Goal: Task Accomplishment & Management: Use online tool/utility

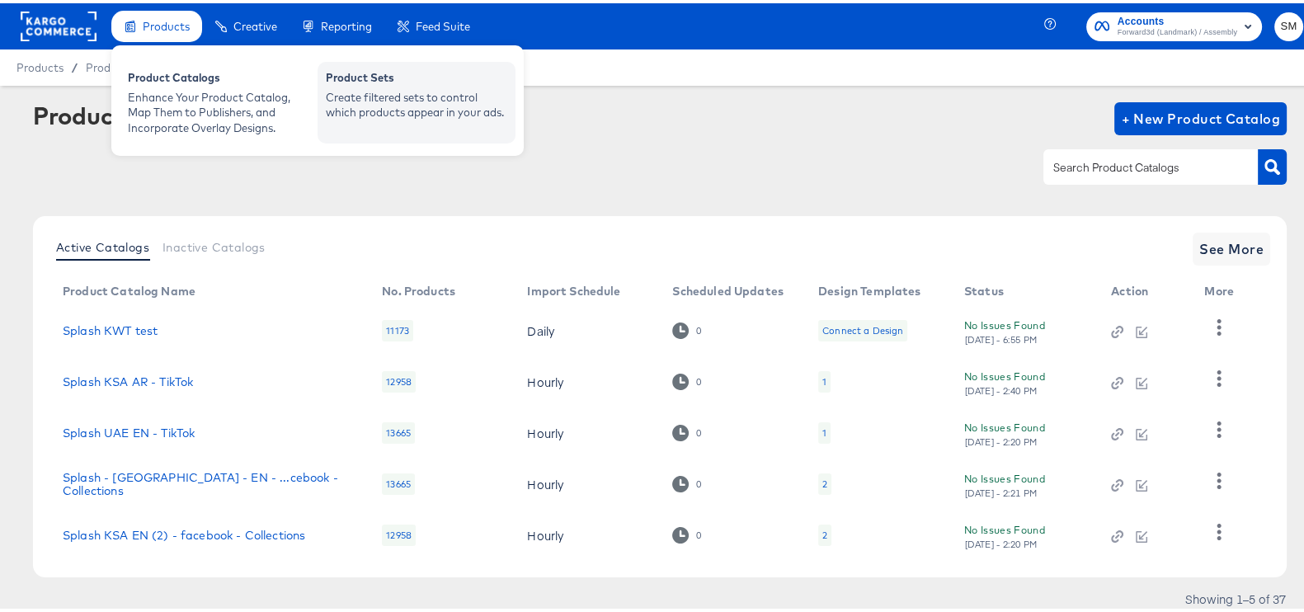
click at [332, 92] on div "Create filtered sets to control which products appear in your ads." at bounding box center [416, 102] width 181 height 31
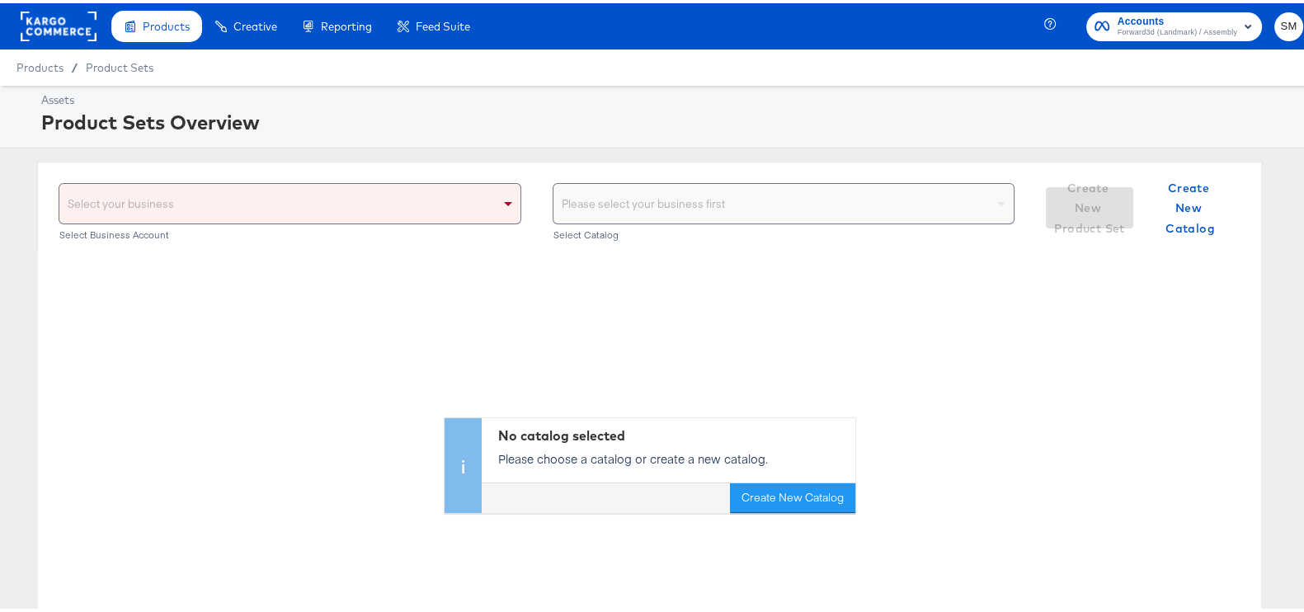
click at [473, 203] on div "Select your business" at bounding box center [289, 201] width 461 height 40
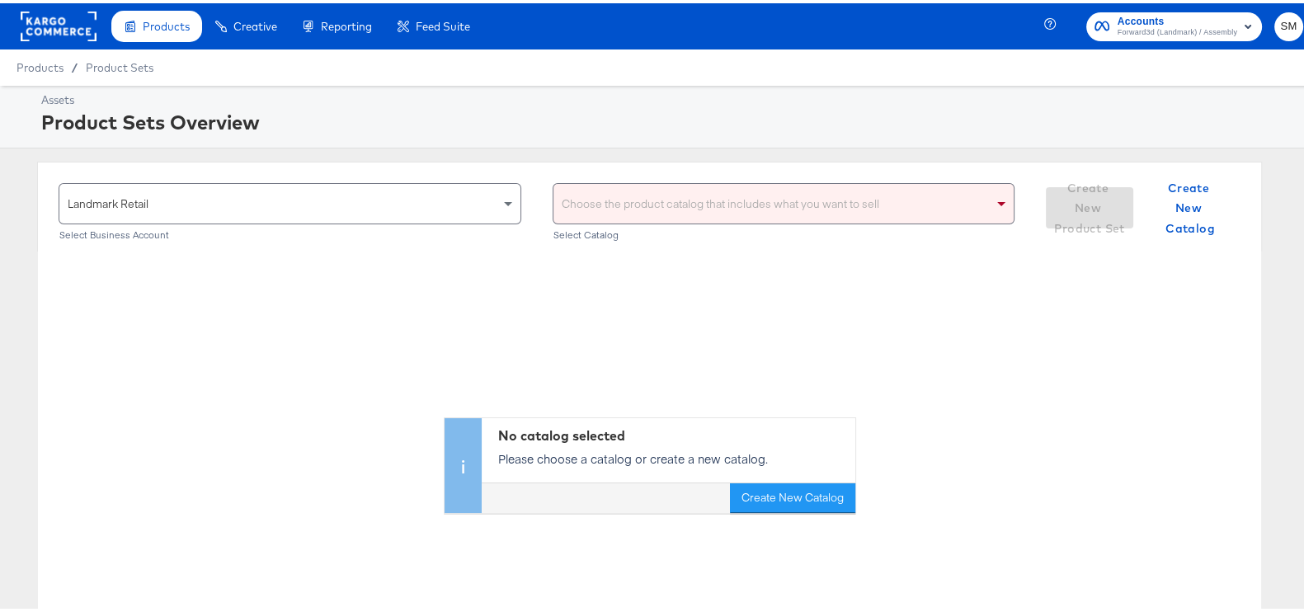
click at [591, 210] on div "Choose the product catalog that includes what you want to sell" at bounding box center [784, 201] width 461 height 40
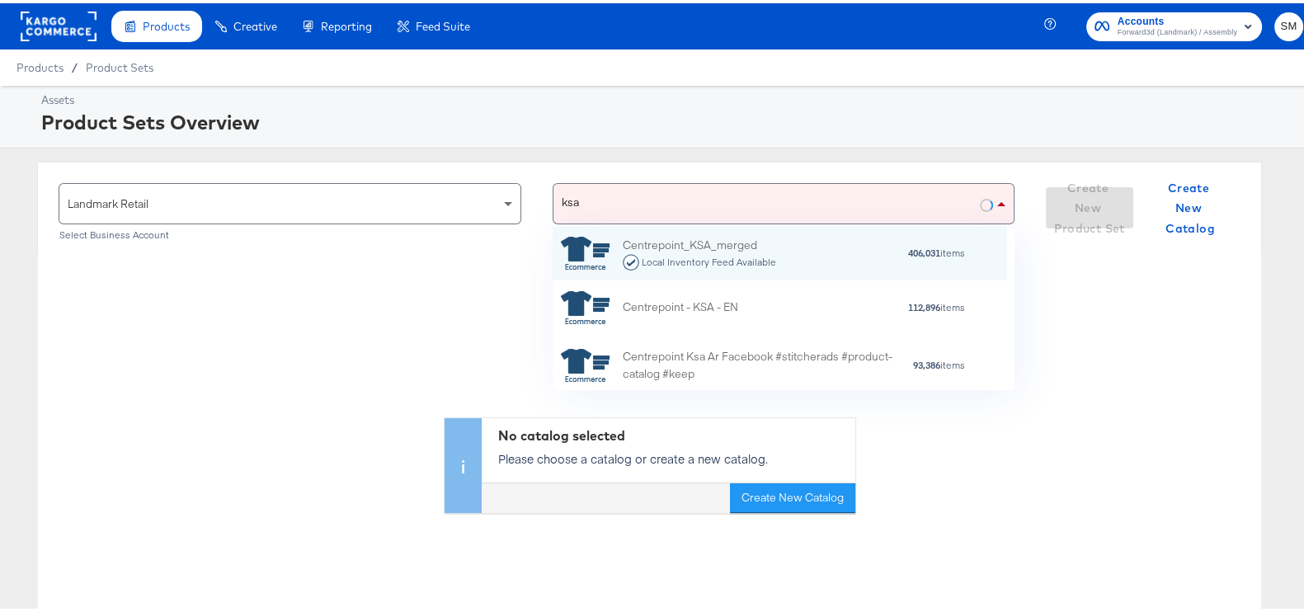
click at [914, 200] on div "ksa ksa" at bounding box center [767, 201] width 427 height 40
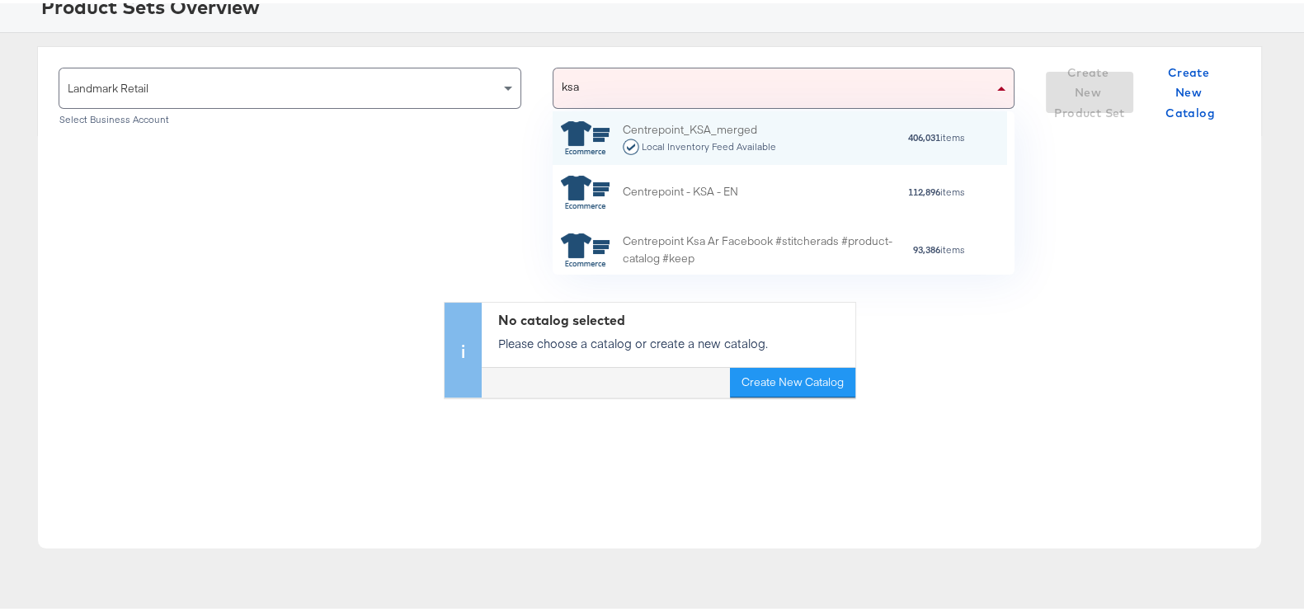
type input "ksa"
click at [146, 100] on div "Landmark Retail" at bounding box center [289, 85] width 461 height 40
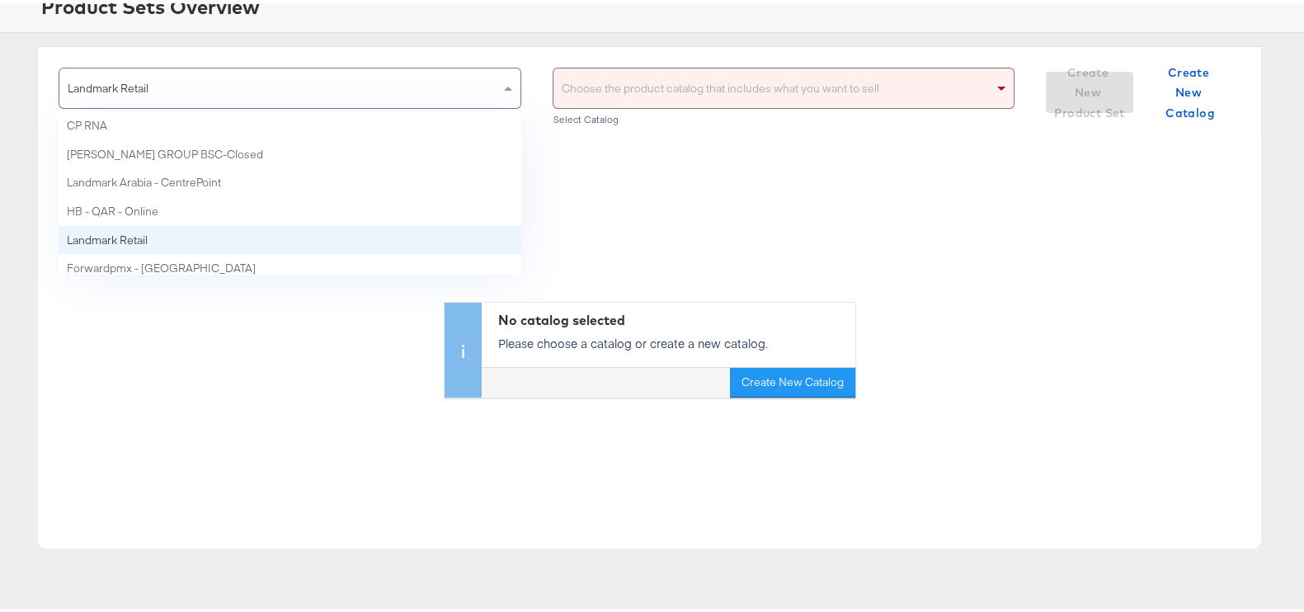
scroll to position [7, 0]
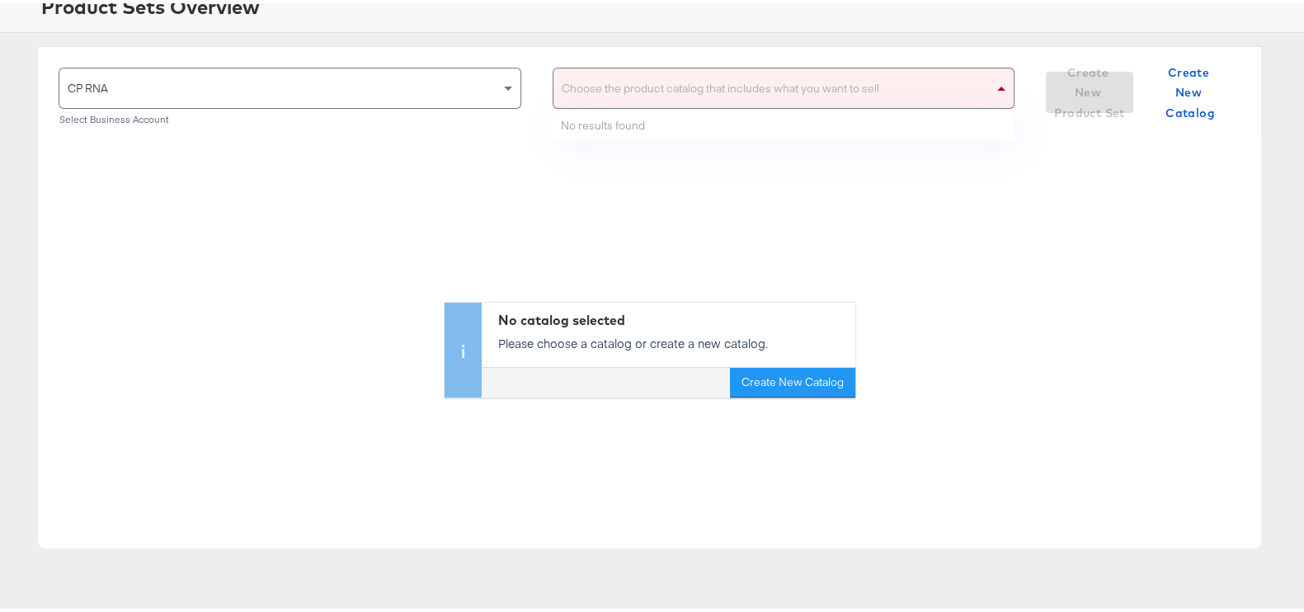
click at [770, 82] on div "Choose the product catalog that includes what you want to sell" at bounding box center [784, 85] width 461 height 40
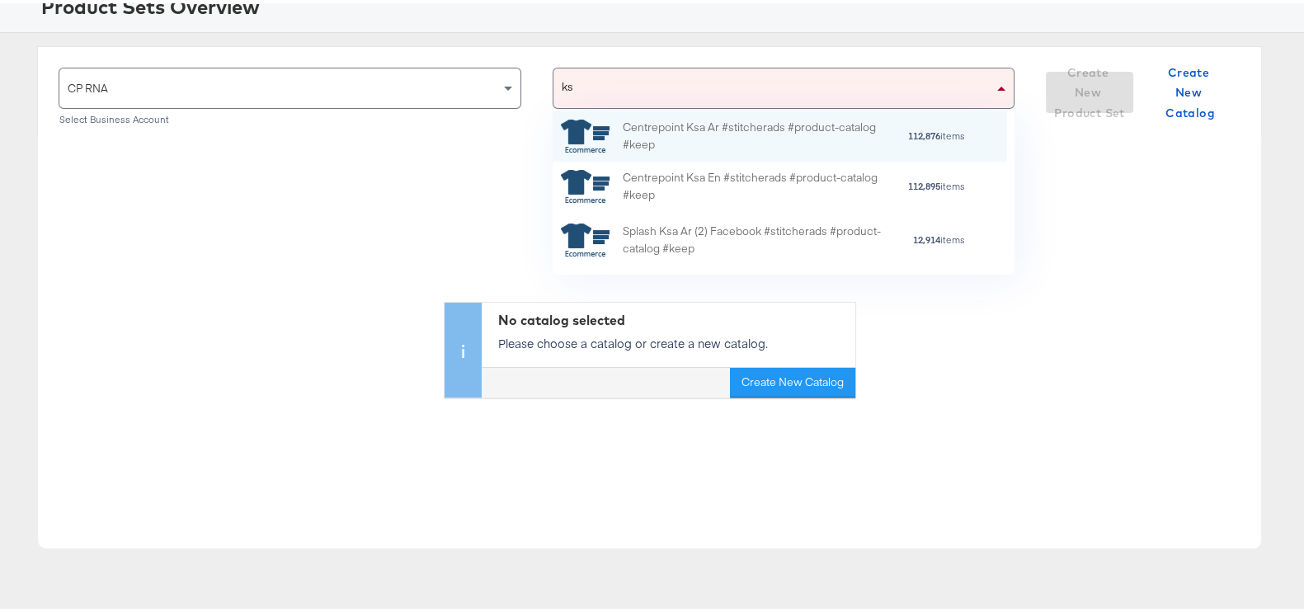
scroll to position [147, 439]
type input "ksa"
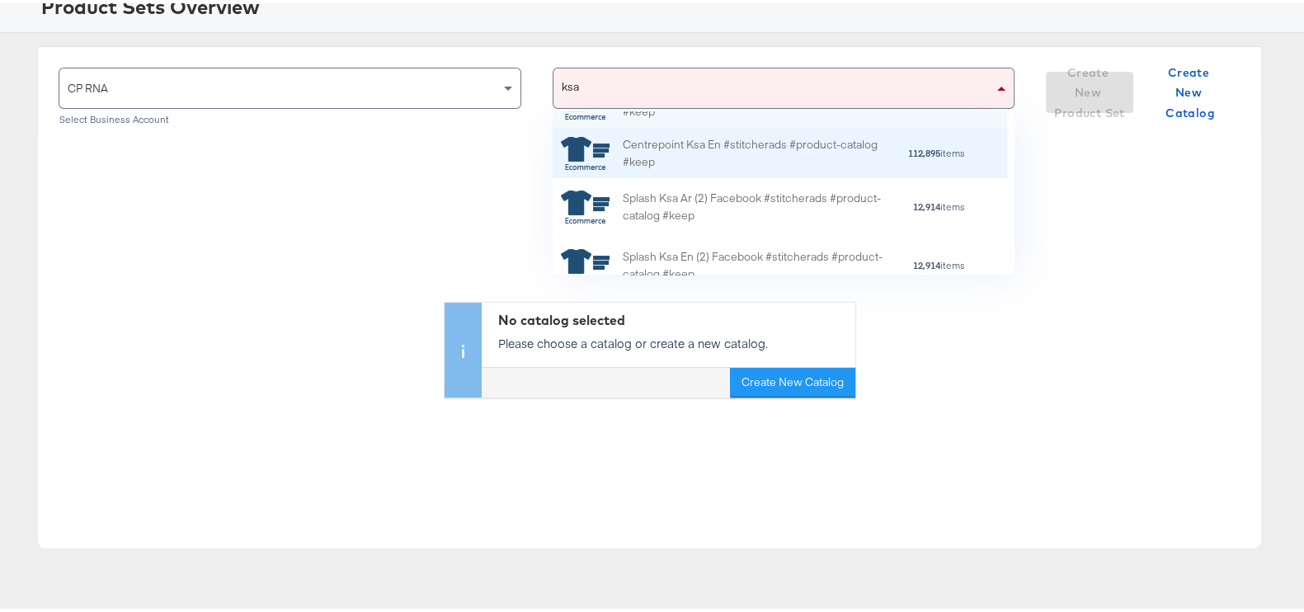
scroll to position [50, 0]
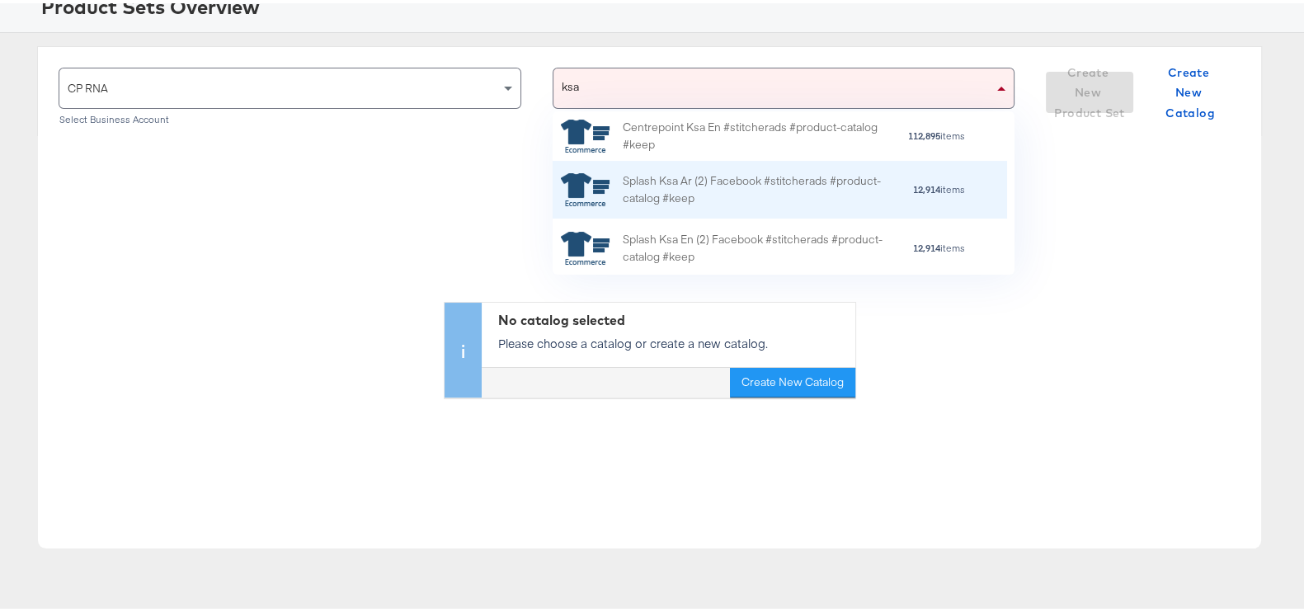
click at [731, 200] on div "Splash Ksa Ar (2) Facebook #stitcherads #product-catalog #keep" at bounding box center [767, 187] width 289 height 35
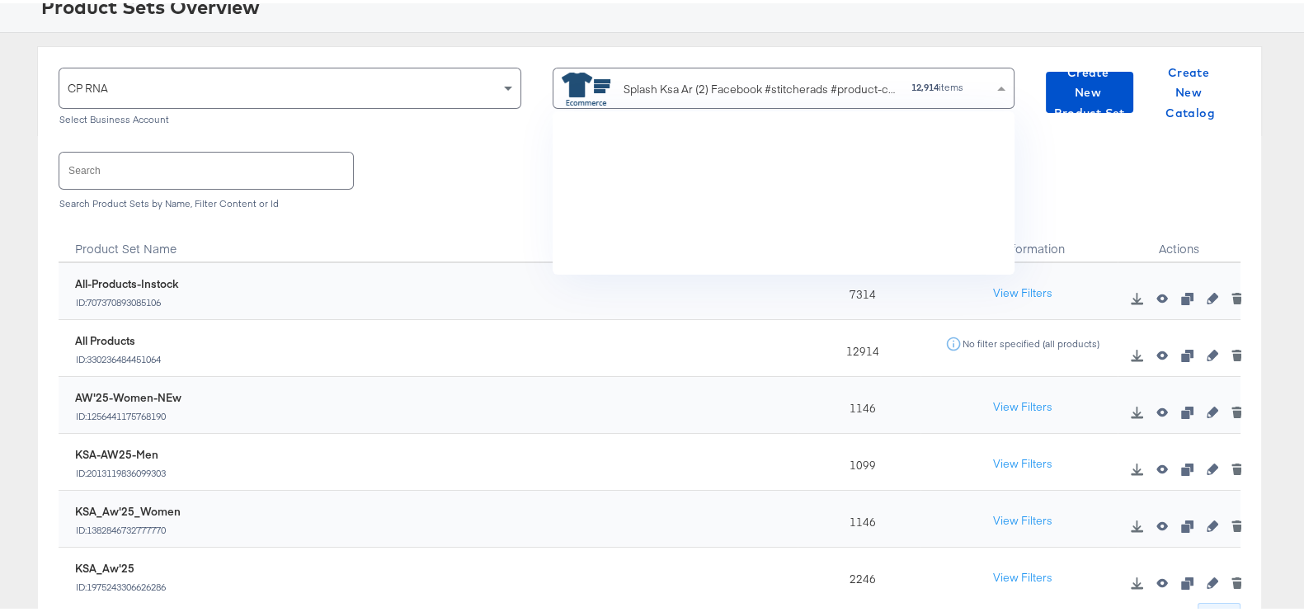
scroll to position [147, 439]
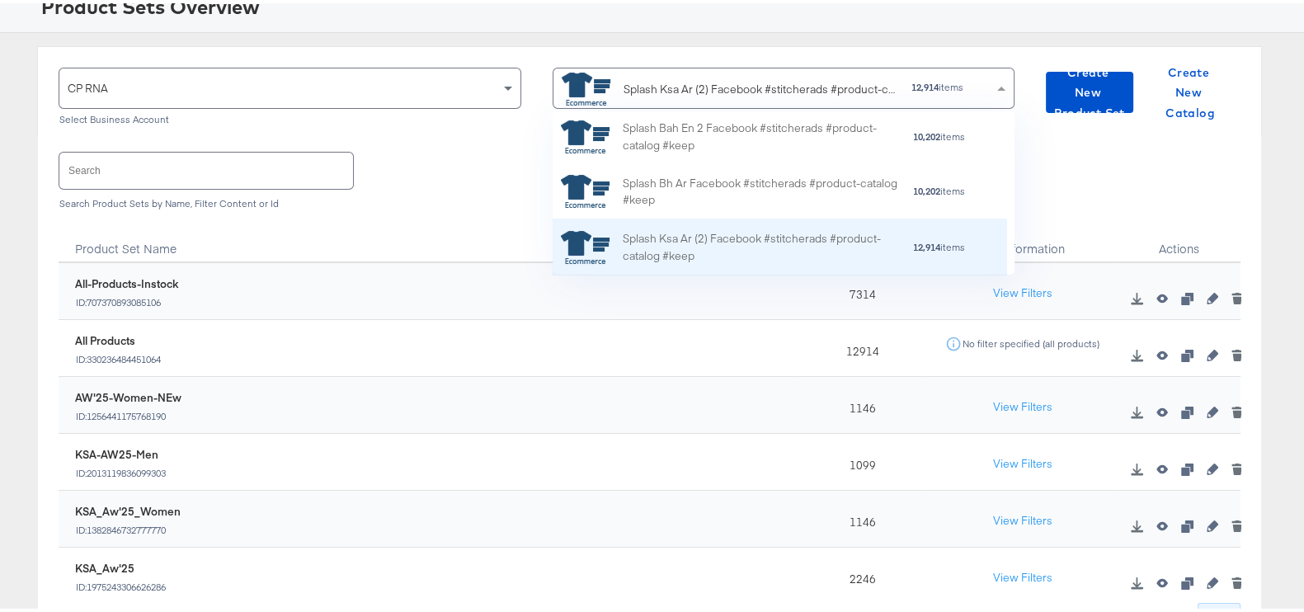
click at [679, 230] on div "Splash Ksa Ar (2) Facebook #stitcherads #product-catalog #keep" at bounding box center [767, 245] width 289 height 35
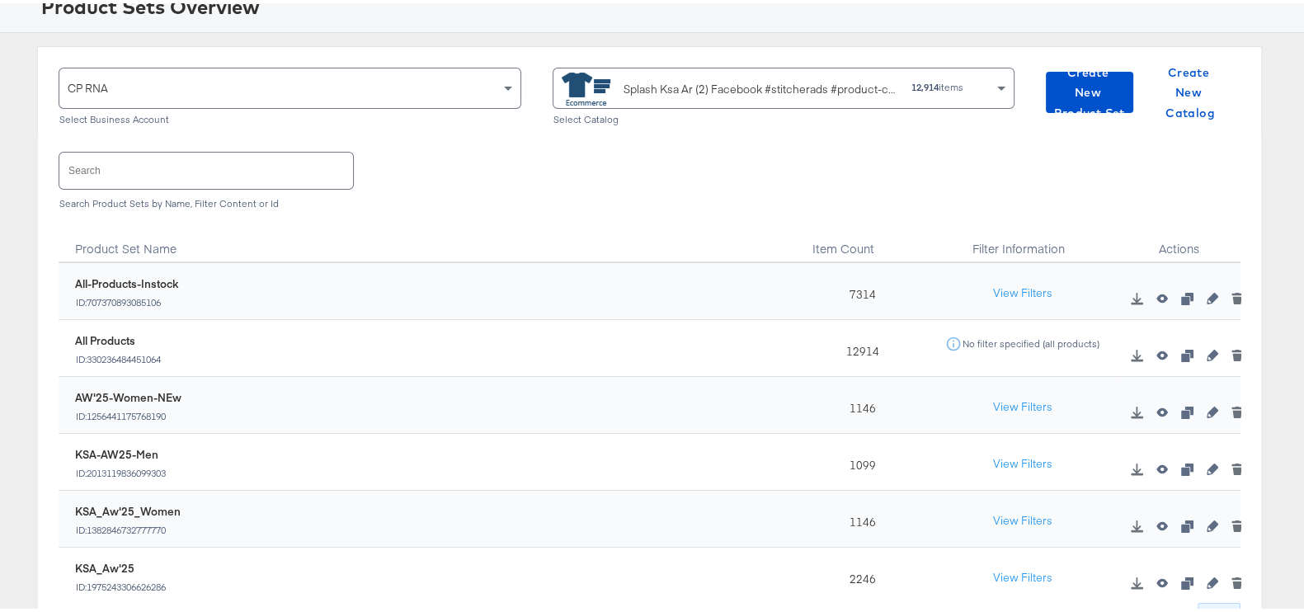
click at [157, 169] on input "text" at bounding box center [206, 166] width 294 height 35
click at [1081, 85] on span "Create New Product Set" at bounding box center [1090, 89] width 74 height 61
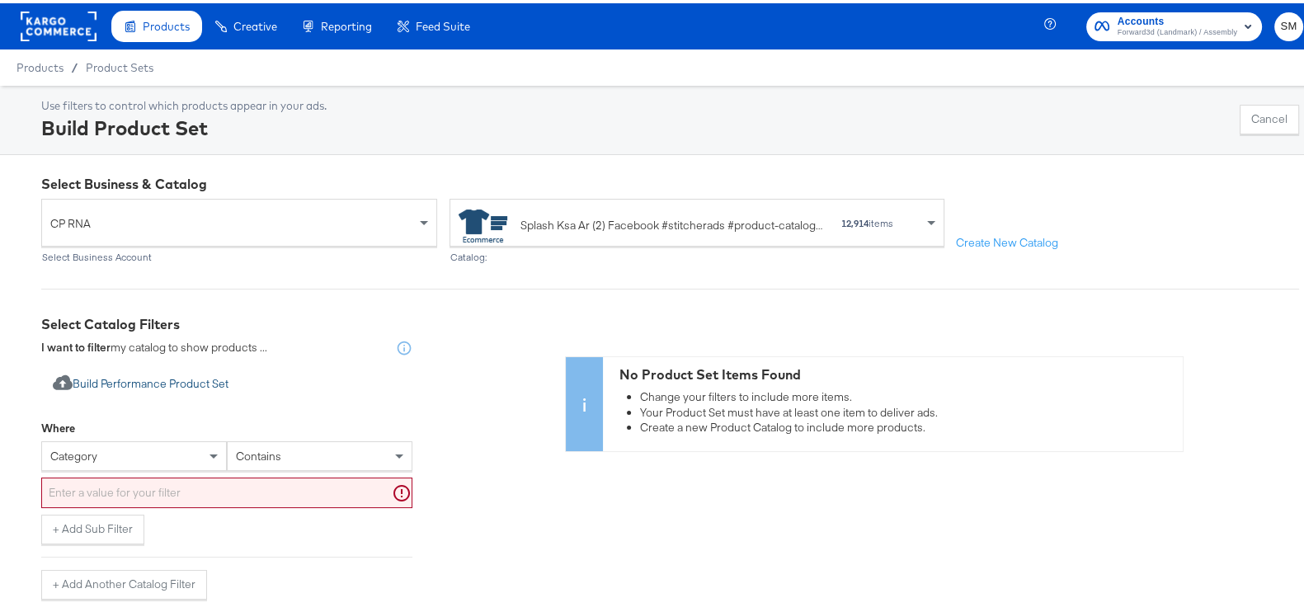
scroll to position [217, 0]
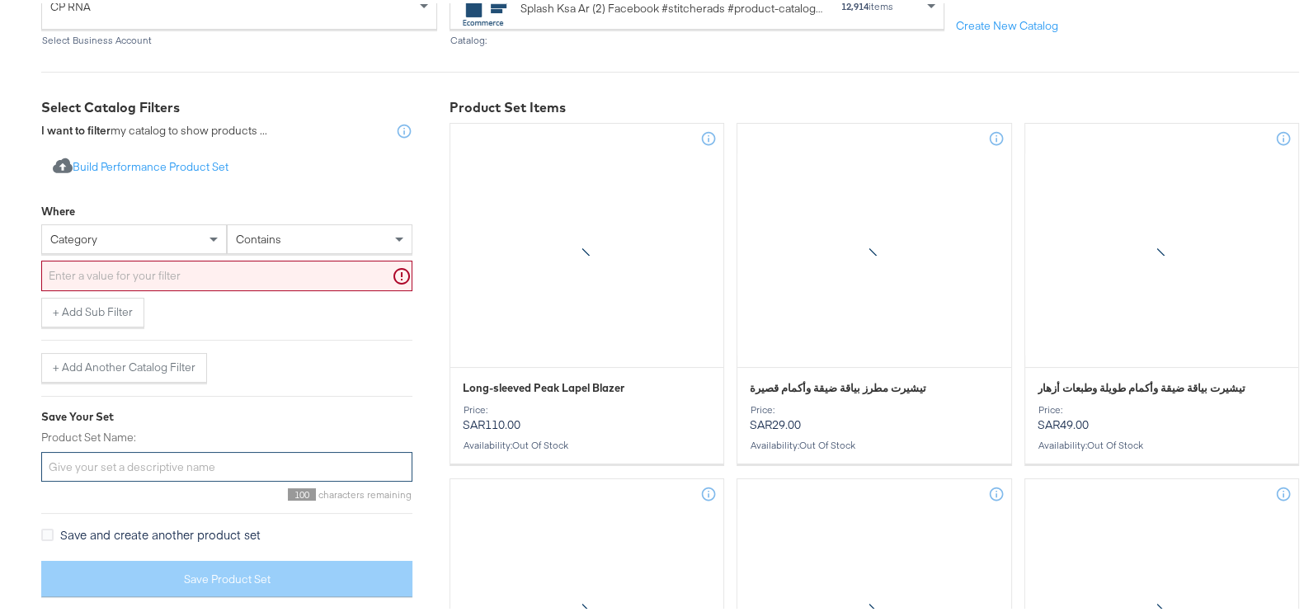
click at [118, 469] on input "Product Set Name:" at bounding box center [226, 464] width 371 height 31
paste input "Basics_Aug25"
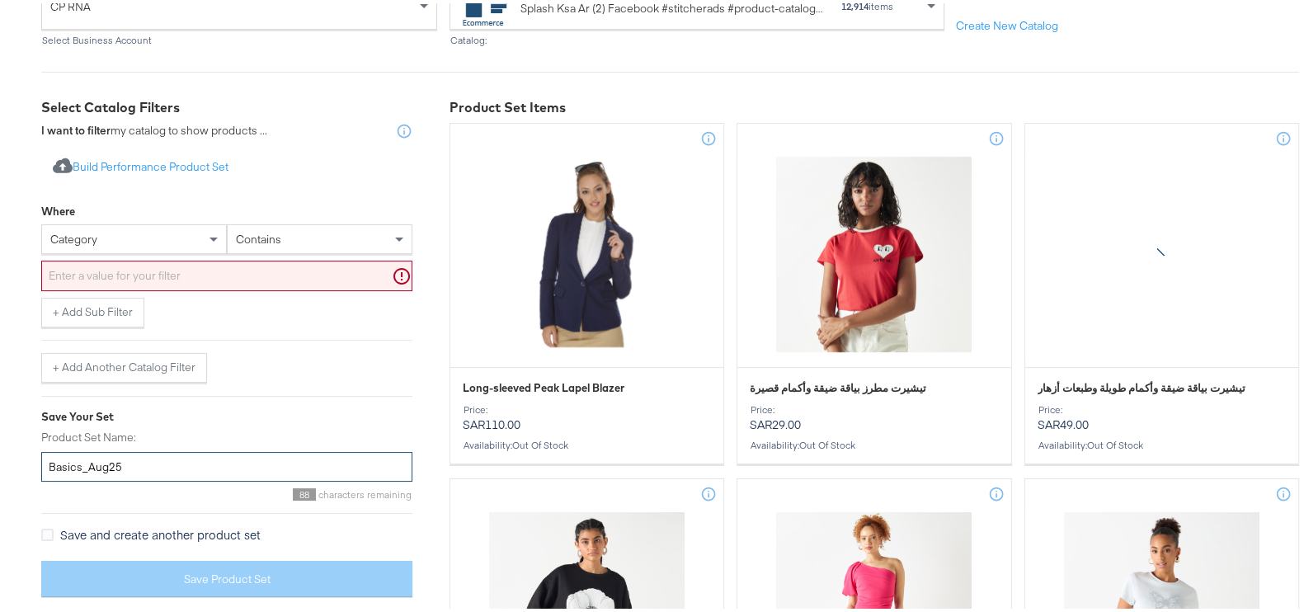
type input "Basics_Aug25"
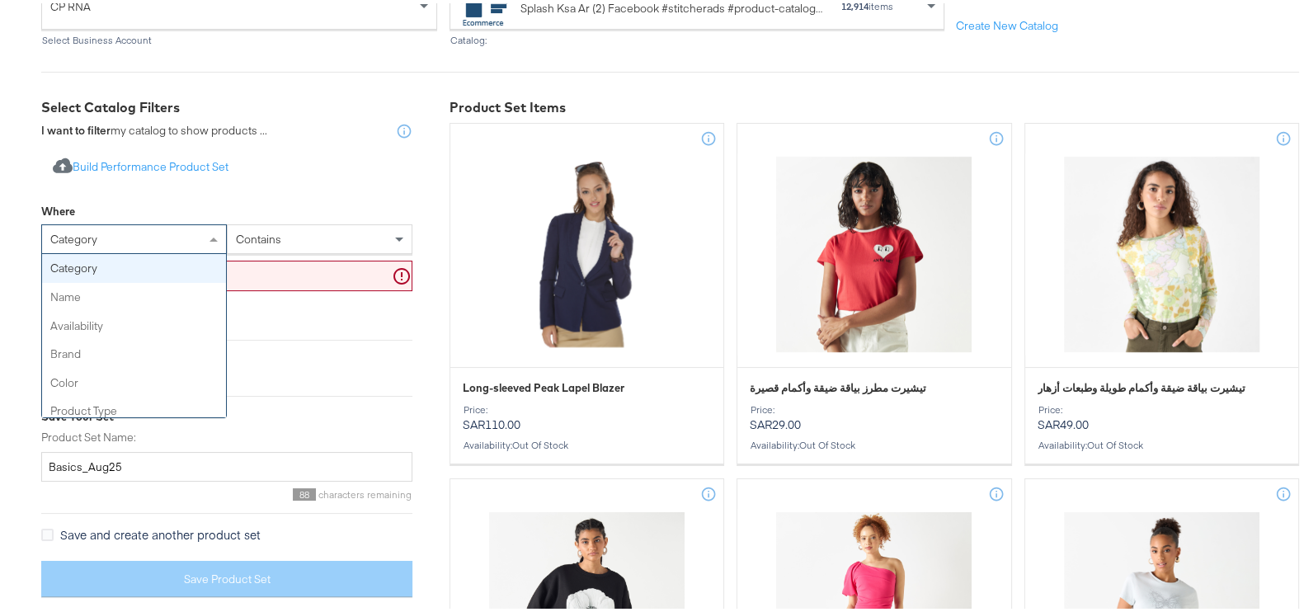
click at [173, 232] on div "category" at bounding box center [134, 236] width 184 height 28
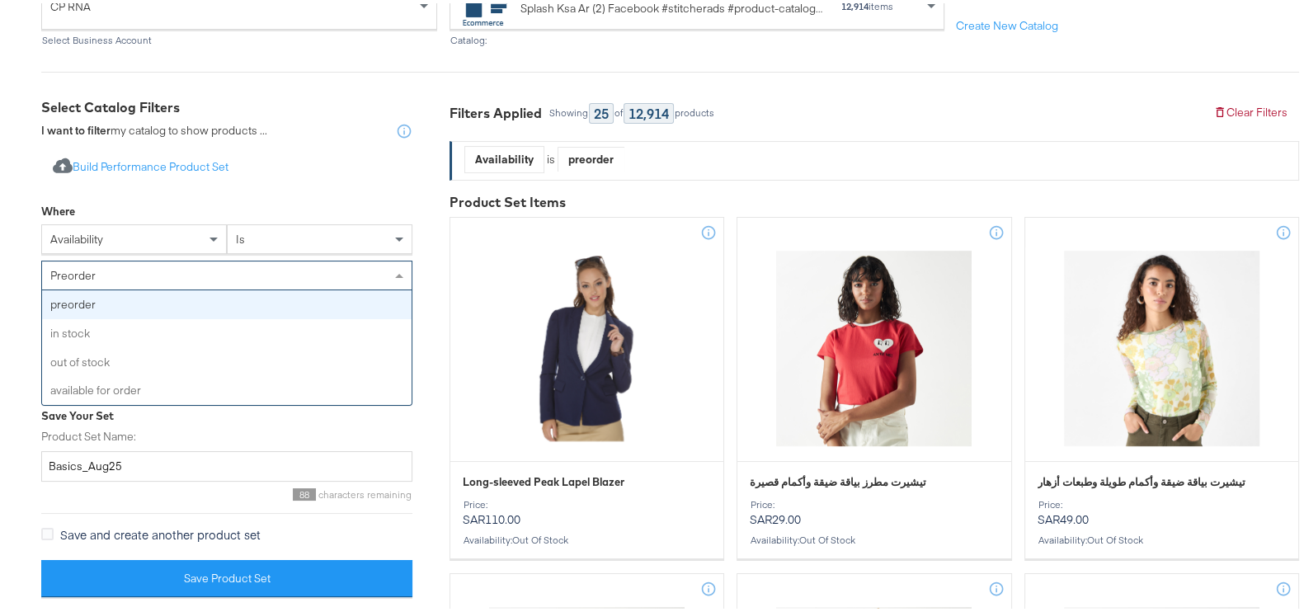
drag, startPoint x: 243, startPoint y: 271, endPoint x: 238, endPoint y: 294, distance: 23.8
click at [243, 271] on div "preorder" at bounding box center [227, 272] width 370 height 28
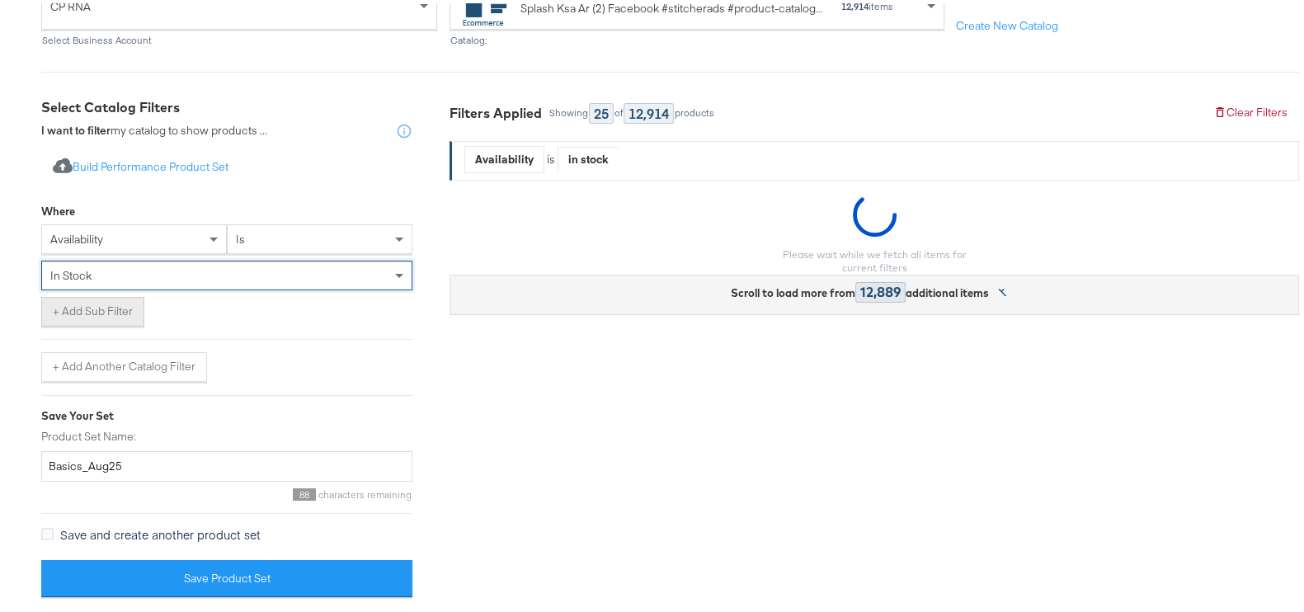
click at [124, 302] on button "+ Add Sub Filter" at bounding box center [92, 309] width 103 height 30
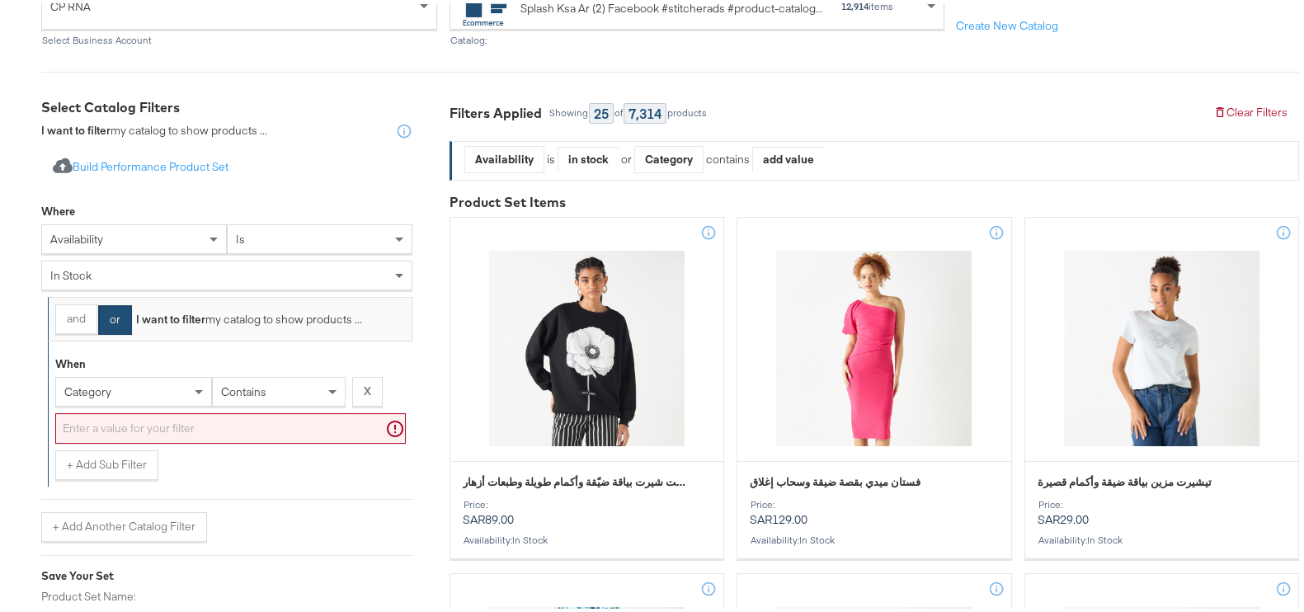
click at [160, 384] on div "category" at bounding box center [133, 389] width 155 height 28
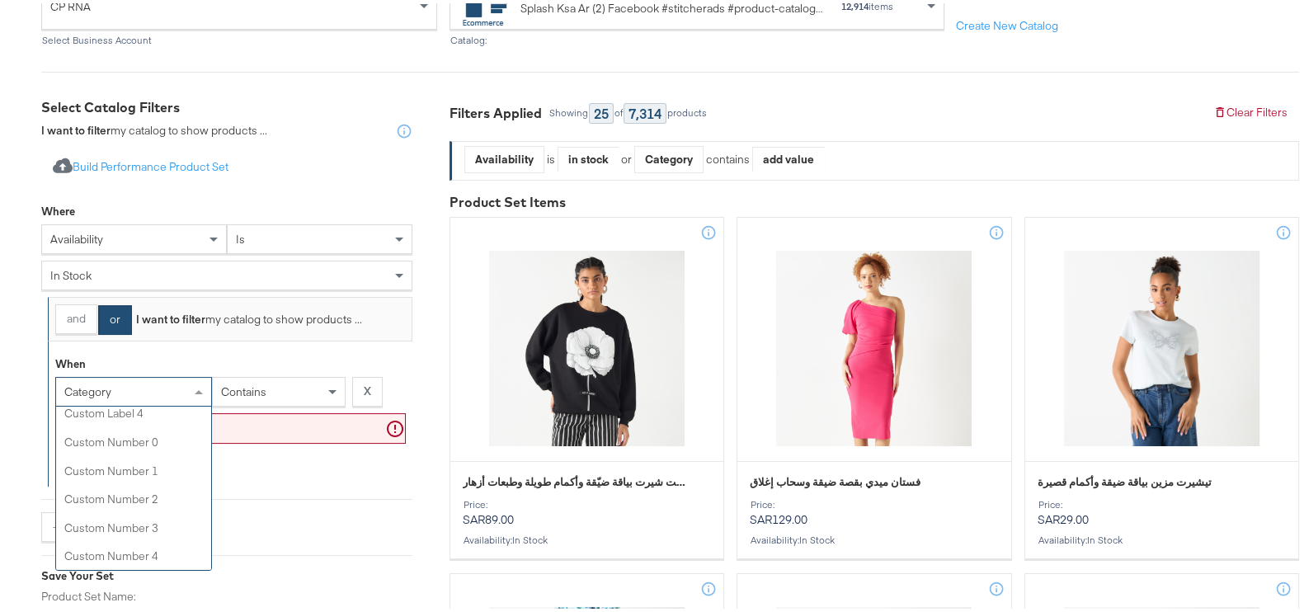
scroll to position [677, 0]
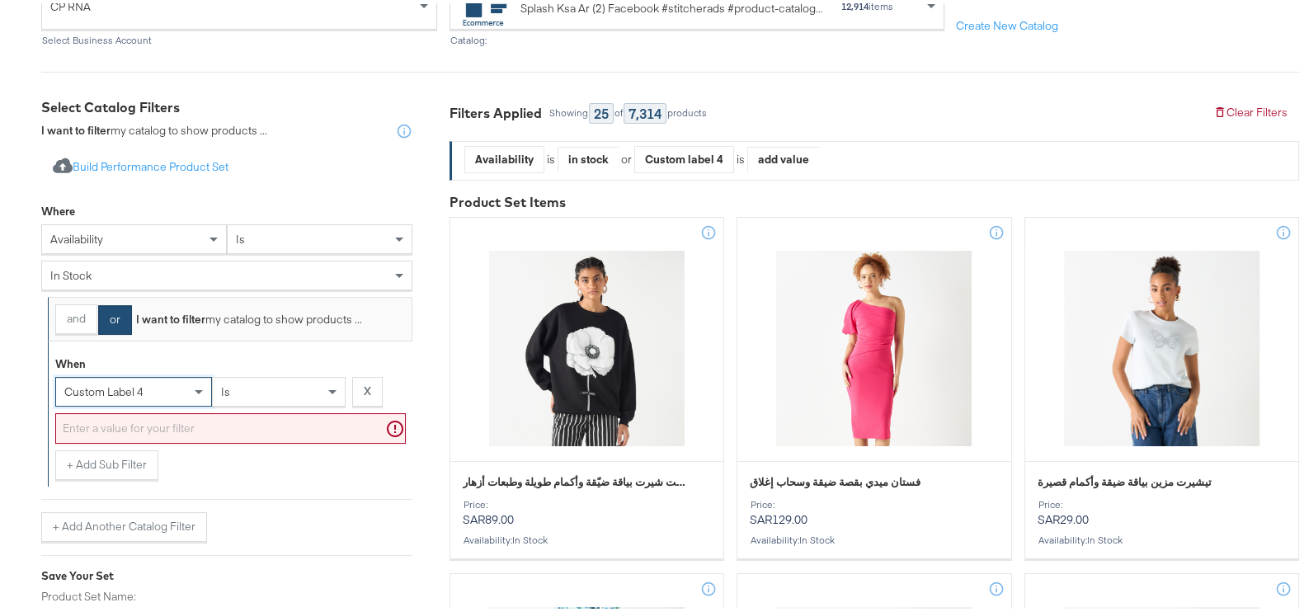
click at [234, 391] on div "is" at bounding box center [279, 389] width 132 height 28
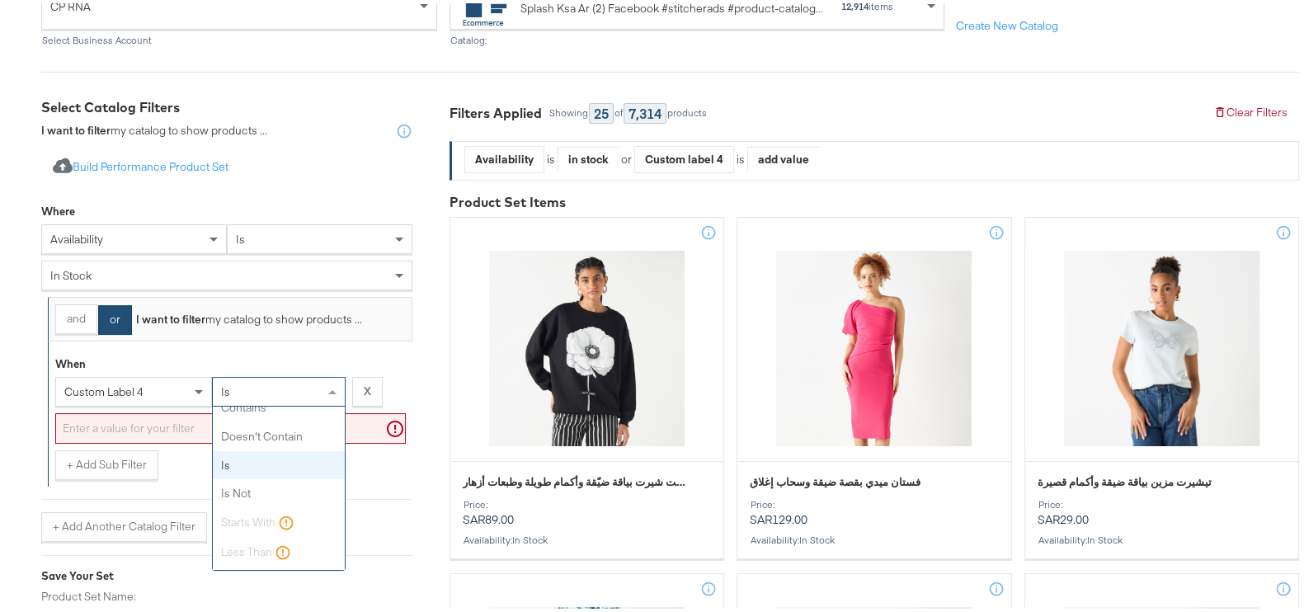
scroll to position [0, 0]
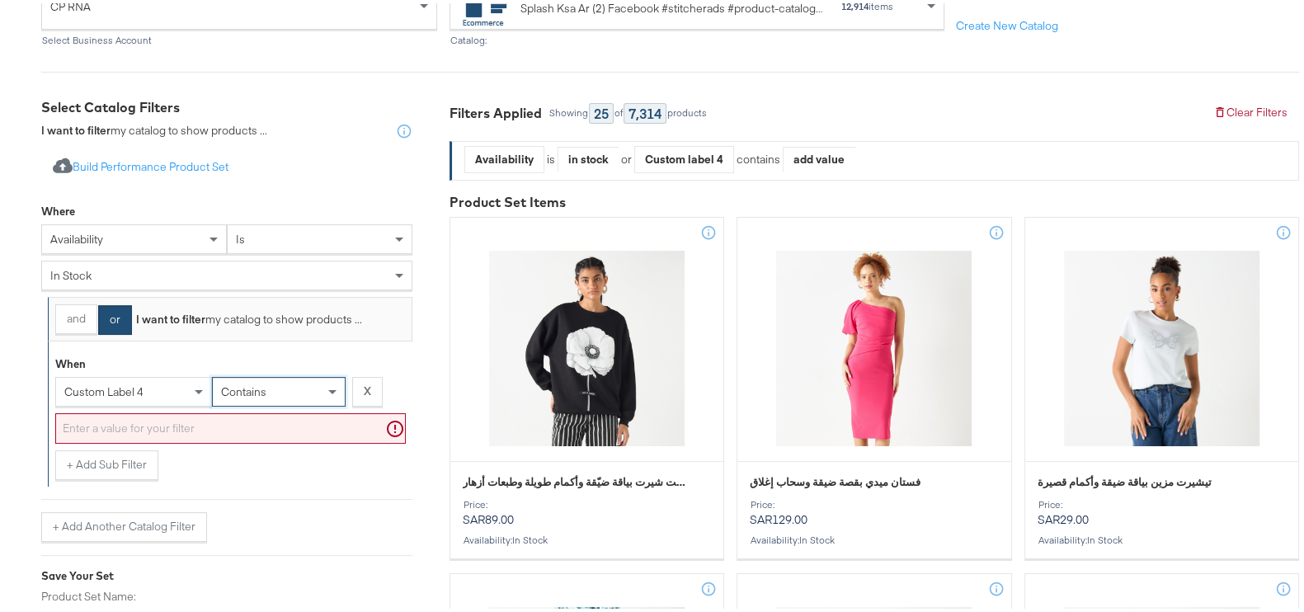
click at [251, 417] on input "text" at bounding box center [230, 425] width 351 height 31
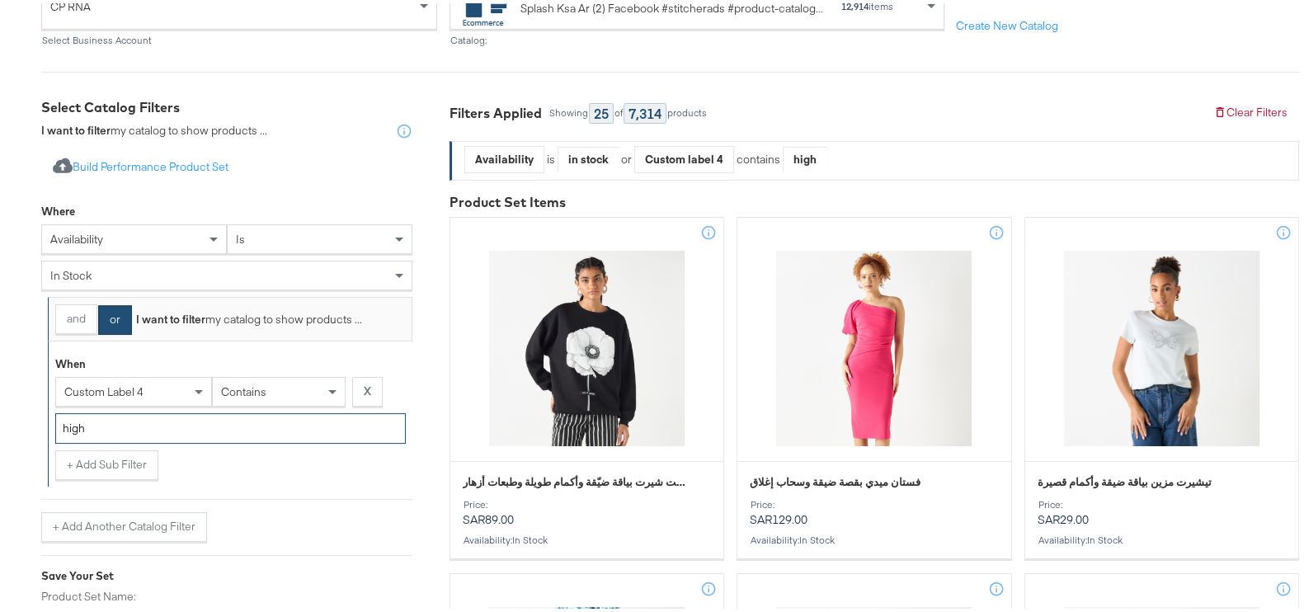
type input "high"
click at [94, 465] on button "+ Add Sub Filter" at bounding box center [106, 462] width 103 height 30
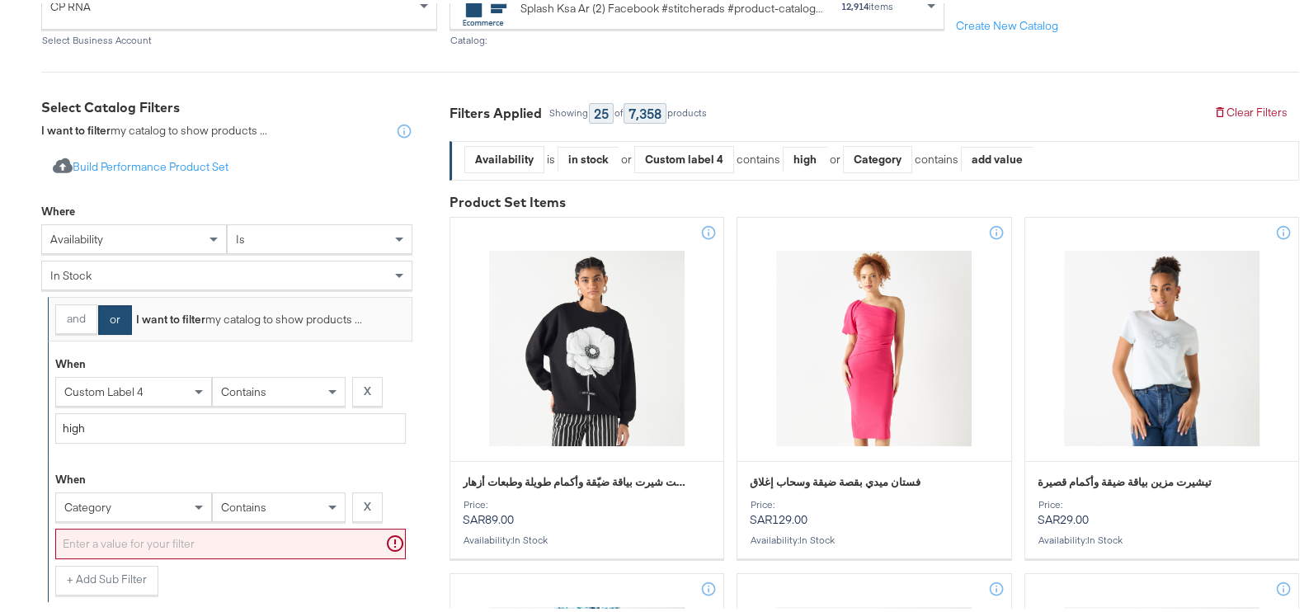
scroll to position [286, 0]
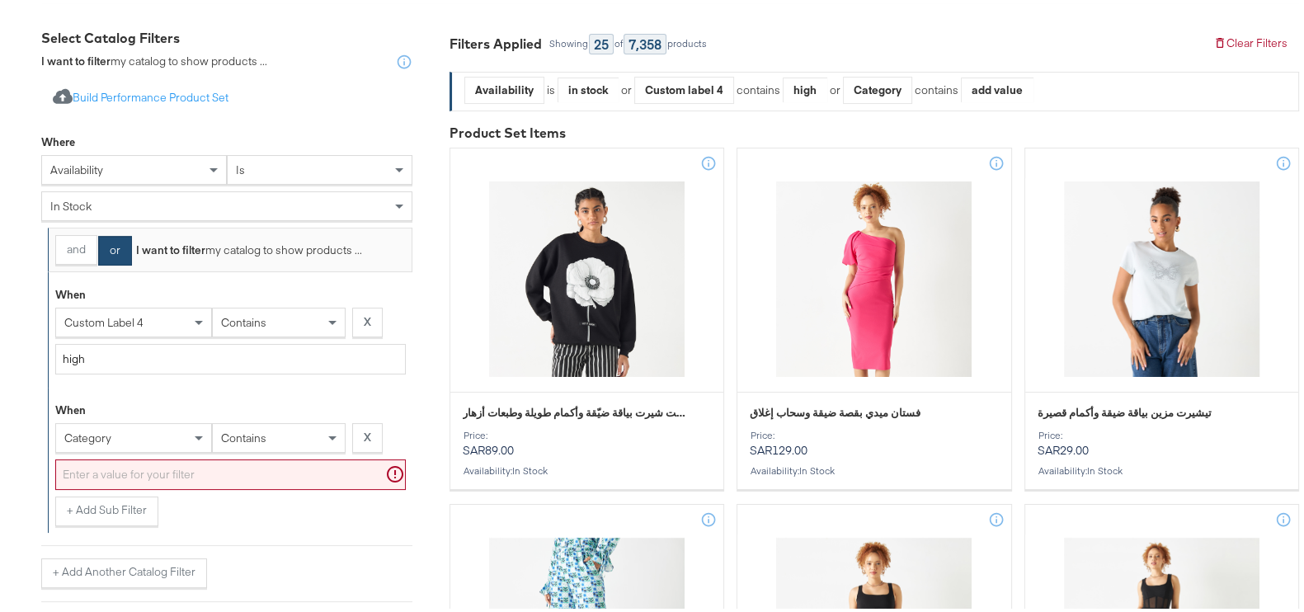
click at [125, 450] on div "category" at bounding box center [133, 435] width 157 height 30
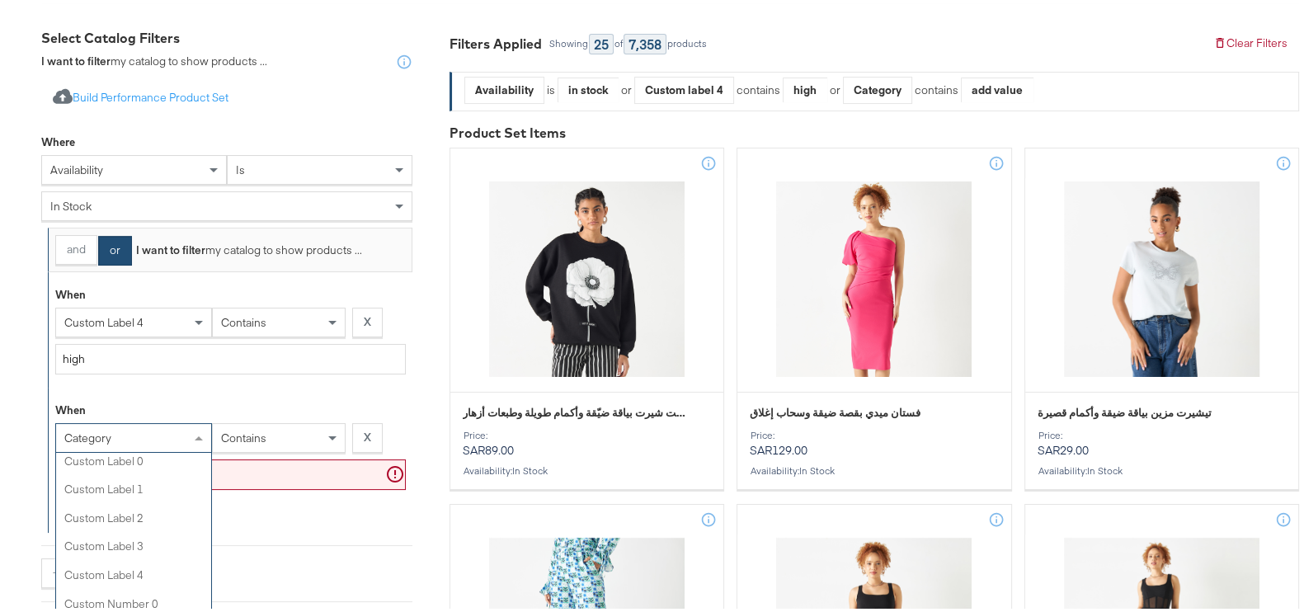
scroll to position [516, 0]
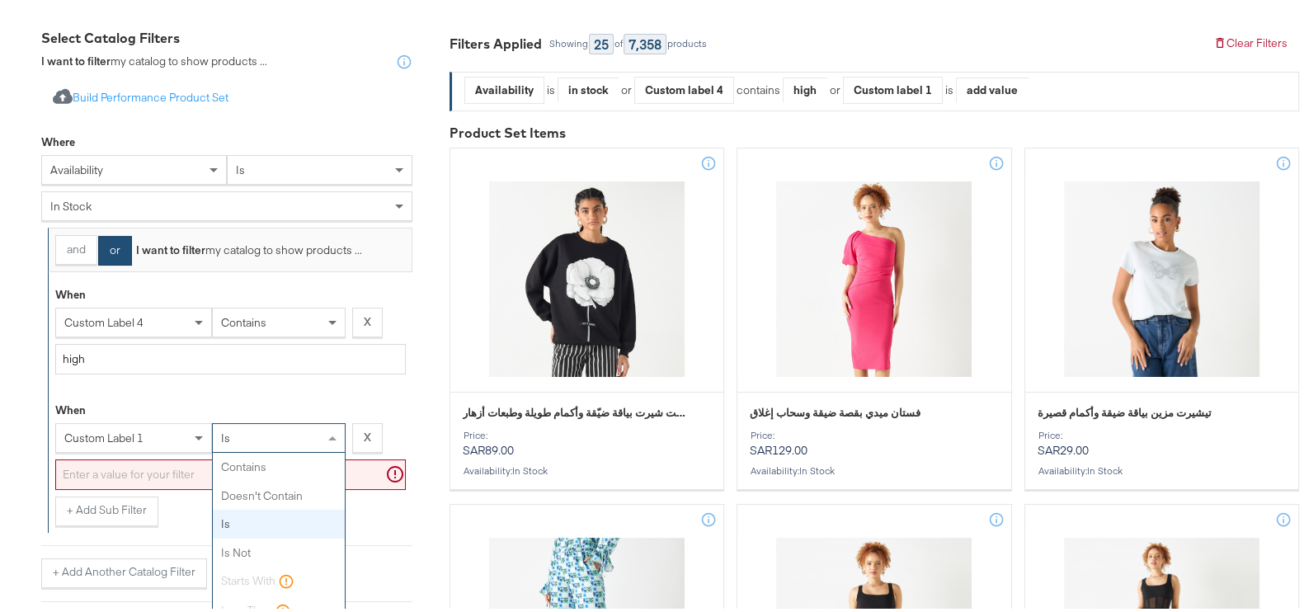
click at [299, 432] on div "is" at bounding box center [279, 435] width 132 height 28
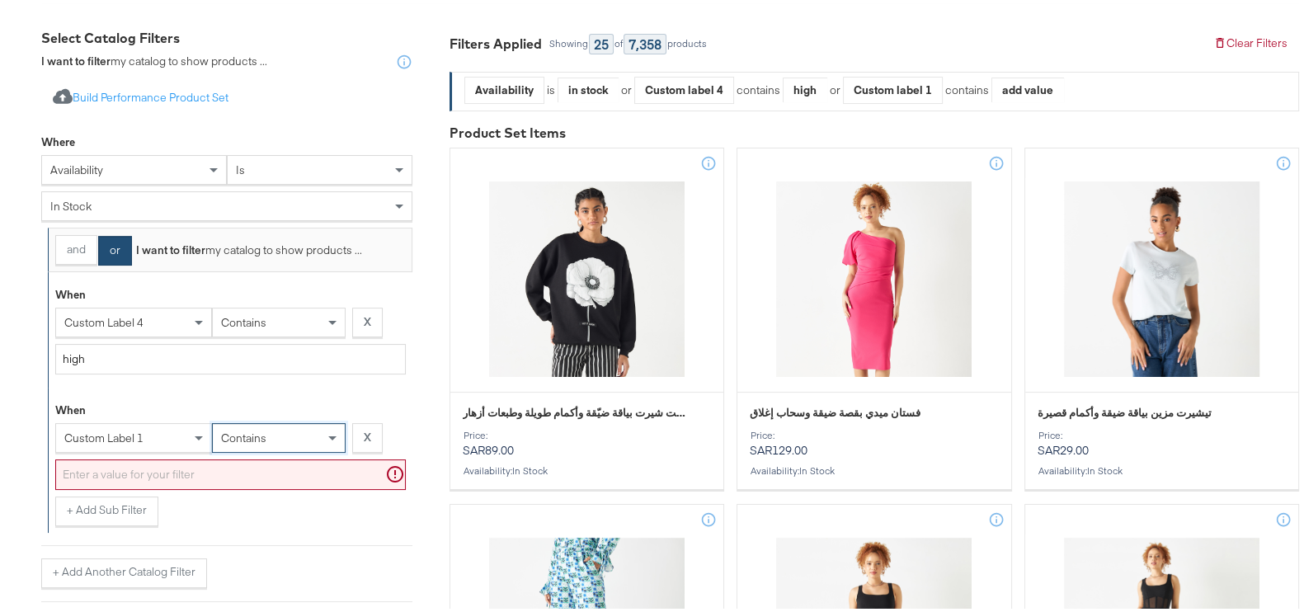
drag, startPoint x: 265, startPoint y: 455, endPoint x: 263, endPoint y: 464, distance: 9.2
click at [258, 471] on input "text" at bounding box center [230, 471] width 351 height 31
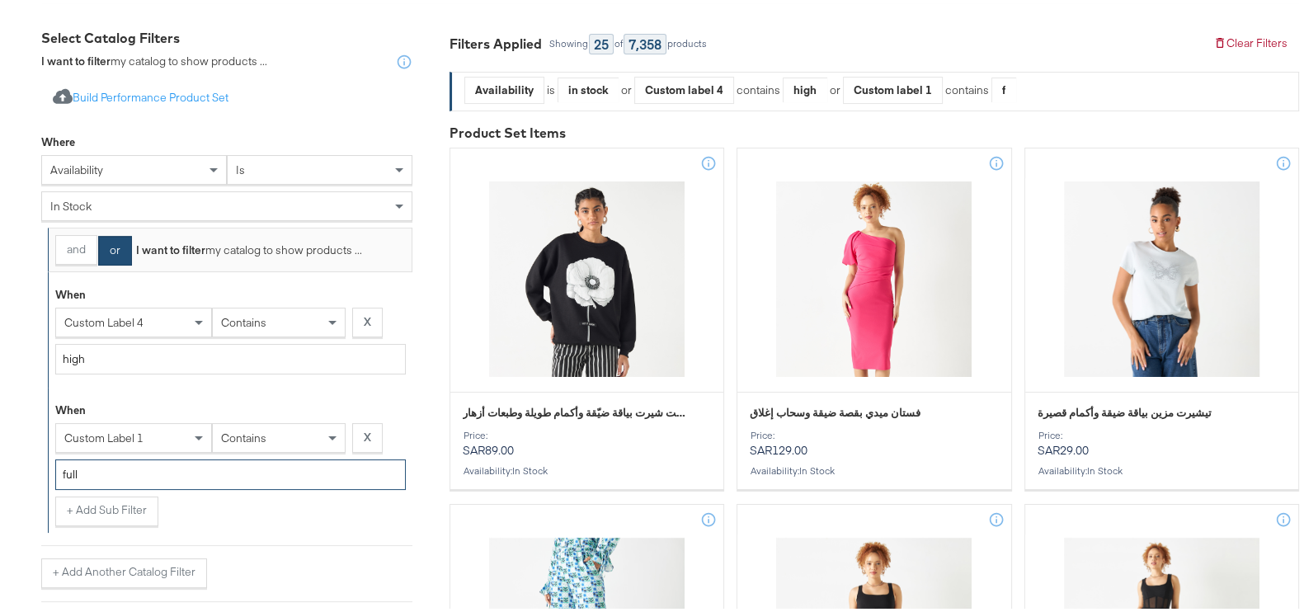
type input "full"
click at [110, 512] on button "+ Add Sub Filter" at bounding box center [106, 508] width 103 height 30
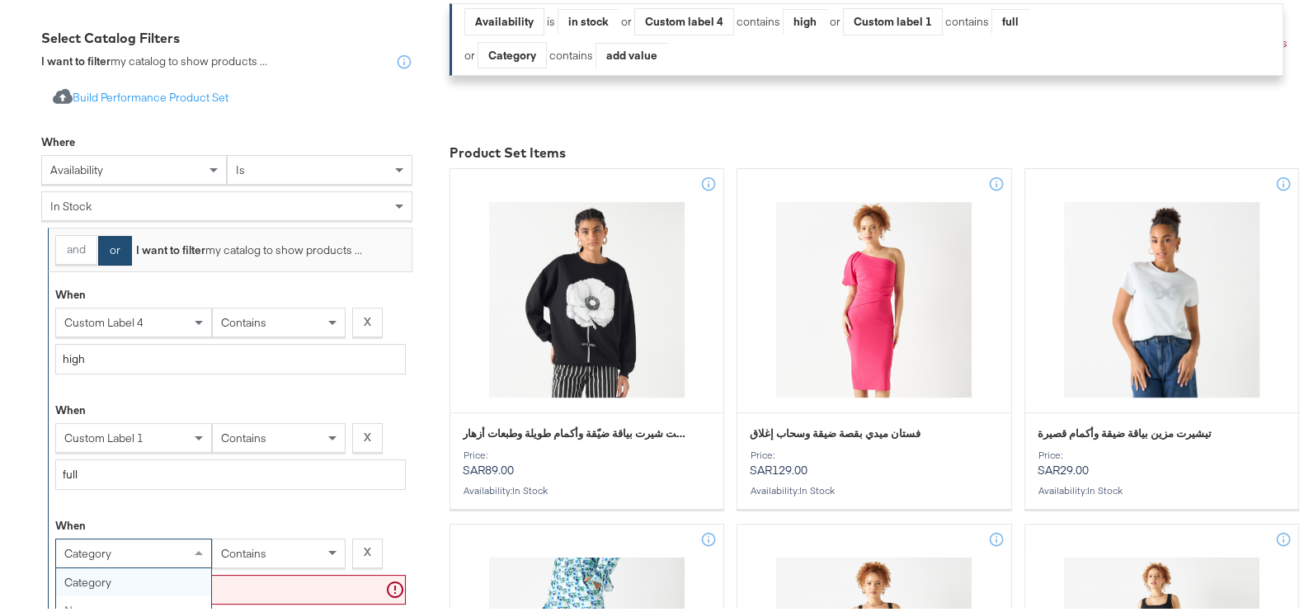
scroll to position [401, 0]
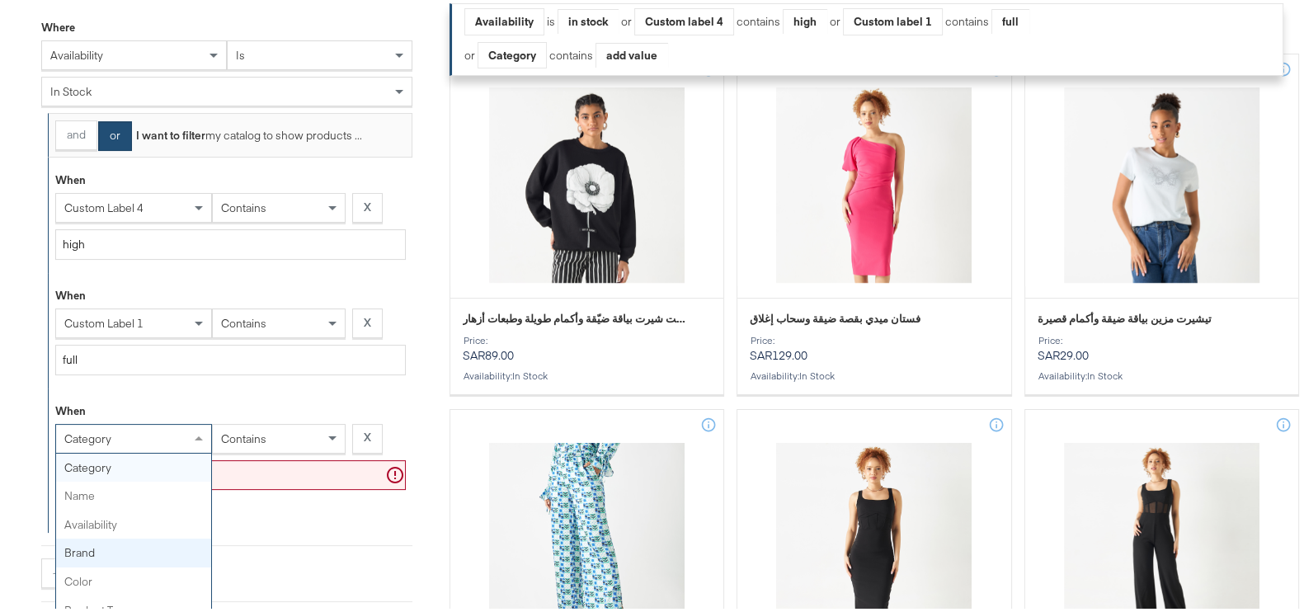
click at [106, 450] on div "category category name availability brand color product type product tags price…" at bounding box center [133, 436] width 157 height 30
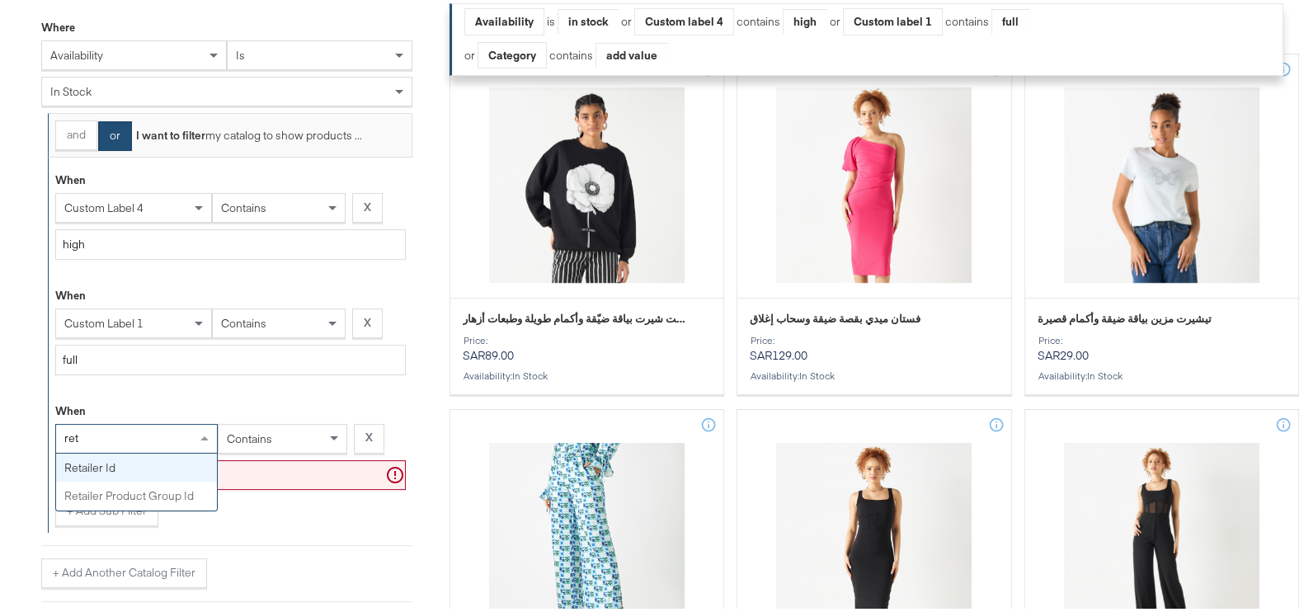
type input "reta"
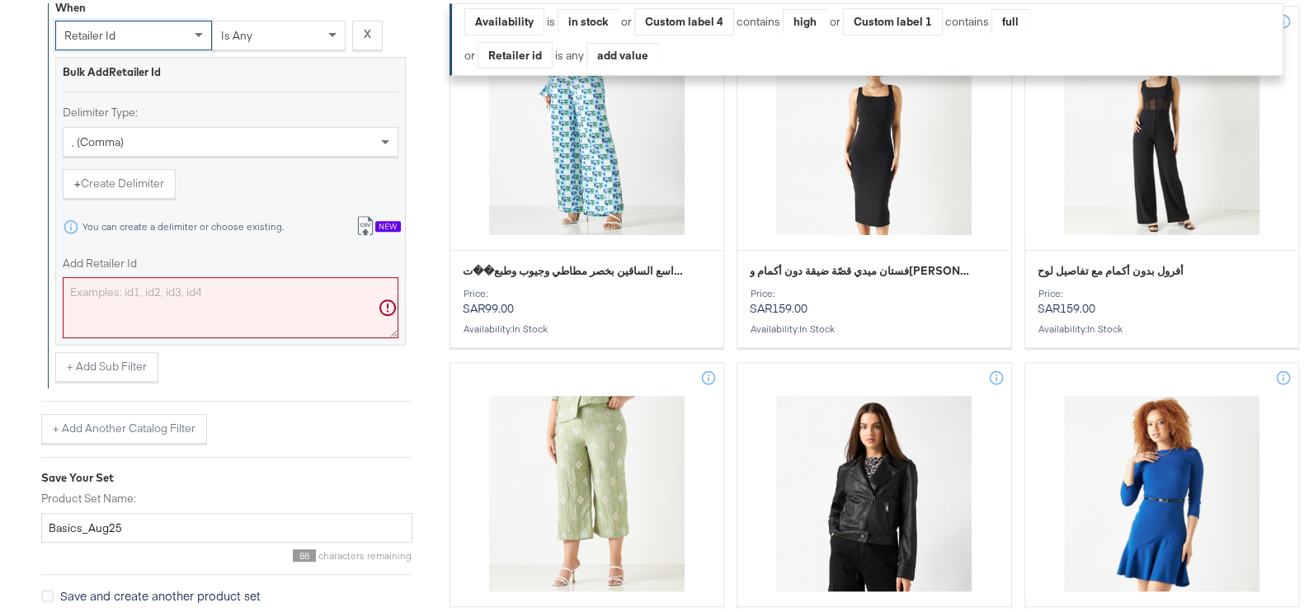
scroll to position [813, 0]
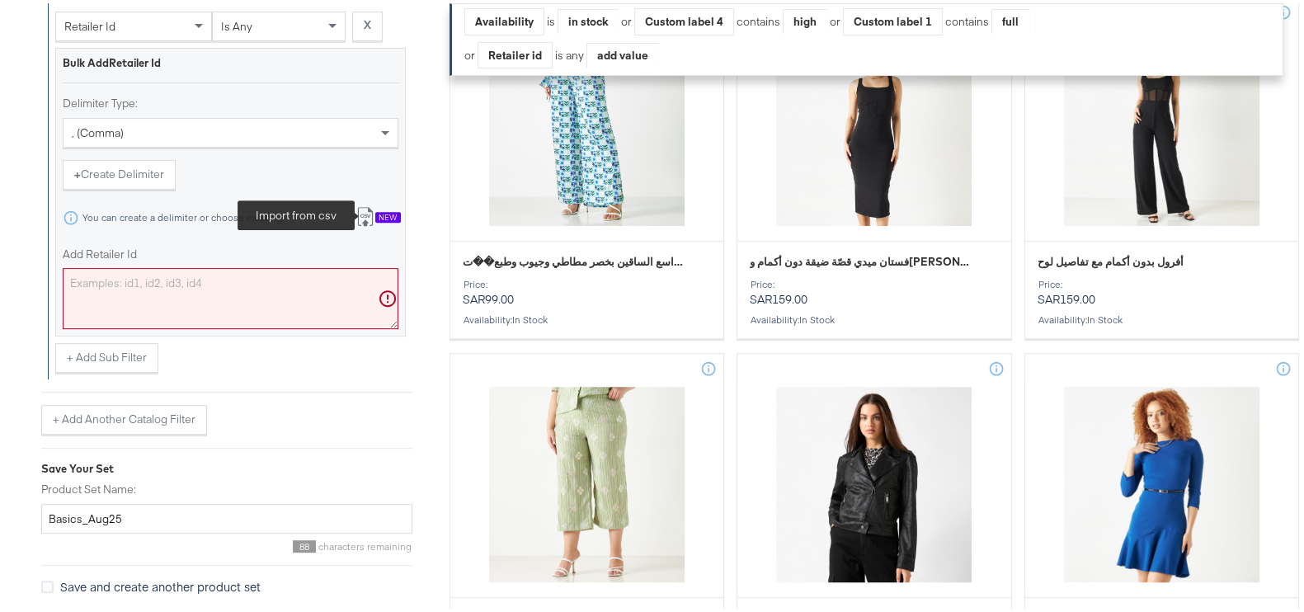
click at [363, 210] on icon at bounding box center [366, 214] width 20 height 20
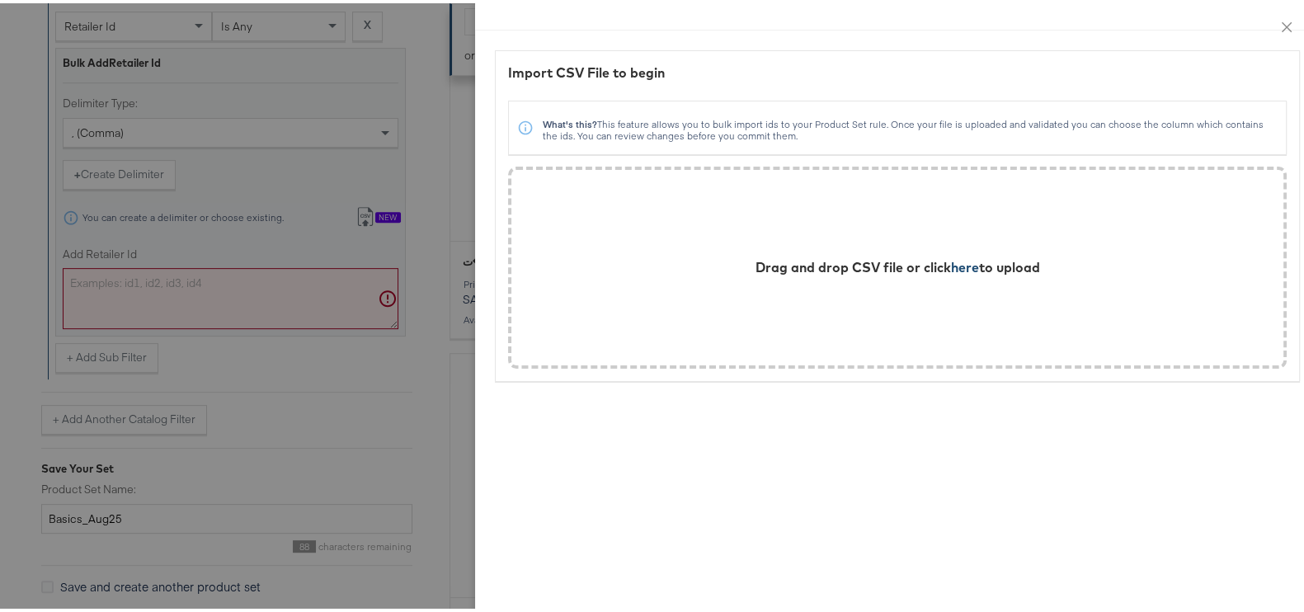
click at [951, 260] on span "here" at bounding box center [965, 264] width 28 height 16
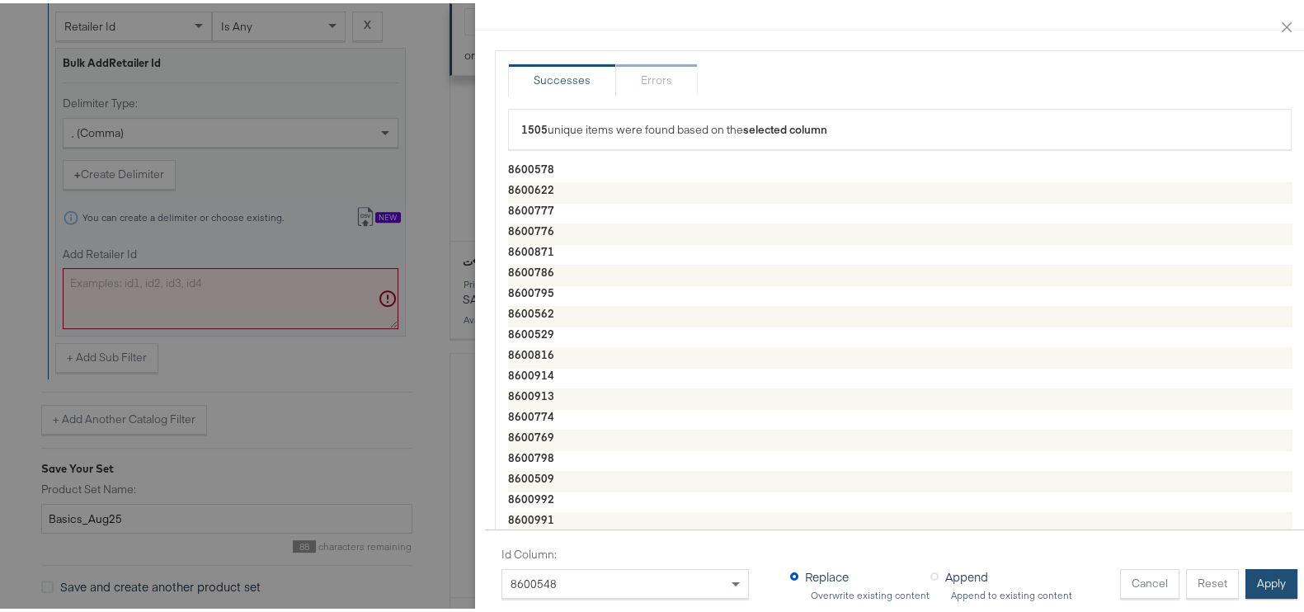
click at [1270, 566] on button "Apply" at bounding box center [1272, 581] width 52 height 30
type textarea "8600578,8600622,8600777,8600776,8600871,8600786,8600795,8600562,8600529,8600816…"
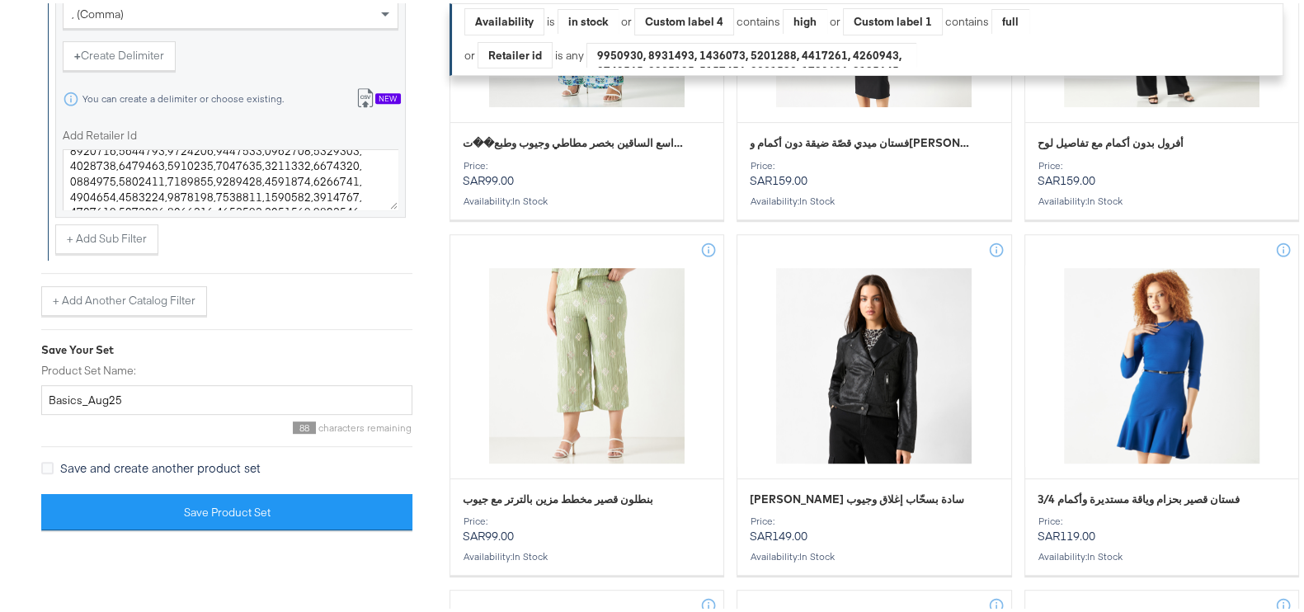
scroll to position [1340, 0]
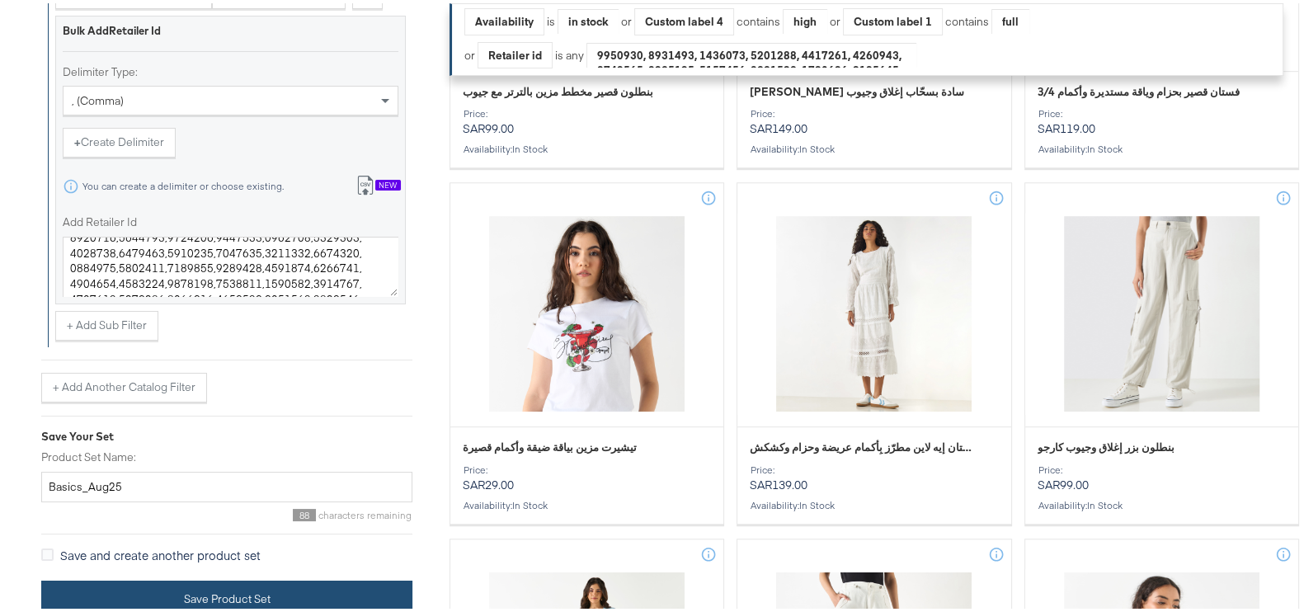
click at [258, 587] on button "Save Product Set" at bounding box center [226, 595] width 371 height 37
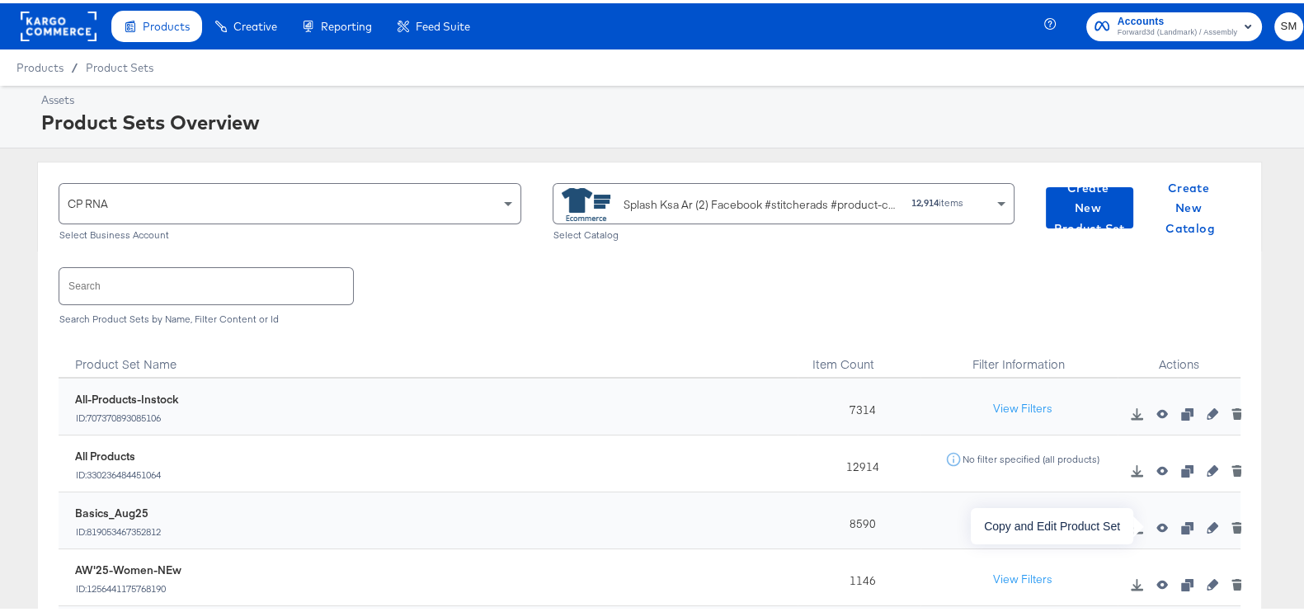
click at [1181, 521] on icon "button" at bounding box center [1187, 525] width 12 height 12
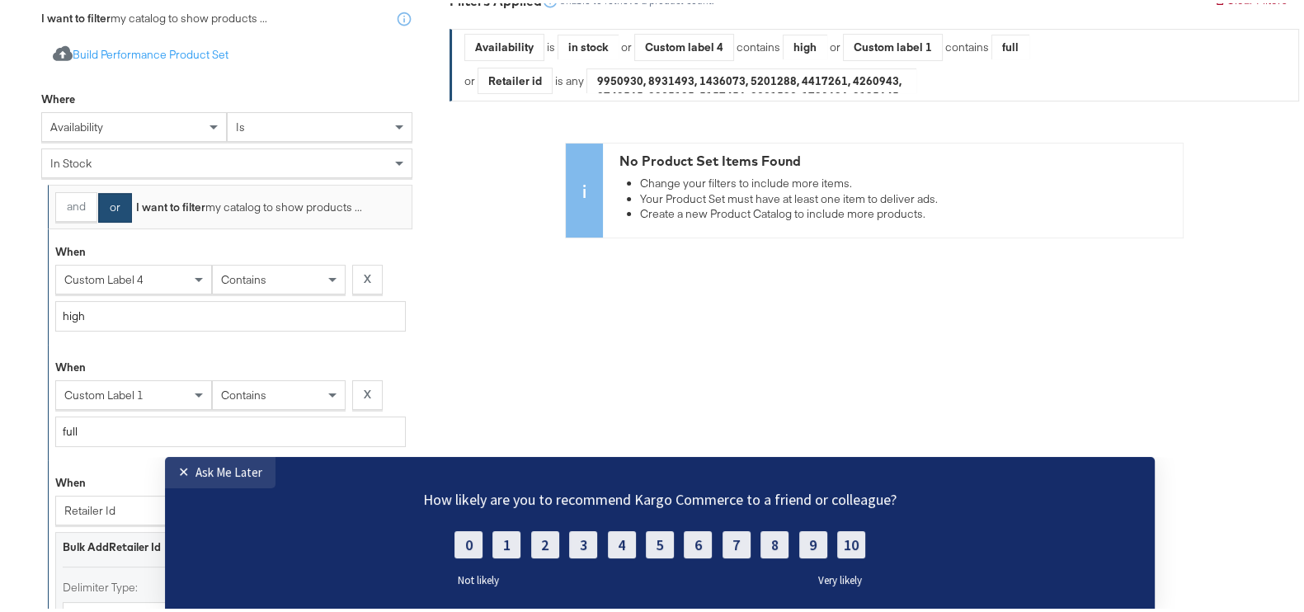
scroll to position [619, 0]
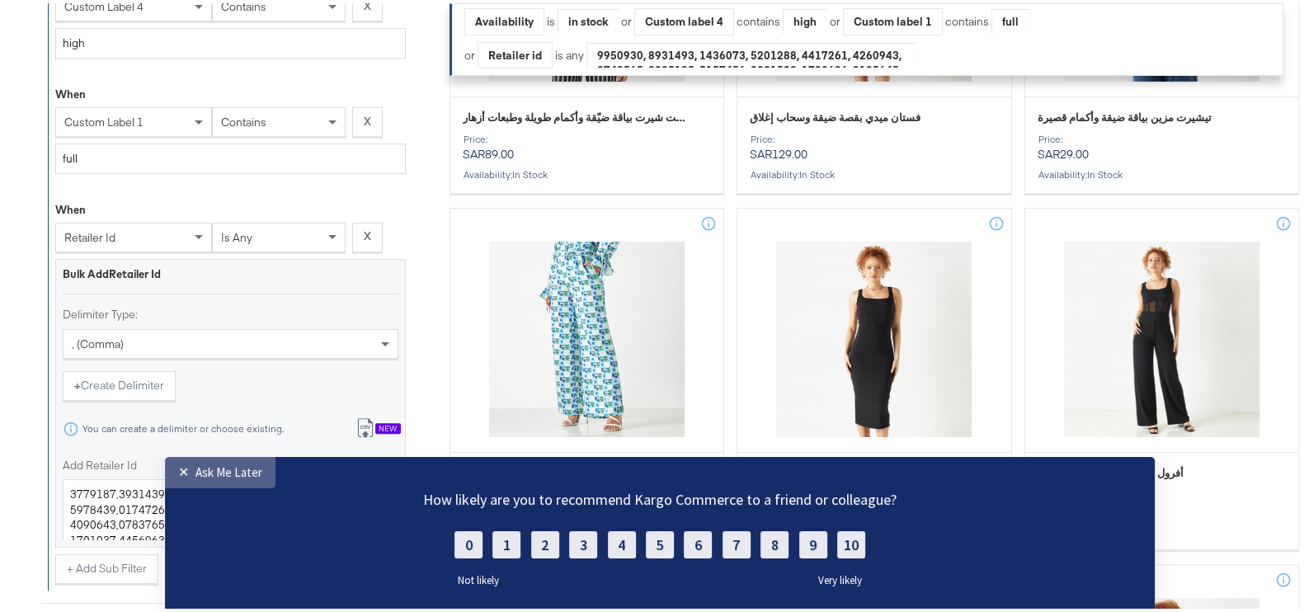
click at [178, 471] on div "✕" at bounding box center [186, 472] width 17 height 16
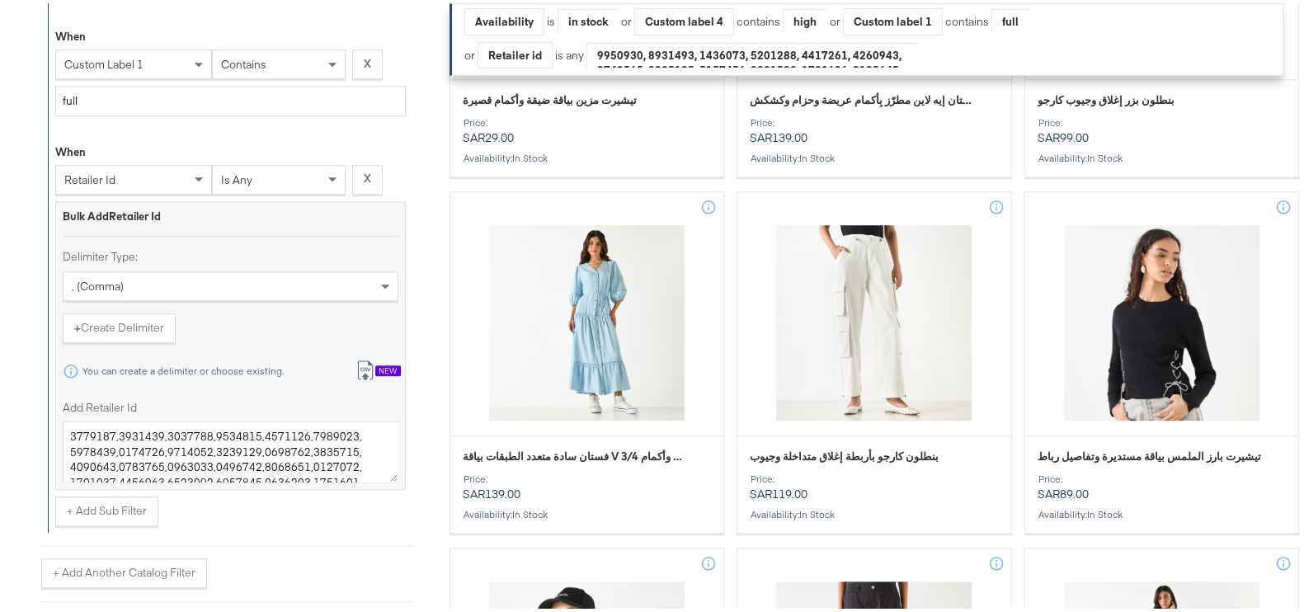
scroll to position [1705, 0]
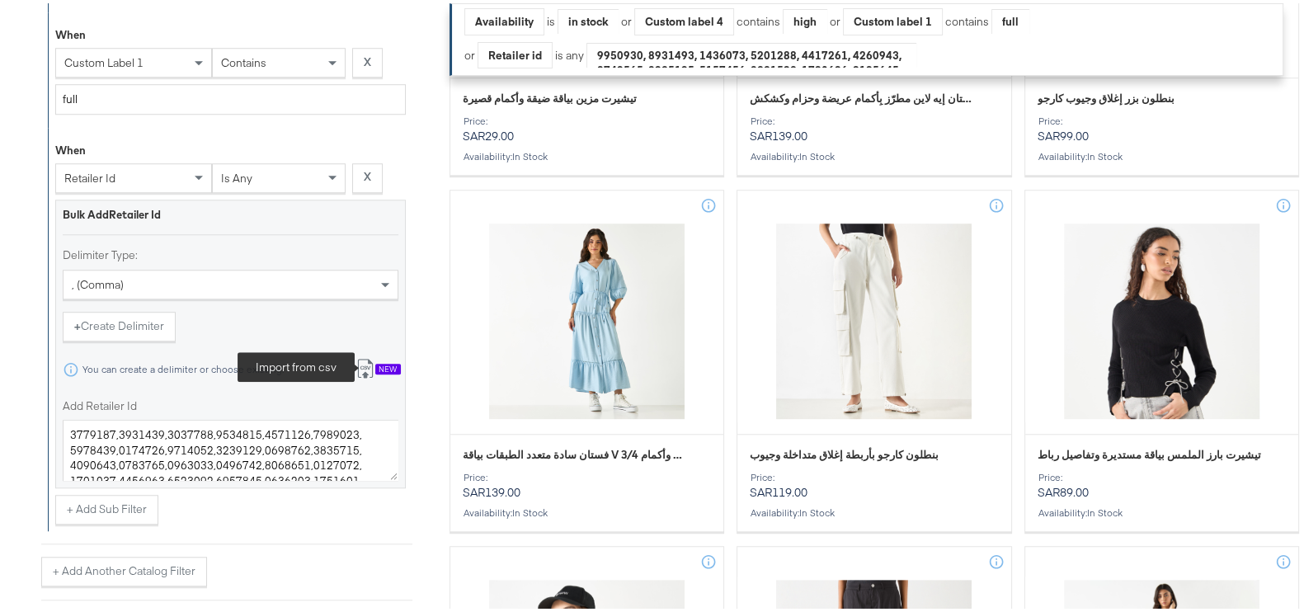
click at [368, 358] on icon at bounding box center [364, 365] width 15 height 19
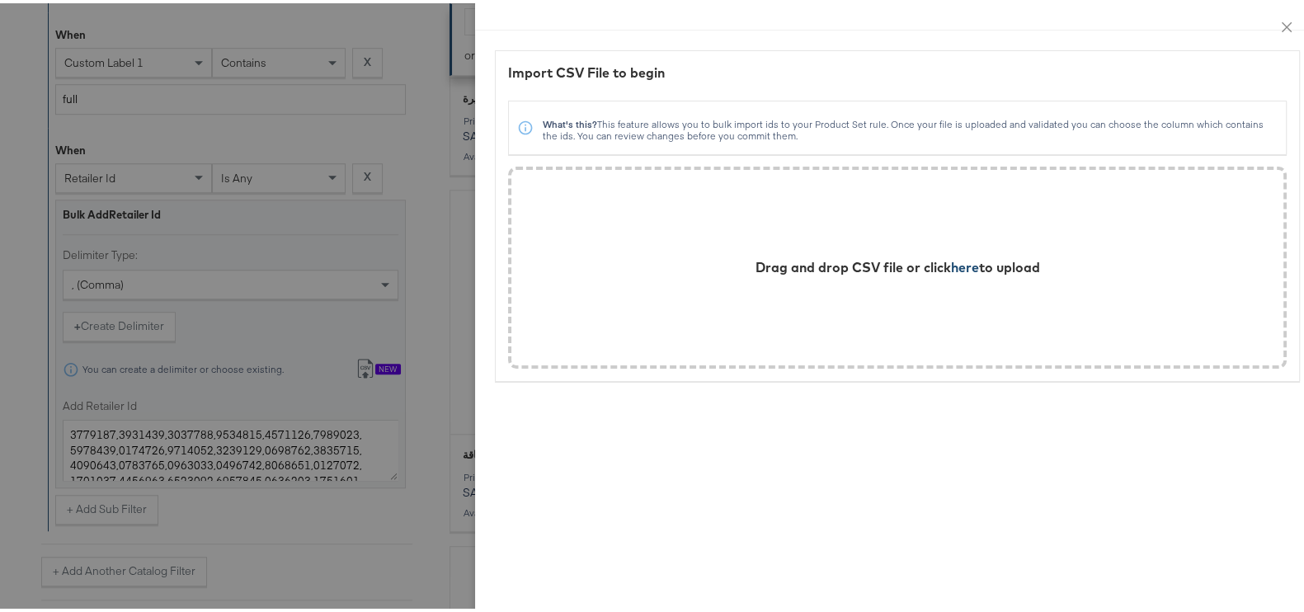
click at [952, 266] on span "here" at bounding box center [965, 264] width 28 height 16
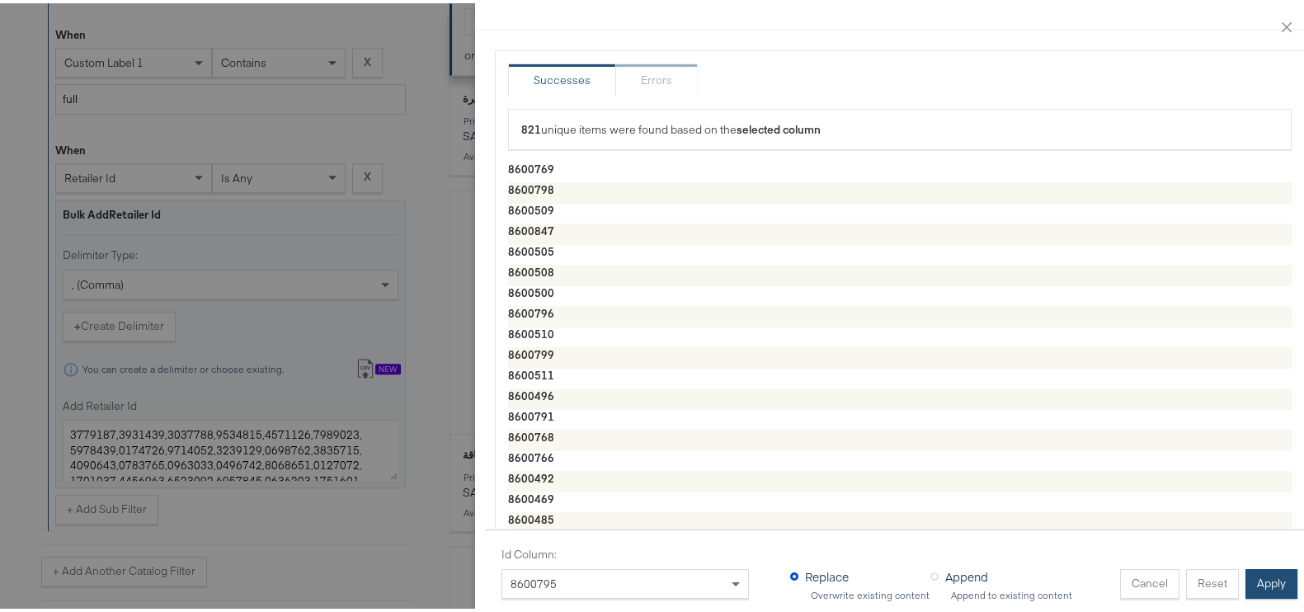
click at [1246, 566] on button "Apply" at bounding box center [1272, 581] width 52 height 30
type textarea "8600769,8600798,8600509,8600847,8600505,8600508,8600500,8600796,8600510,8600799…"
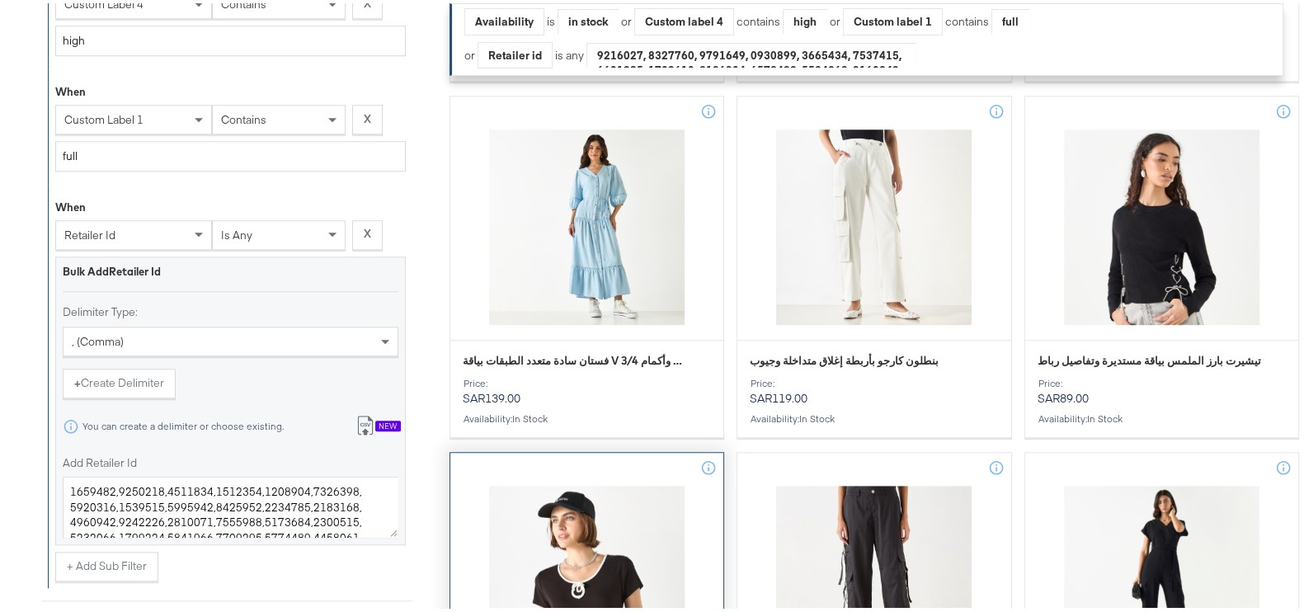
scroll to position [1856, 0]
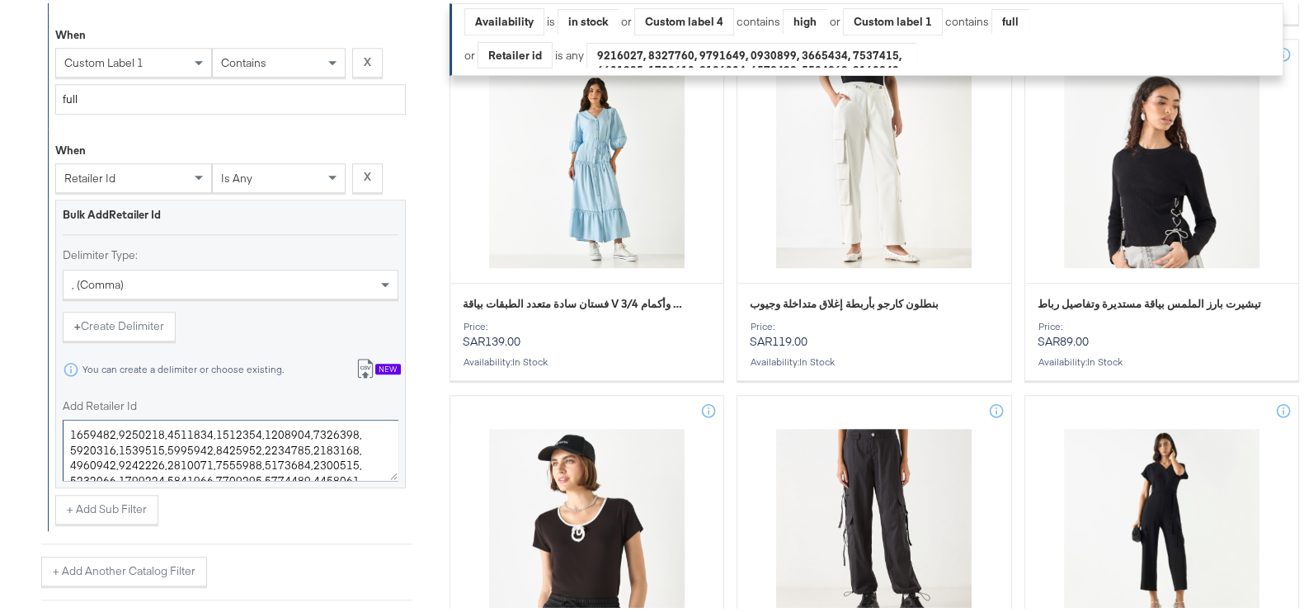
click at [347, 447] on textarea "Add Retailer Id" at bounding box center [231, 447] width 336 height 61
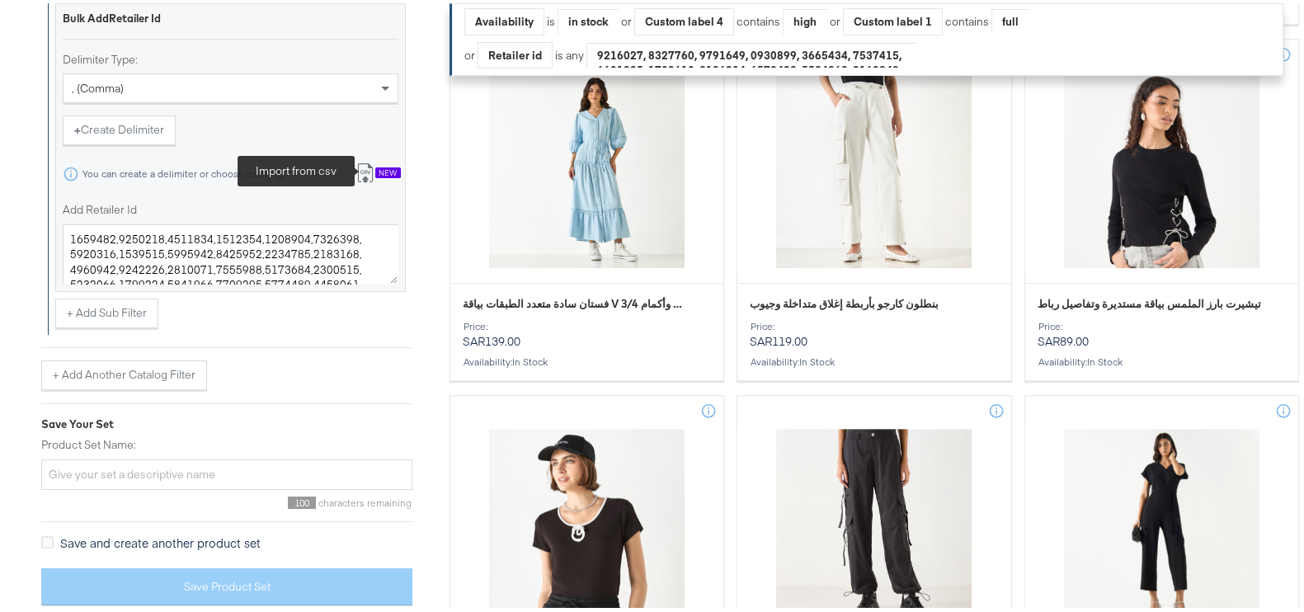
click at [365, 163] on icon at bounding box center [366, 170] width 20 height 20
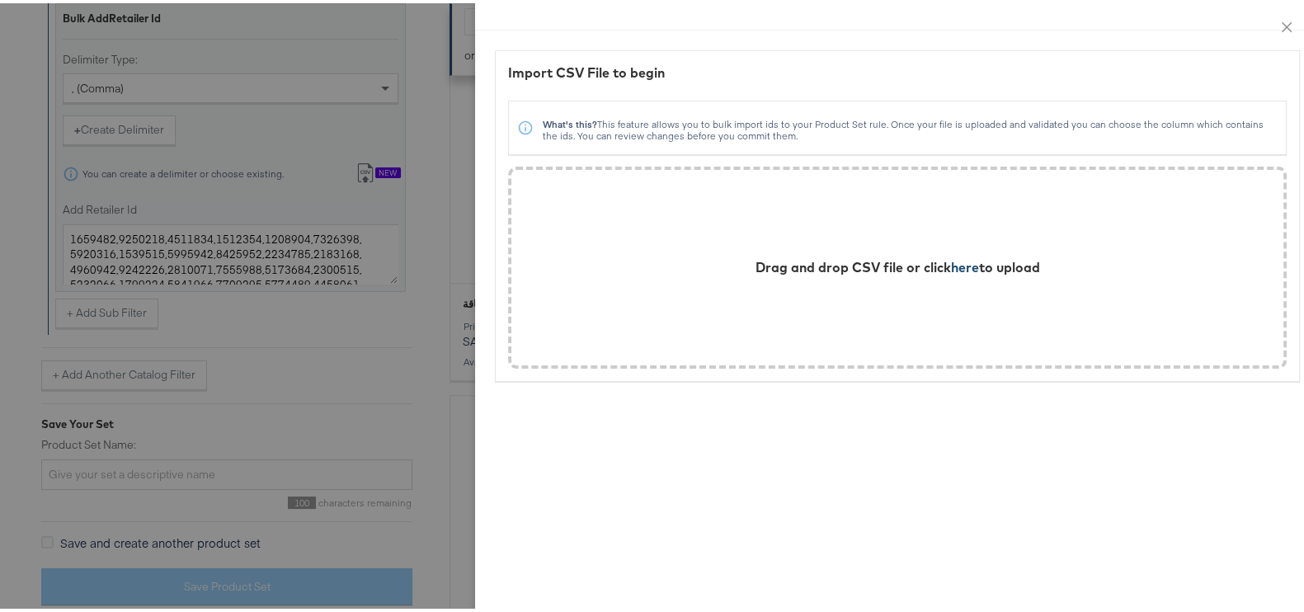
click at [951, 256] on span "here" at bounding box center [965, 264] width 28 height 16
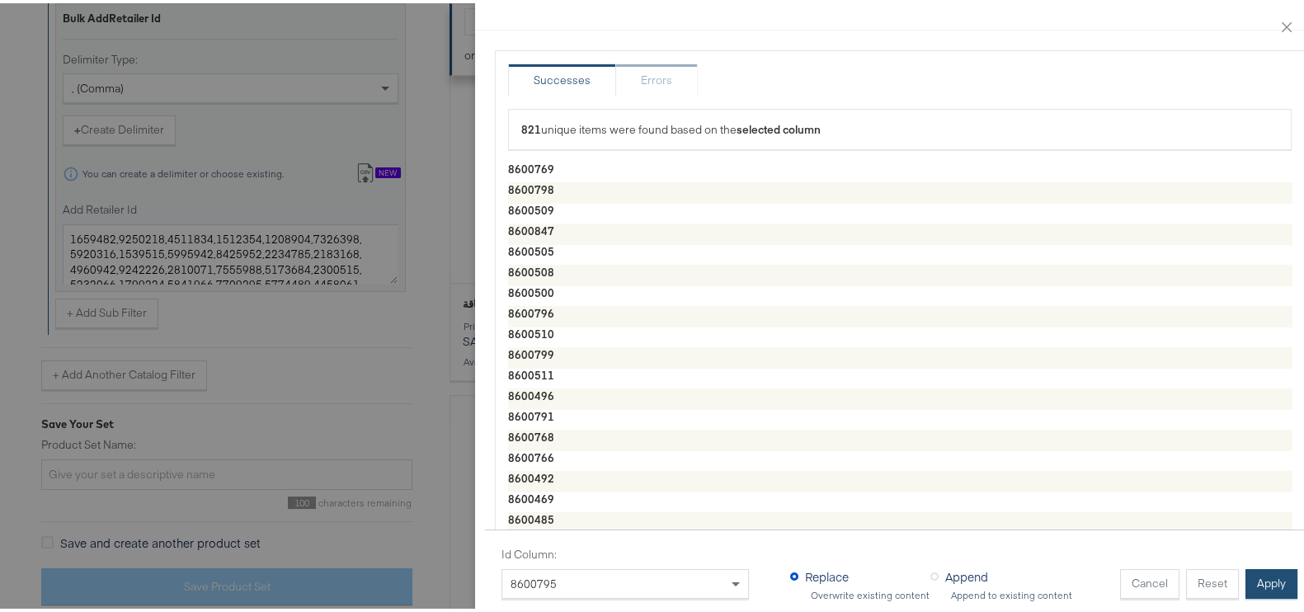
click at [1246, 566] on button "Apply" at bounding box center [1272, 581] width 52 height 30
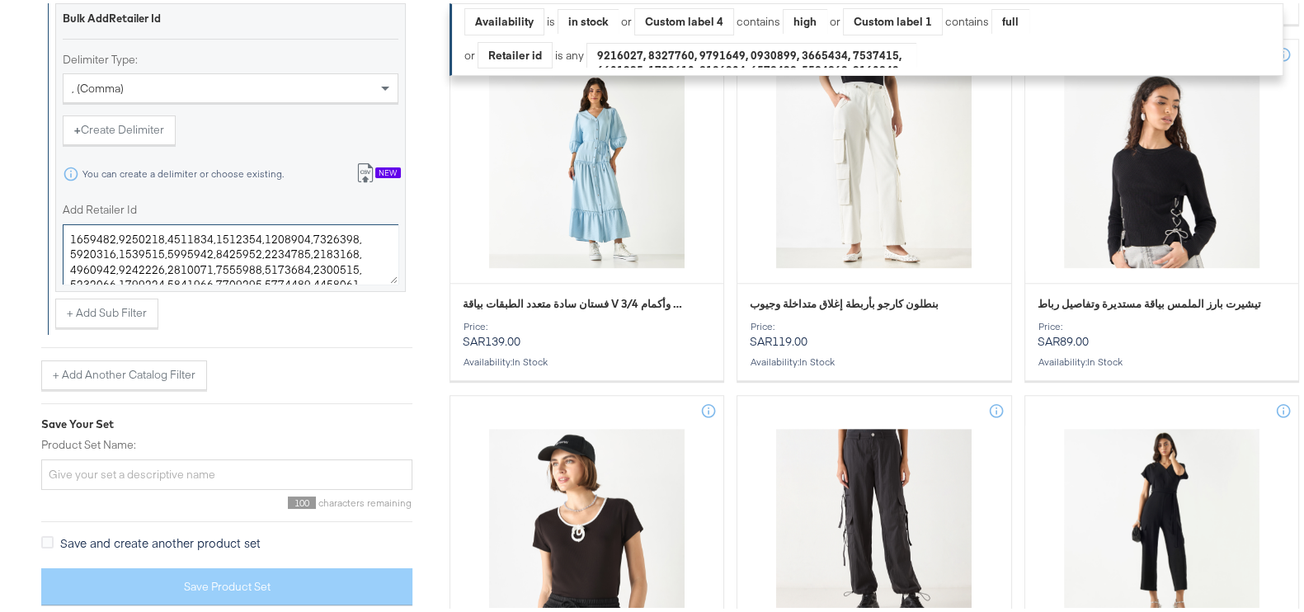
click at [352, 253] on textarea "Add Retailer Id" at bounding box center [231, 251] width 336 height 61
click at [370, 160] on icon at bounding box center [366, 170] width 20 height 20
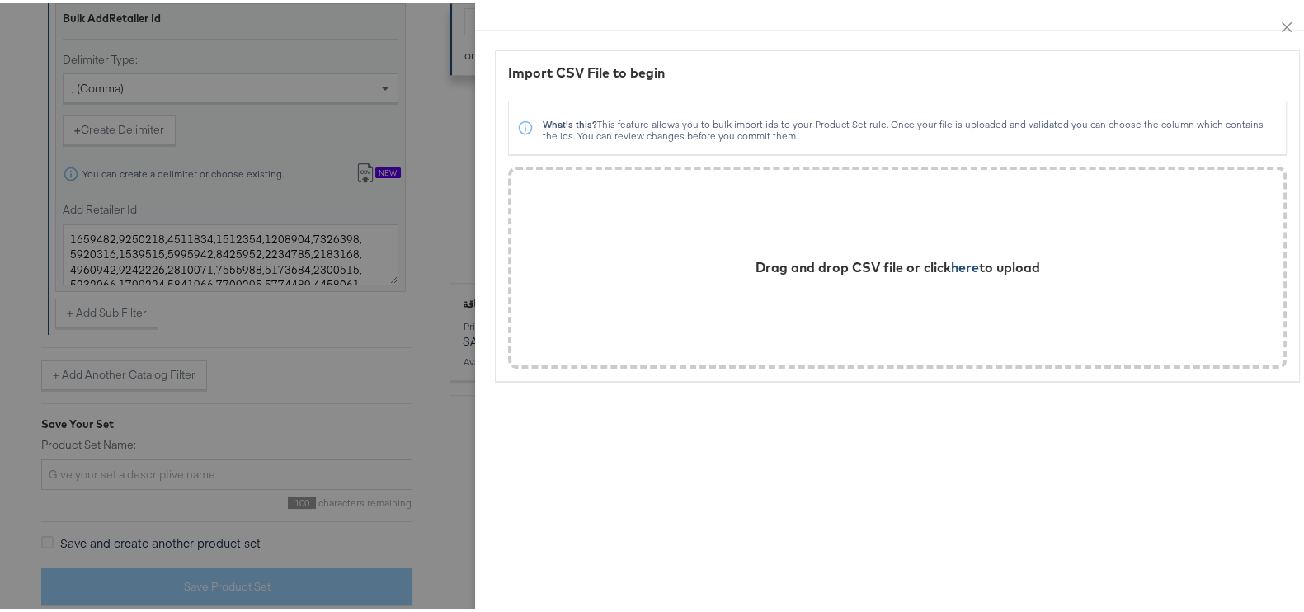
click at [951, 256] on span "here" at bounding box center [965, 264] width 28 height 16
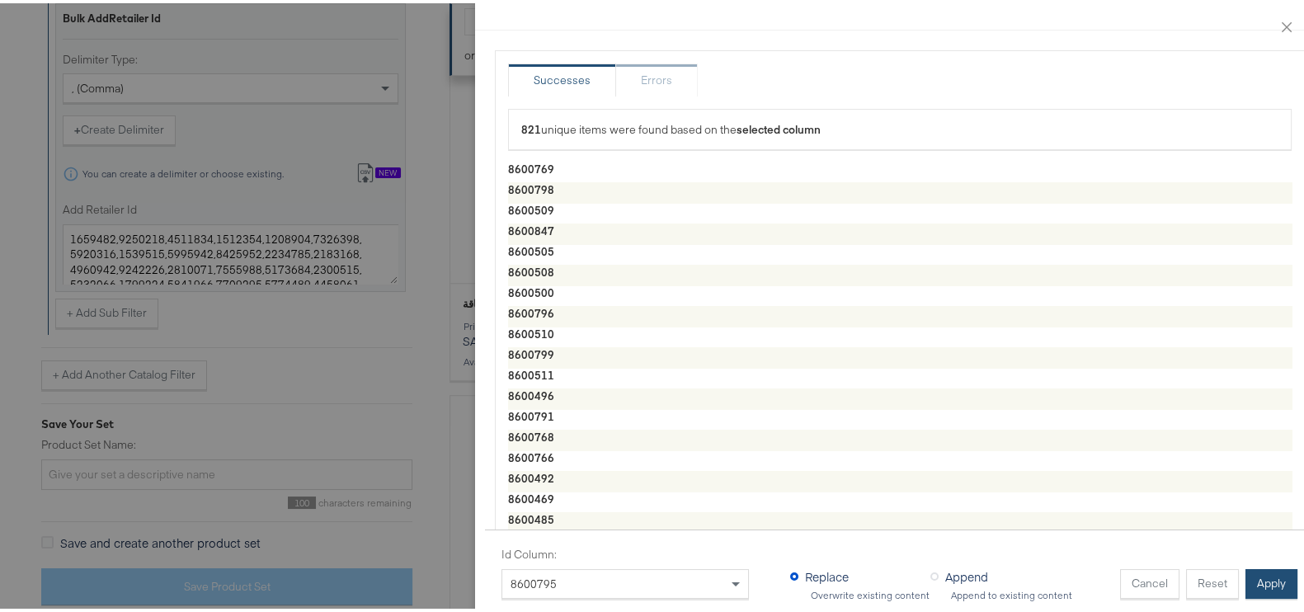
click at [1250, 566] on button "Apply" at bounding box center [1272, 581] width 52 height 30
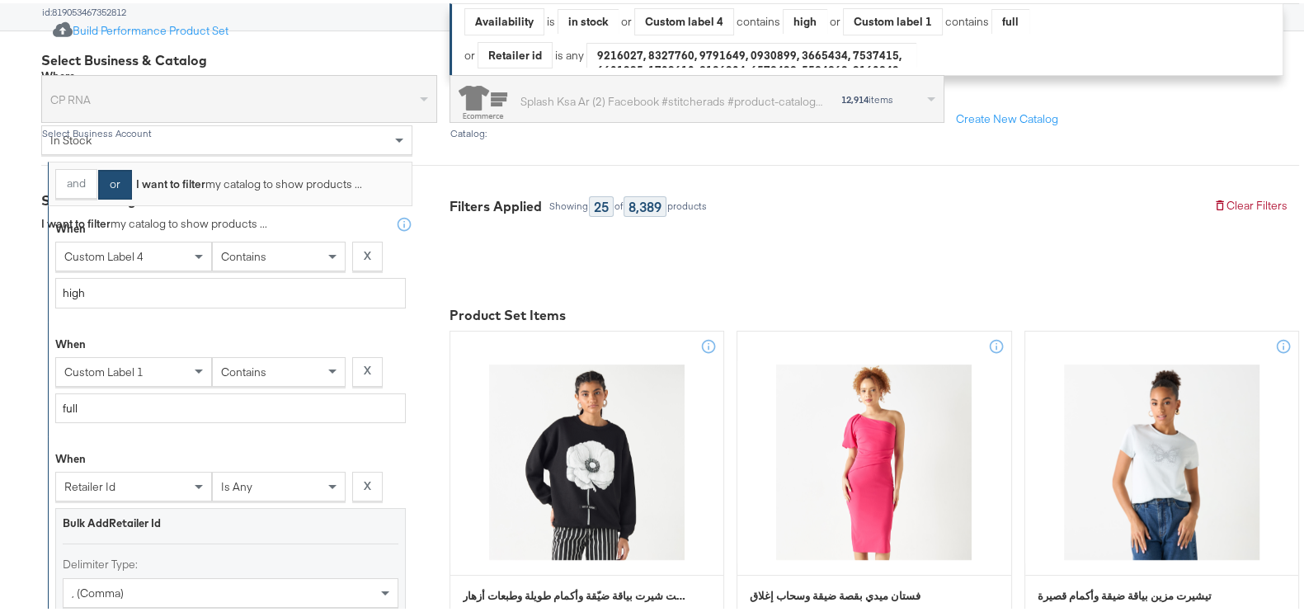
scroll to position [0, 0]
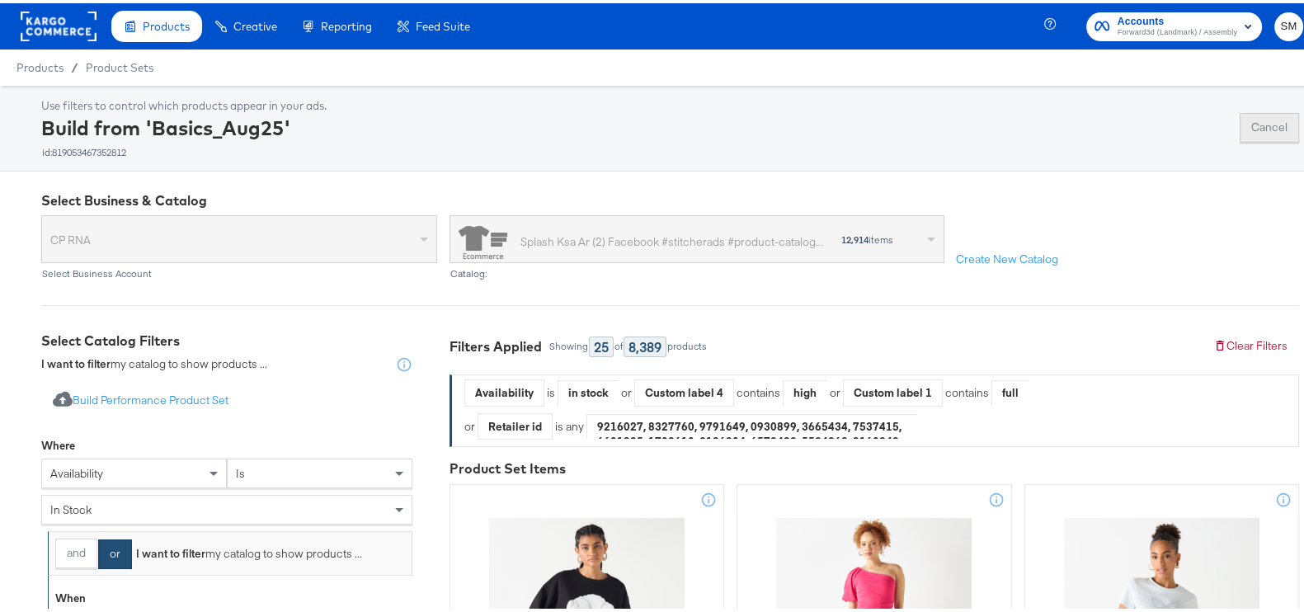
click at [1244, 129] on button "Cancel" at bounding box center [1269, 125] width 59 height 30
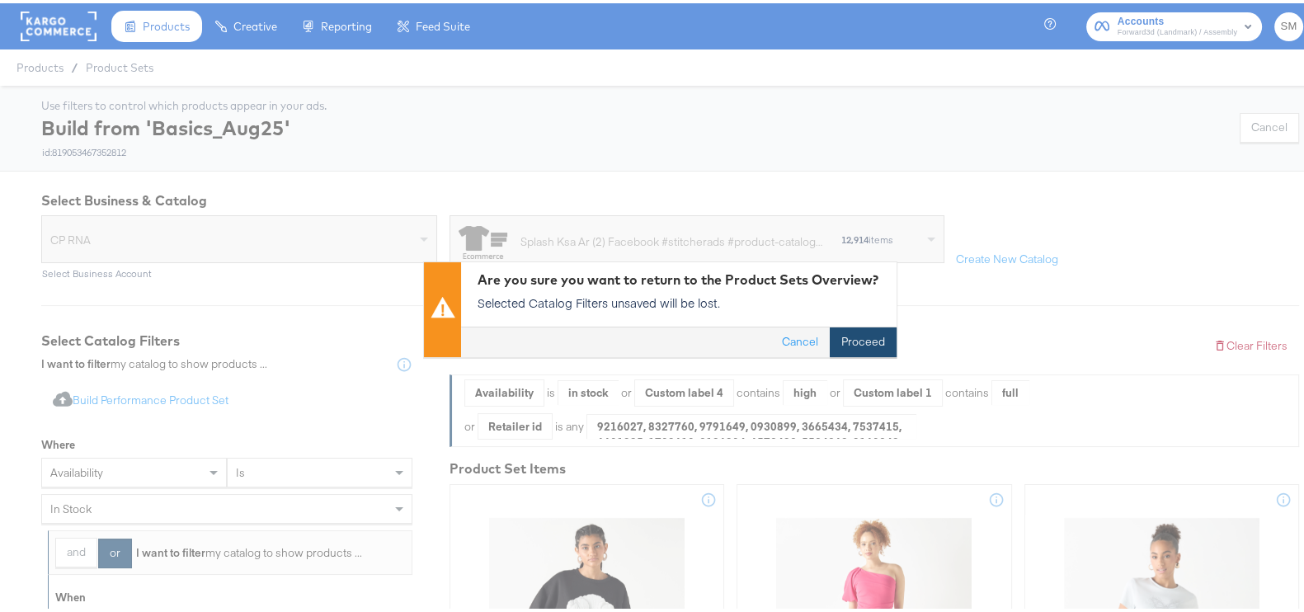
click at [851, 335] on button "Proceed" at bounding box center [863, 339] width 67 height 30
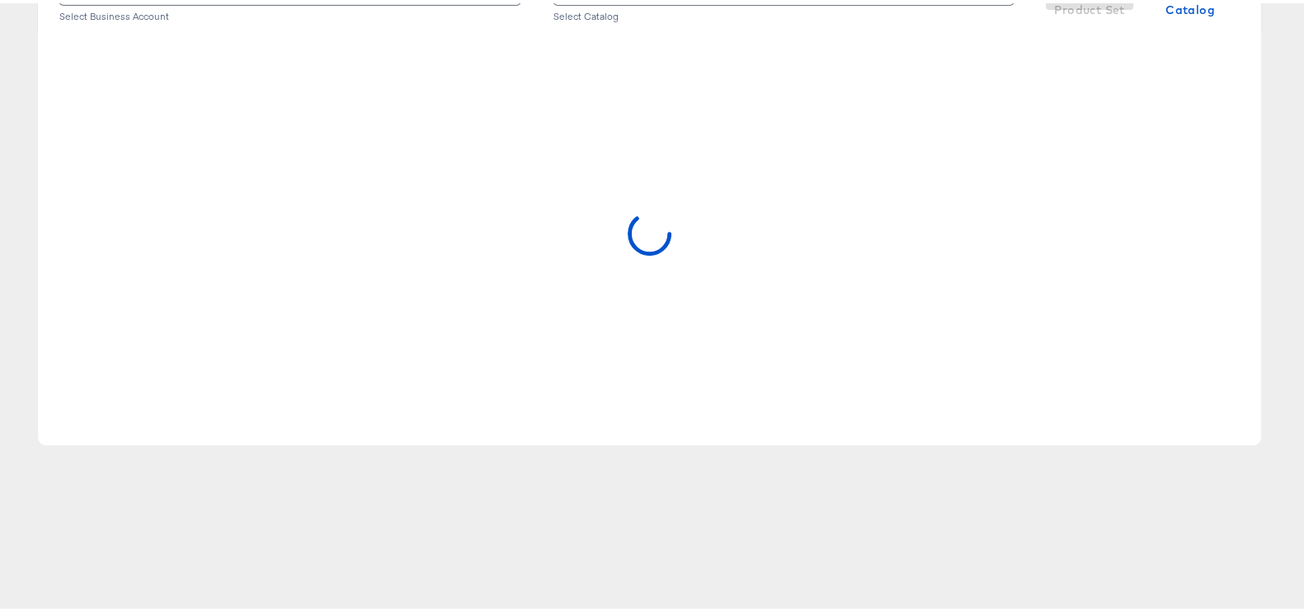
scroll to position [12, 0]
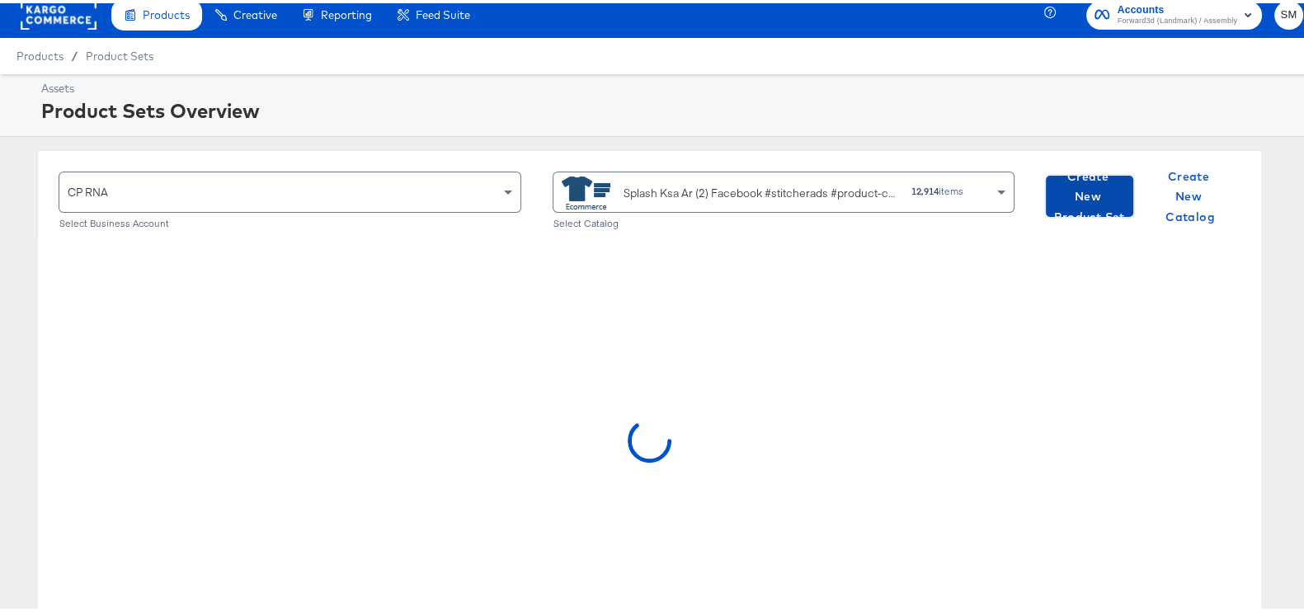
click at [1058, 176] on span "Create New Product Set" at bounding box center [1090, 193] width 74 height 61
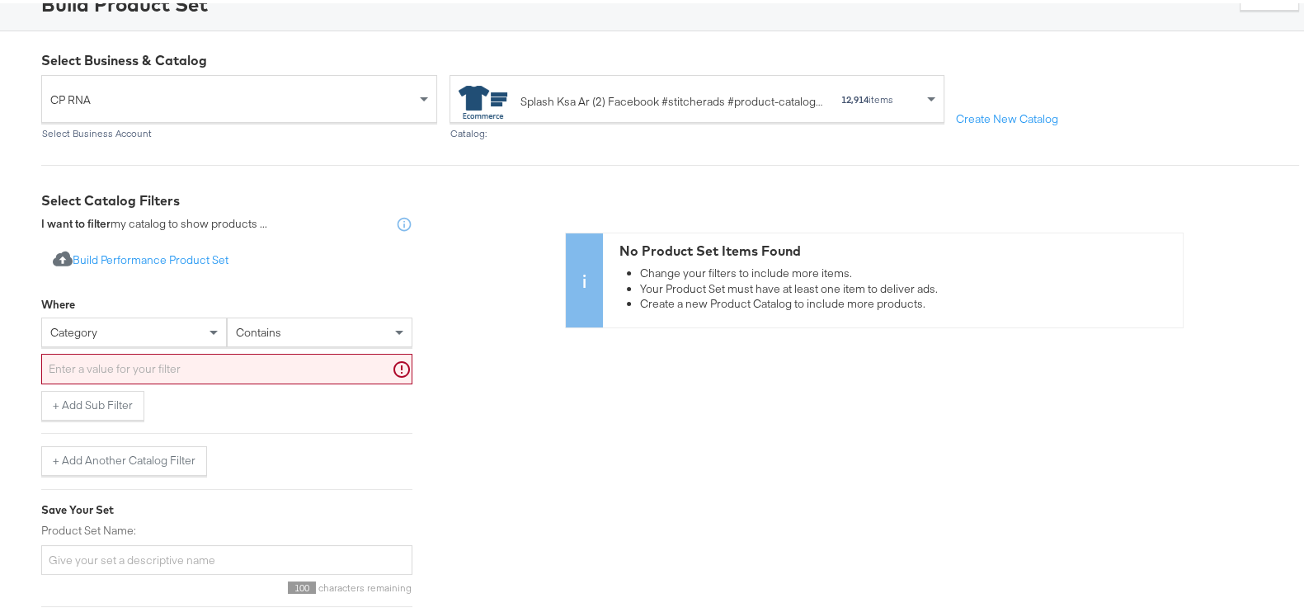
scroll to position [217, 0]
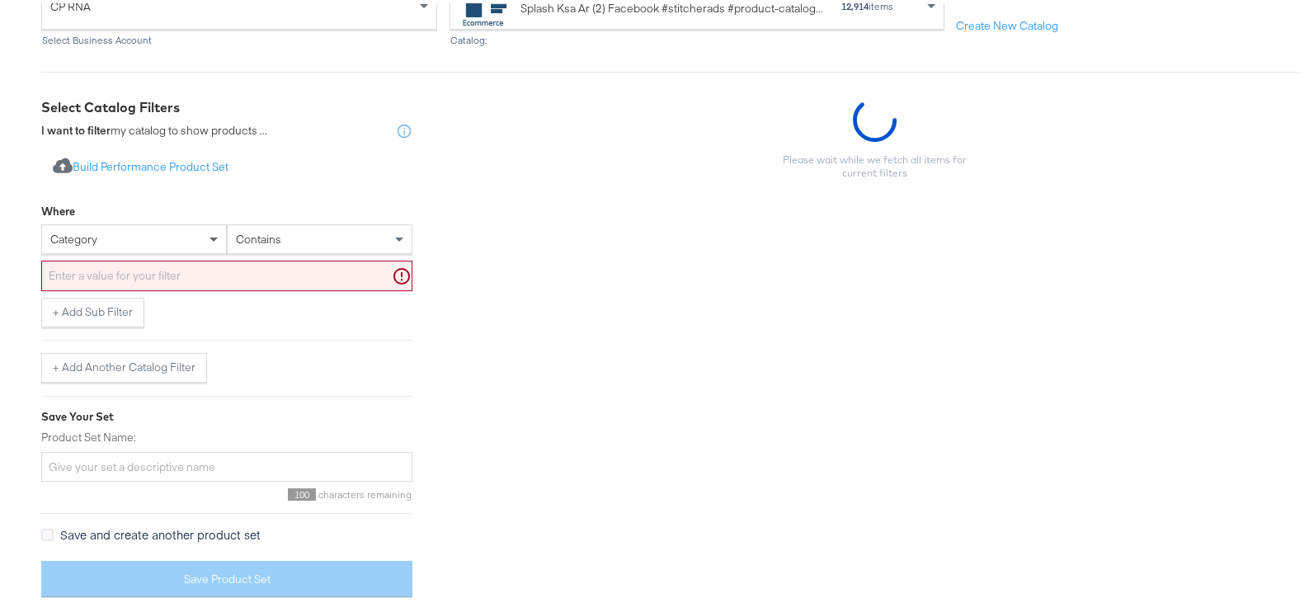
click at [207, 242] on span at bounding box center [215, 236] width 21 height 28
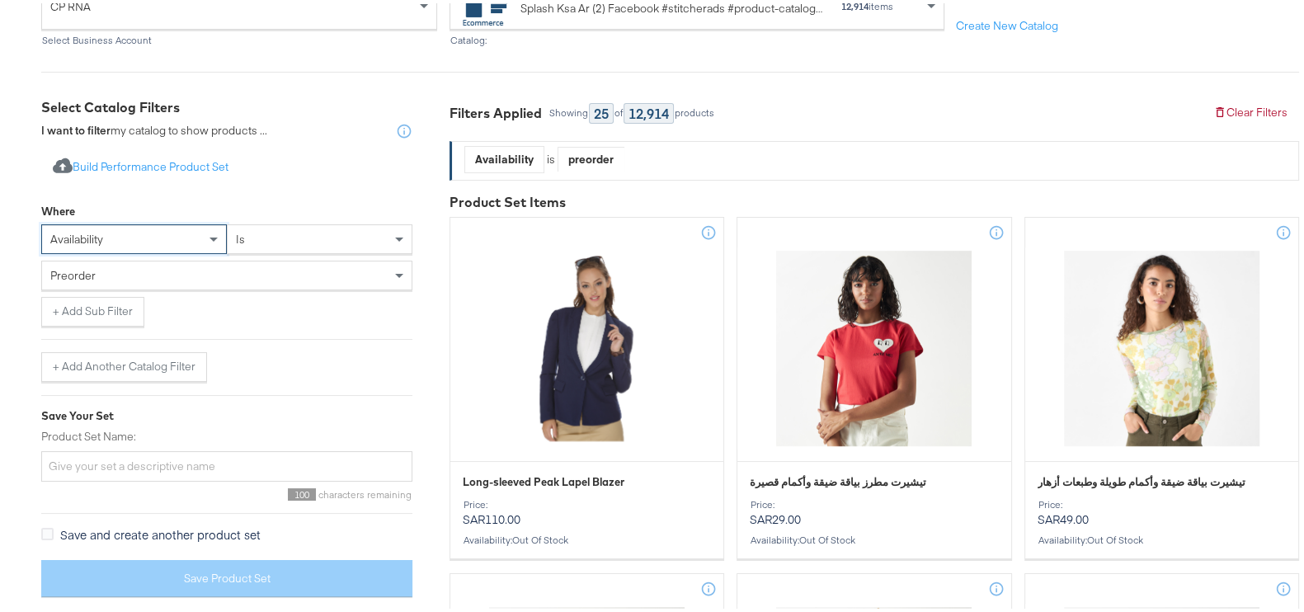
click at [252, 269] on div "preorder" at bounding box center [227, 272] width 370 height 28
click at [97, 311] on button "+ Add Sub Filter" at bounding box center [92, 309] width 103 height 30
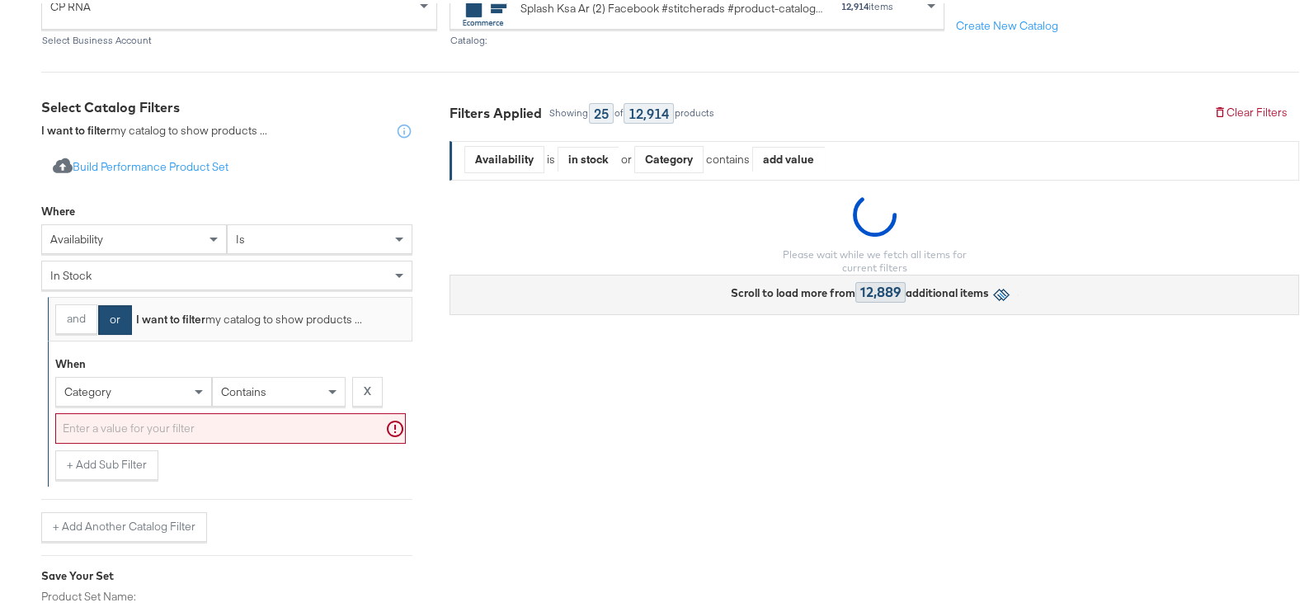
click at [139, 388] on div "category" at bounding box center [133, 389] width 155 height 28
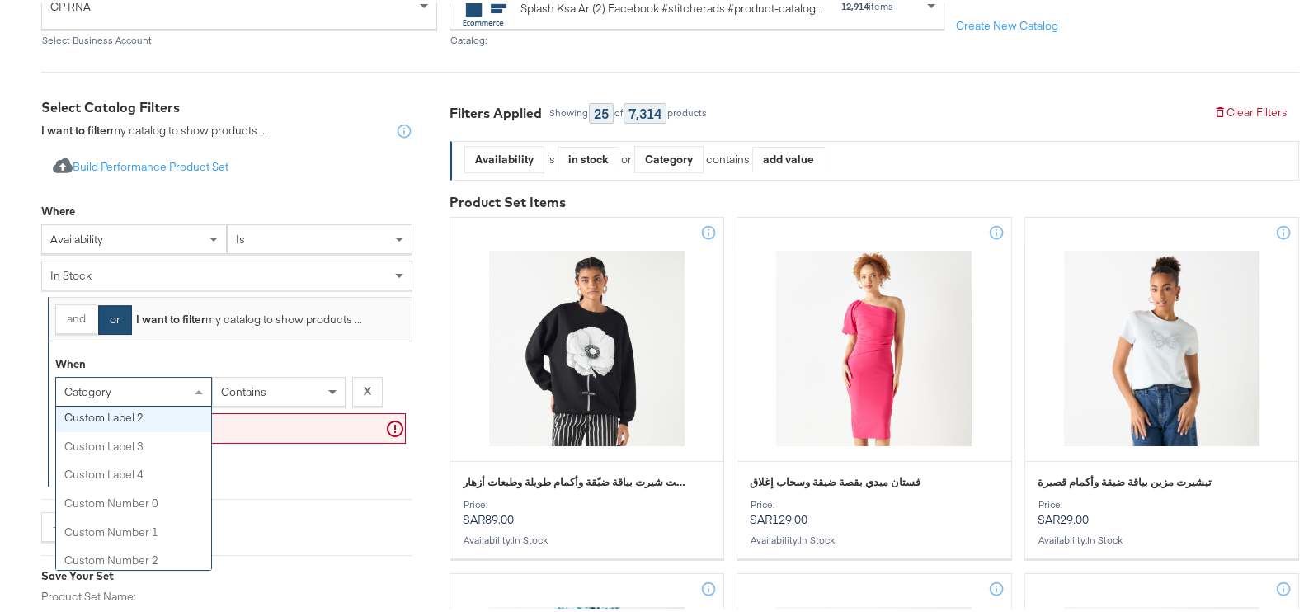
scroll to position [619, 0]
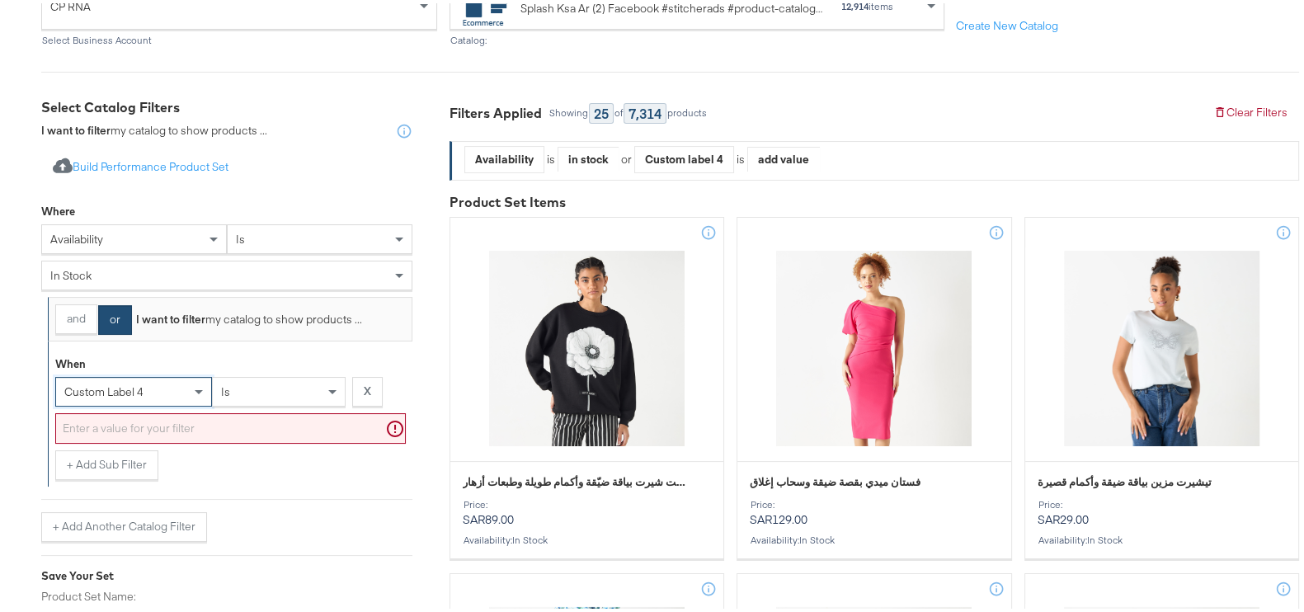
click at [235, 421] on input "text" at bounding box center [230, 425] width 351 height 31
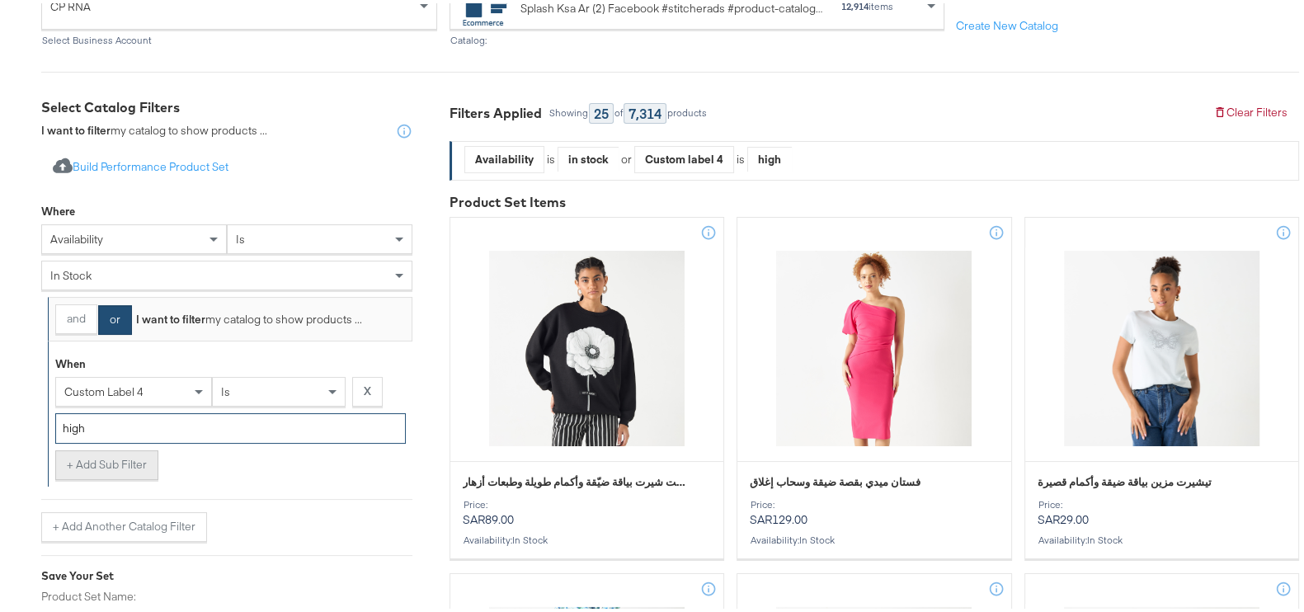
type input "high"
click at [85, 450] on button "+ Add Sub Filter" at bounding box center [106, 462] width 103 height 30
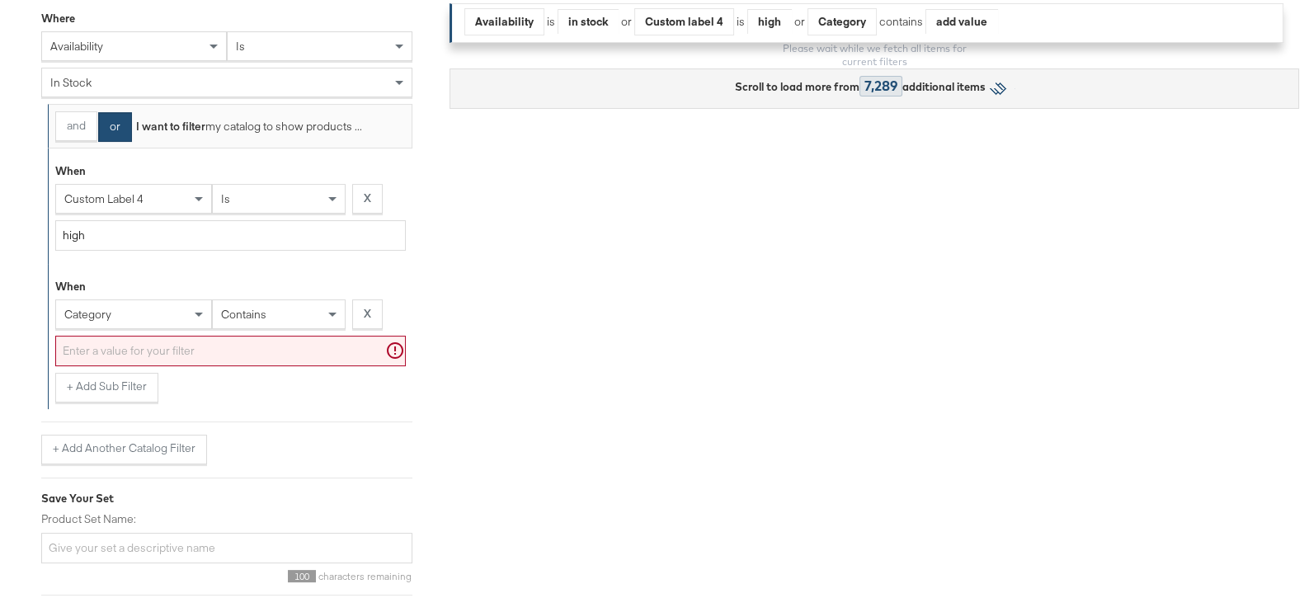
scroll to position [423, 0]
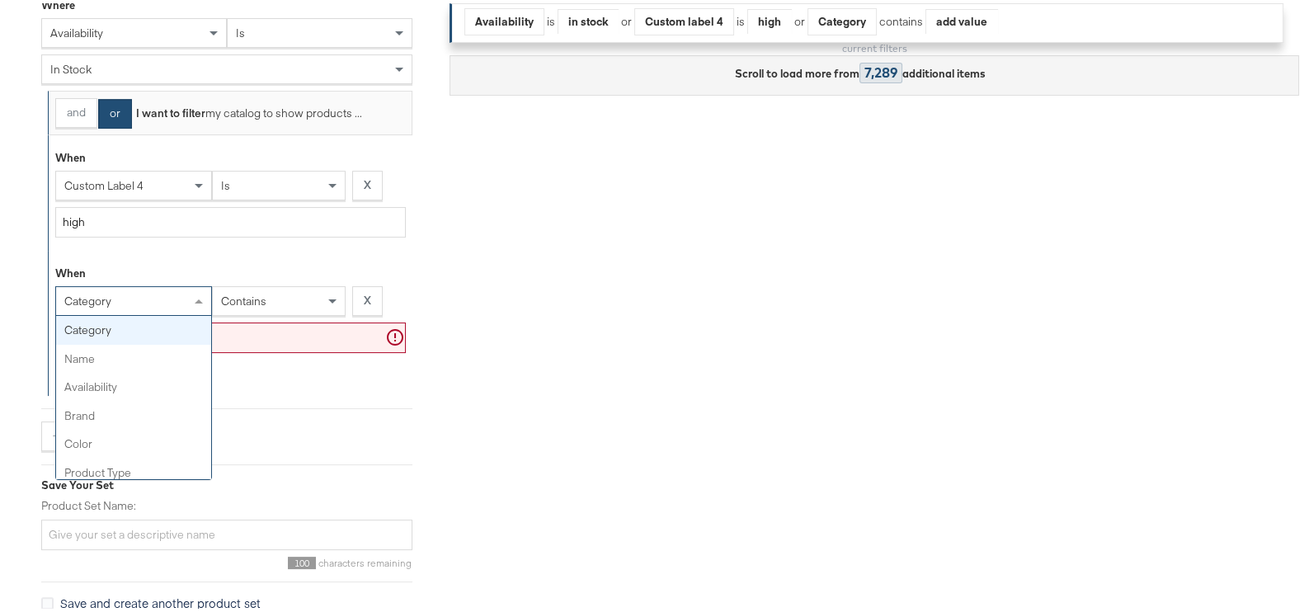
click at [188, 289] on div "category" at bounding box center [133, 298] width 155 height 28
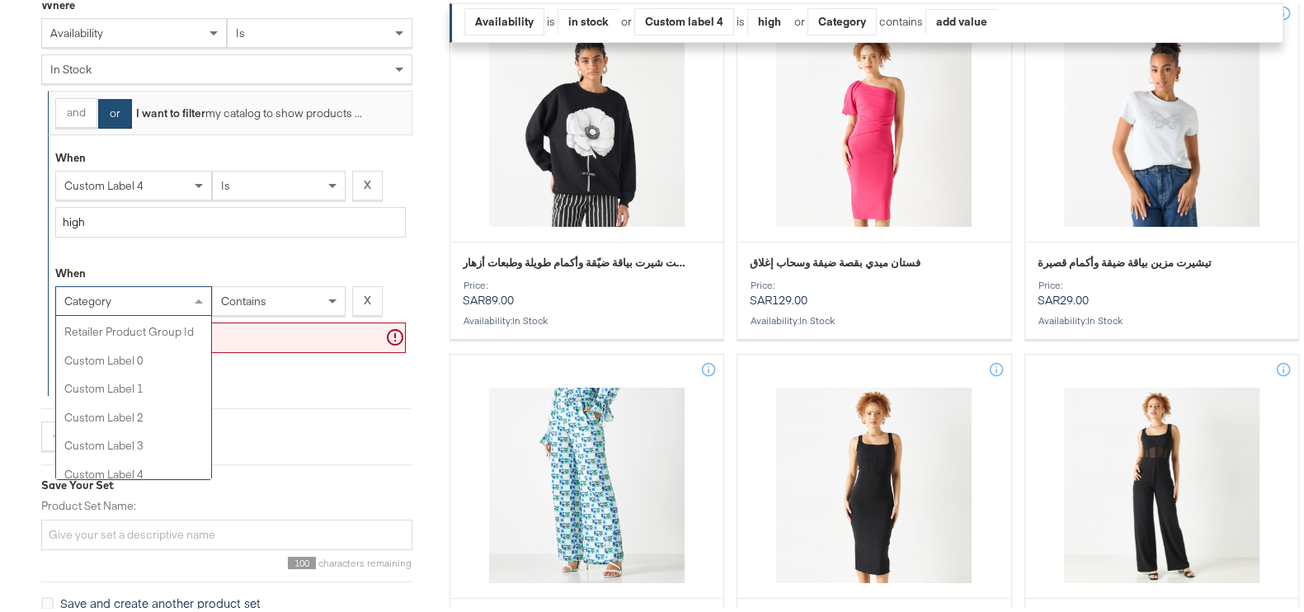
scroll to position [516, 0]
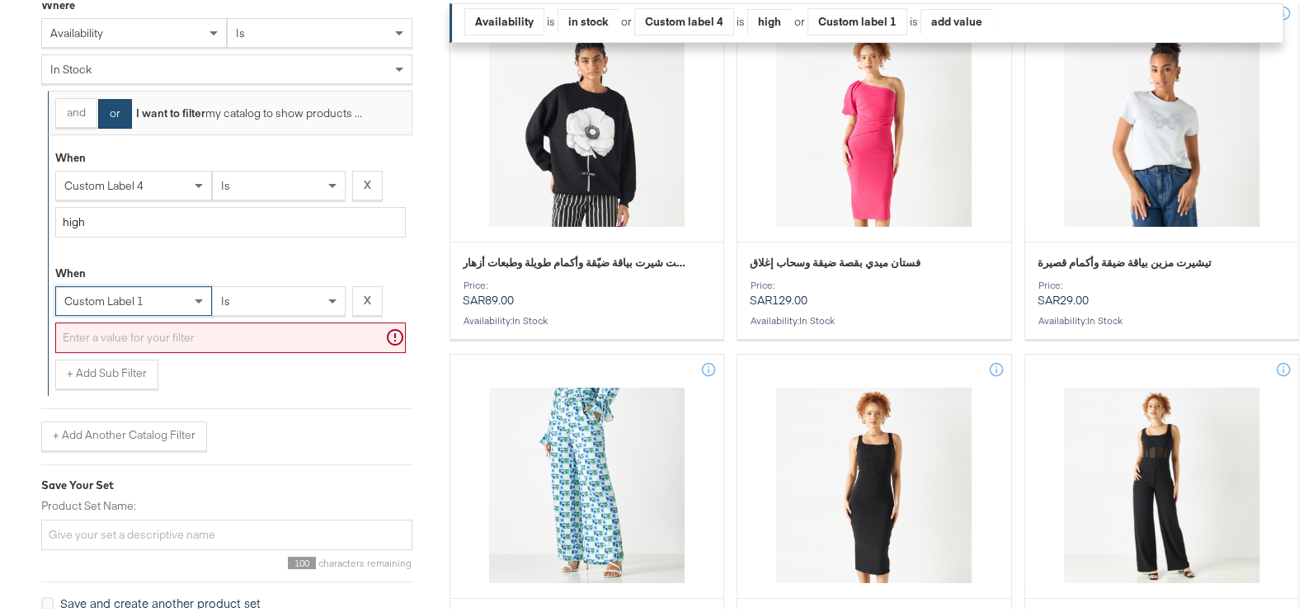
click at [252, 324] on input "text" at bounding box center [230, 334] width 351 height 31
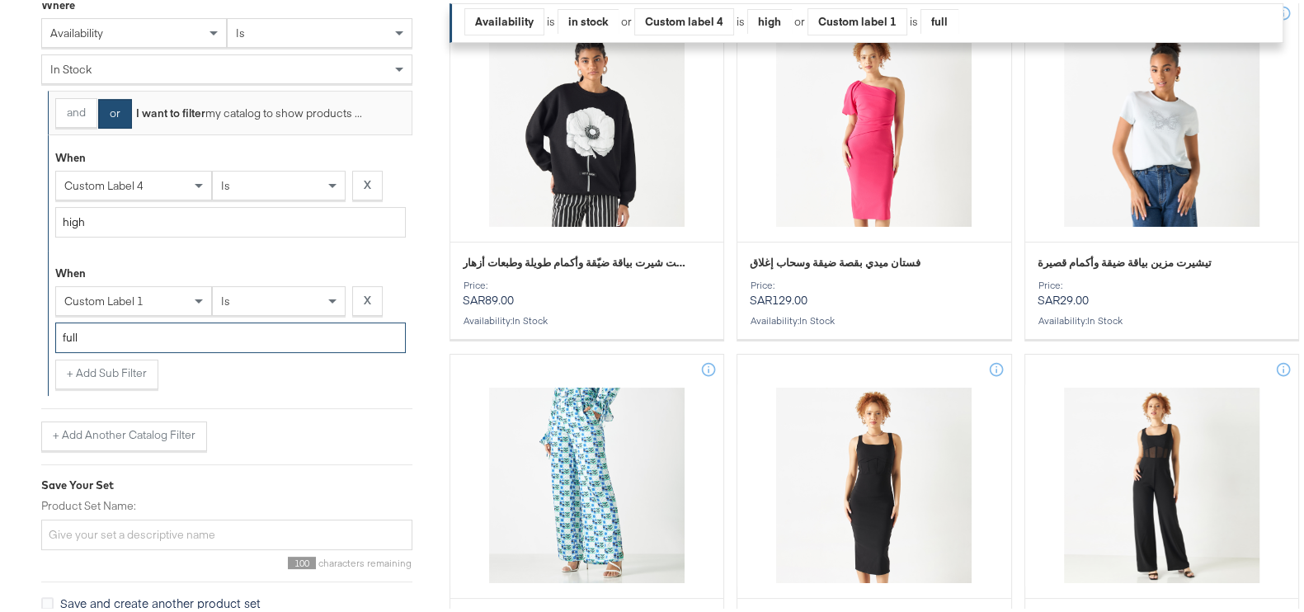
type input "full"
click at [169, 378] on div "+ Add Sub Filter" at bounding box center [230, 371] width 351 height 30
click at [123, 379] on button "+ Add Sub Filter" at bounding box center [106, 371] width 103 height 30
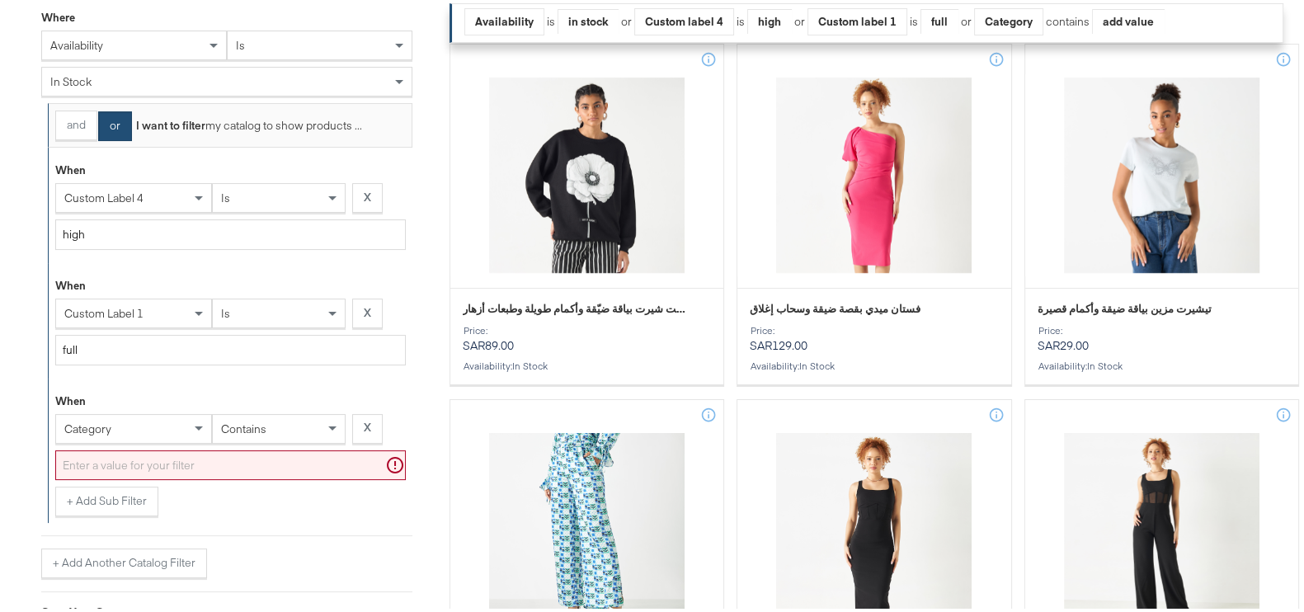
scroll to position [423, 0]
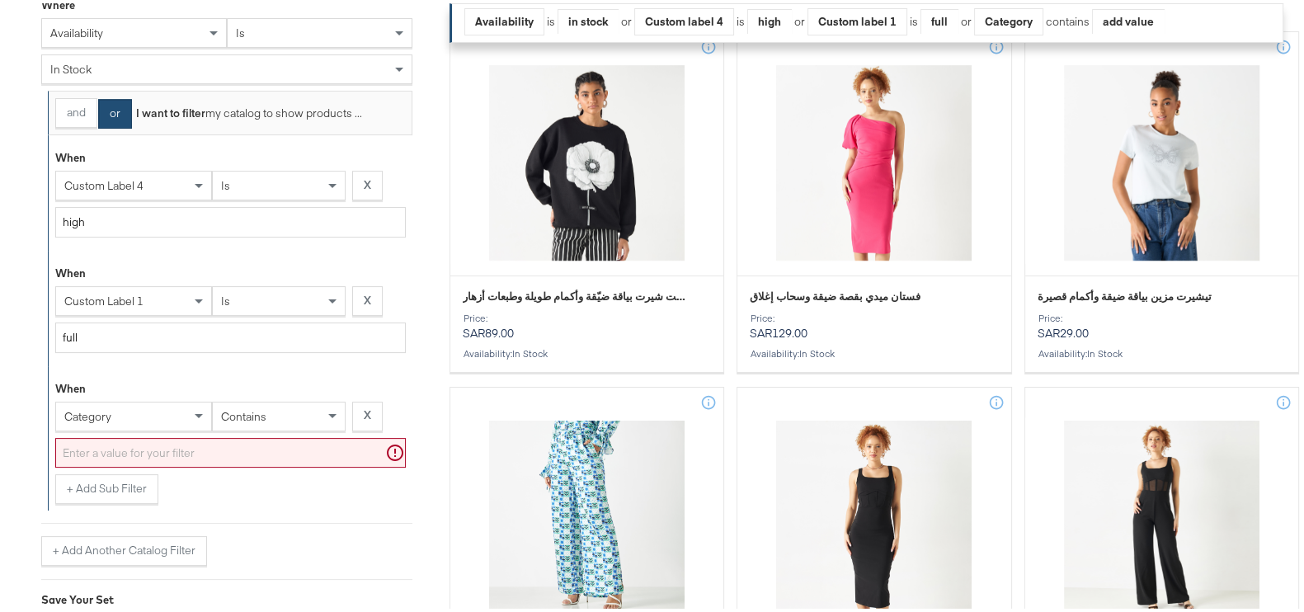
click at [148, 399] on div "category" at bounding box center [133, 413] width 155 height 28
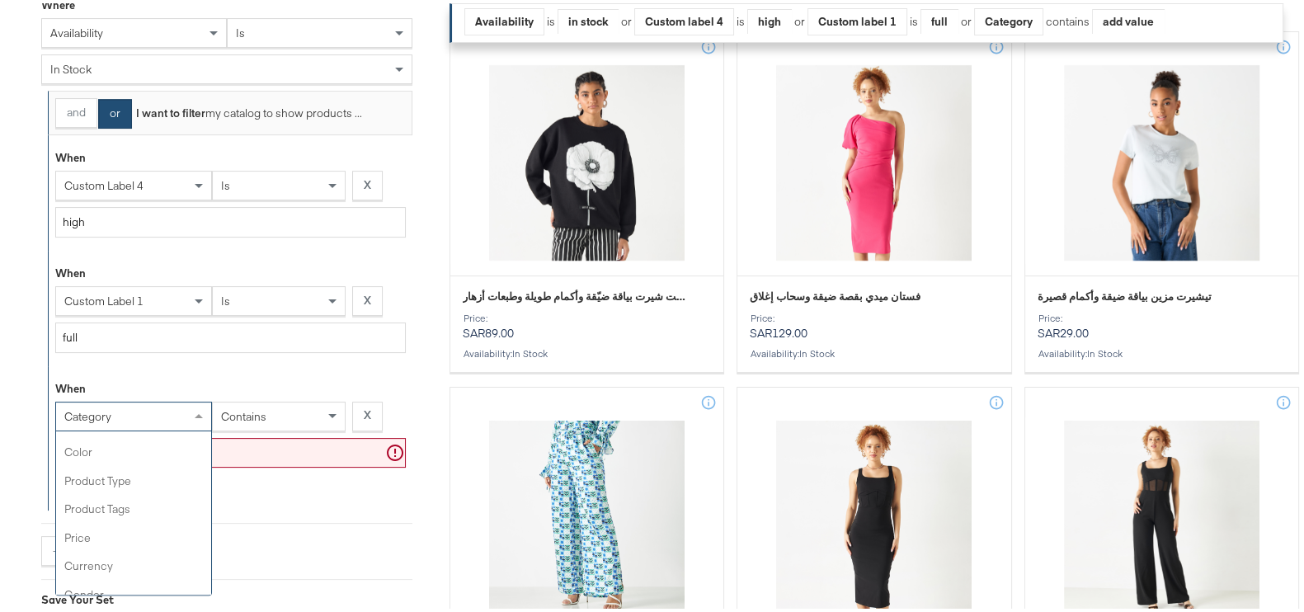
scroll to position [205, 0]
type input "re"
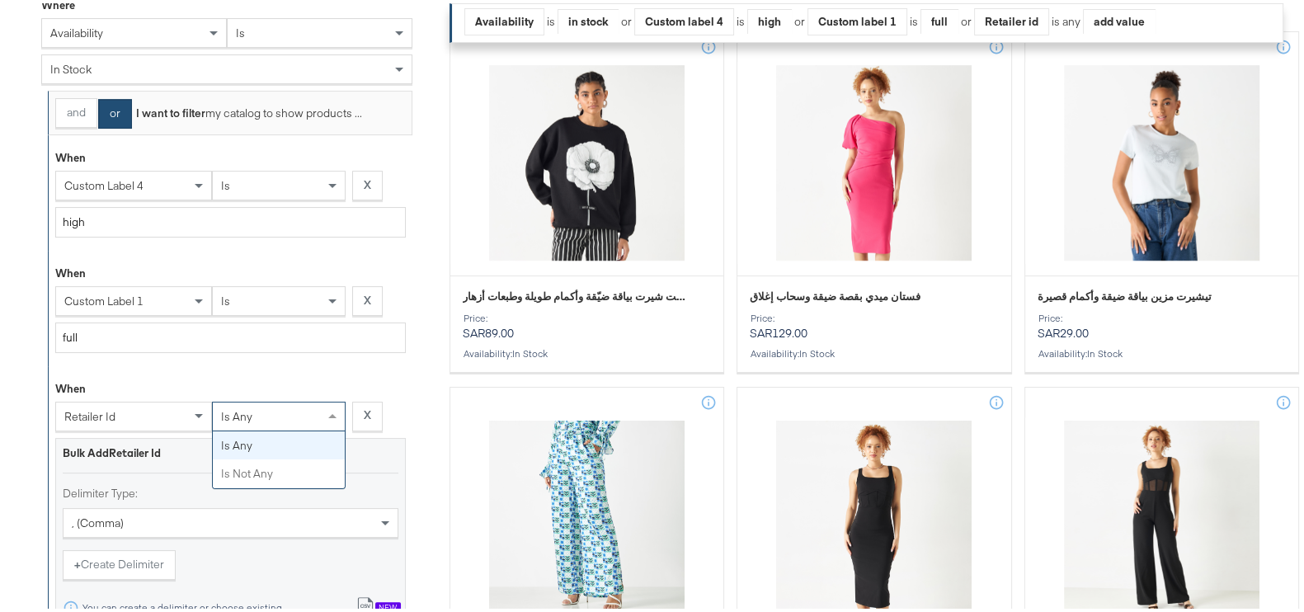
click at [268, 404] on div "is any" at bounding box center [279, 413] width 132 height 28
click at [187, 514] on div ", (comma)" at bounding box center [231, 520] width 336 height 30
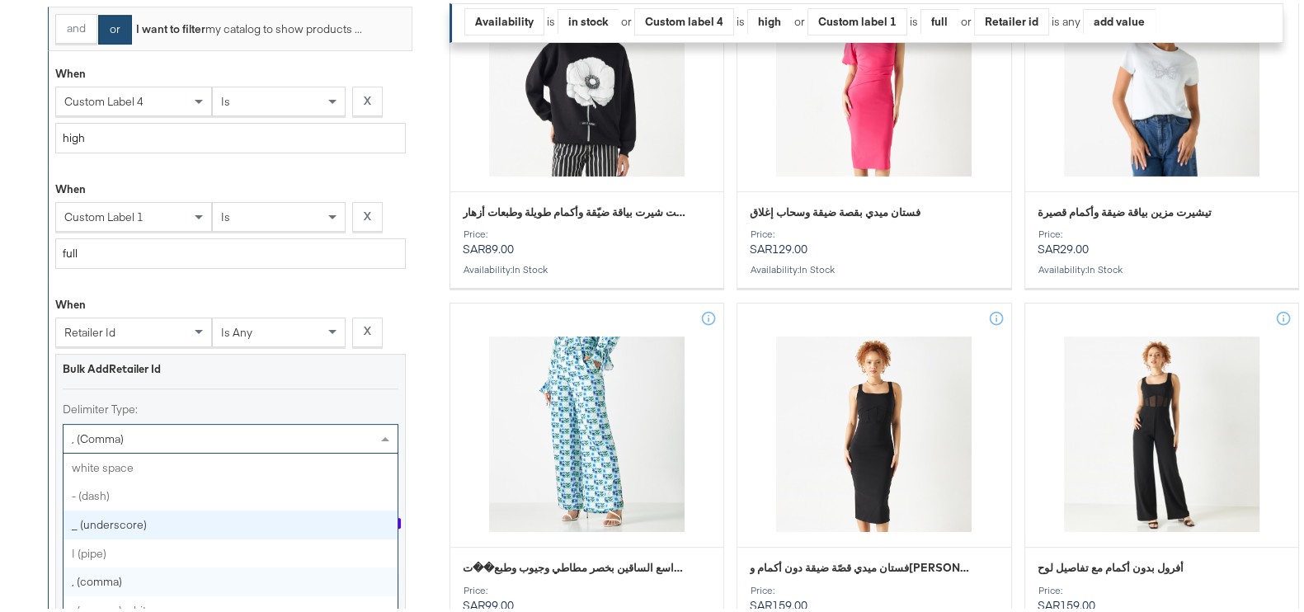
scroll to position [7, 0]
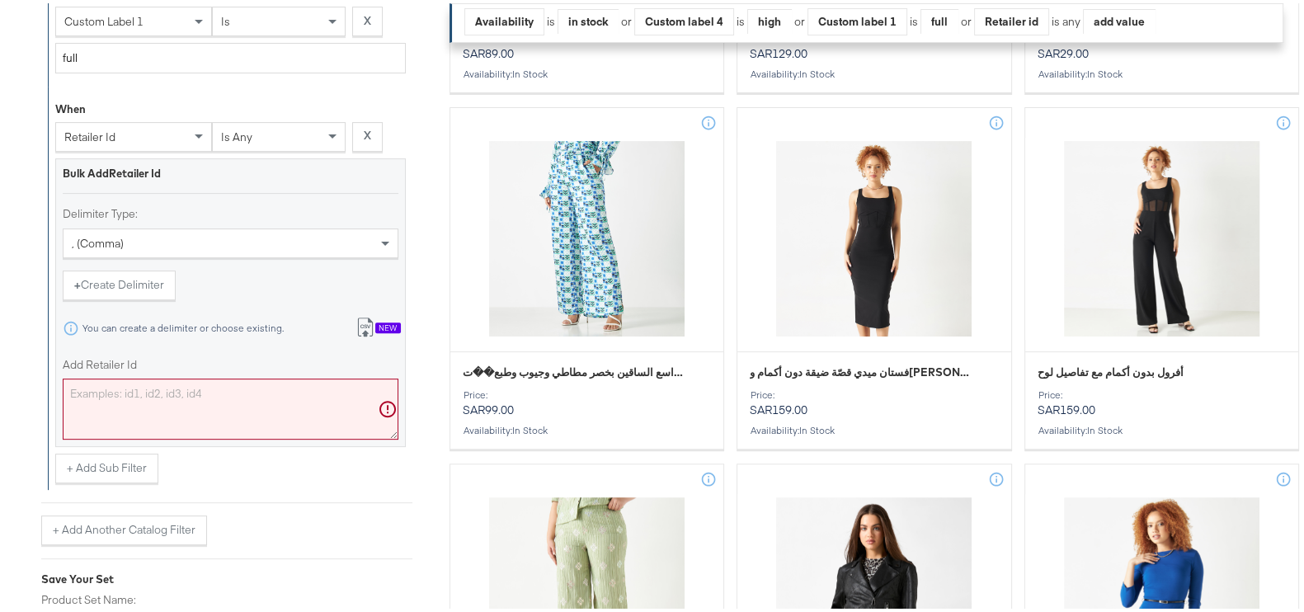
scroll to position [714, 0]
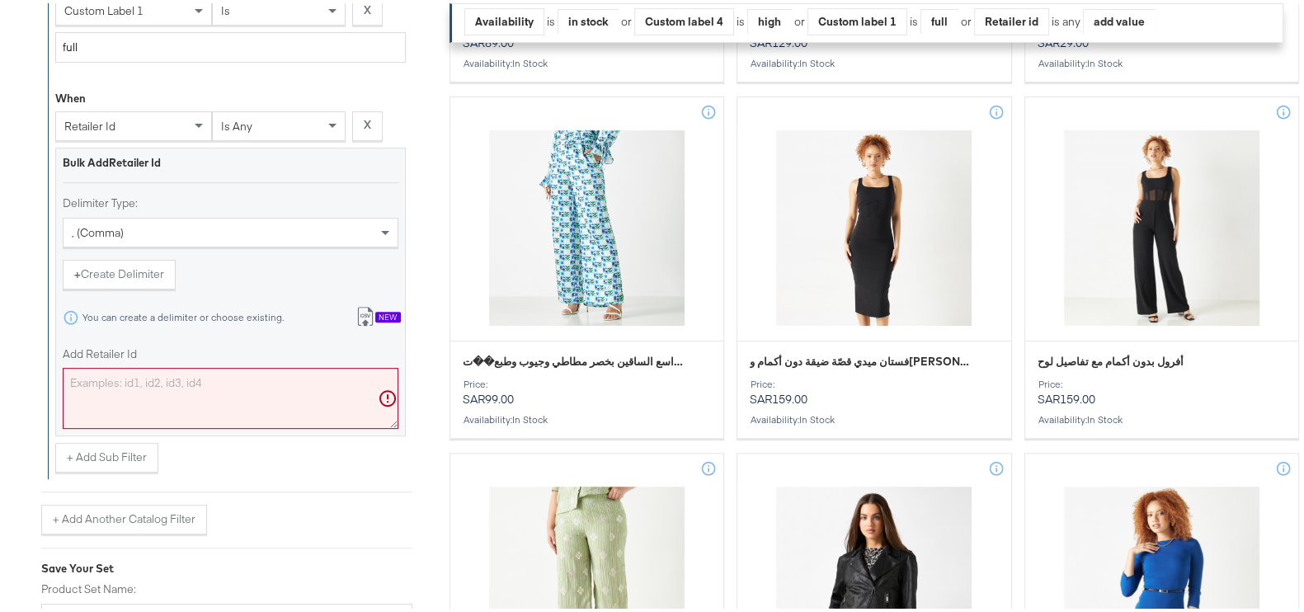
click at [379, 311] on div "New" at bounding box center [388, 315] width 26 height 12
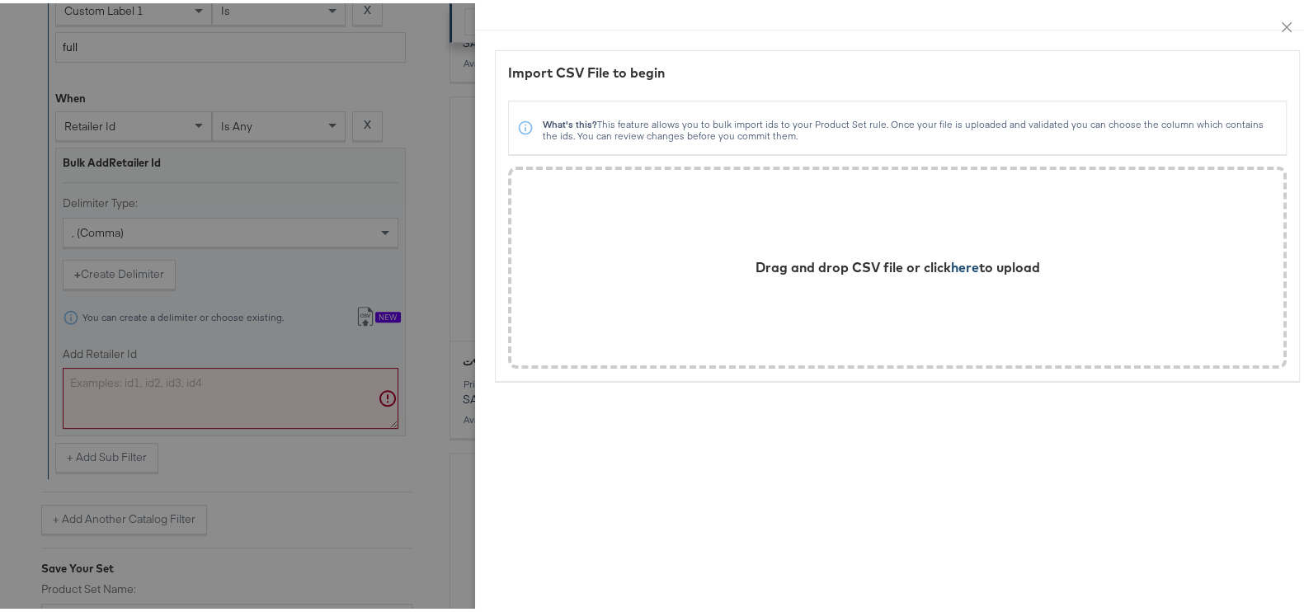
click at [951, 264] on span "here" at bounding box center [965, 264] width 28 height 16
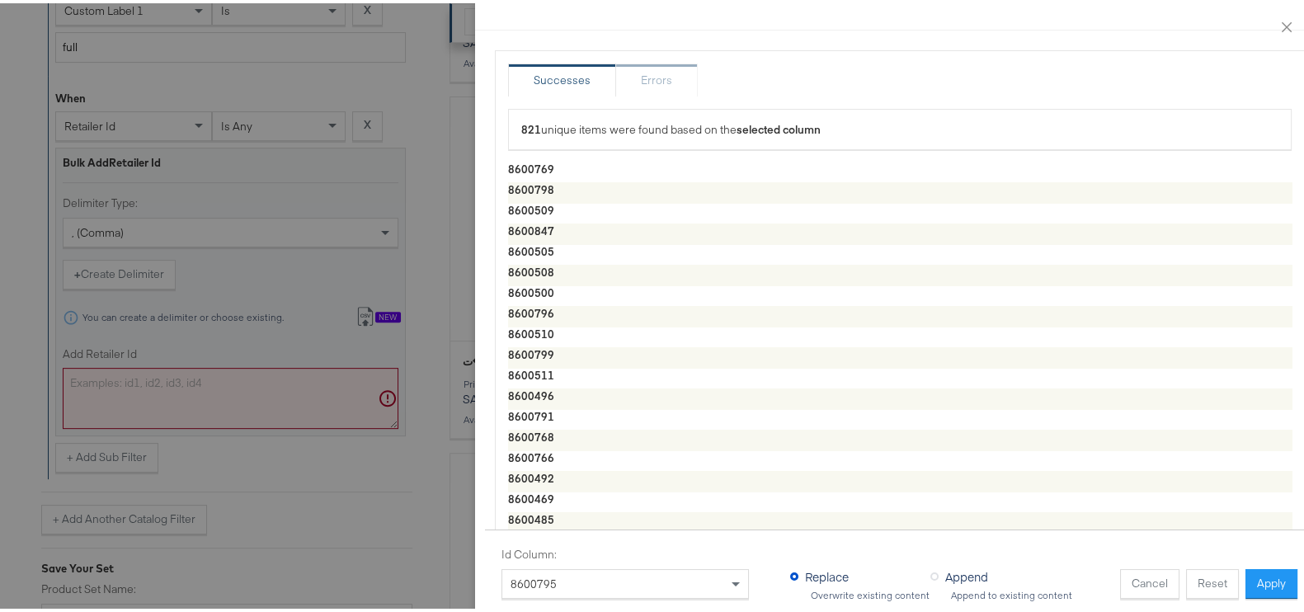
click at [1266, 548] on div "Id Column: 8600795 Replace Overwrite existing content Append Append to existing…" at bounding box center [908, 570] width 812 height 52
click at [1265, 566] on button "Apply" at bounding box center [1272, 581] width 52 height 30
type textarea "8600769,8600798,8600509,8600847,8600505,8600508,8600500,8600796,8600510,8600799…"
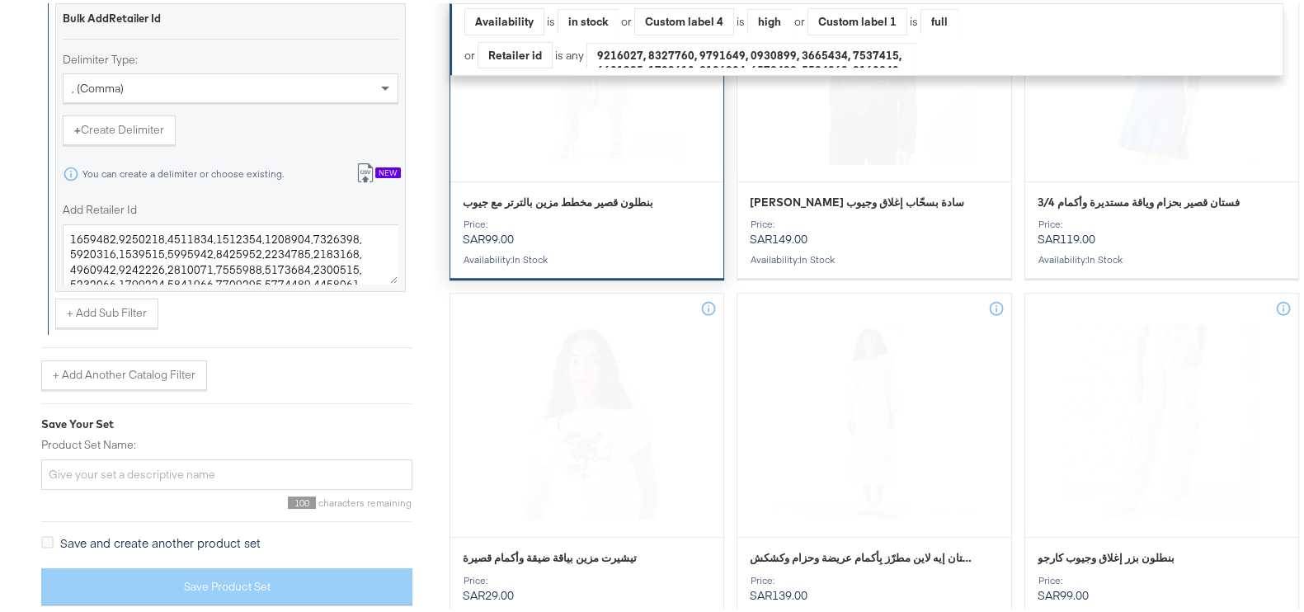
scroll to position [1229, 0]
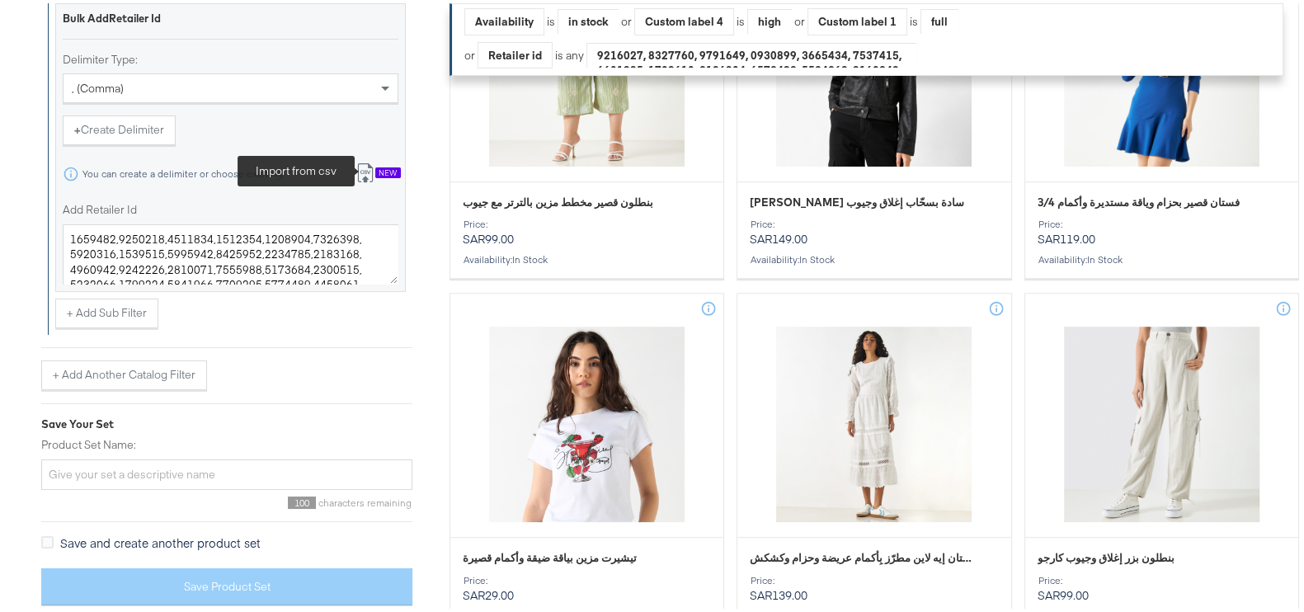
click at [366, 170] on icon at bounding box center [366, 170] width 20 height 20
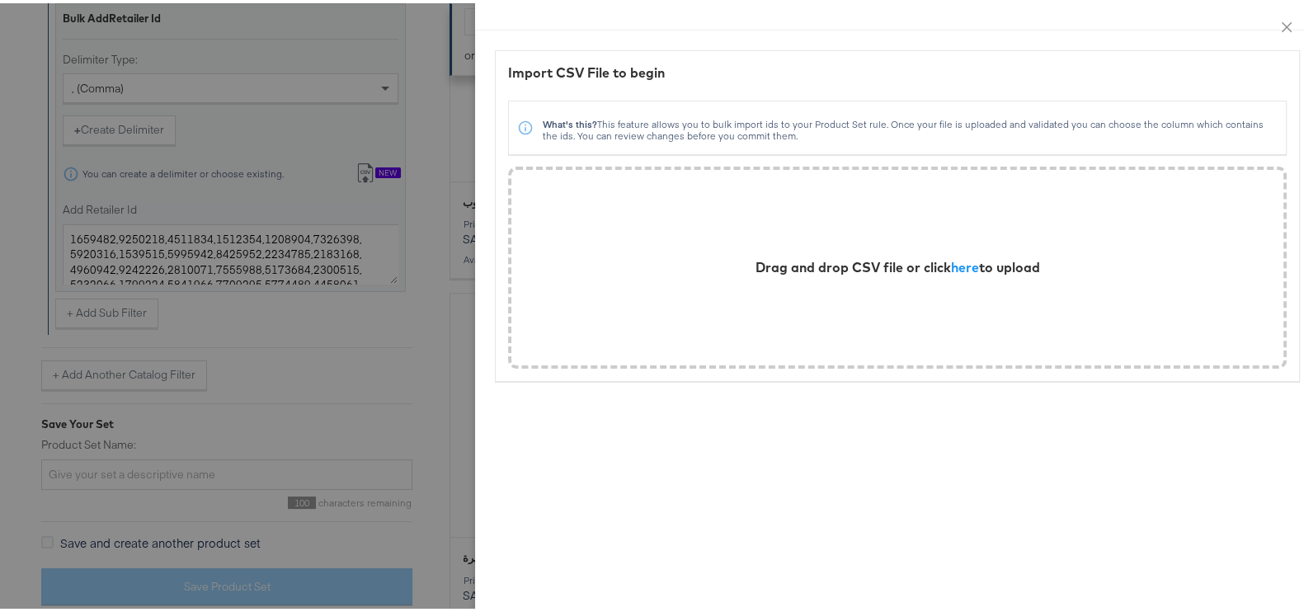
click at [408, 257] on div at bounding box center [660, 306] width 1320 height 612
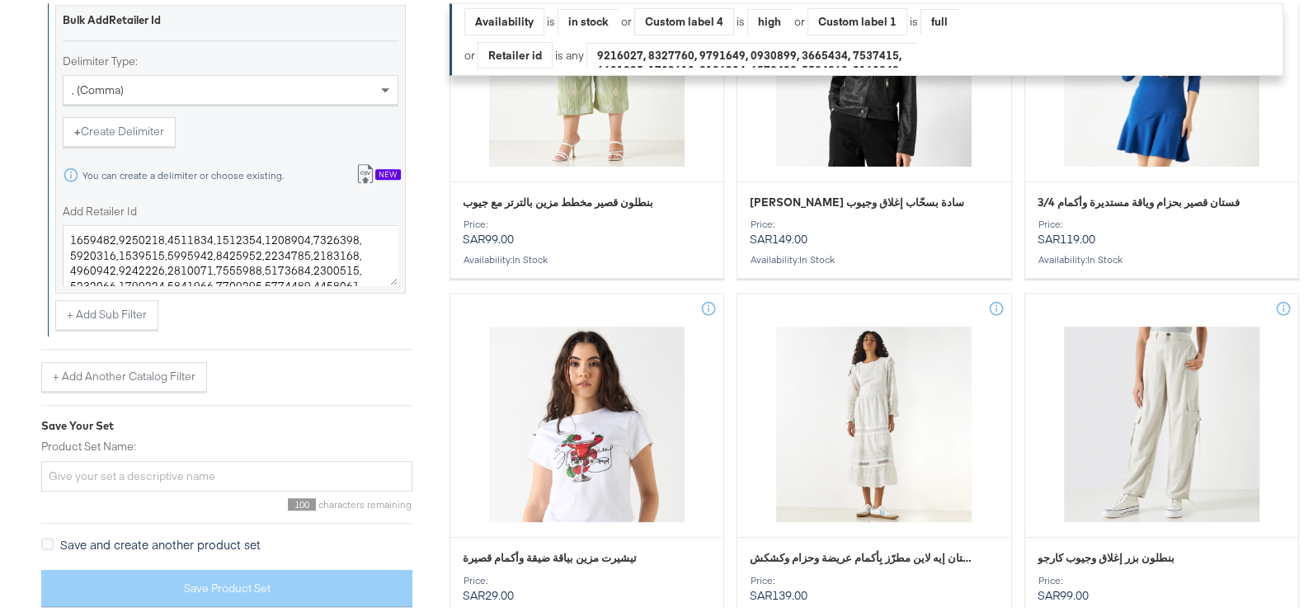
scroll to position [1126, 0]
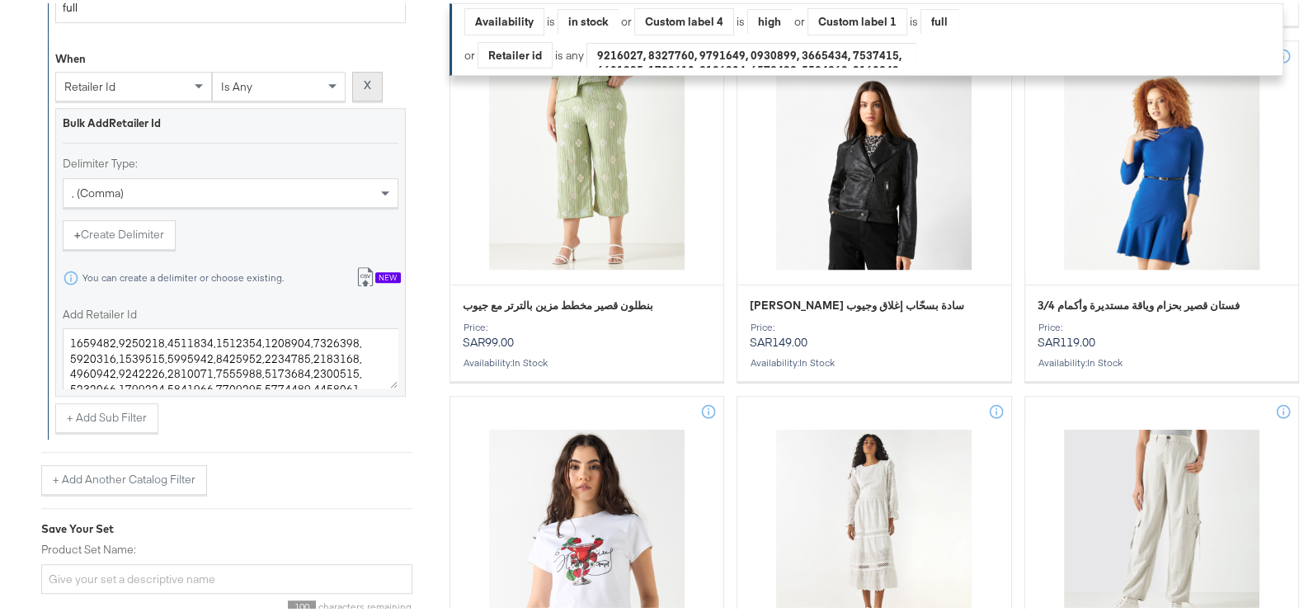
click at [372, 73] on button "X" at bounding box center [367, 83] width 31 height 30
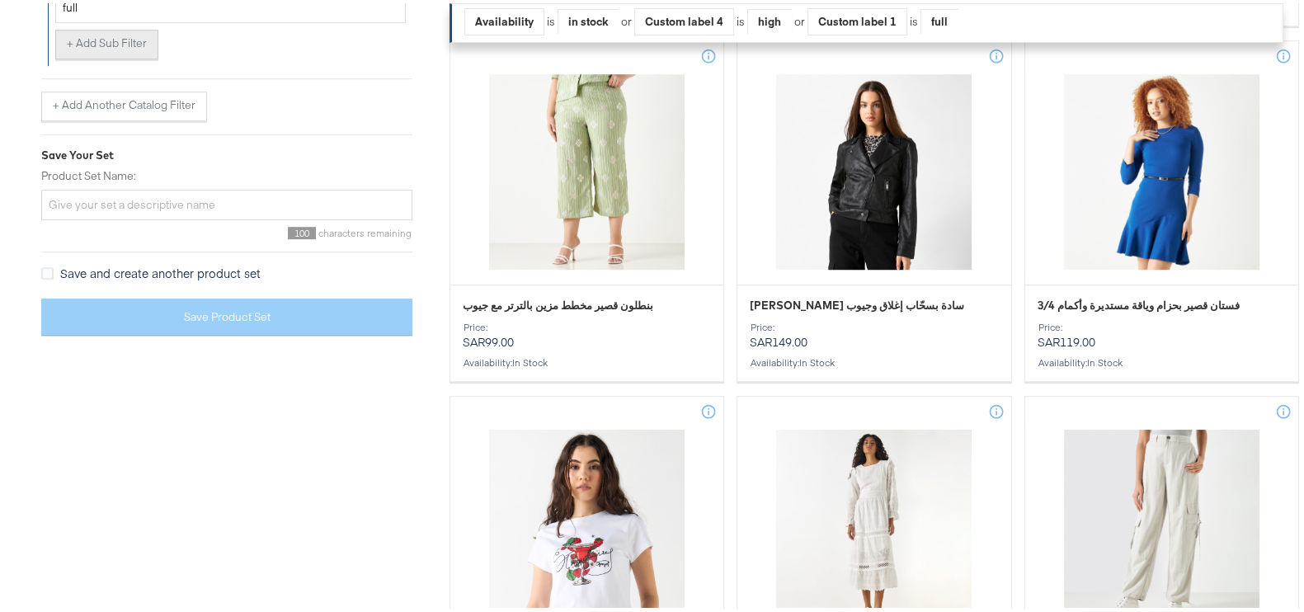
click at [124, 50] on button "+ Add Sub Filter" at bounding box center [106, 41] width 103 height 30
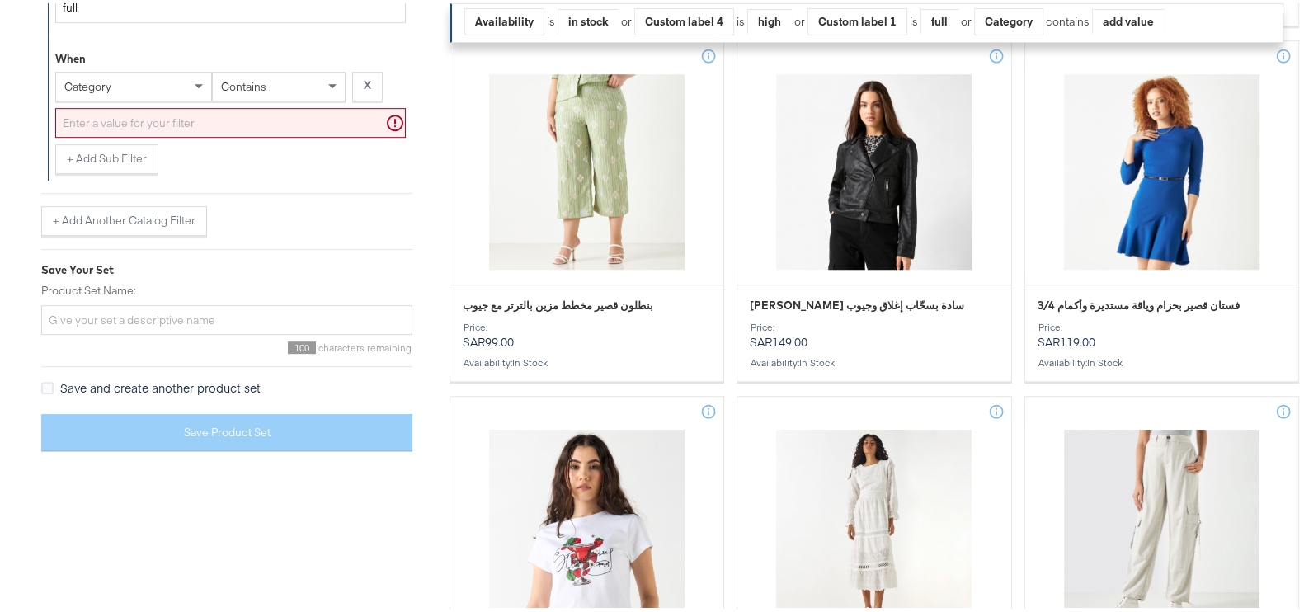
scroll to position [959, 0]
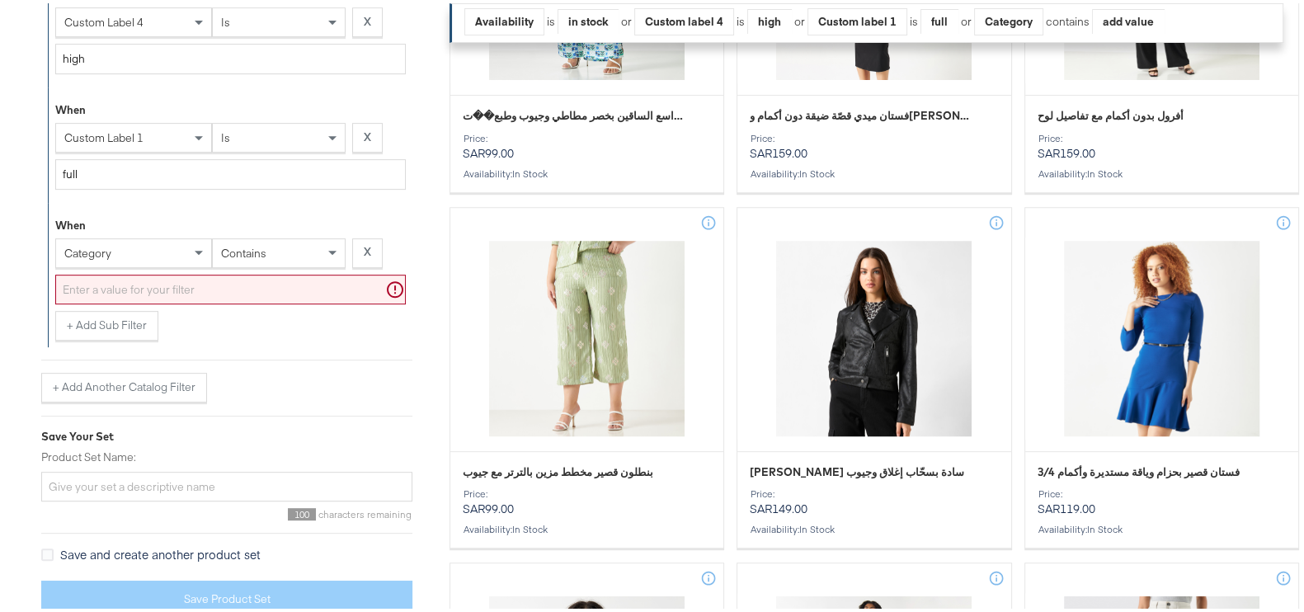
click at [111, 91] on div "When custom label 1 is X full" at bounding box center [230, 142] width 351 height 102
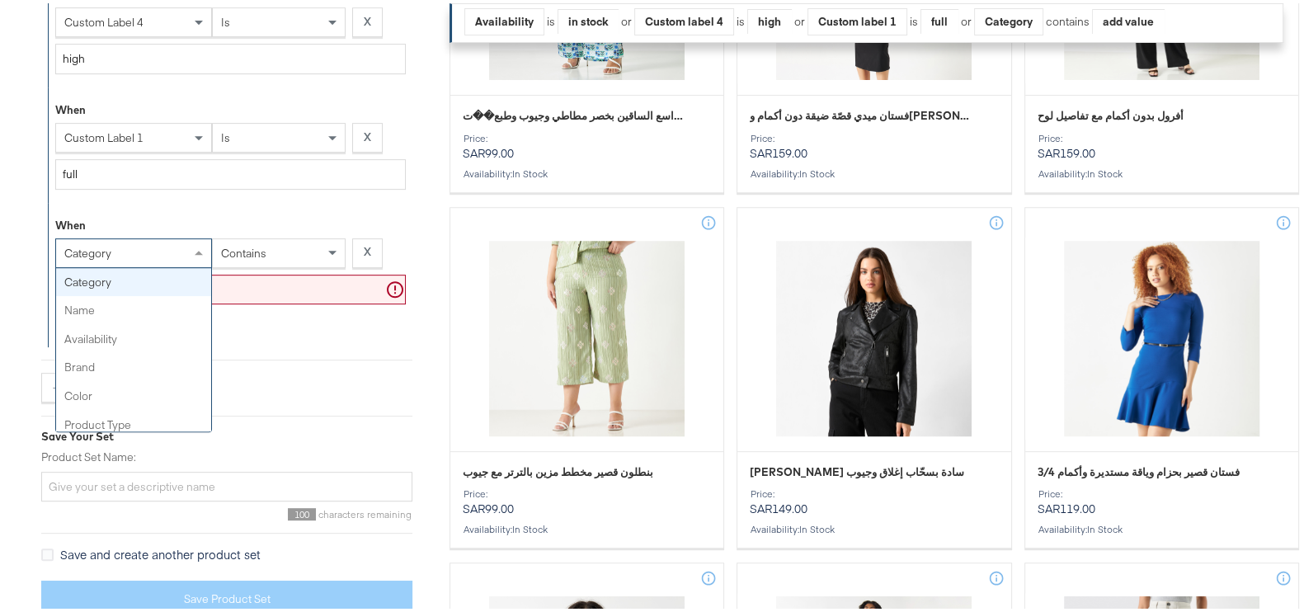
click at [139, 249] on div "category" at bounding box center [133, 250] width 155 height 28
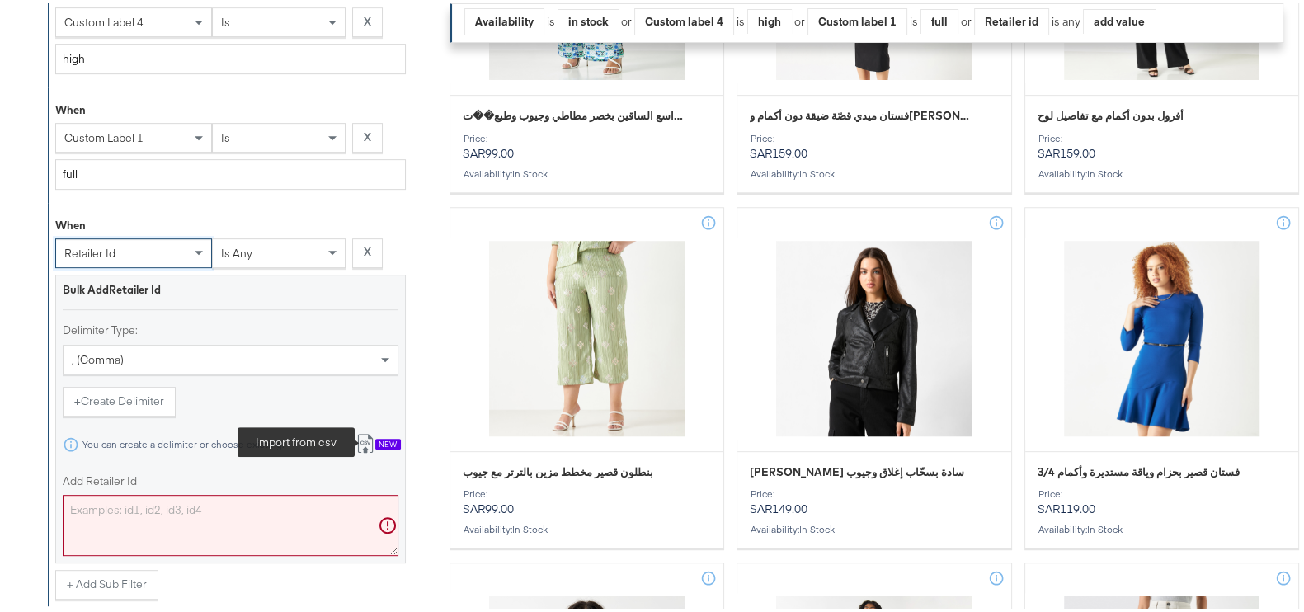
click at [368, 436] on icon at bounding box center [366, 441] width 20 height 20
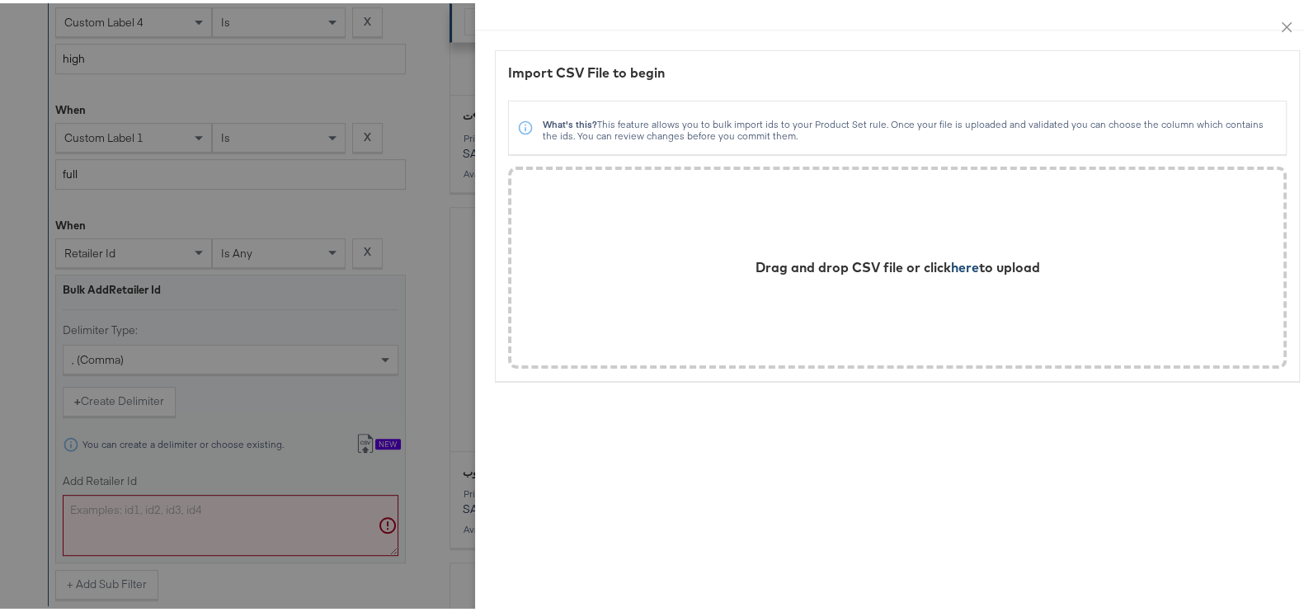
click at [951, 259] on span "here" at bounding box center [965, 264] width 28 height 16
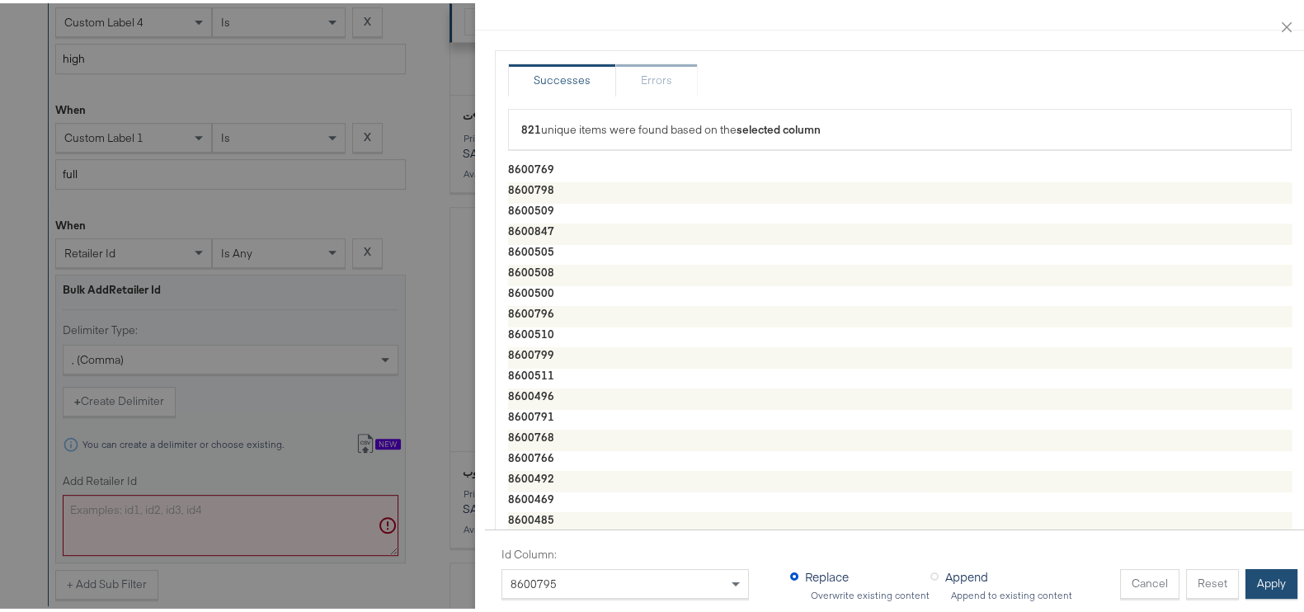
click at [1266, 566] on button "Apply" at bounding box center [1272, 581] width 52 height 30
type textarea "8600769,8600798,8600509,8600847,8600505,8600508,8600500,8600796,8600510,8600799…"
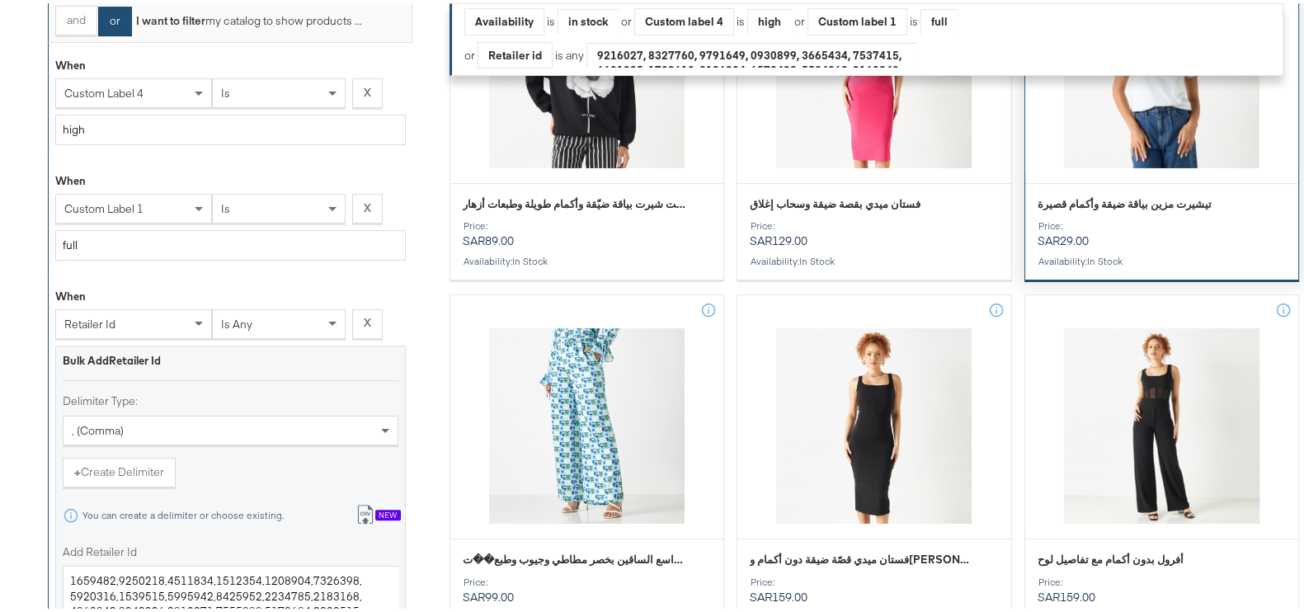
scroll to position [0, 0]
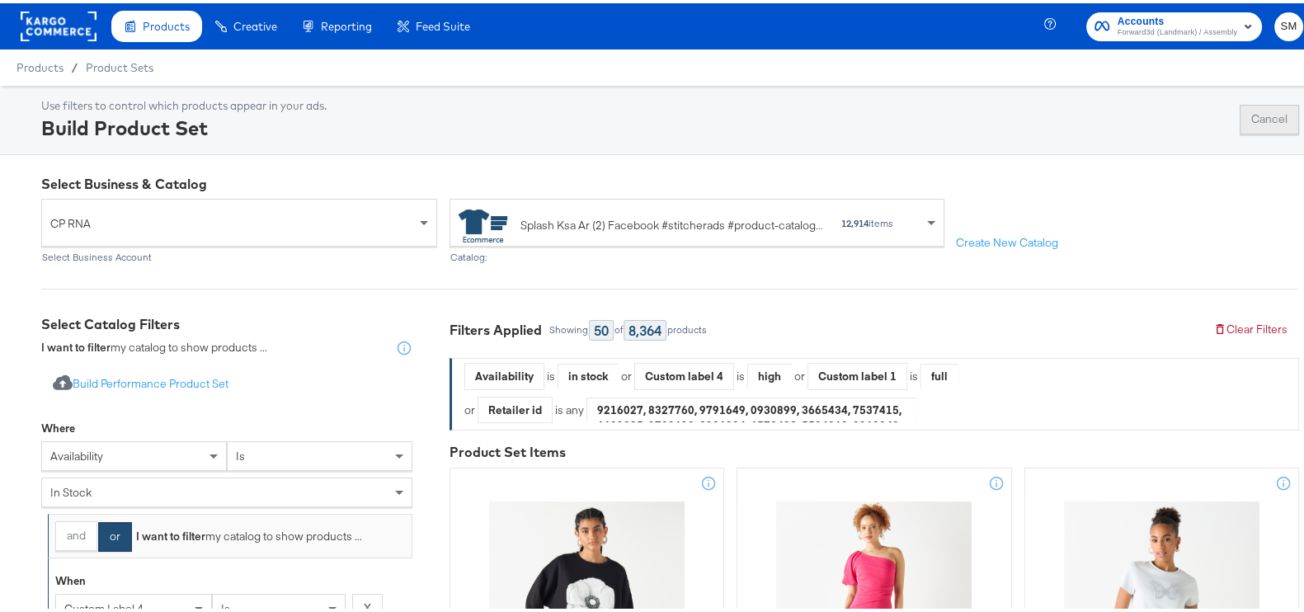
click at [1263, 113] on button "Cancel" at bounding box center [1269, 116] width 59 height 30
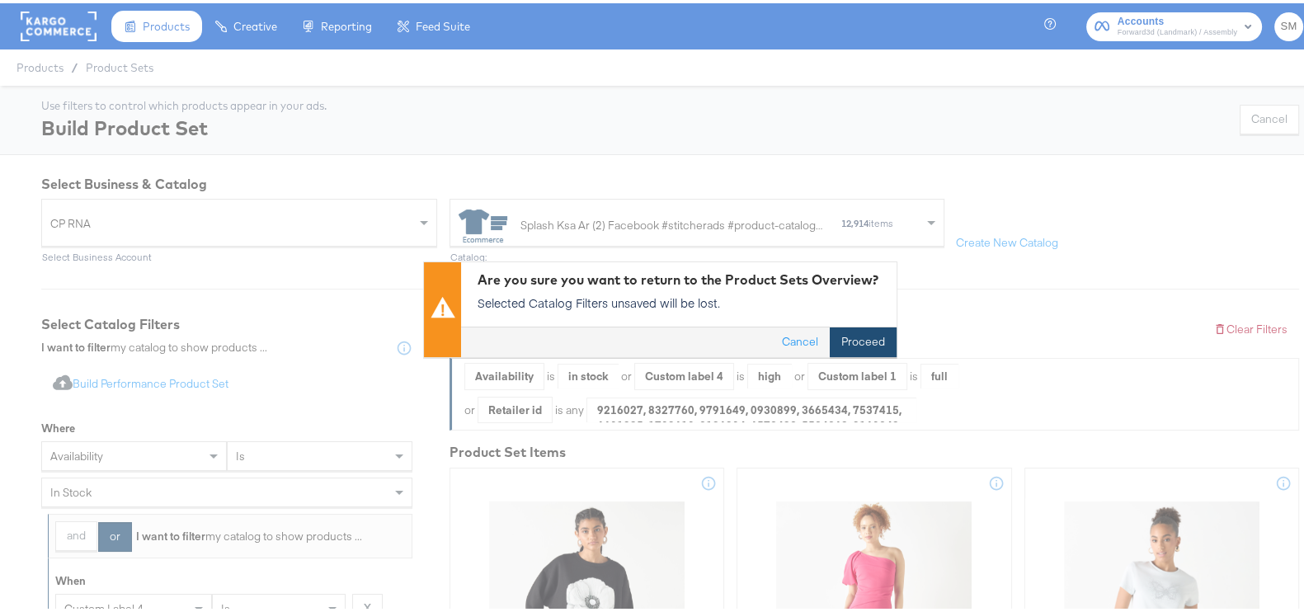
click at [846, 334] on button "Proceed" at bounding box center [863, 339] width 67 height 30
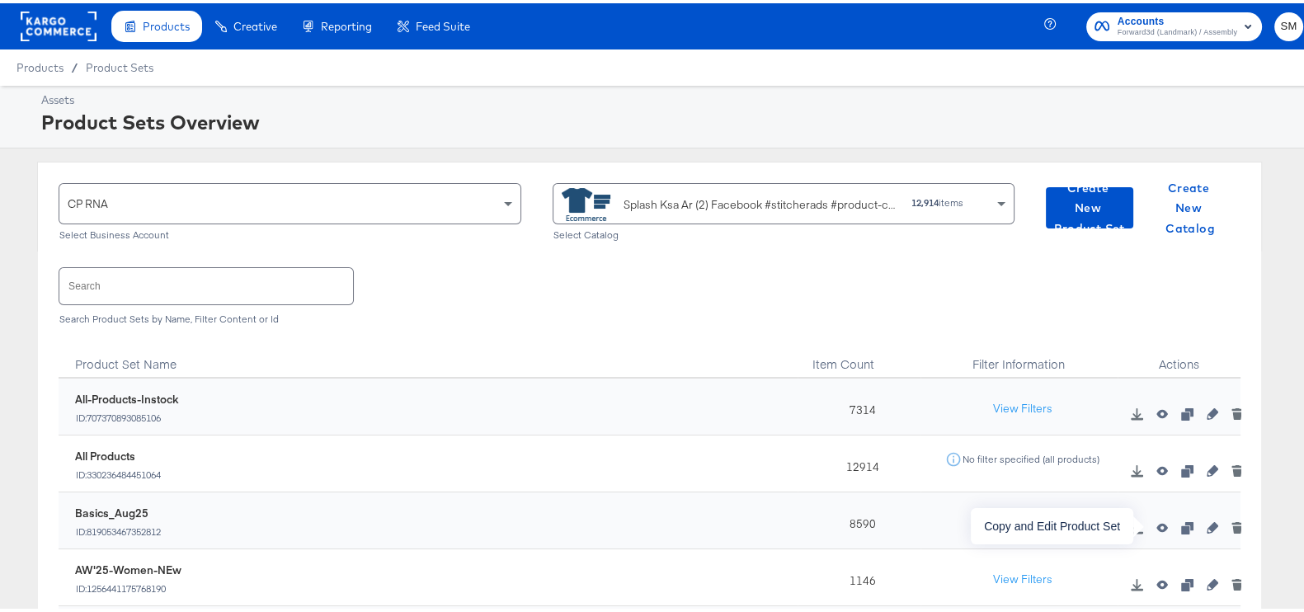
click at [1181, 530] on icon "button" at bounding box center [1187, 525] width 12 height 12
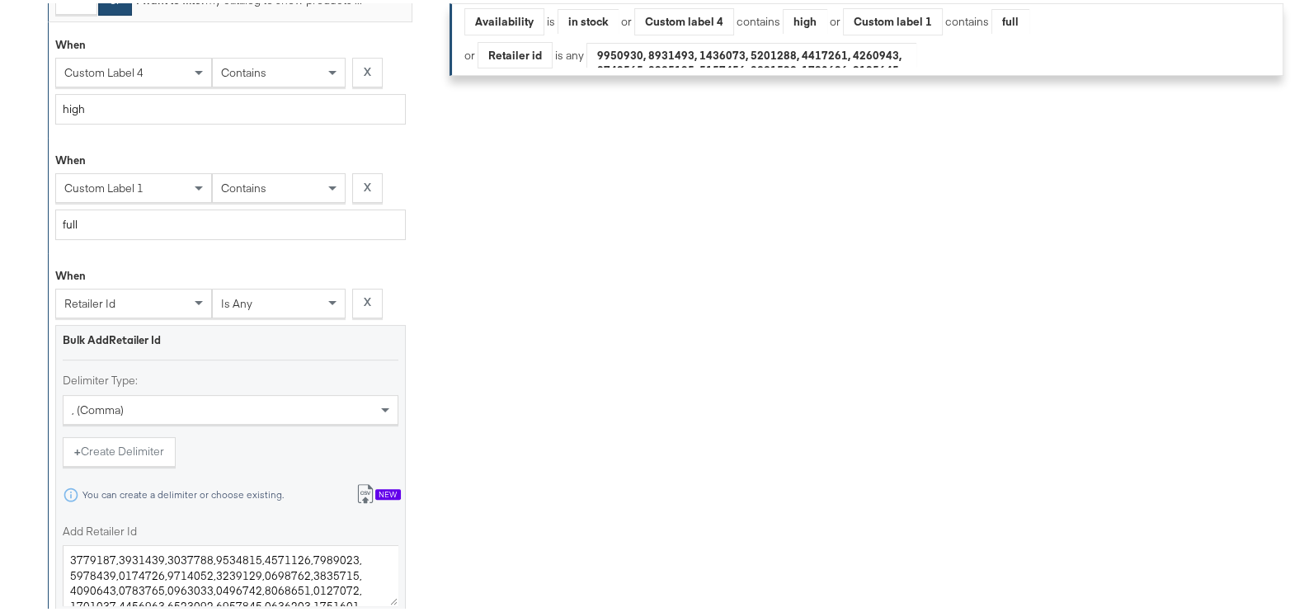
scroll to position [824, 0]
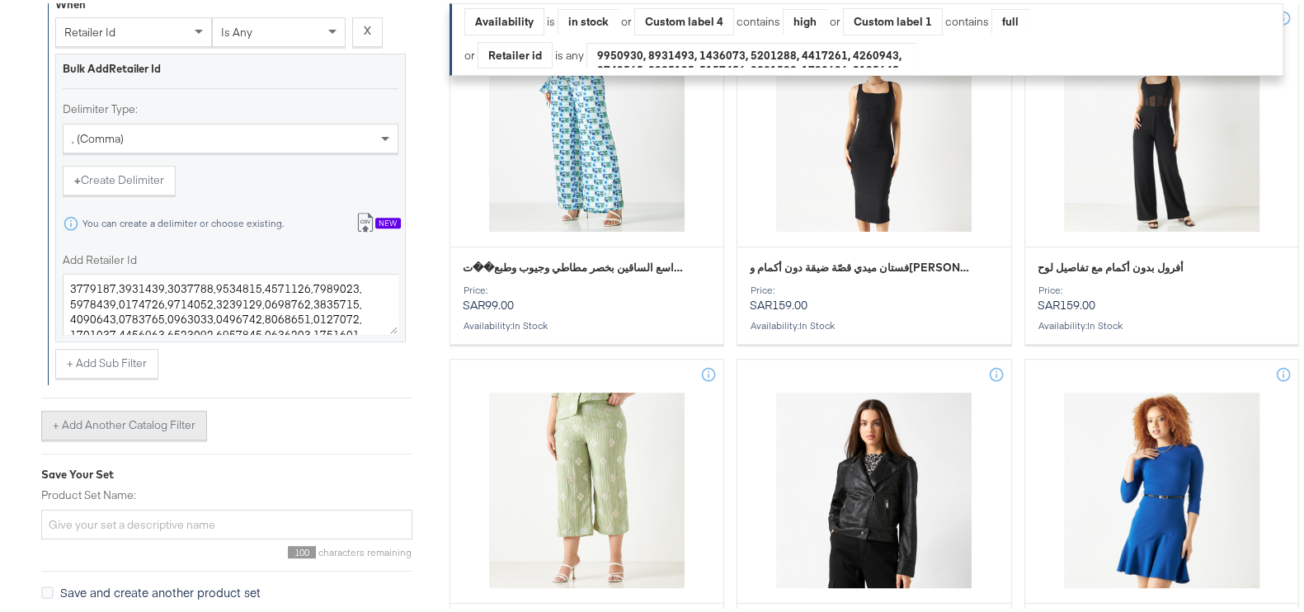
click at [107, 422] on button "+ Add Another Catalog Filter" at bounding box center [124, 422] width 166 height 30
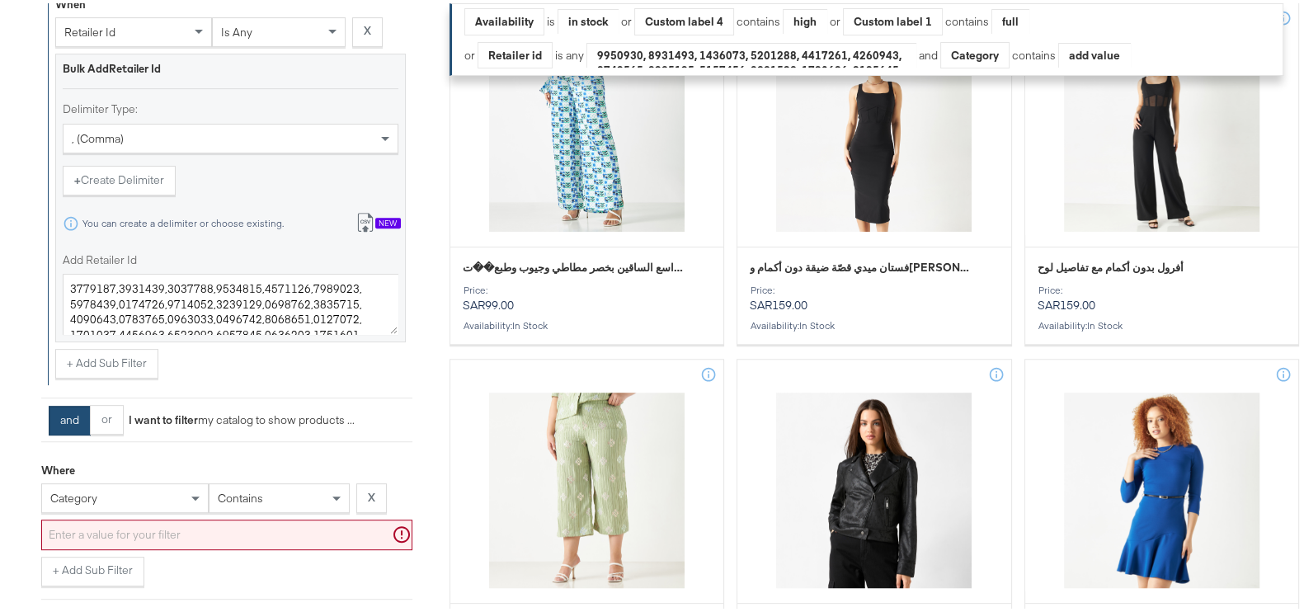
click at [123, 485] on div "category" at bounding box center [124, 495] width 167 height 30
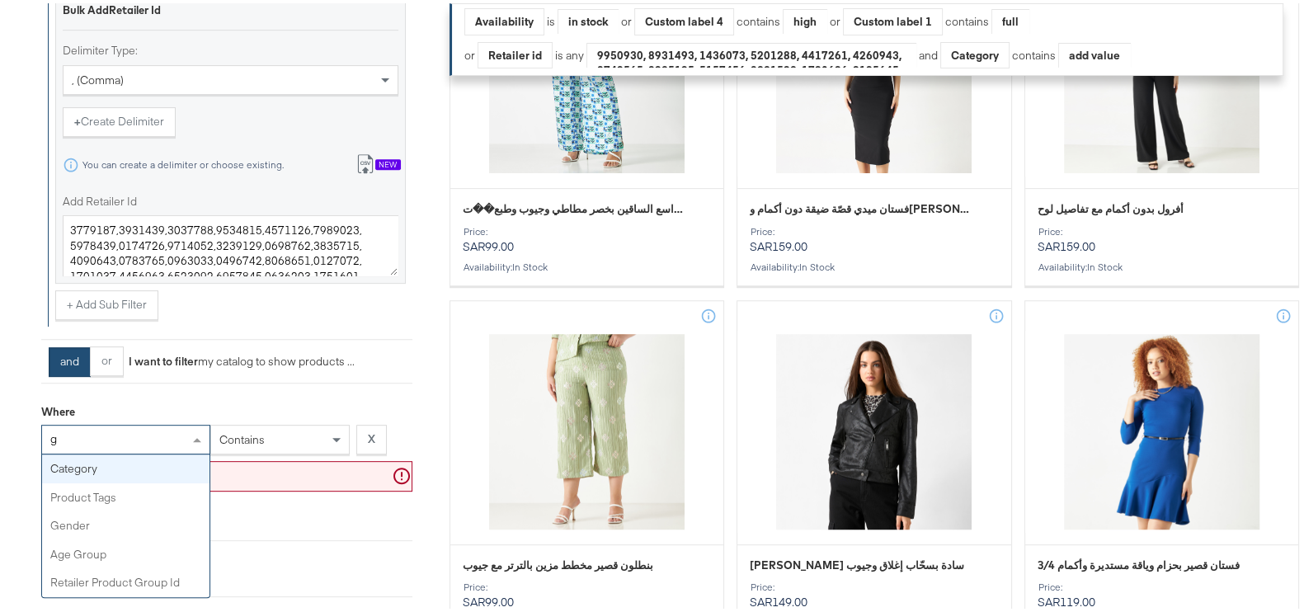
type input "ge"
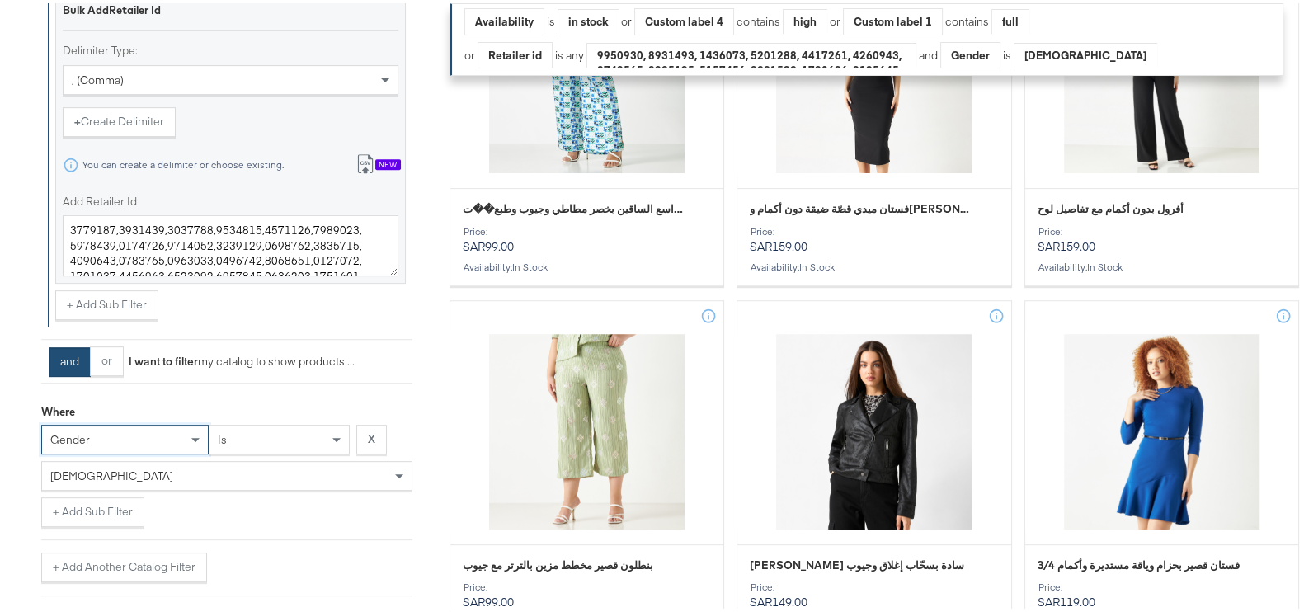
click at [252, 512] on div "+ Add Sub Filter" at bounding box center [226, 509] width 371 height 30
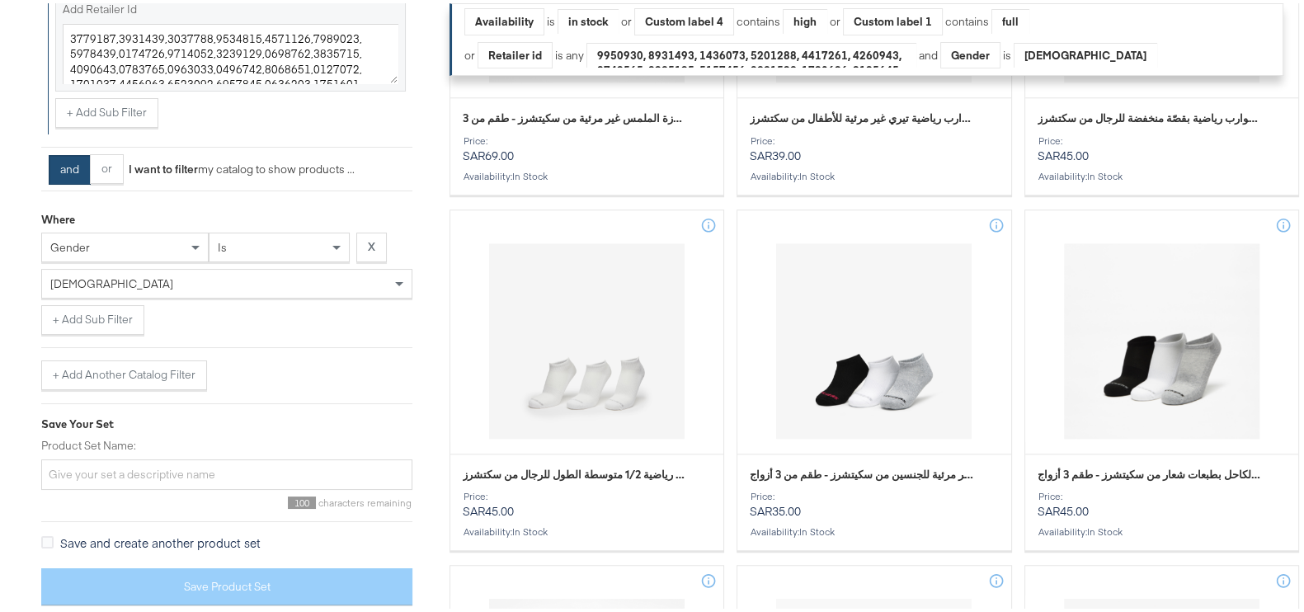
scroll to position [2215, 0]
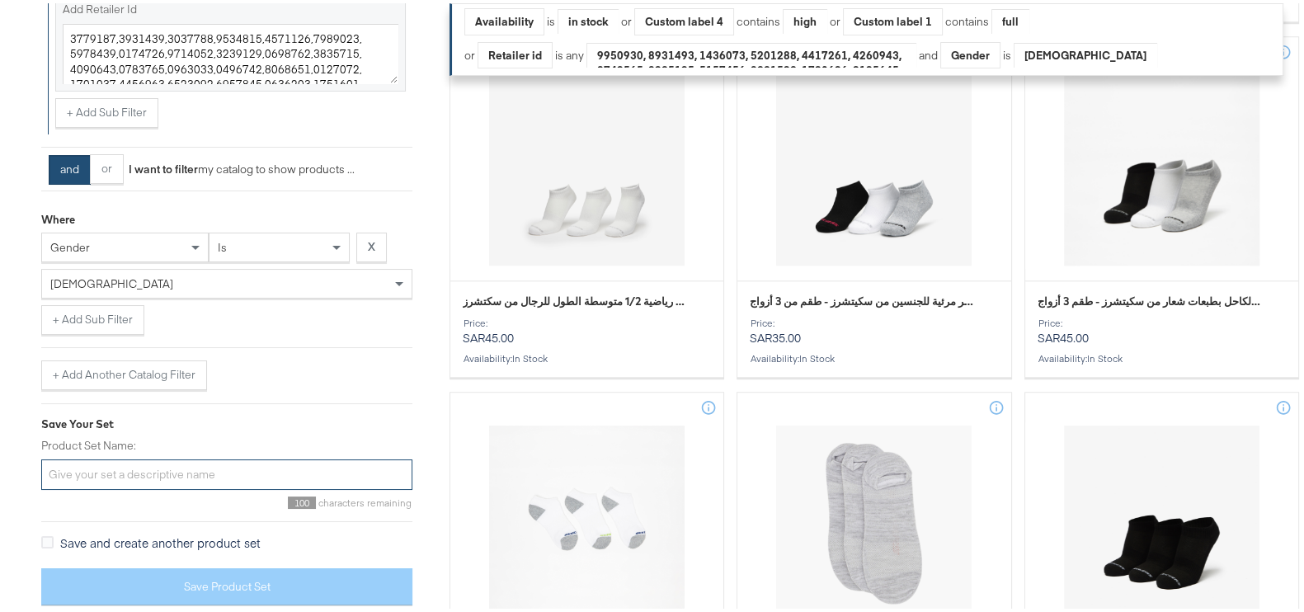
click at [122, 461] on input "Product Set Name:" at bounding box center [226, 471] width 371 height 31
paste input "Basics_Aug25"
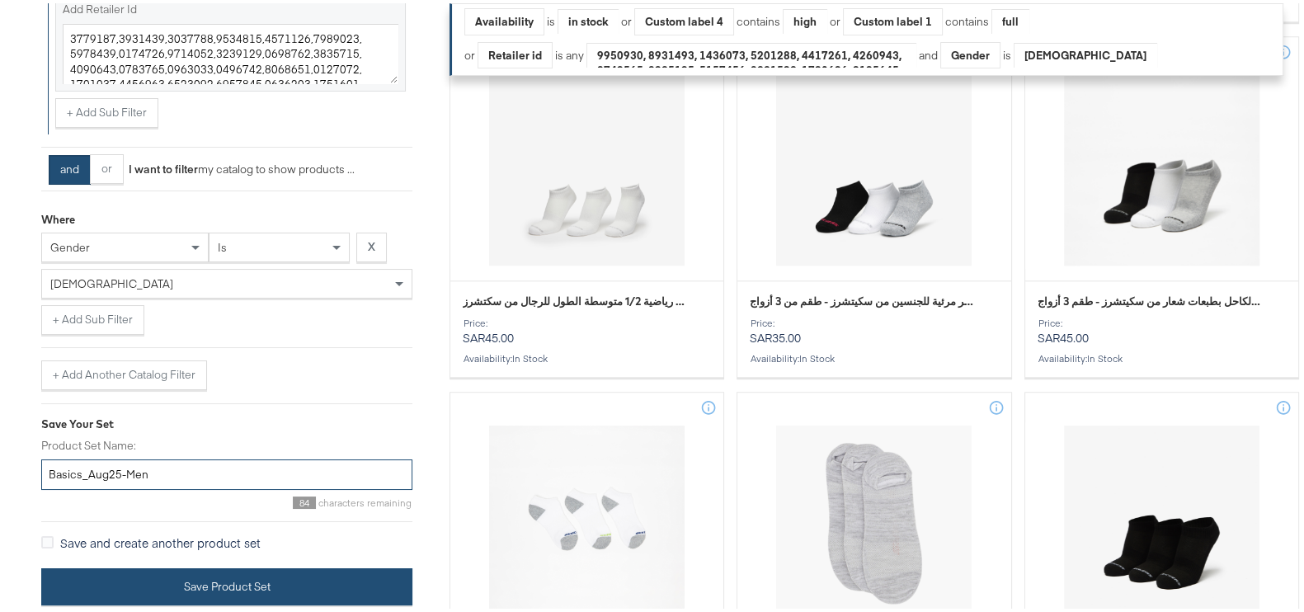
type input "Basics_Aug25-Men"
click at [249, 577] on button "Save Product Set" at bounding box center [226, 583] width 371 height 37
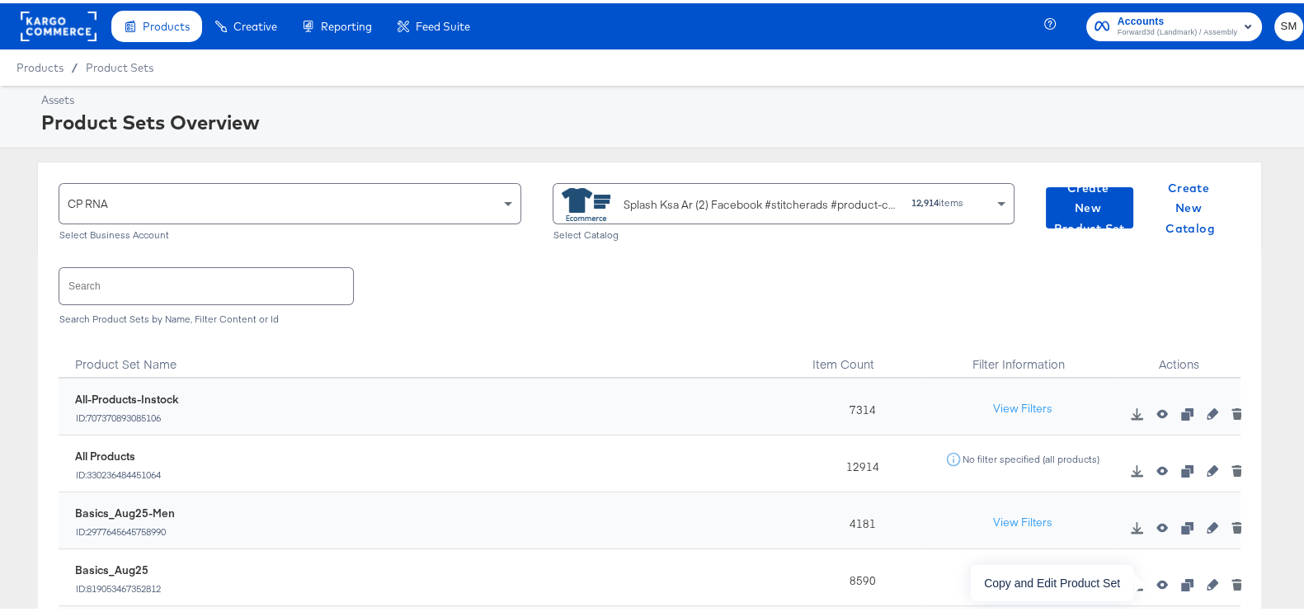
click at [1181, 584] on icon "button" at bounding box center [1187, 582] width 12 height 12
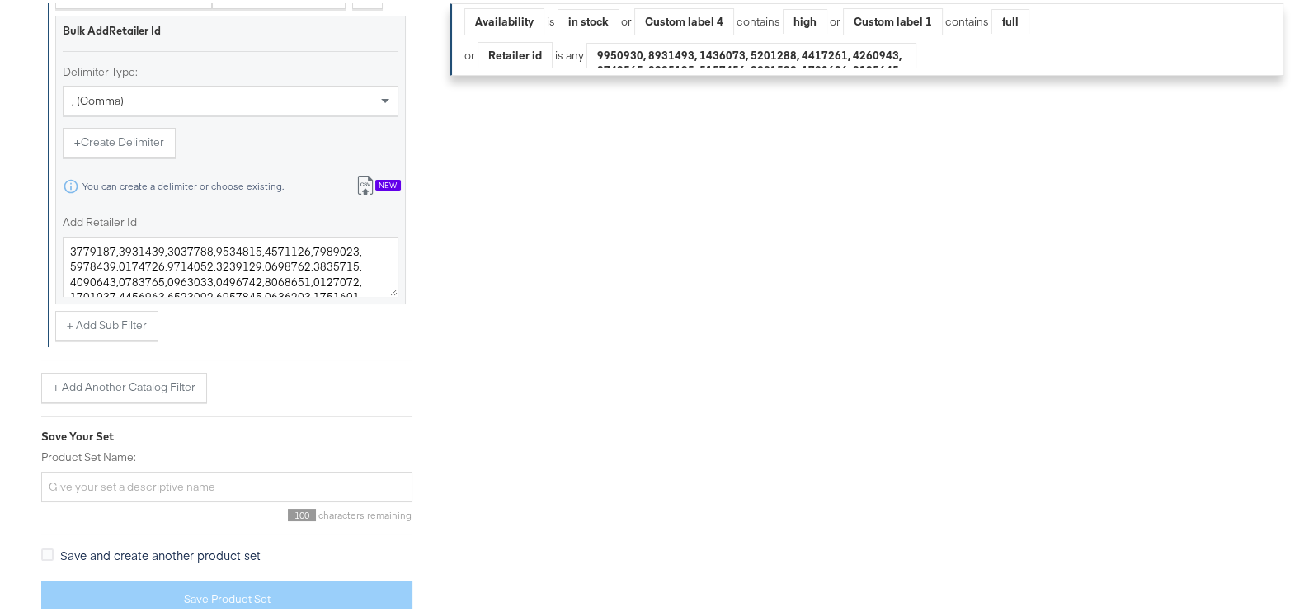
scroll to position [868, 0]
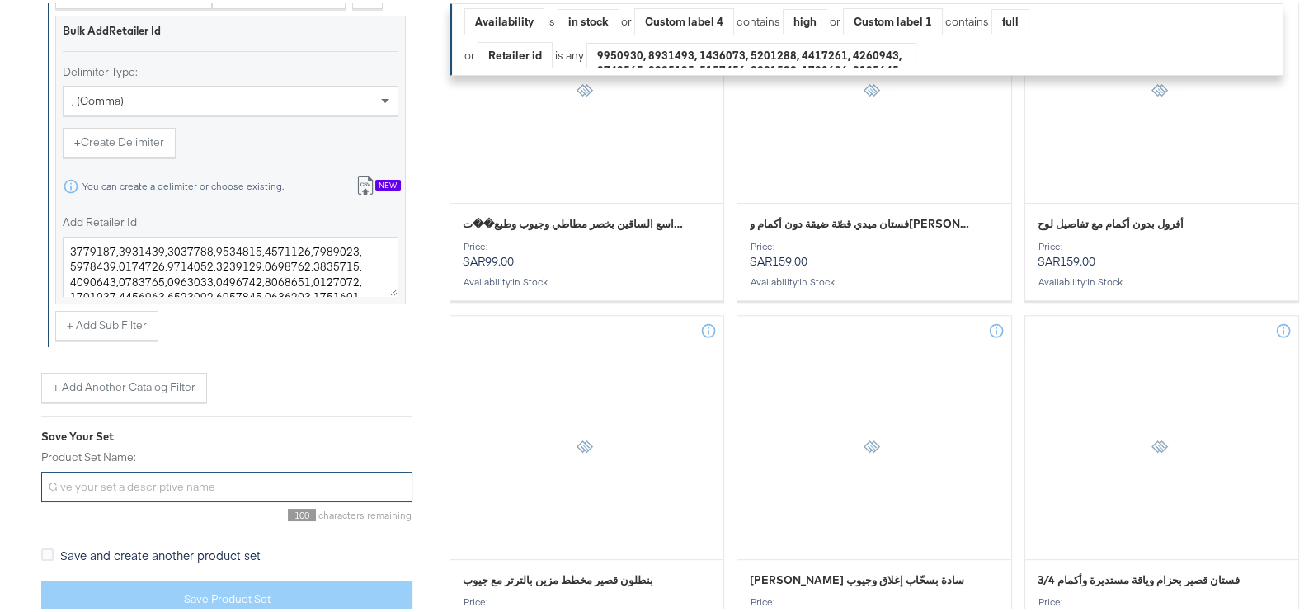
click at [140, 479] on input "Product Set Name:" at bounding box center [226, 484] width 371 height 31
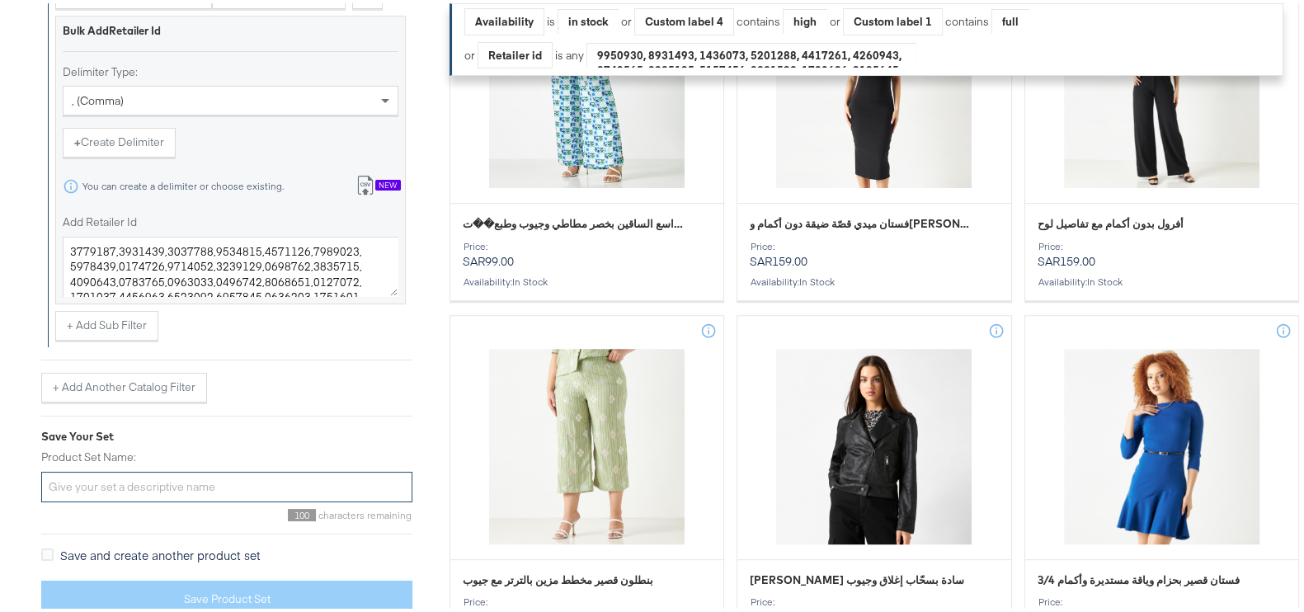
paste input "Basics_Aug25"
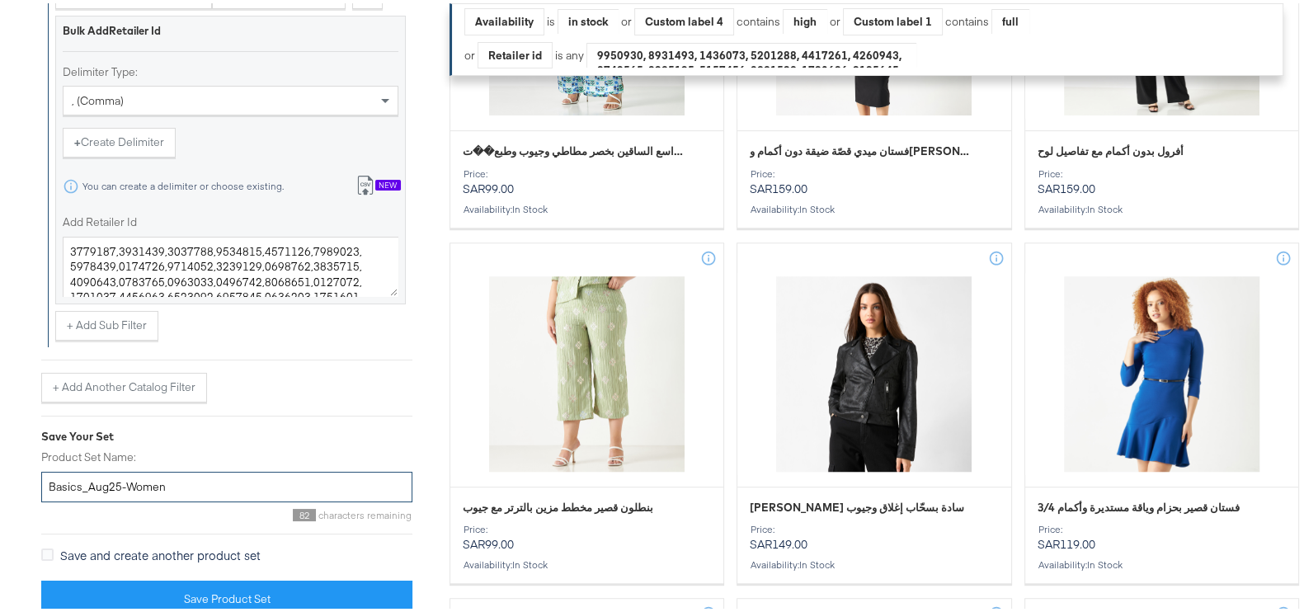
scroll to position [971, 0]
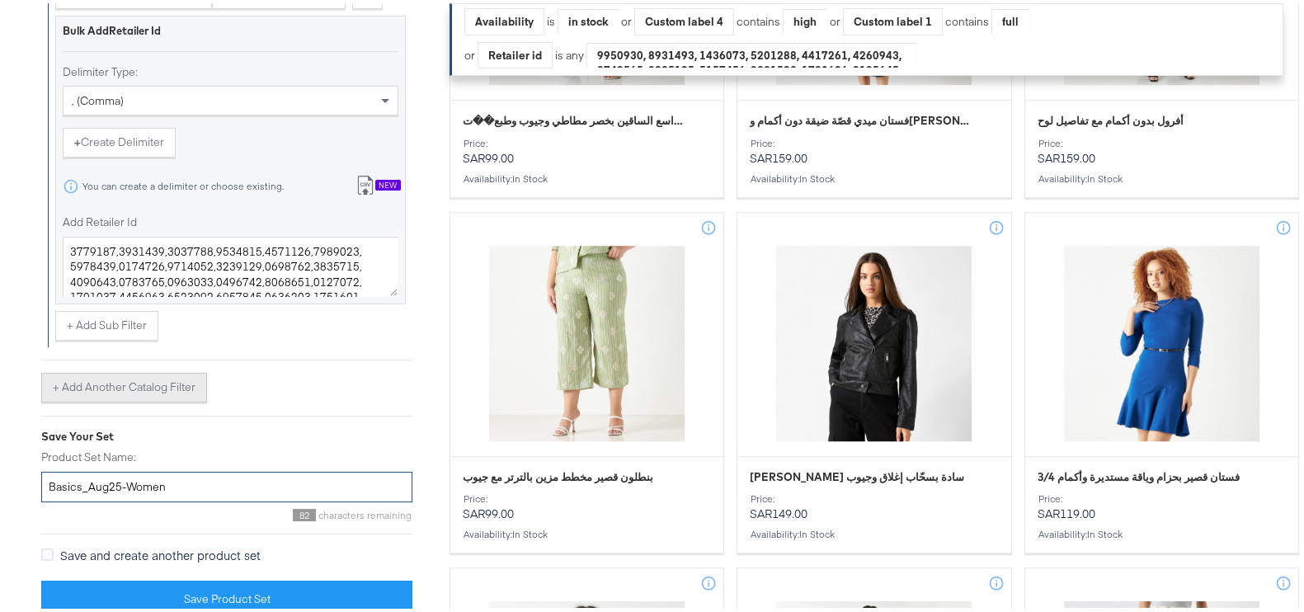
type input "Basics_Aug25-Women"
click at [118, 379] on button "+ Add Another Catalog Filter" at bounding box center [124, 385] width 166 height 30
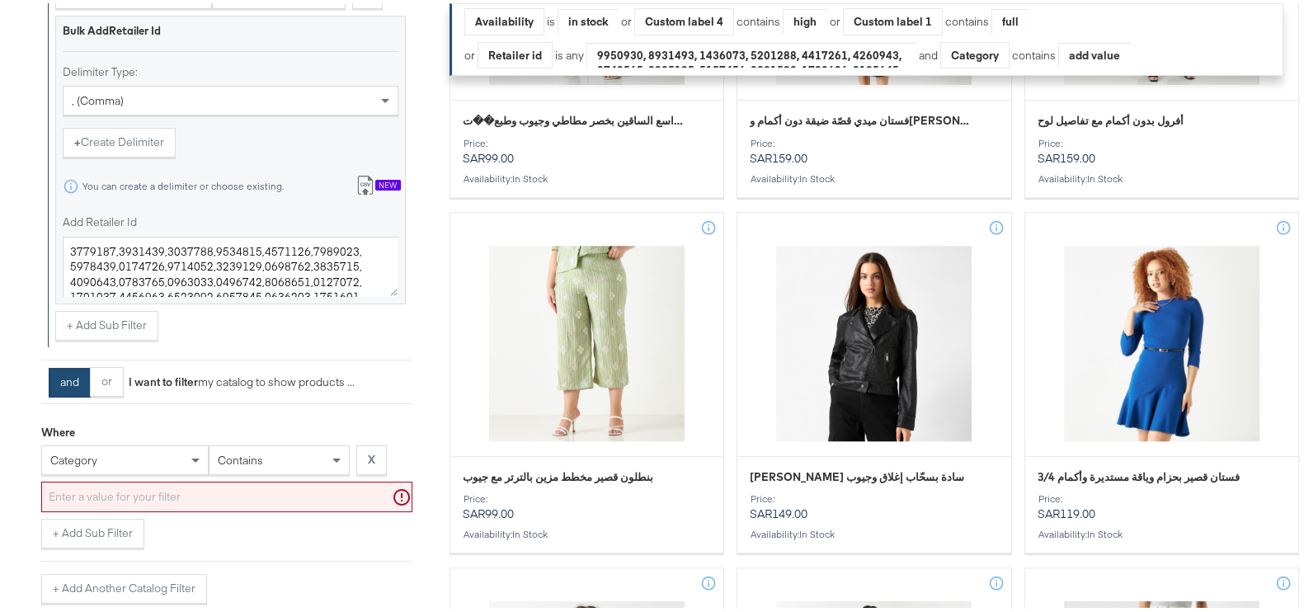
click at [107, 453] on div "category" at bounding box center [124, 457] width 167 height 30
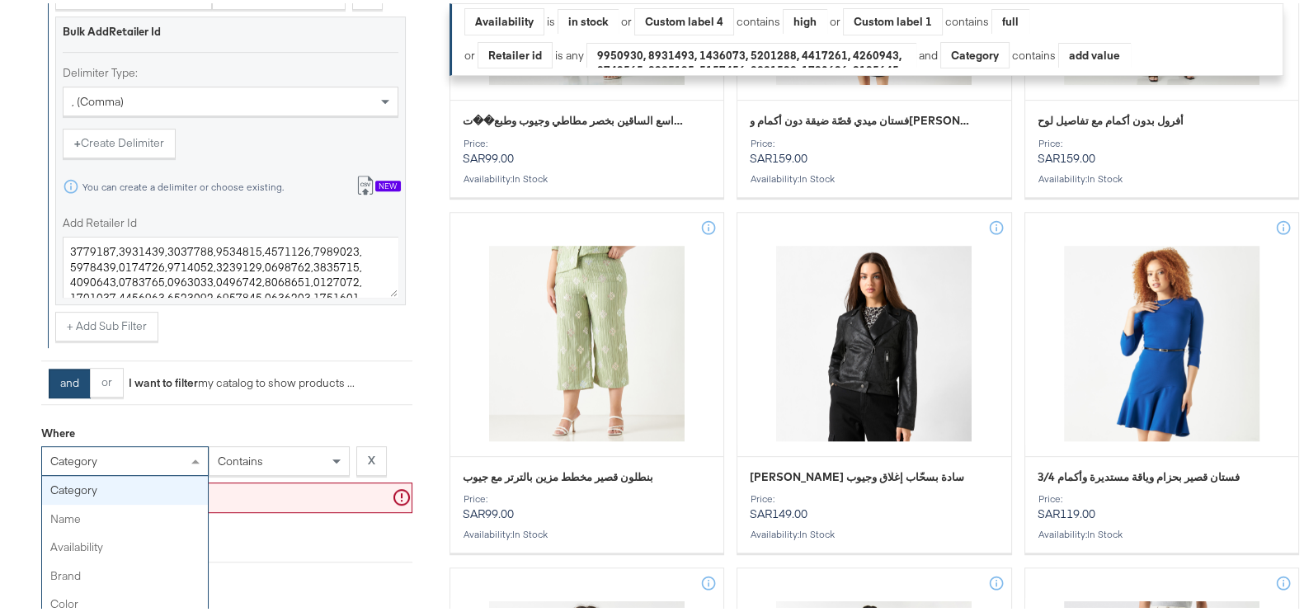
scroll to position [992, 0]
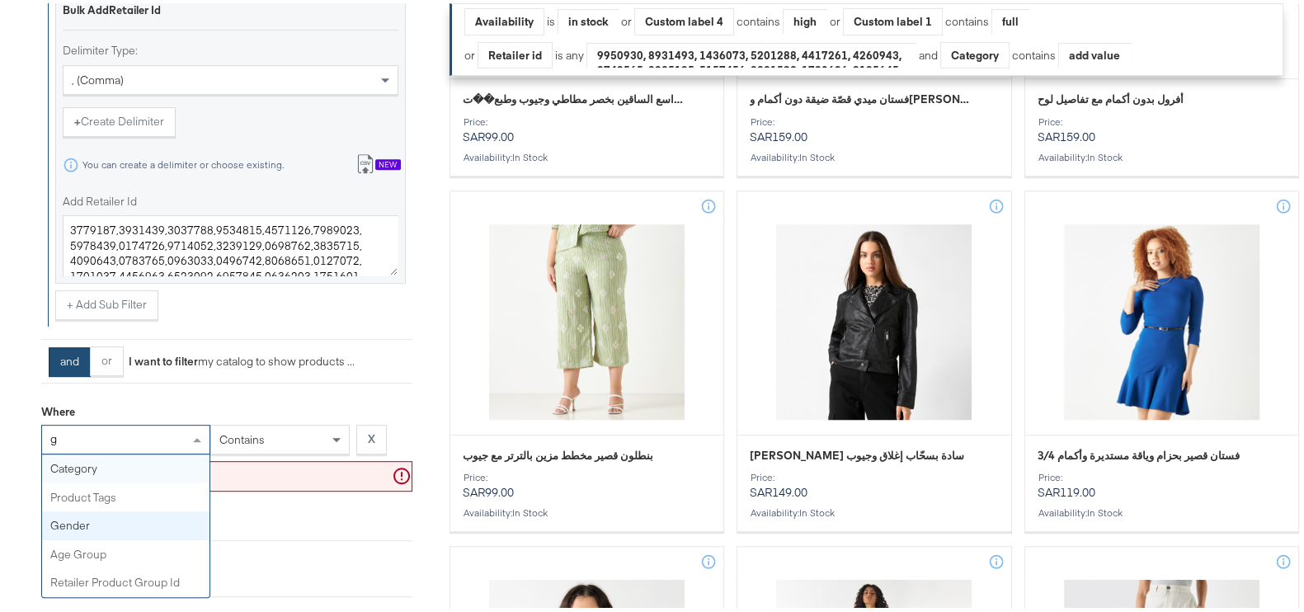
type input "ge"
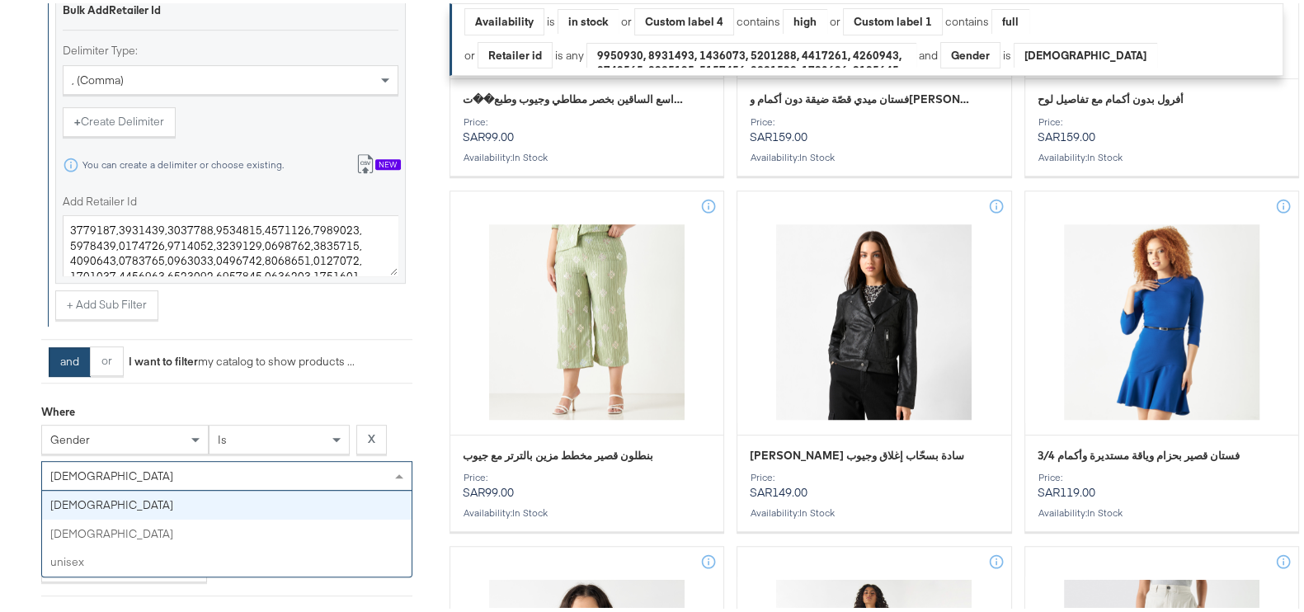
click at [193, 469] on div "[DEMOGRAPHIC_DATA]" at bounding box center [227, 473] width 370 height 28
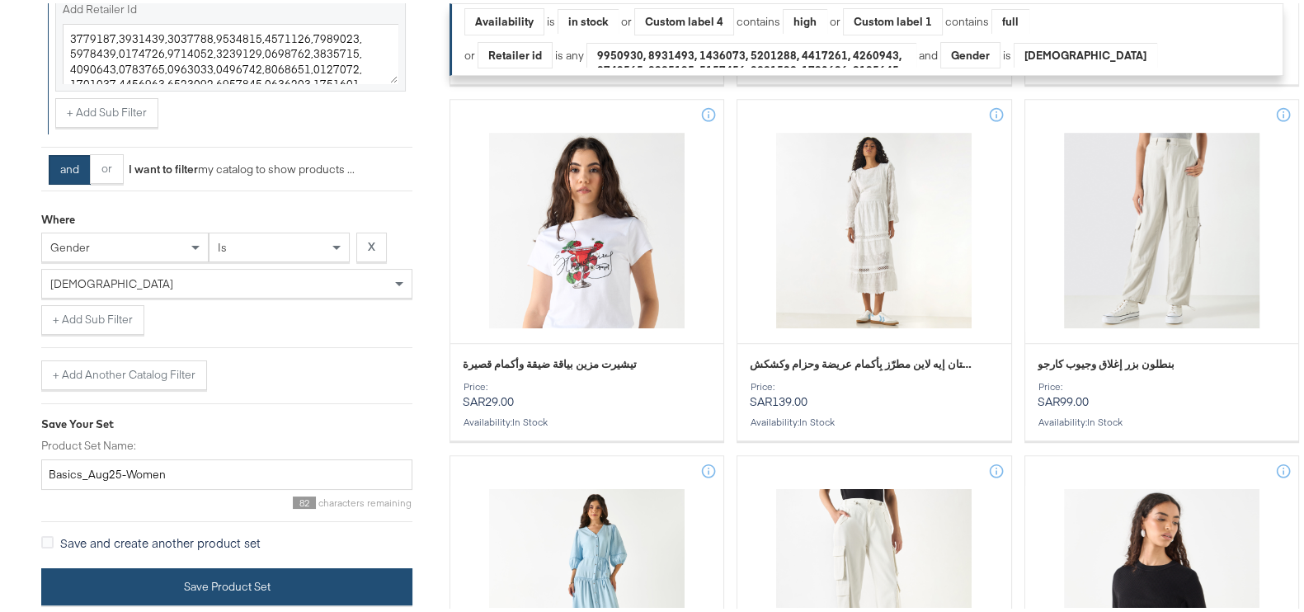
scroll to position [1443, 0]
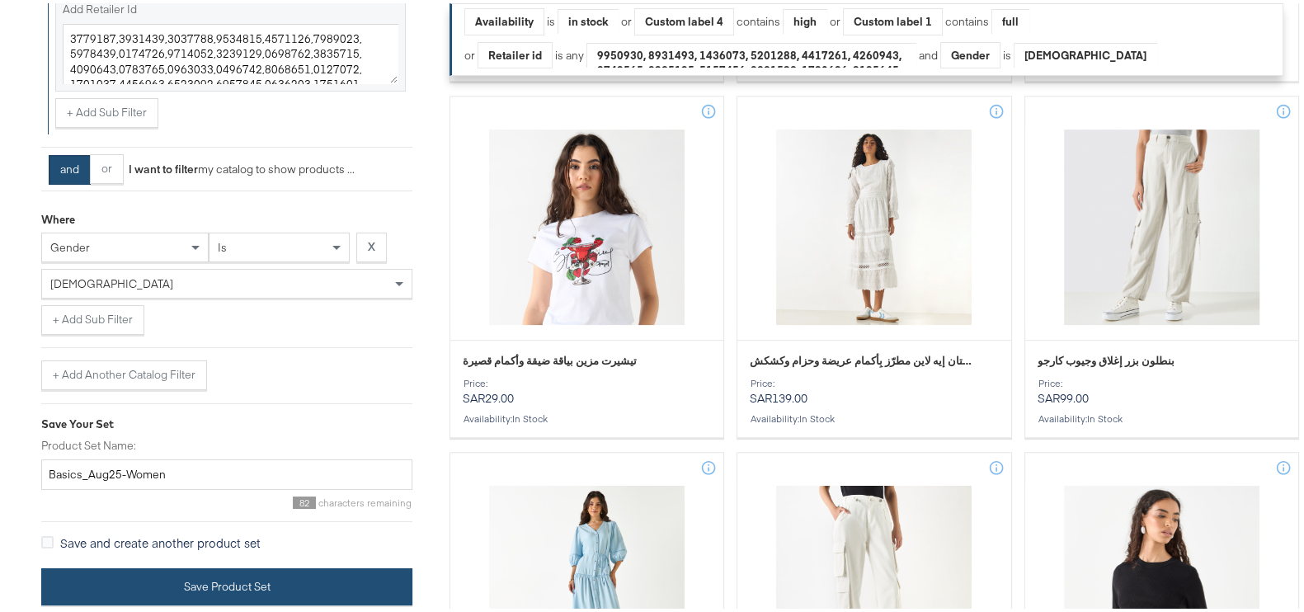
click at [234, 575] on button "Save Product Set" at bounding box center [226, 583] width 371 height 37
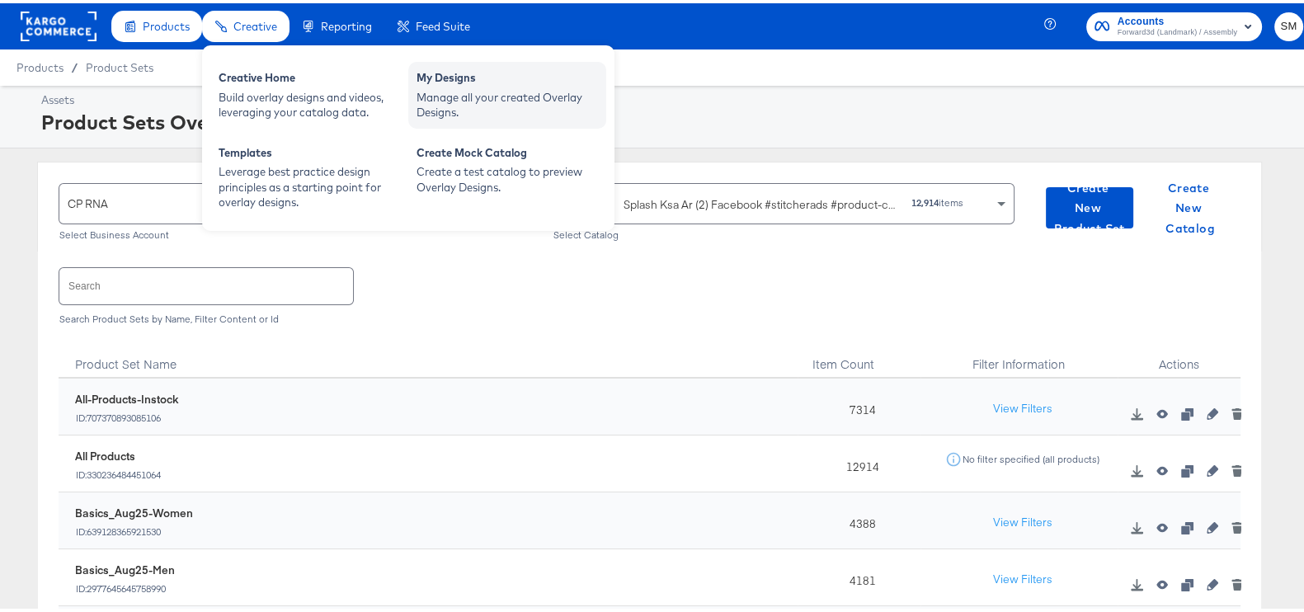
click at [434, 105] on div "Manage all your created Overlay Designs." at bounding box center [507, 102] width 181 height 31
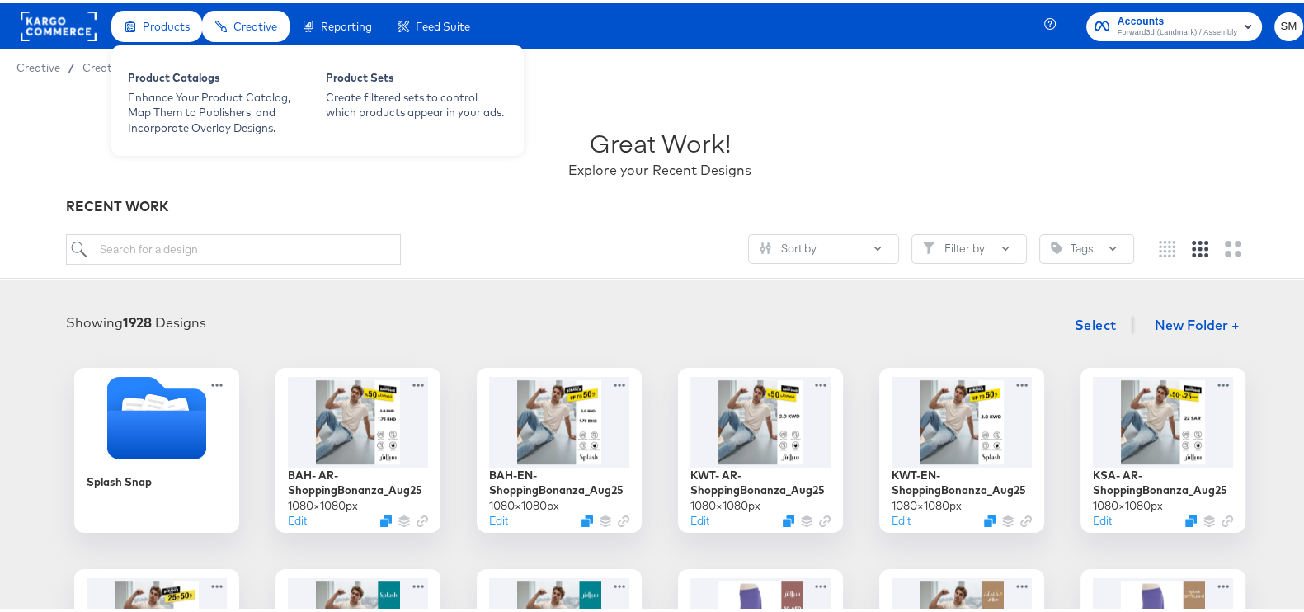
click at [134, 31] on span at bounding box center [131, 25] width 12 height 16
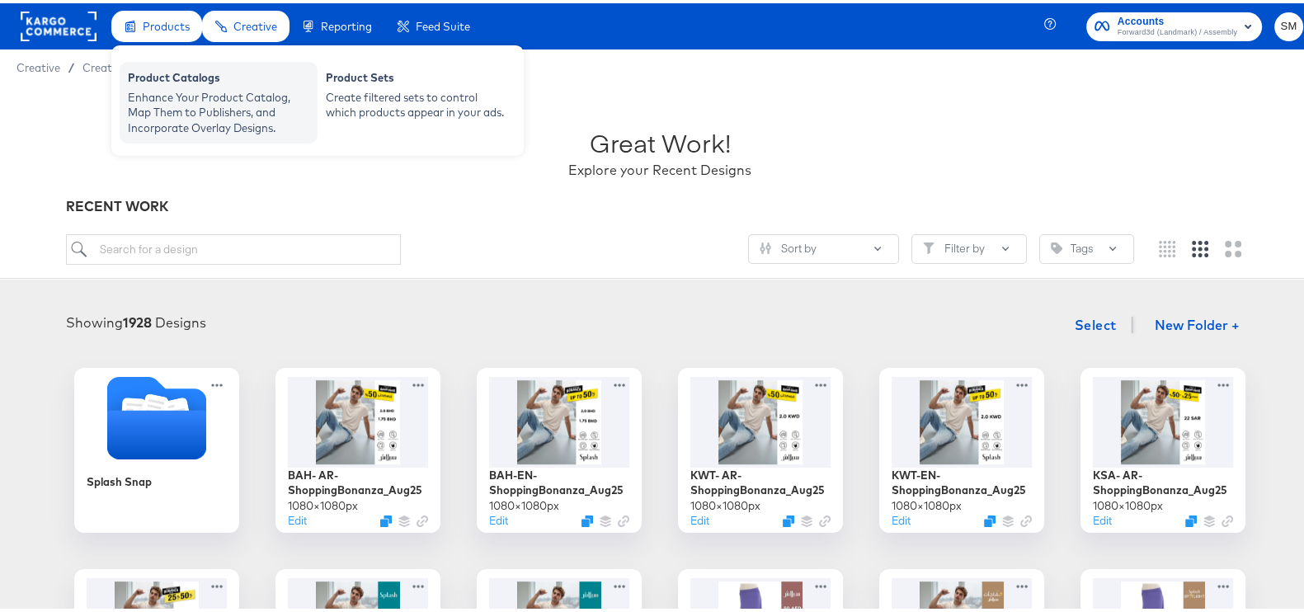
click at [149, 77] on div "Product Catalogs" at bounding box center [218, 77] width 181 height 20
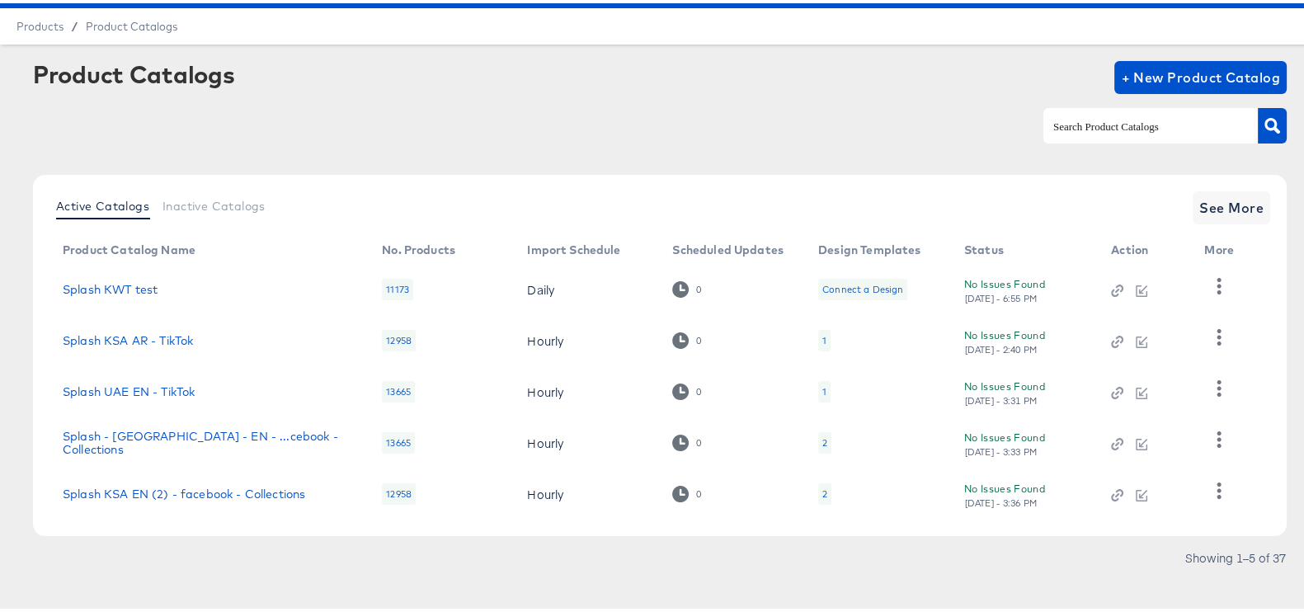
scroll to position [54, 0]
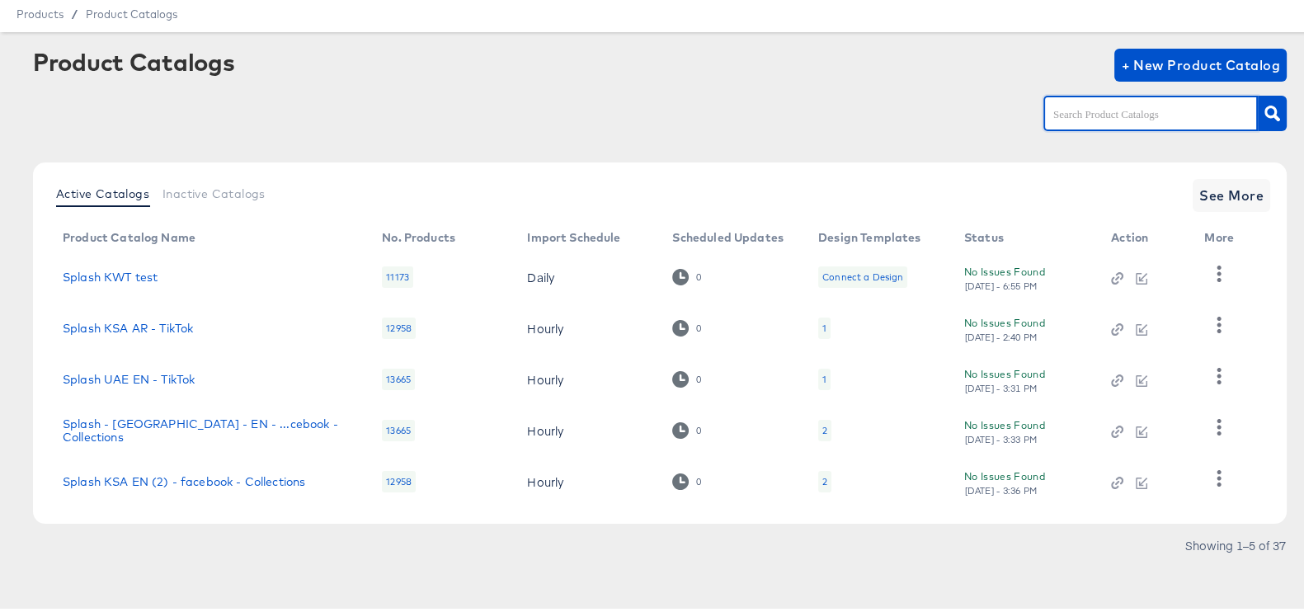
click at [1154, 109] on input "text" at bounding box center [1138, 110] width 176 height 19
type input "ksa"
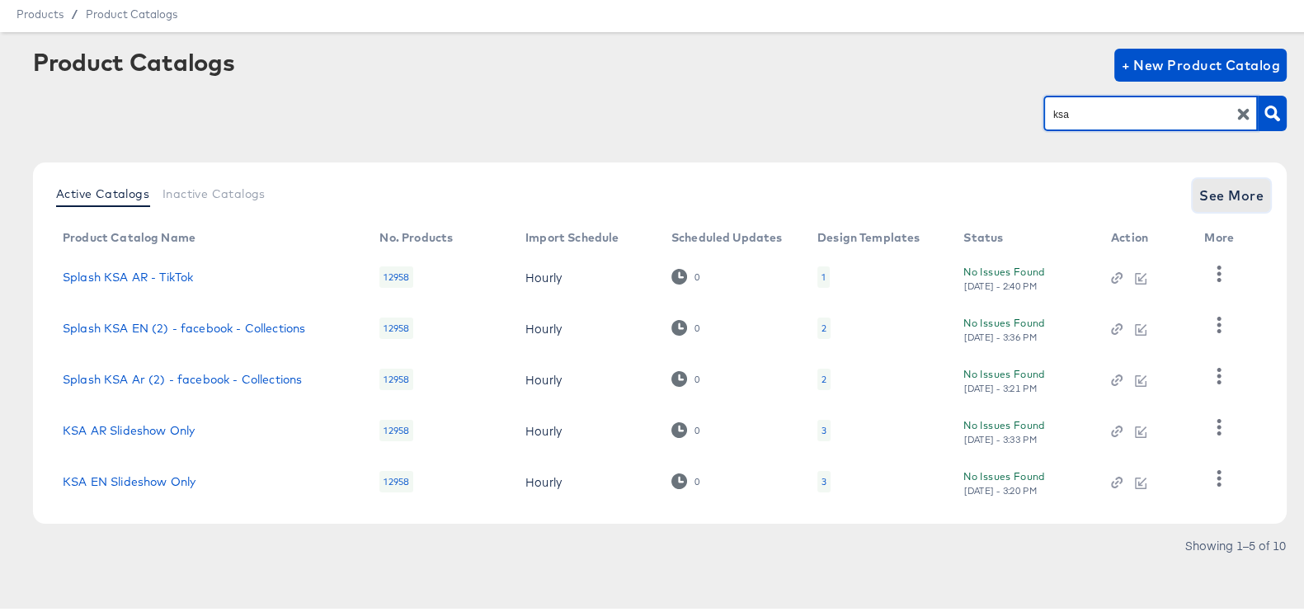
click at [1222, 183] on span "See More" at bounding box center [1231, 192] width 64 height 23
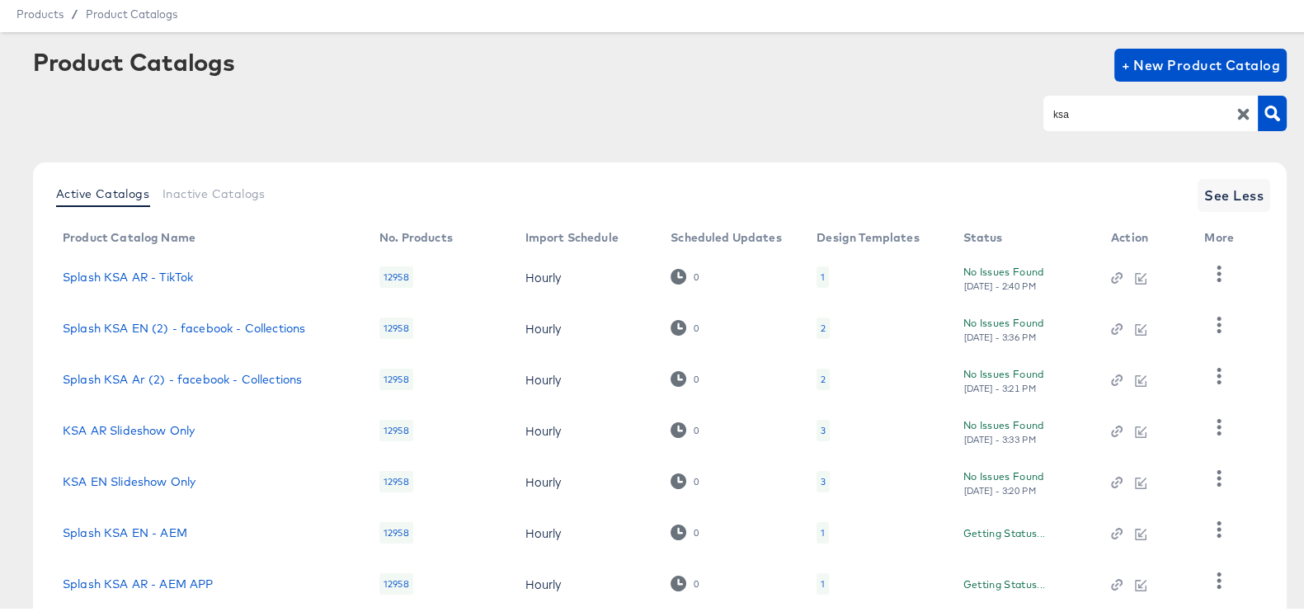
scroll to position [309, 0]
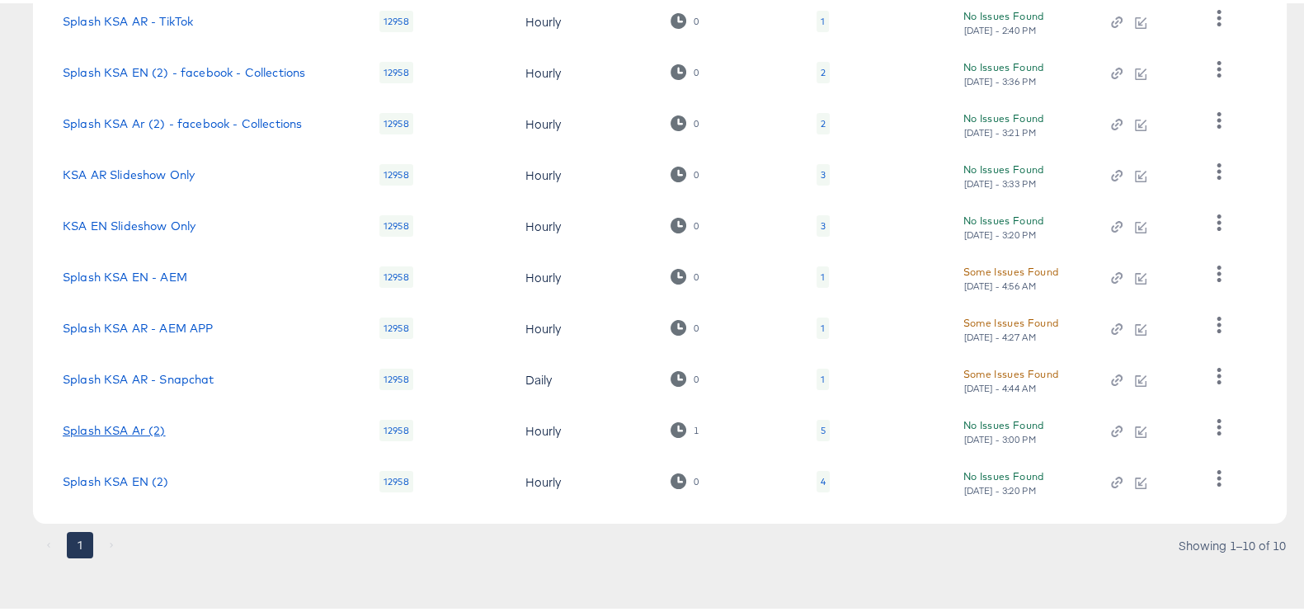
click at [114, 431] on link "Splash KSA Ar (2)" at bounding box center [114, 427] width 103 height 13
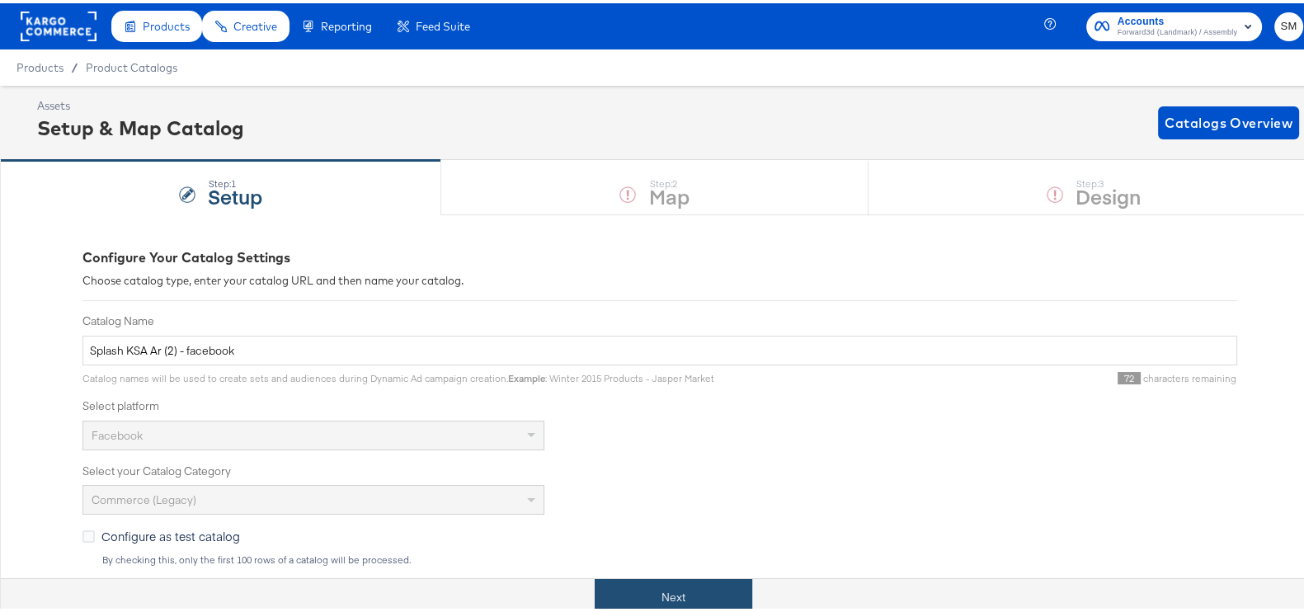
click at [701, 601] on button "Next" at bounding box center [674, 594] width 158 height 37
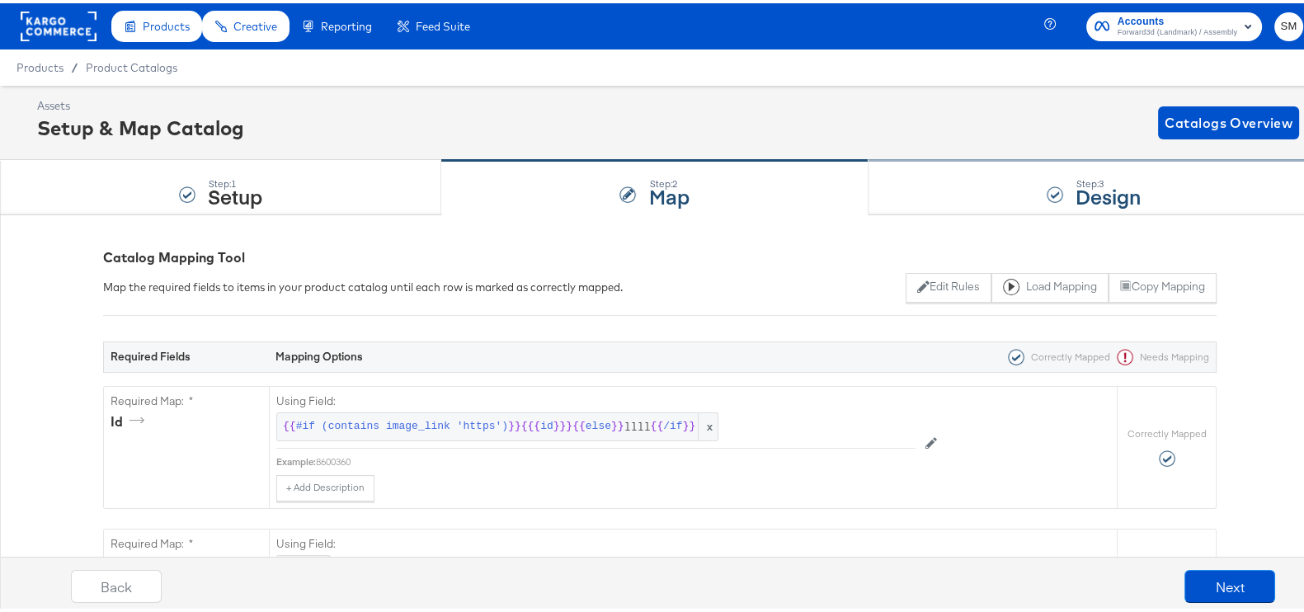
click at [1076, 189] on strong "Design" at bounding box center [1108, 192] width 65 height 27
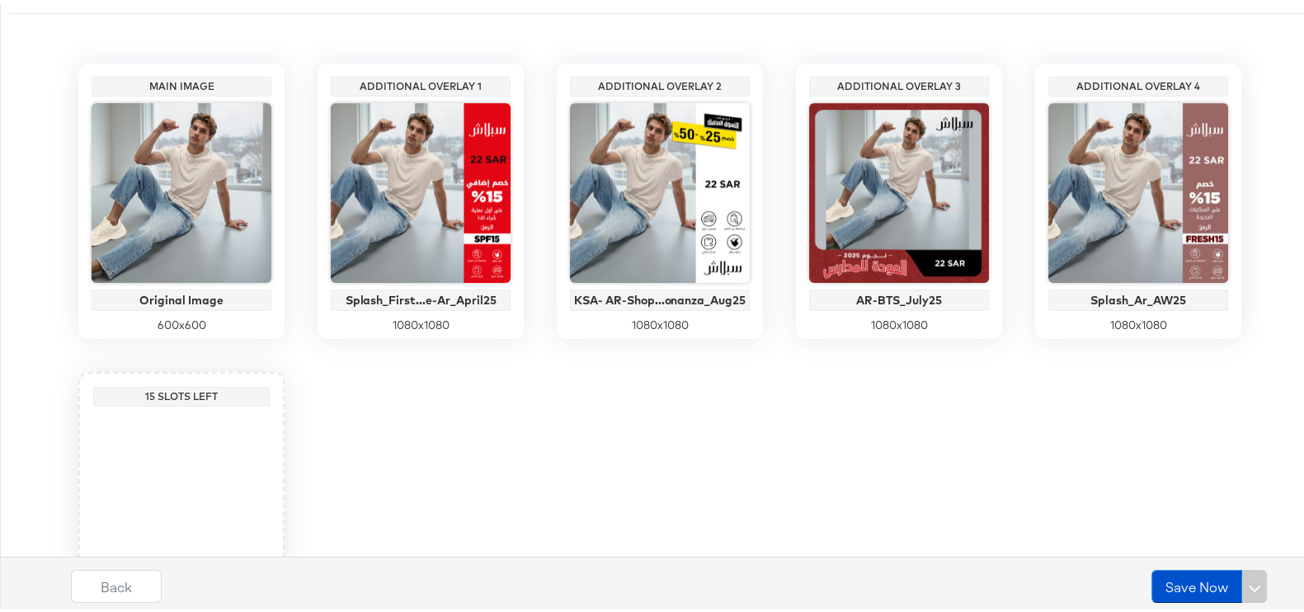
scroll to position [205, 0]
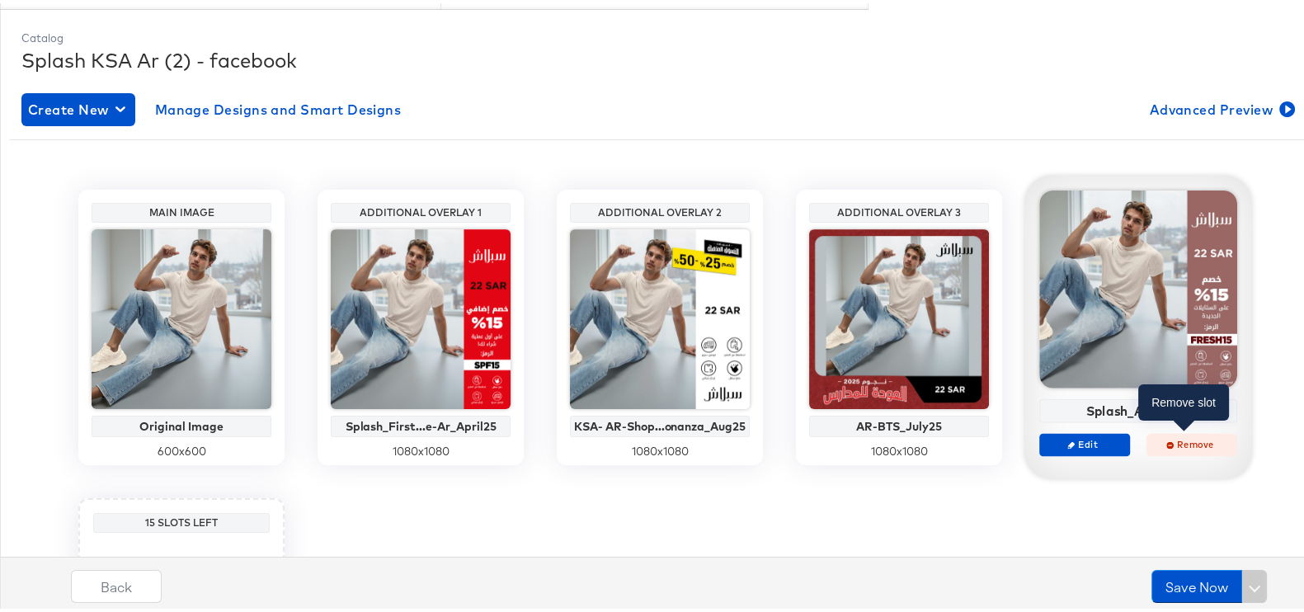
click at [1166, 439] on span "Remove" at bounding box center [1192, 441] width 76 height 12
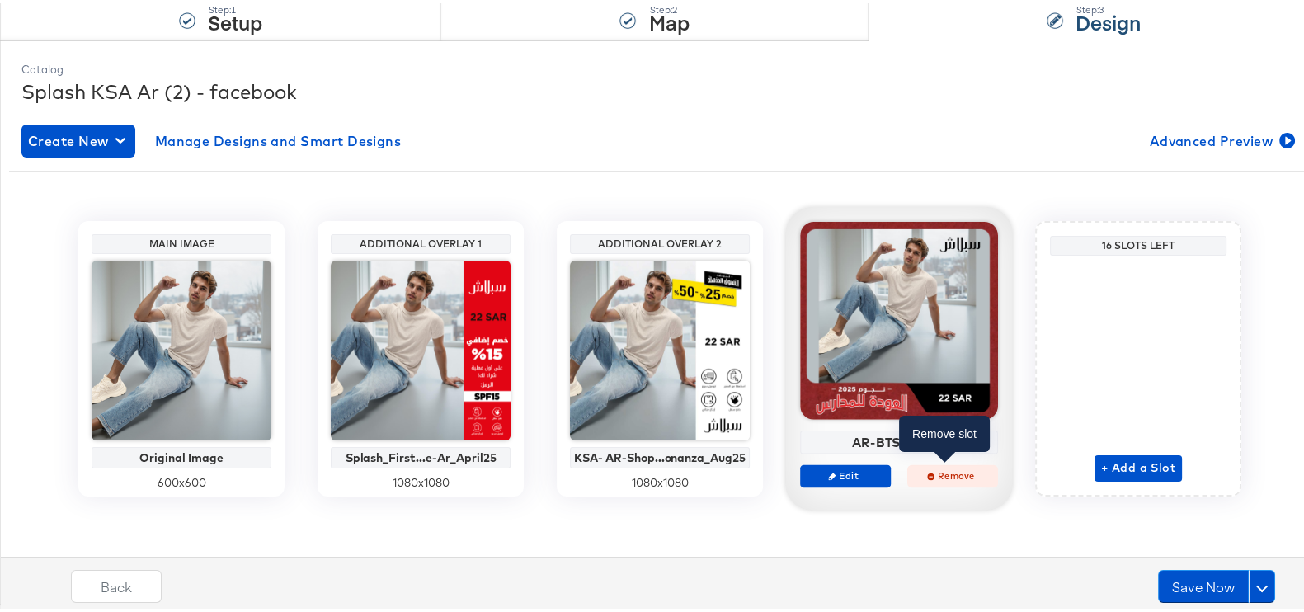
click at [928, 466] on span "Remove" at bounding box center [953, 472] width 76 height 12
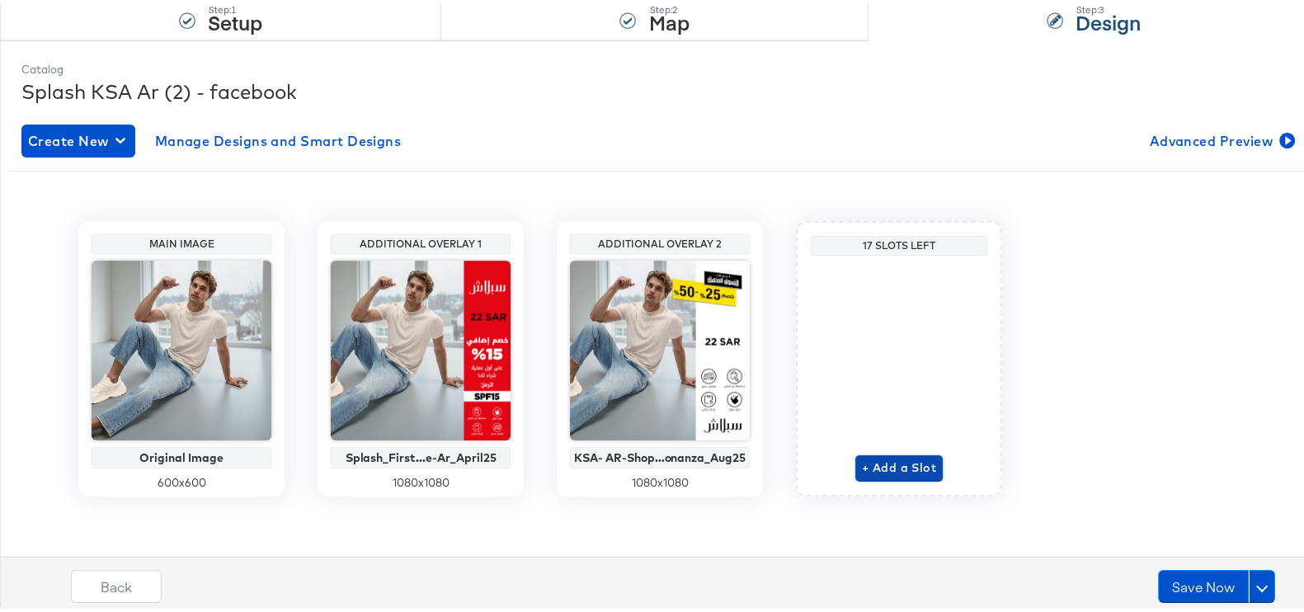
click at [889, 462] on span "+ Add a Slot" at bounding box center [899, 465] width 74 height 21
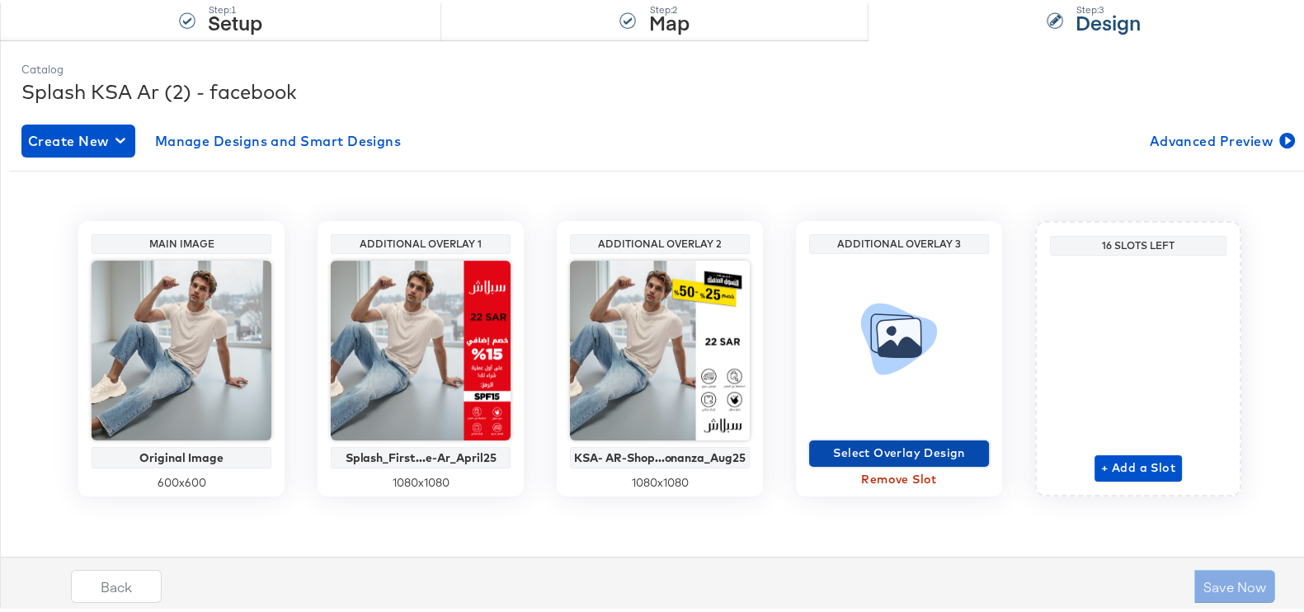
click at [883, 447] on span "Select Overlay Design" at bounding box center [899, 450] width 167 height 21
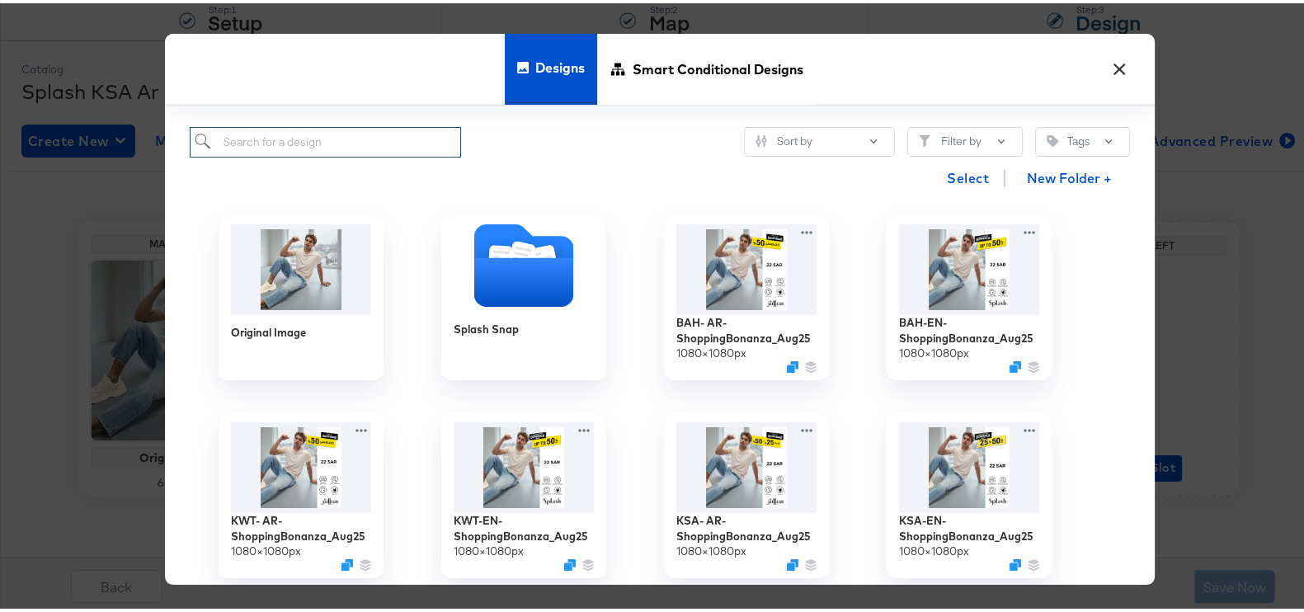
click at [342, 137] on input "search" at bounding box center [325, 139] width 271 height 31
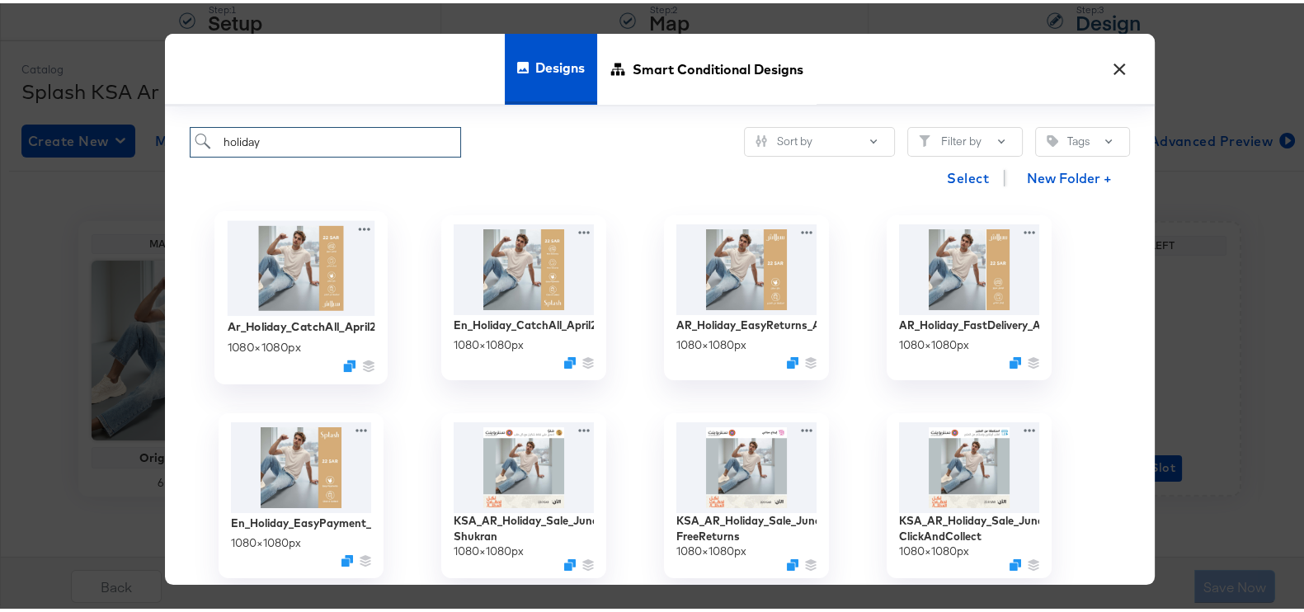
type input "holiday"
click at [301, 261] on img at bounding box center [302, 265] width 148 height 95
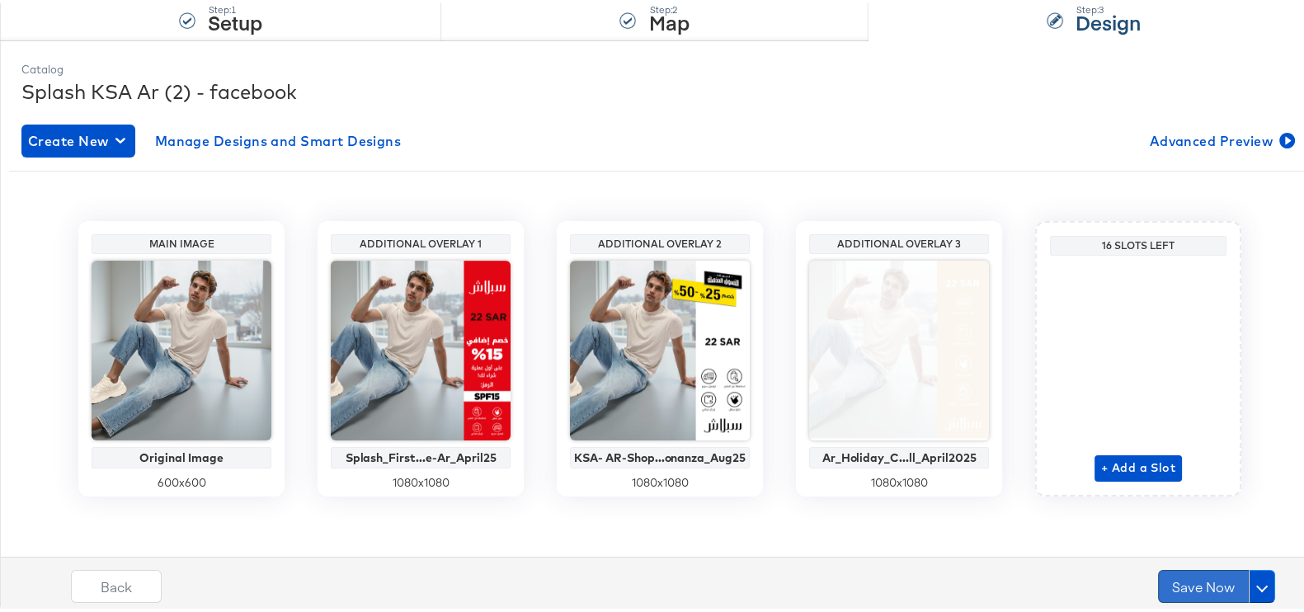
click at [1204, 580] on button "Save Now" at bounding box center [1203, 583] width 91 height 33
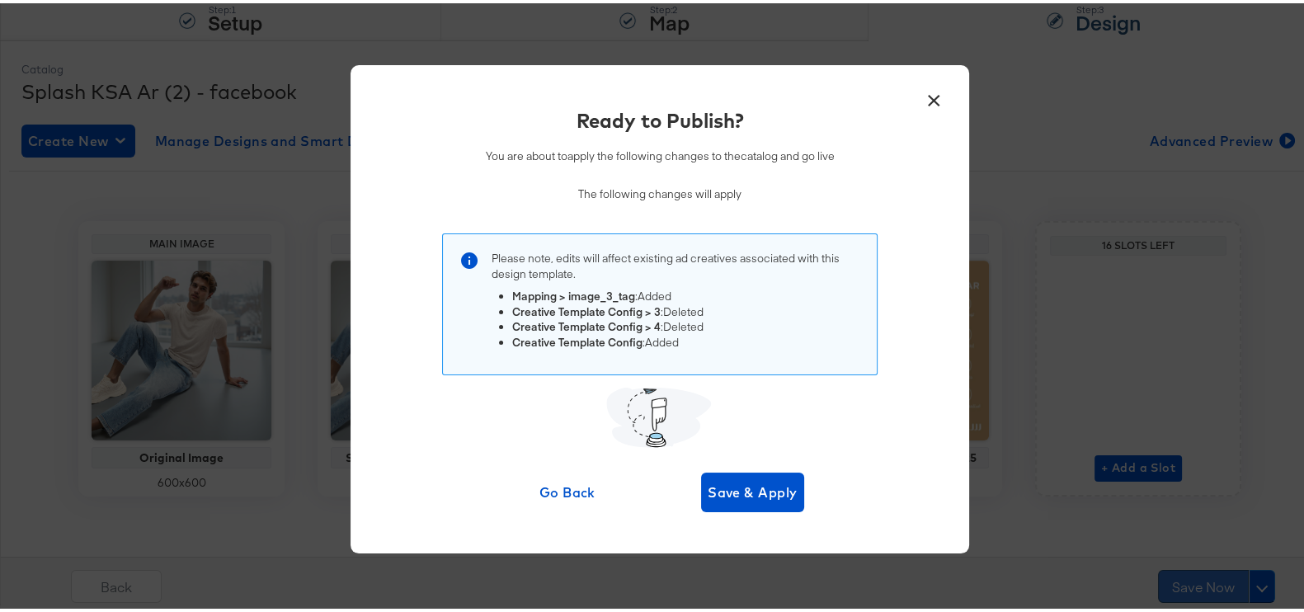
scroll to position [0, 0]
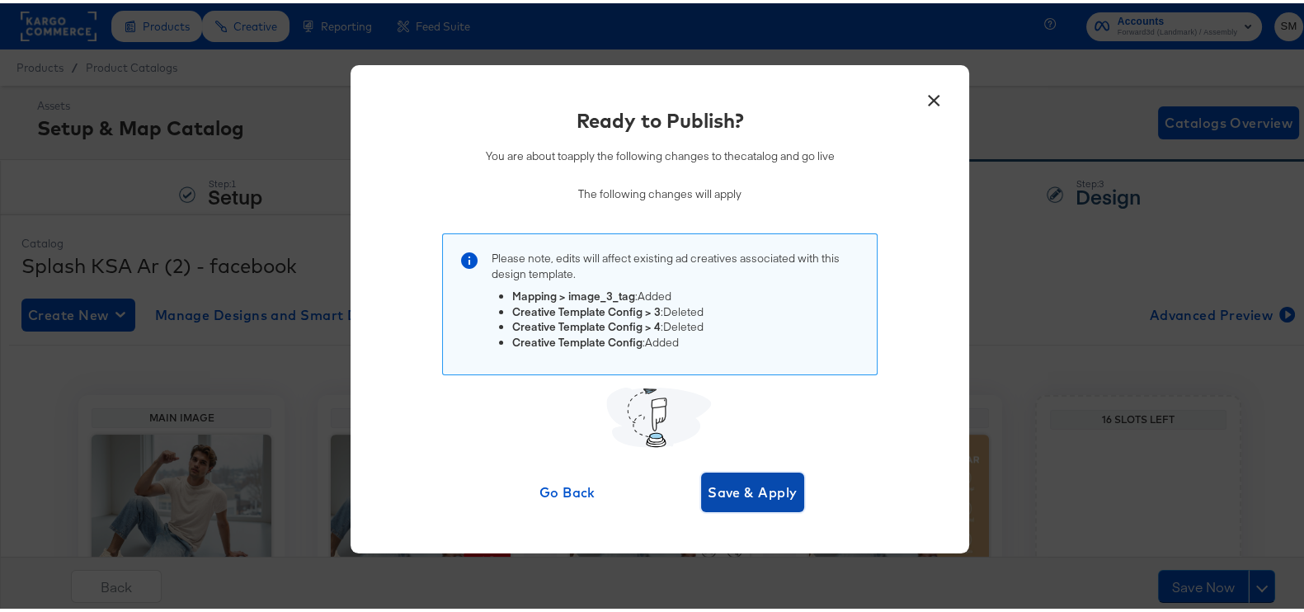
click at [759, 492] on span "Save & Apply" at bounding box center [753, 489] width 90 height 23
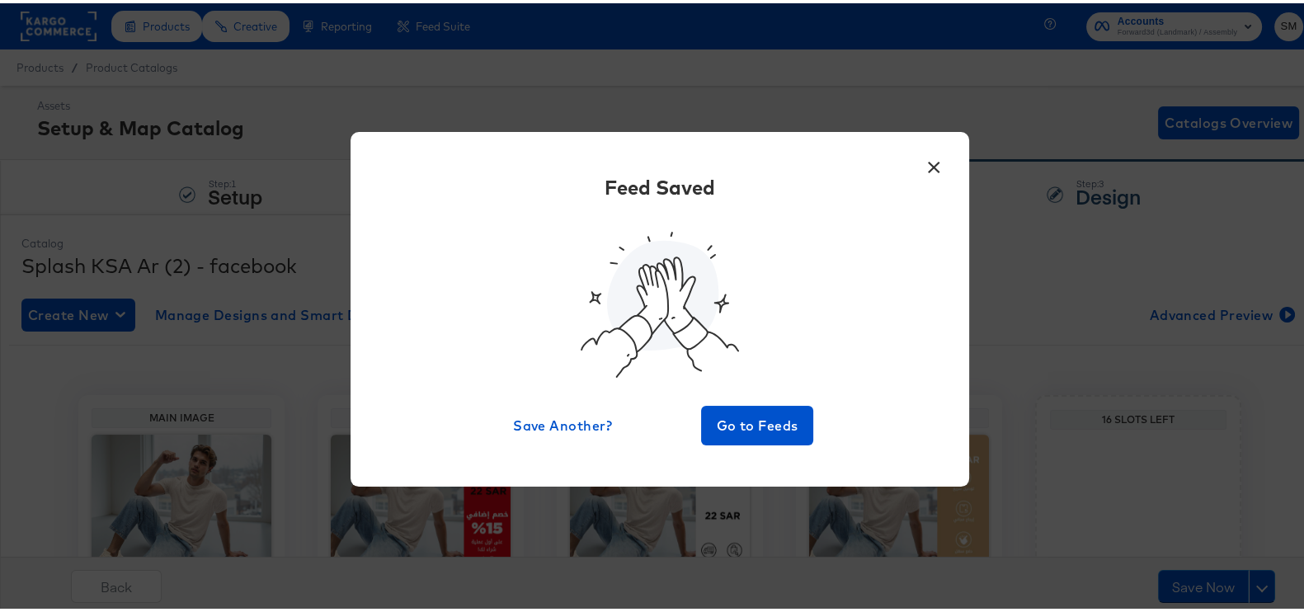
click at [925, 166] on button "×" at bounding box center [934, 160] width 30 height 30
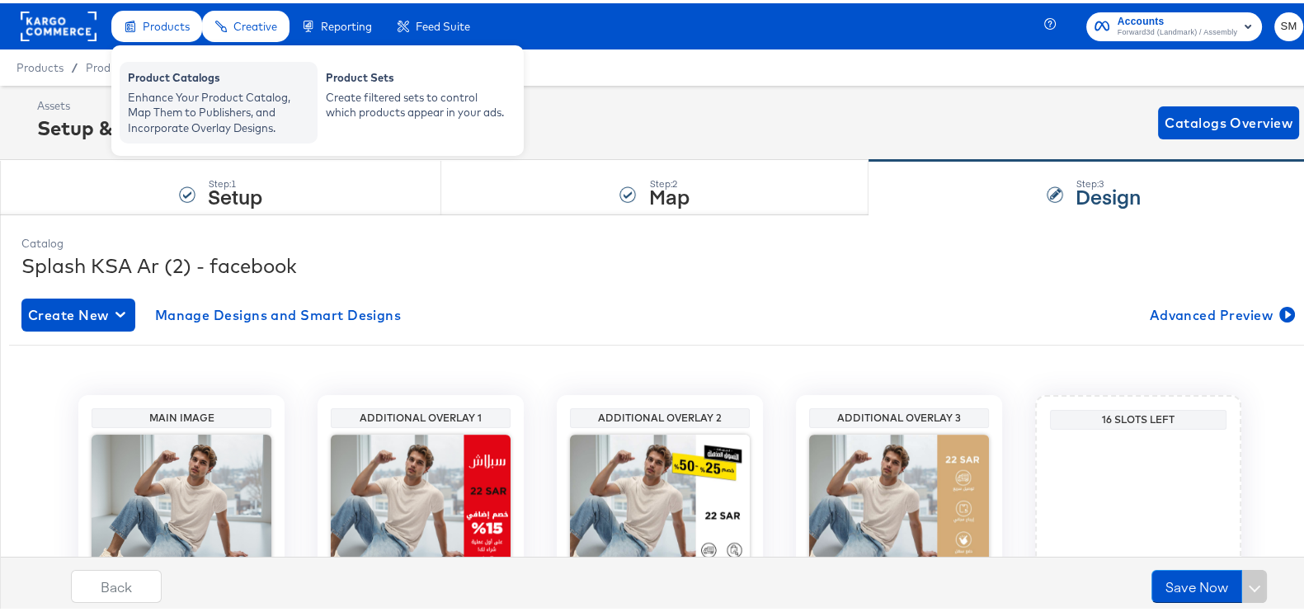
click at [177, 91] on div "Enhance Your Product Catalog, Map Them to Publishers, and Incorporate Overlay D…" at bounding box center [218, 110] width 181 height 46
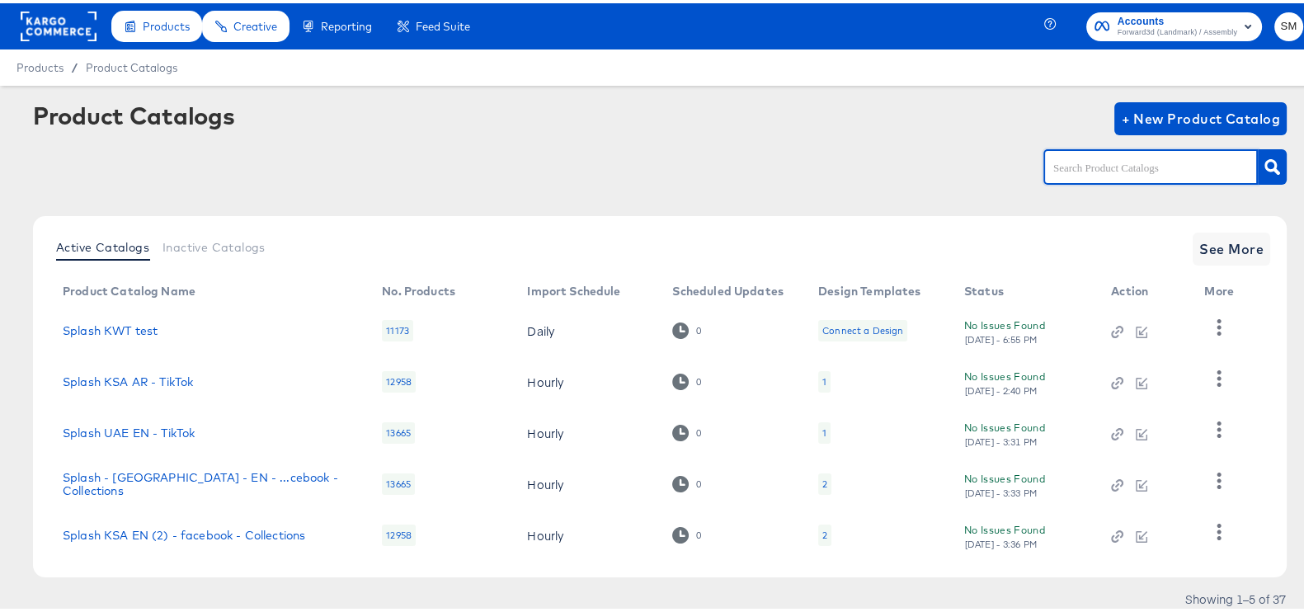
click at [1083, 158] on input "text" at bounding box center [1138, 164] width 176 height 19
type input "ksa"
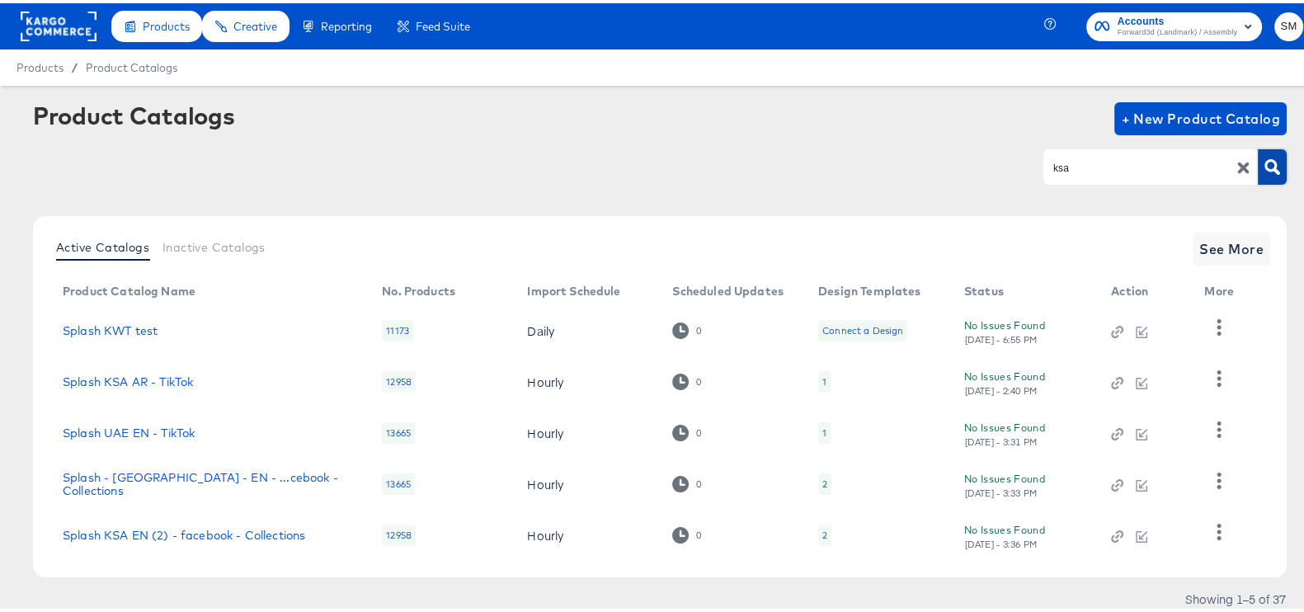
click at [1265, 163] on icon "button" at bounding box center [1273, 164] width 16 height 16
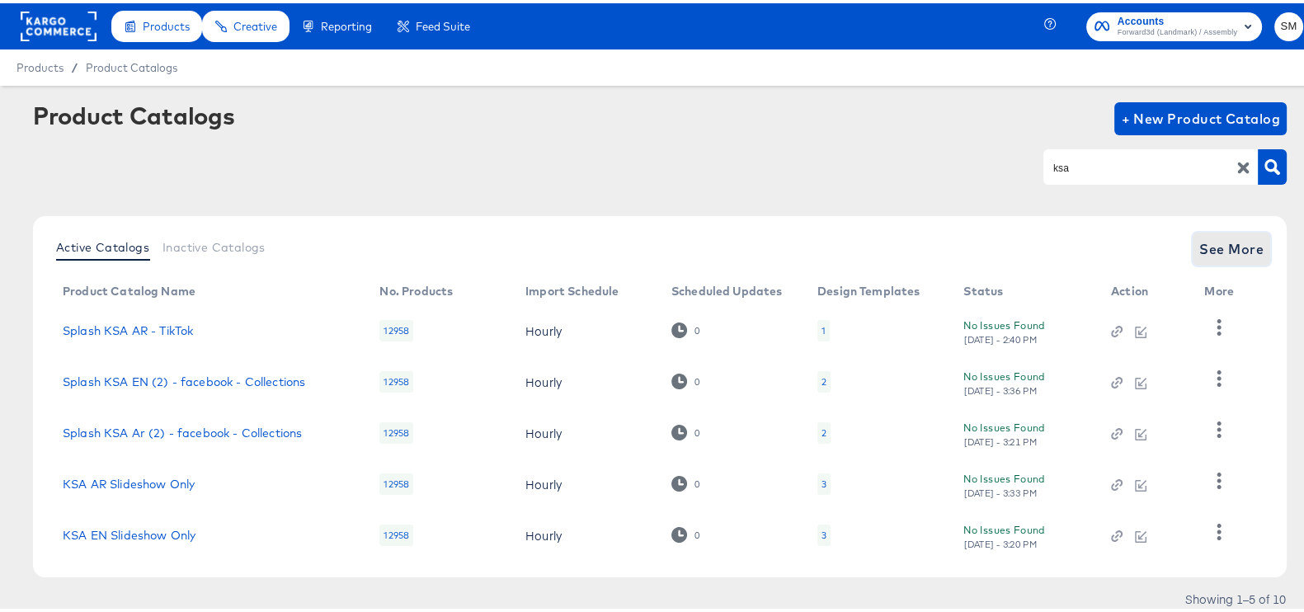
click at [1199, 237] on span "See More" at bounding box center [1231, 245] width 64 height 23
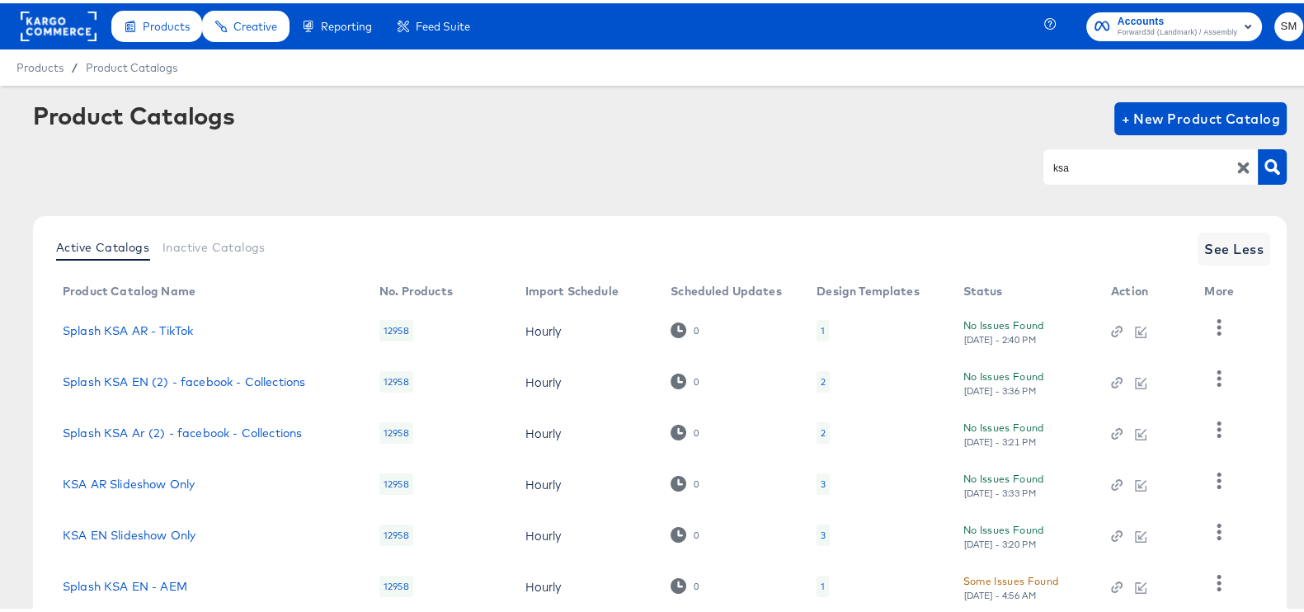
scroll to position [309, 0]
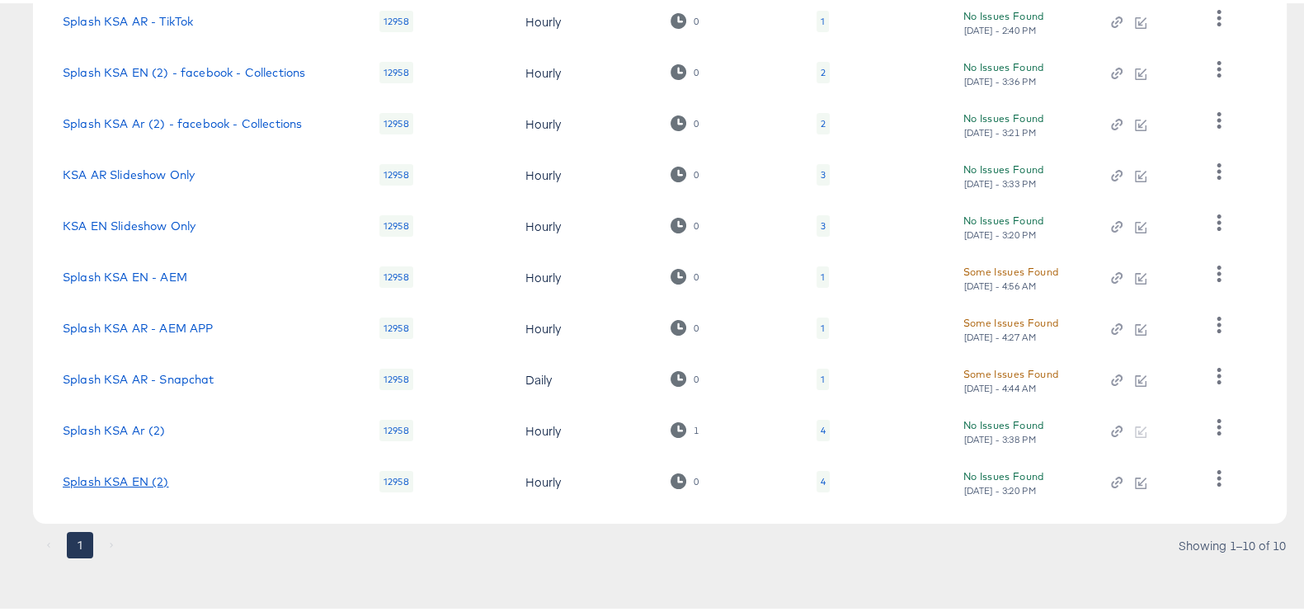
click at [129, 478] on link "Splash KSA EN (2)" at bounding box center [116, 478] width 106 height 13
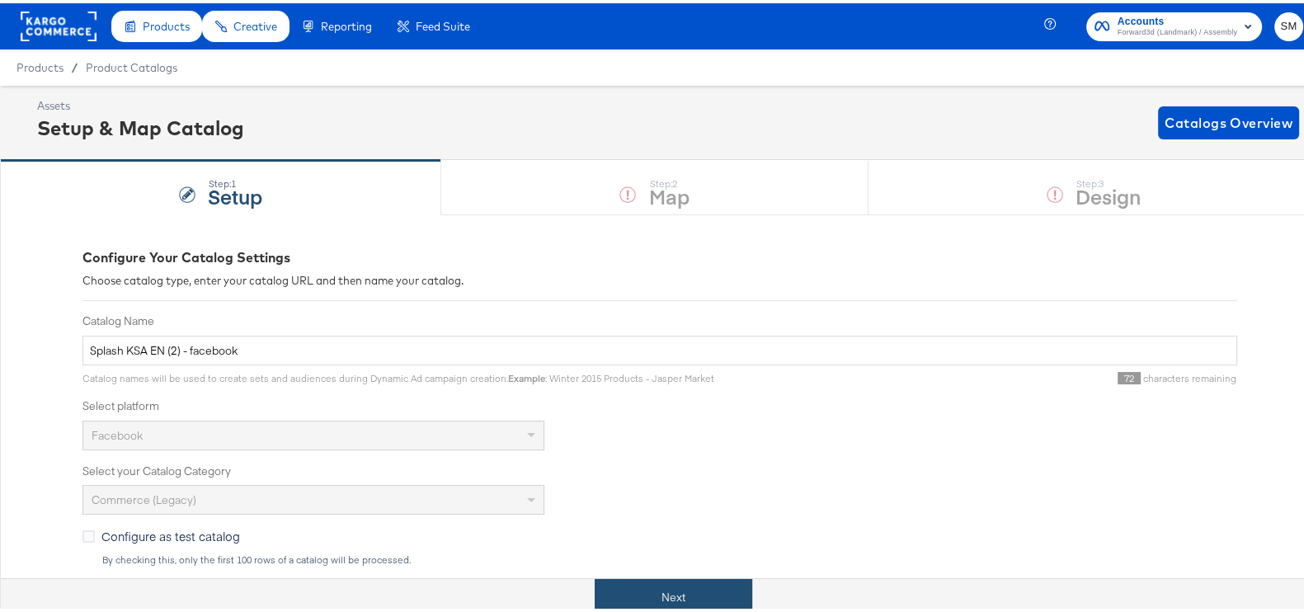
click at [625, 582] on button "Next" at bounding box center [674, 594] width 158 height 37
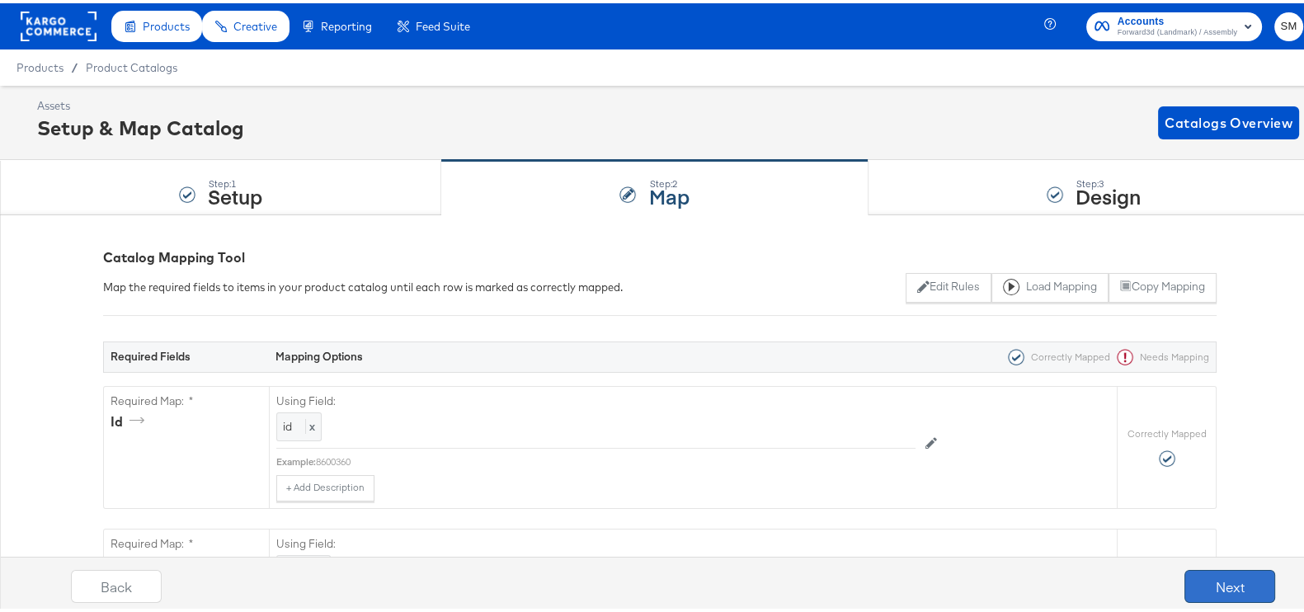
click at [1185, 573] on button "Next" at bounding box center [1230, 583] width 91 height 33
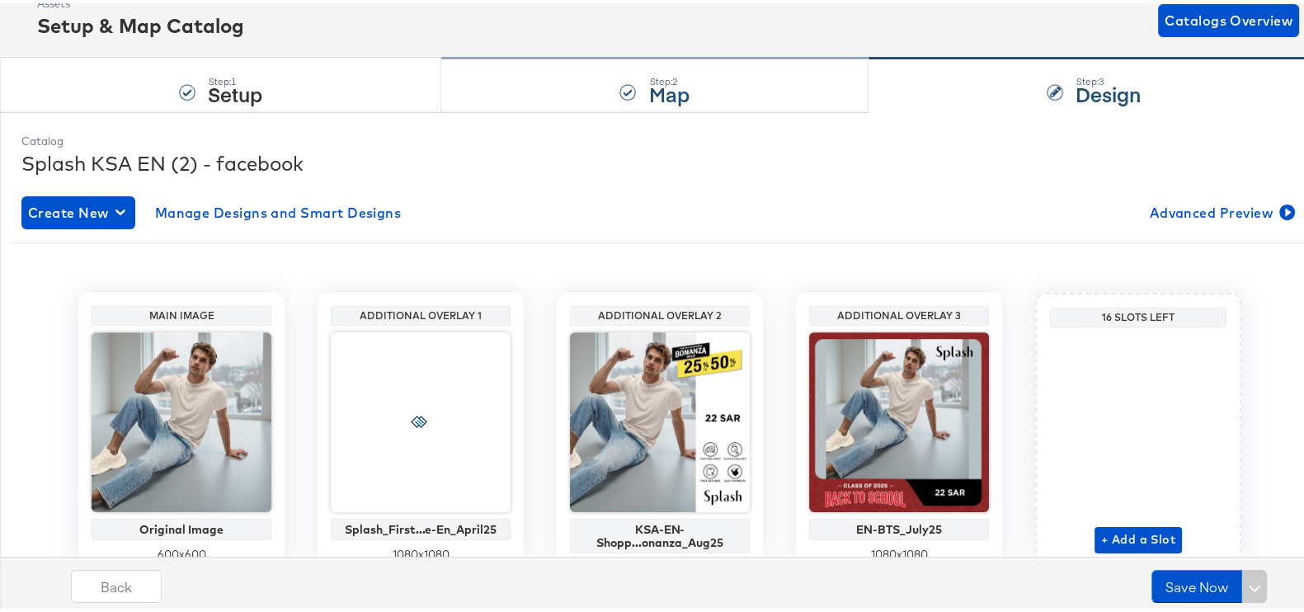
scroll to position [174, 0]
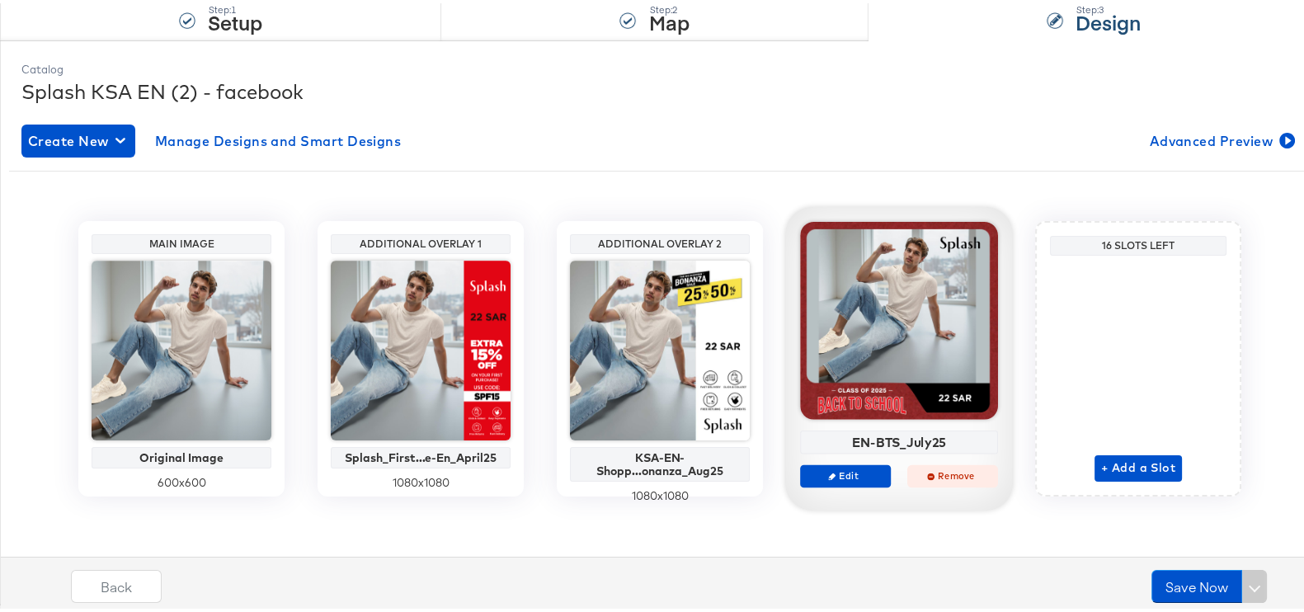
click at [949, 474] on span "Remove" at bounding box center [953, 472] width 76 height 12
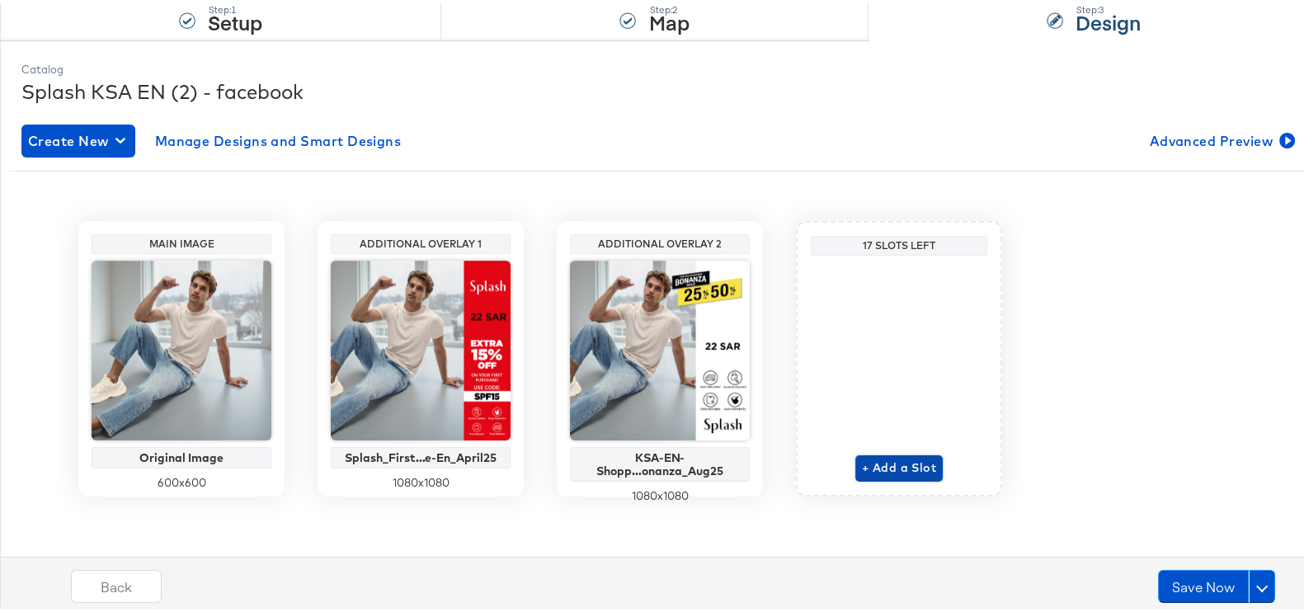
click at [899, 465] on span "+ Add a Slot" at bounding box center [899, 465] width 74 height 21
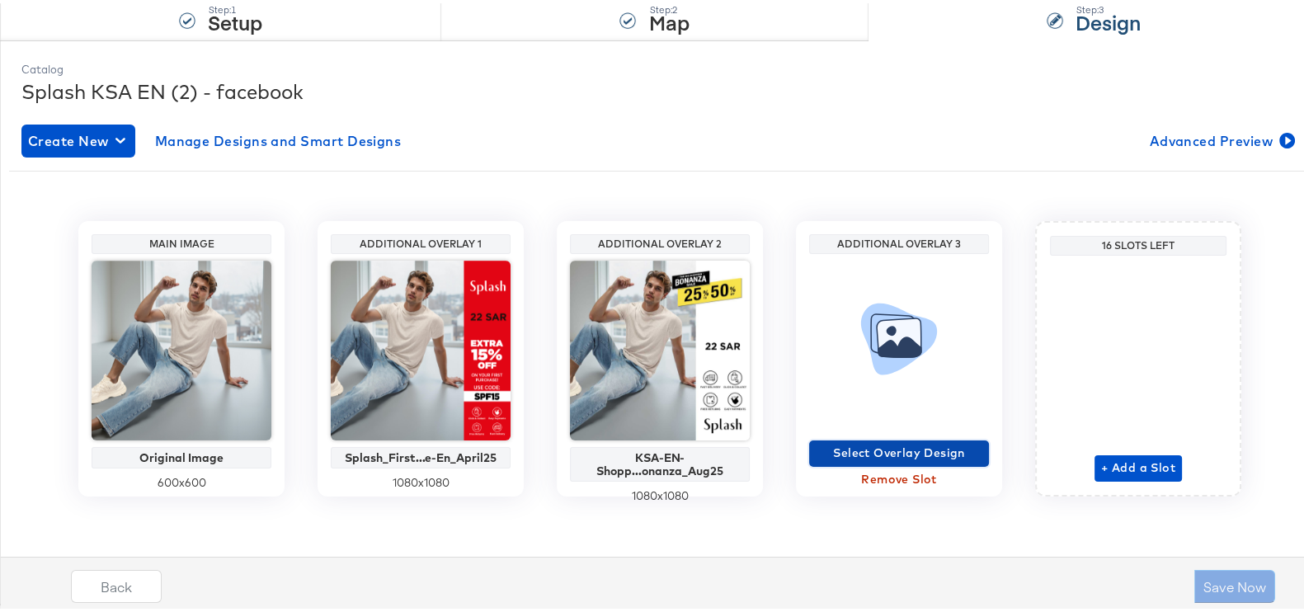
click at [904, 442] on span "Select Overlay Design" at bounding box center [899, 450] width 167 height 21
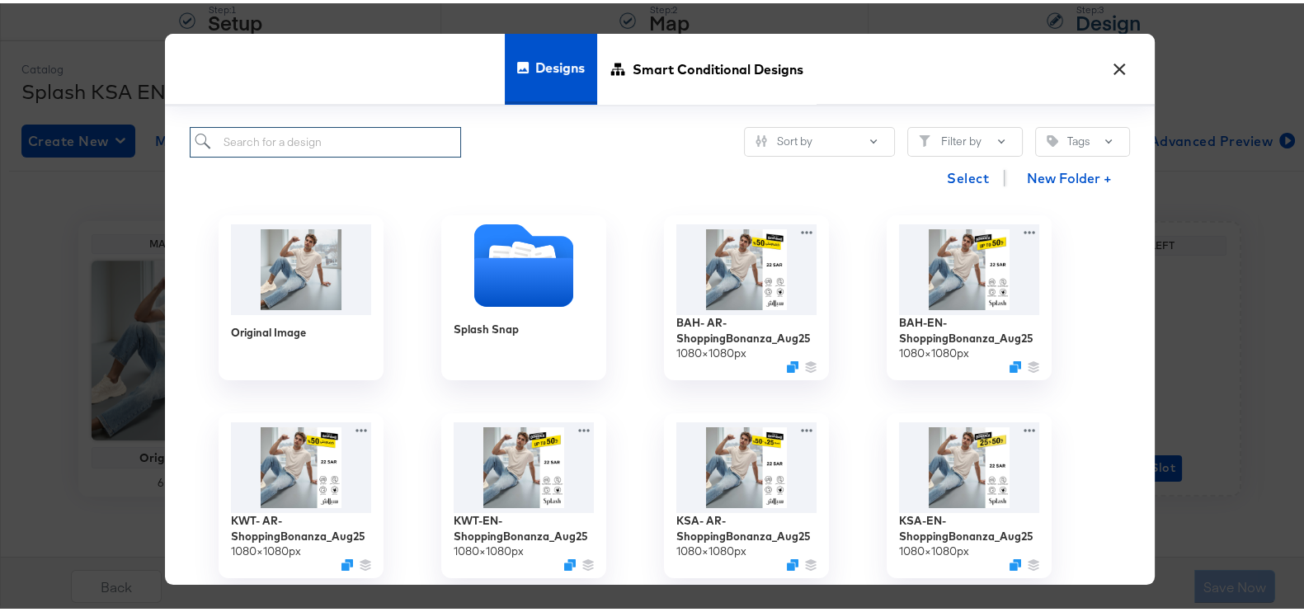
click at [421, 134] on input "search" at bounding box center [325, 139] width 271 height 31
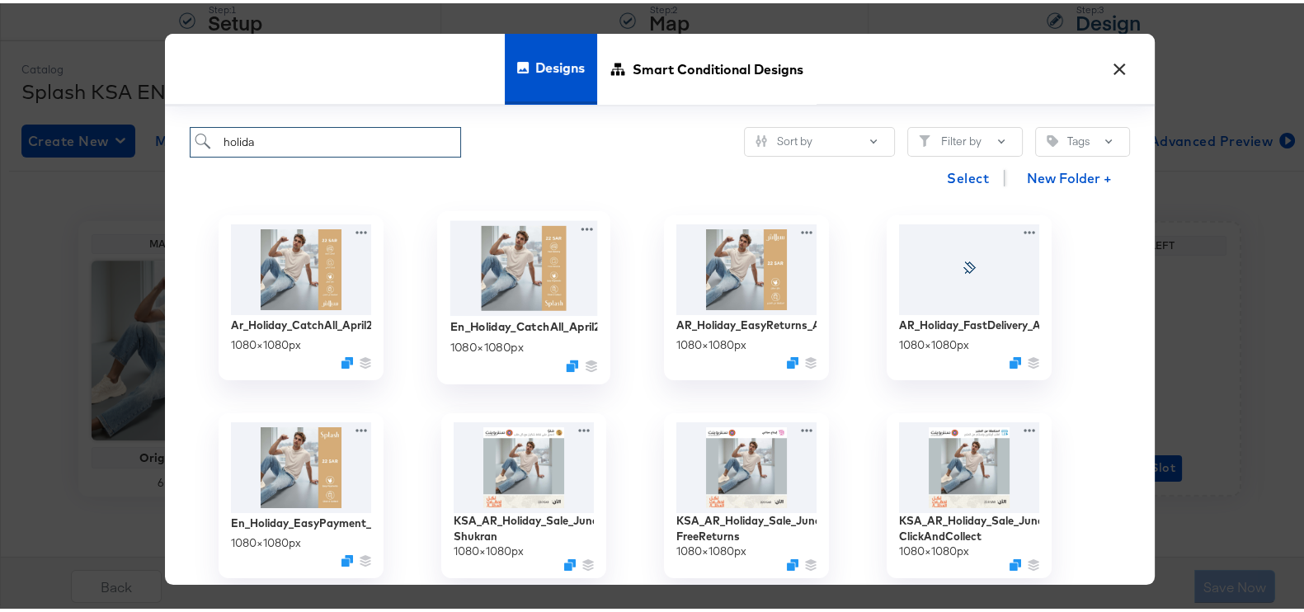
type input "holida"
click at [565, 276] on img at bounding box center [524, 265] width 148 height 95
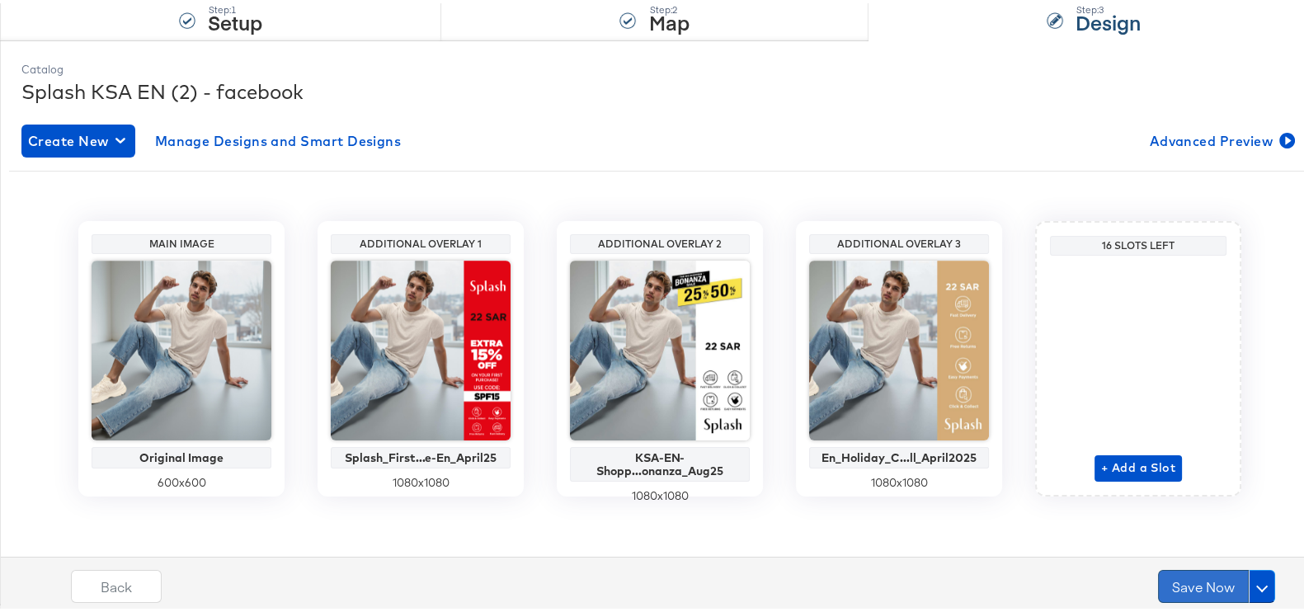
click at [1162, 572] on button "Save Now" at bounding box center [1203, 583] width 91 height 33
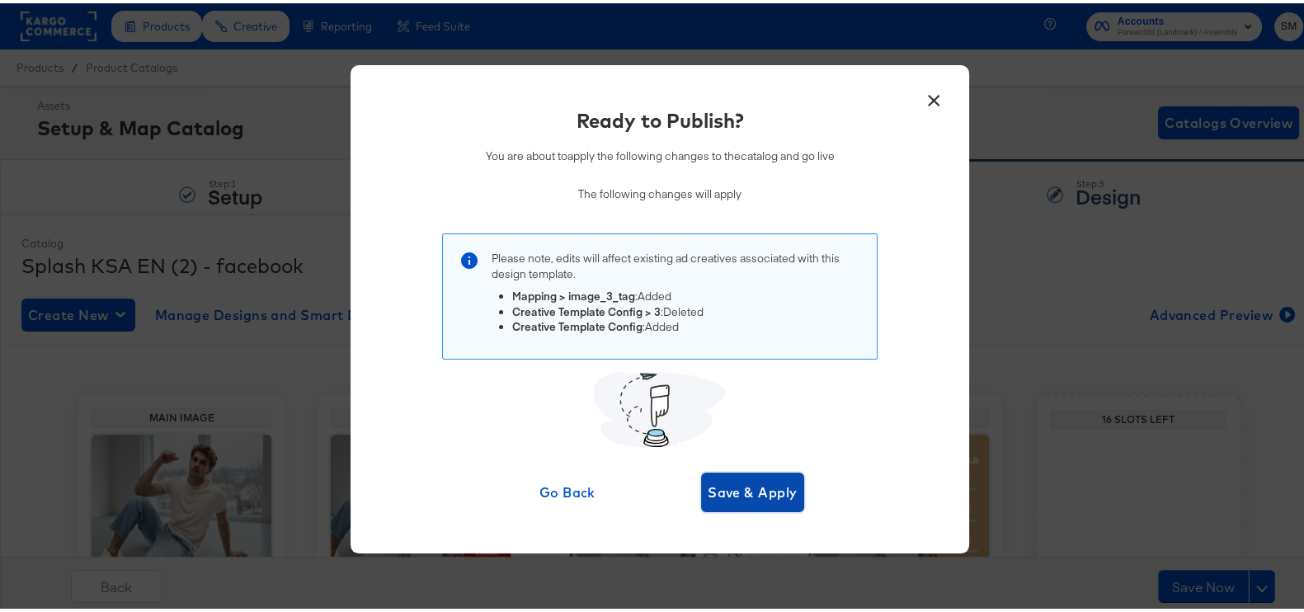
click at [736, 490] on span "Save & Apply" at bounding box center [753, 489] width 90 height 23
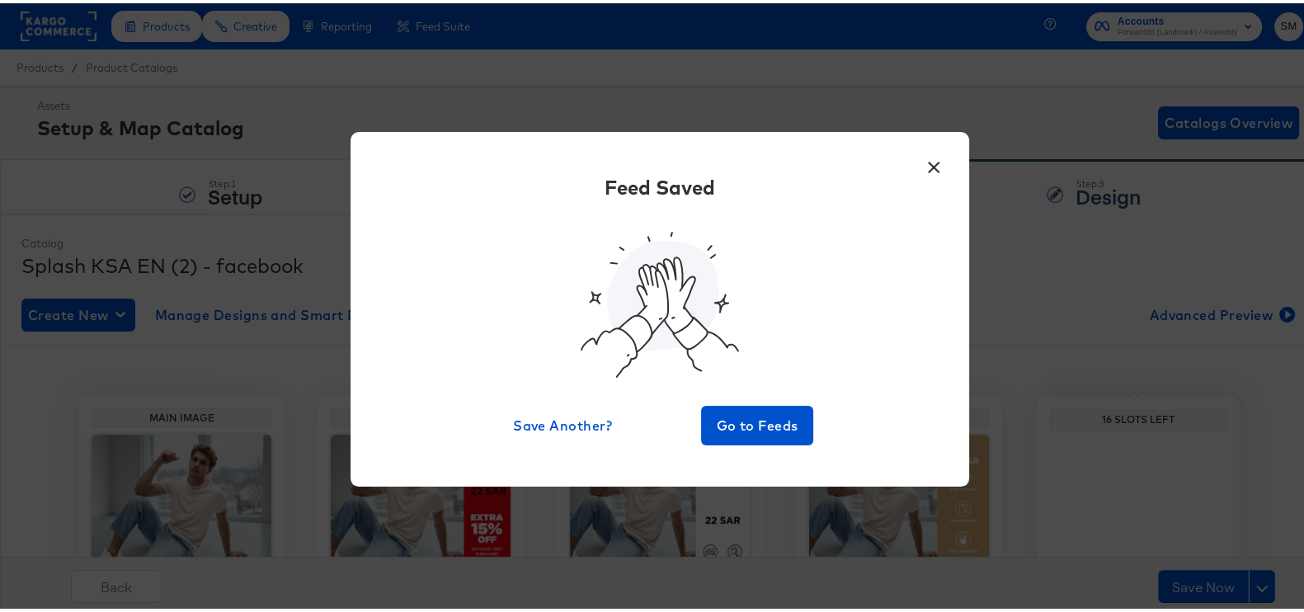
click at [931, 167] on button "×" at bounding box center [934, 160] width 30 height 30
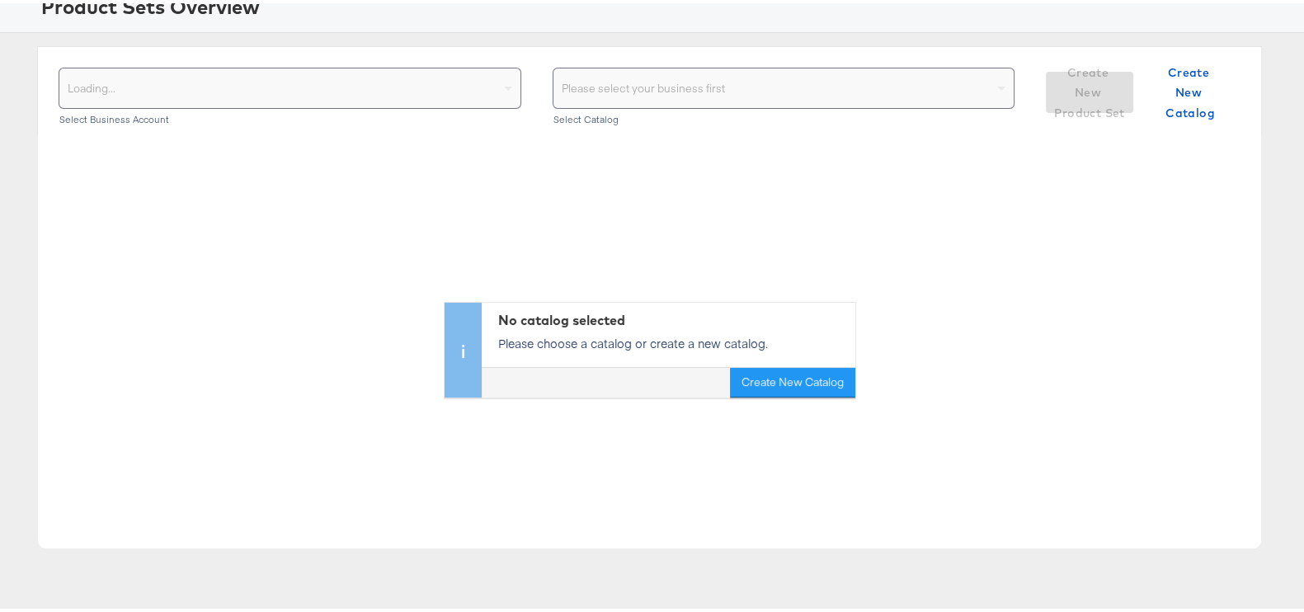
scroll to position [115, 0]
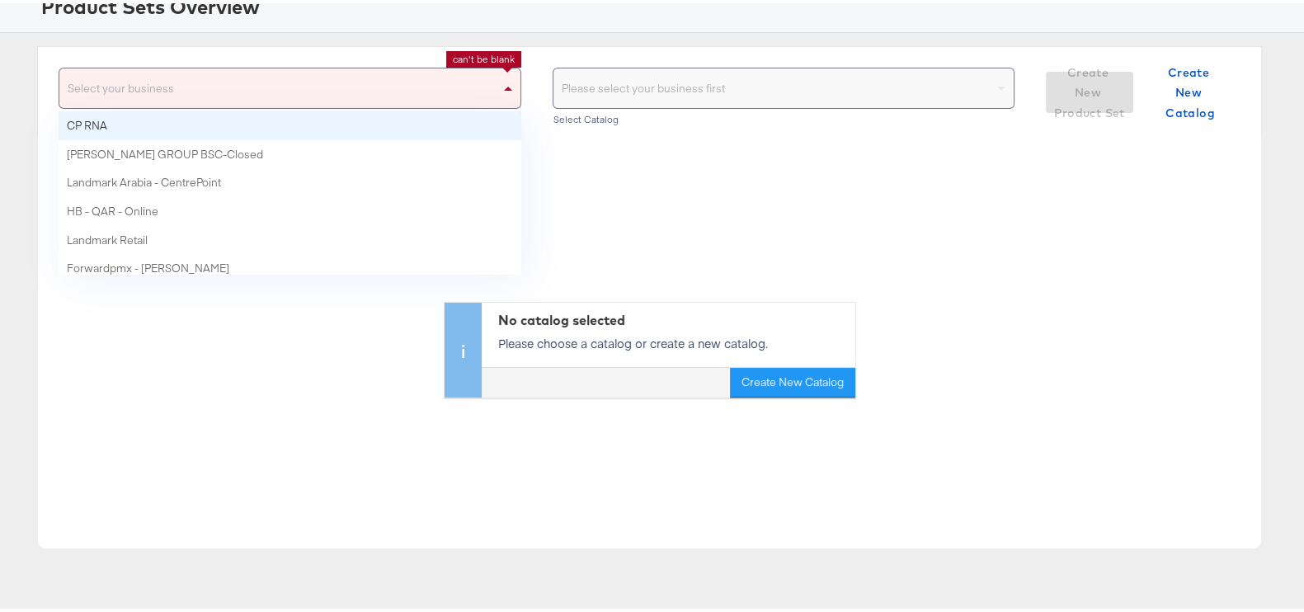
click at [429, 80] on div "Select your business" at bounding box center [289, 85] width 461 height 40
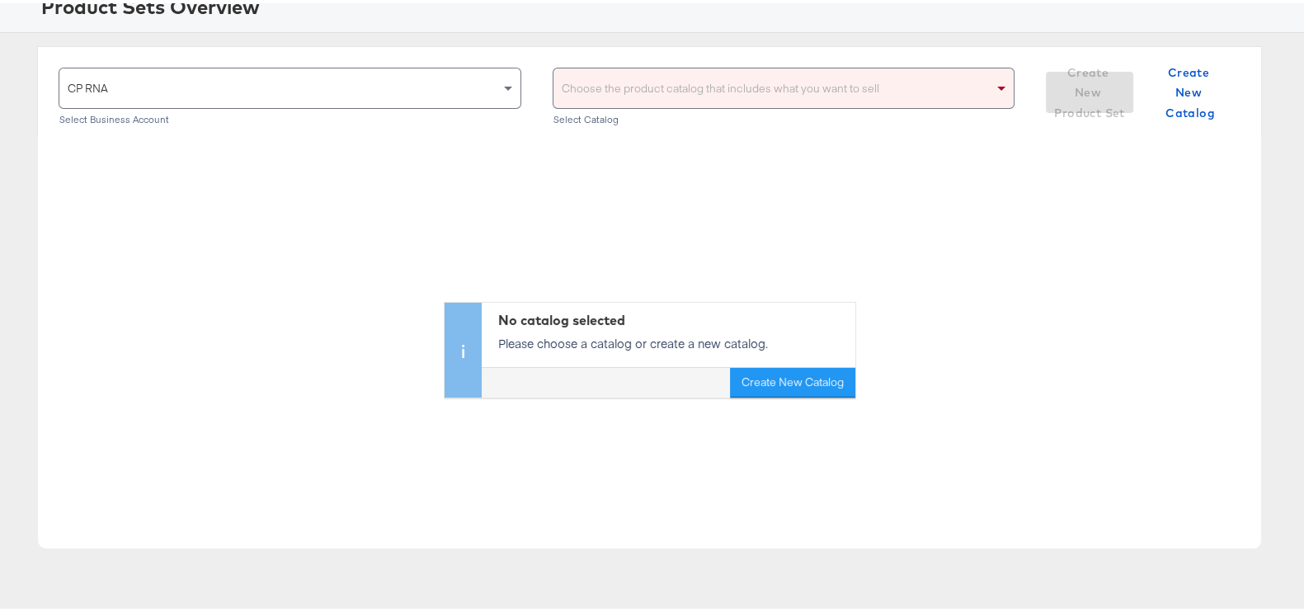
click at [653, 80] on div "Choose the product catalog that includes what you want to sell" at bounding box center [784, 85] width 461 height 40
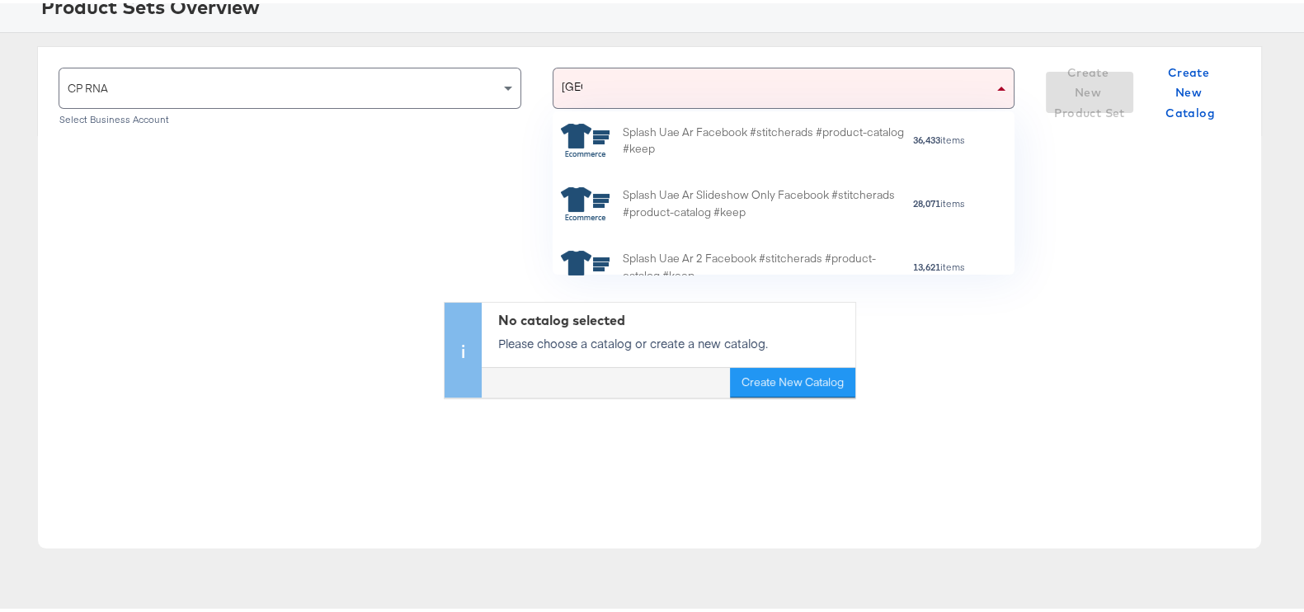
scroll to position [203, 0]
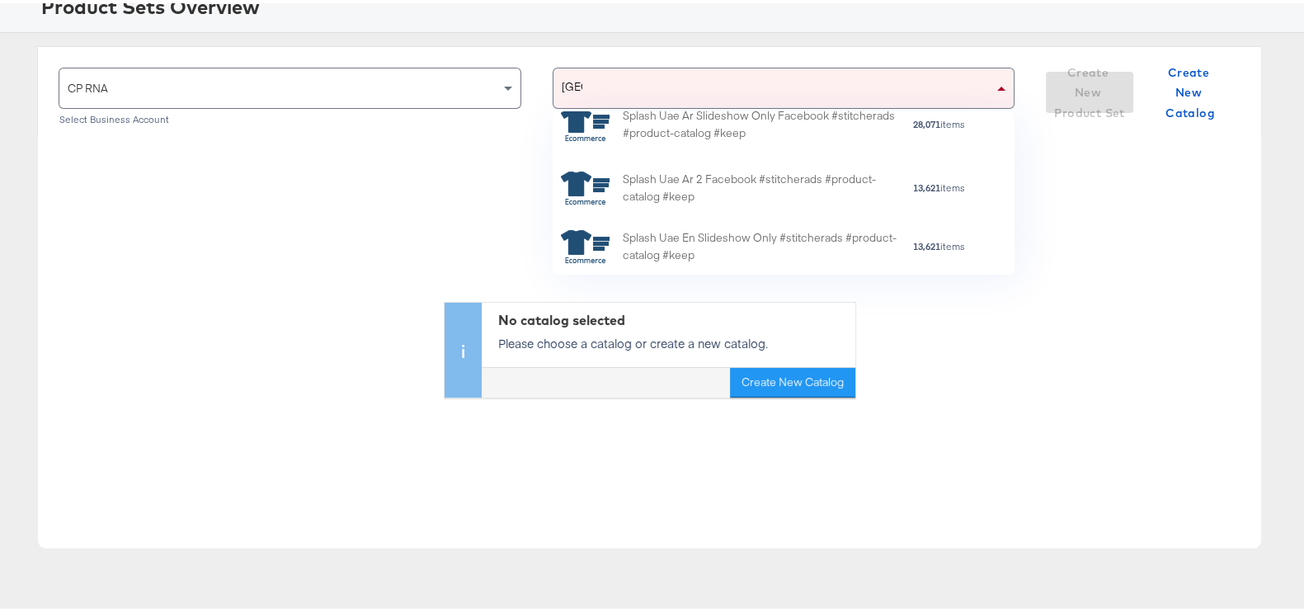
type input "uae"
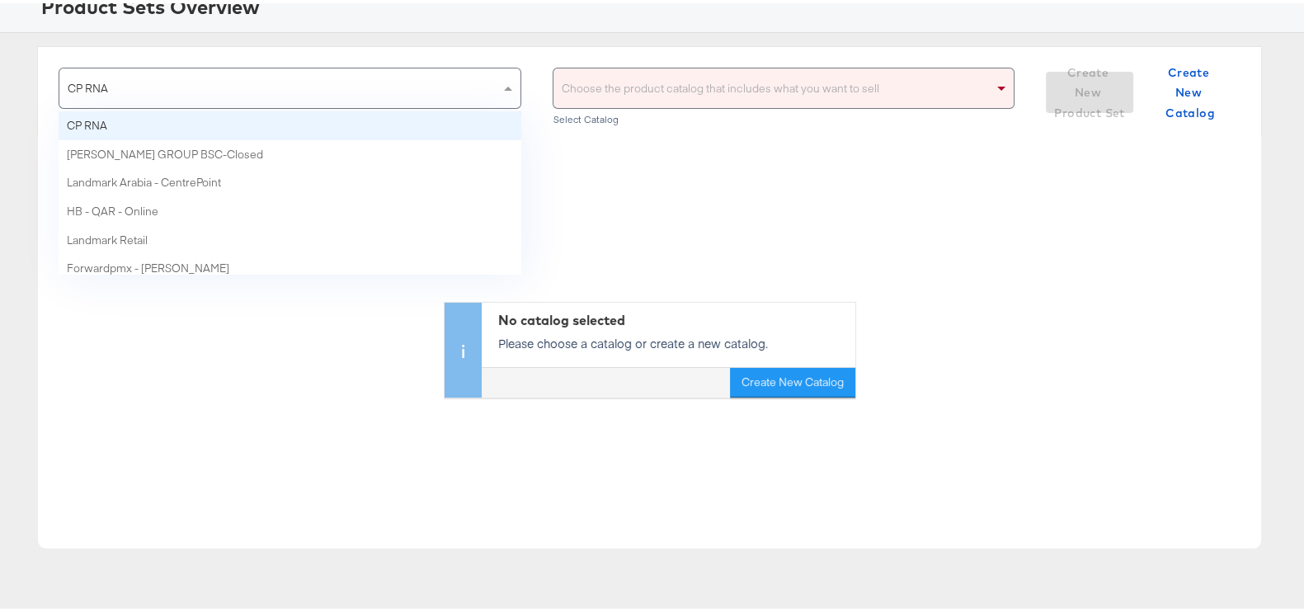
click at [302, 98] on div "CP RNA" at bounding box center [289, 85] width 461 height 40
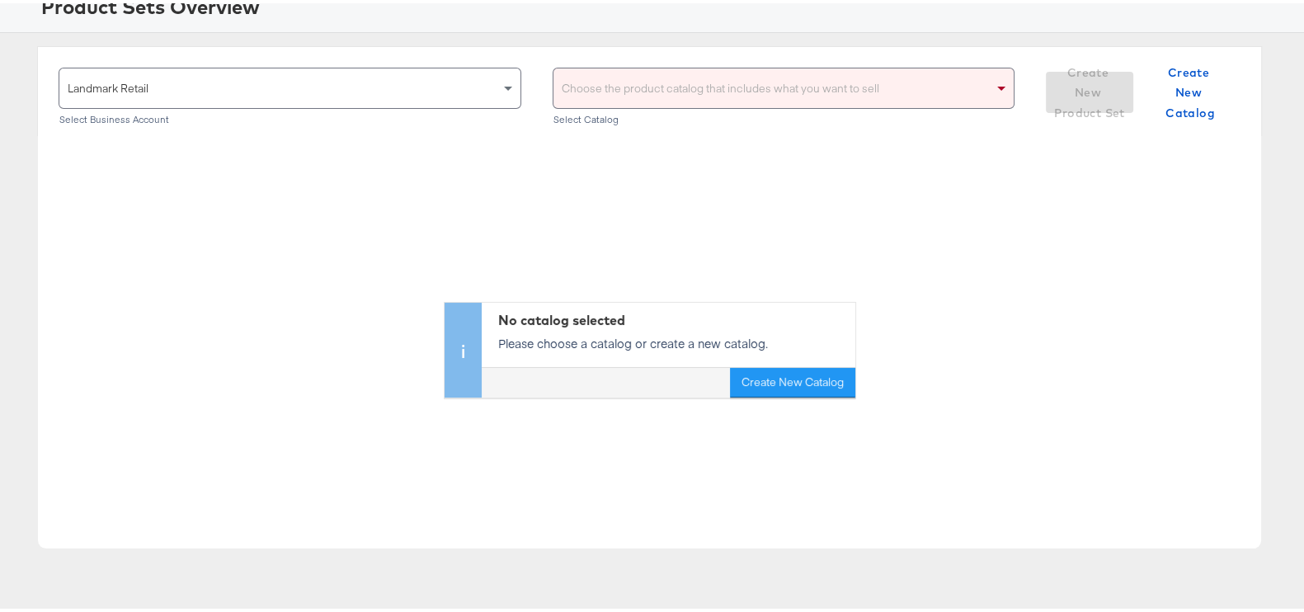
click at [627, 102] on div "Choose the product catalog that includes what you want to sell" at bounding box center [784, 85] width 461 height 40
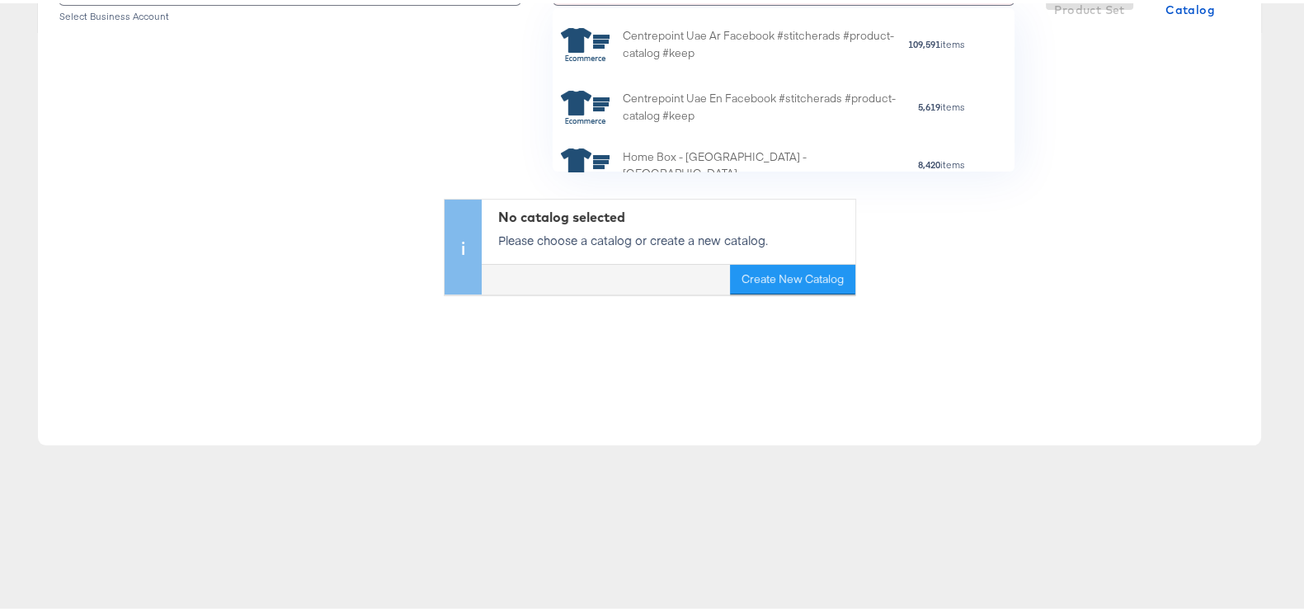
scroll to position [0, 0]
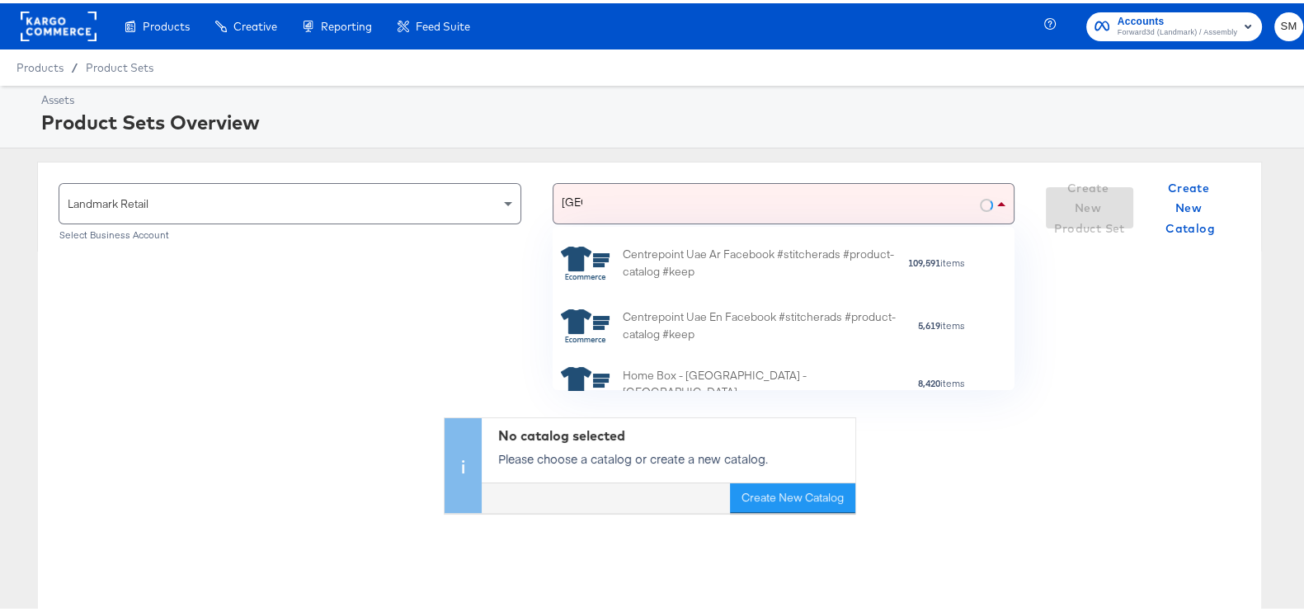
type input "uae"
drag, startPoint x: 224, startPoint y: 200, endPoint x: 227, endPoint y: 210, distance: 9.7
click at [224, 204] on div "Landmark Retail" at bounding box center [289, 201] width 461 height 40
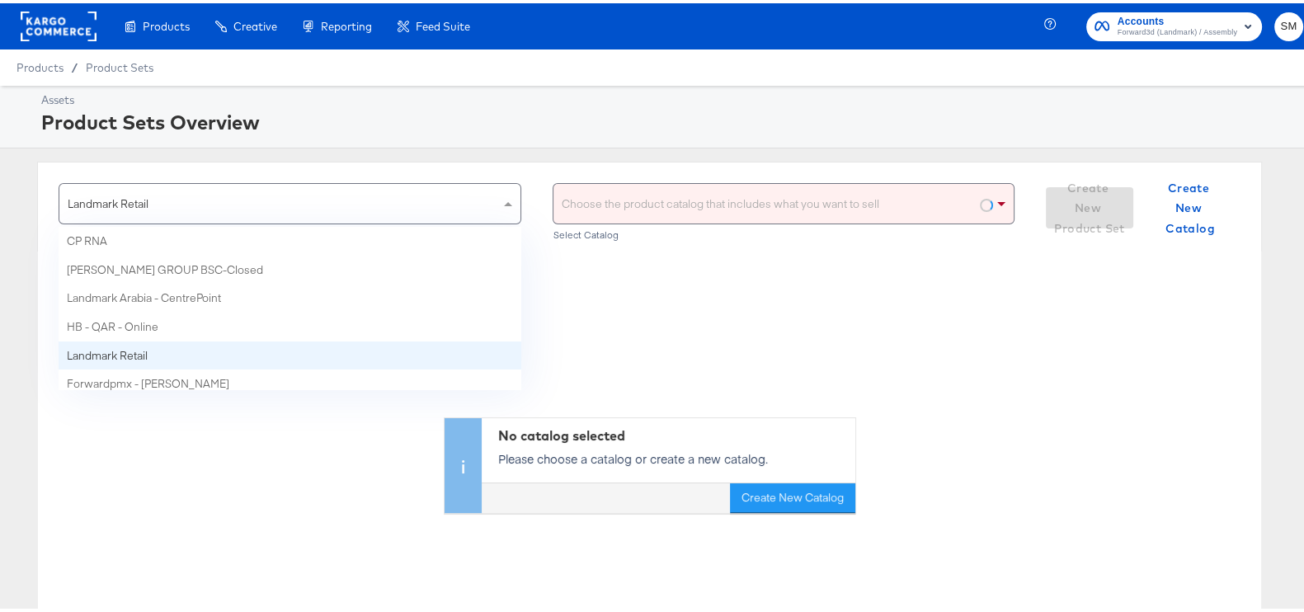
scroll to position [7, 0]
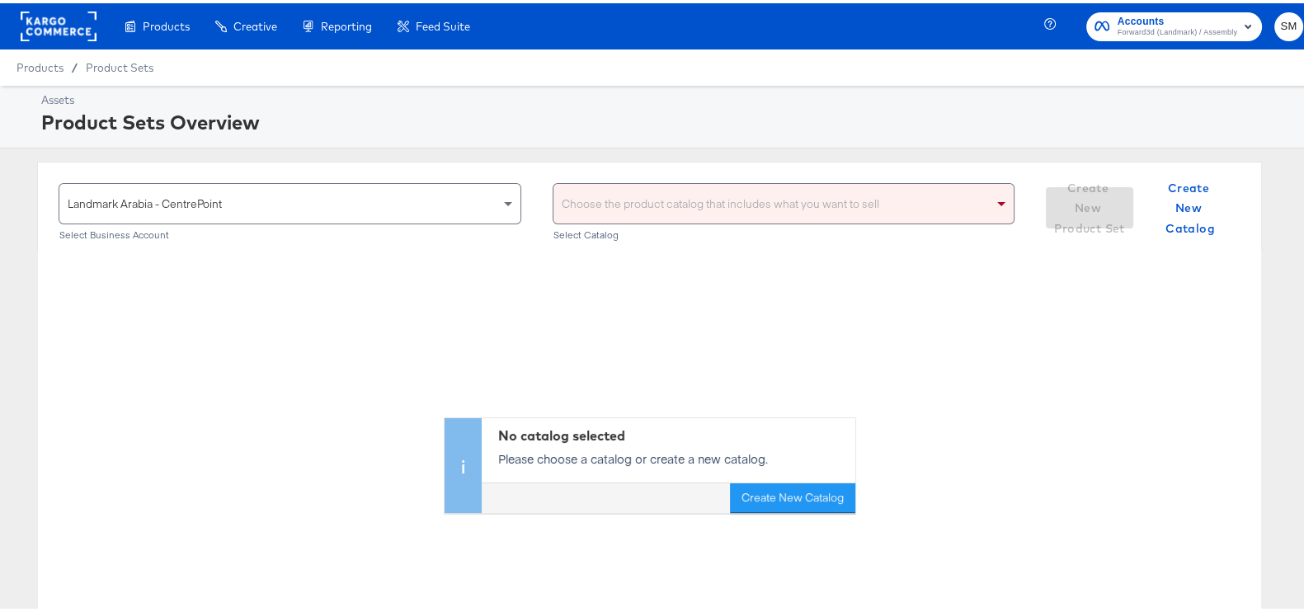
click at [709, 194] on div "Choose the product catalog that includes what you want to sell" at bounding box center [784, 201] width 461 height 40
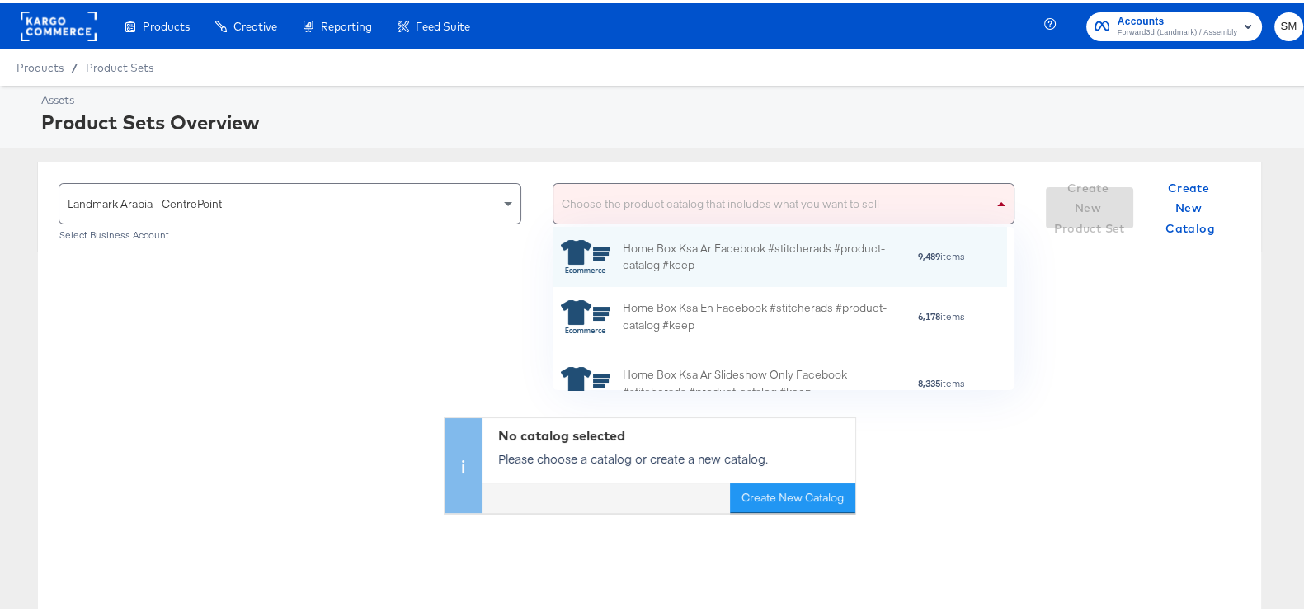
scroll to position [147, 439]
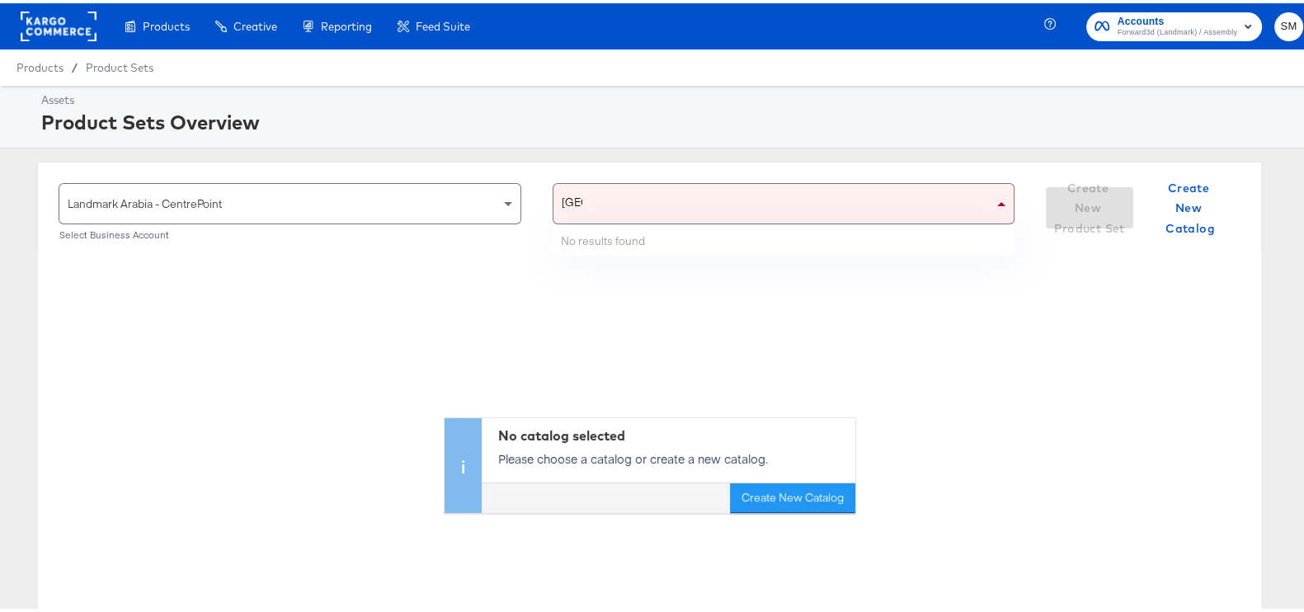
click at [635, 240] on div "No results found" at bounding box center [784, 238] width 463 height 29
click at [662, 196] on div "uae uae" at bounding box center [774, 201] width 440 height 40
click at [619, 206] on div "uae uae" at bounding box center [774, 201] width 440 height 40
type input "uae"
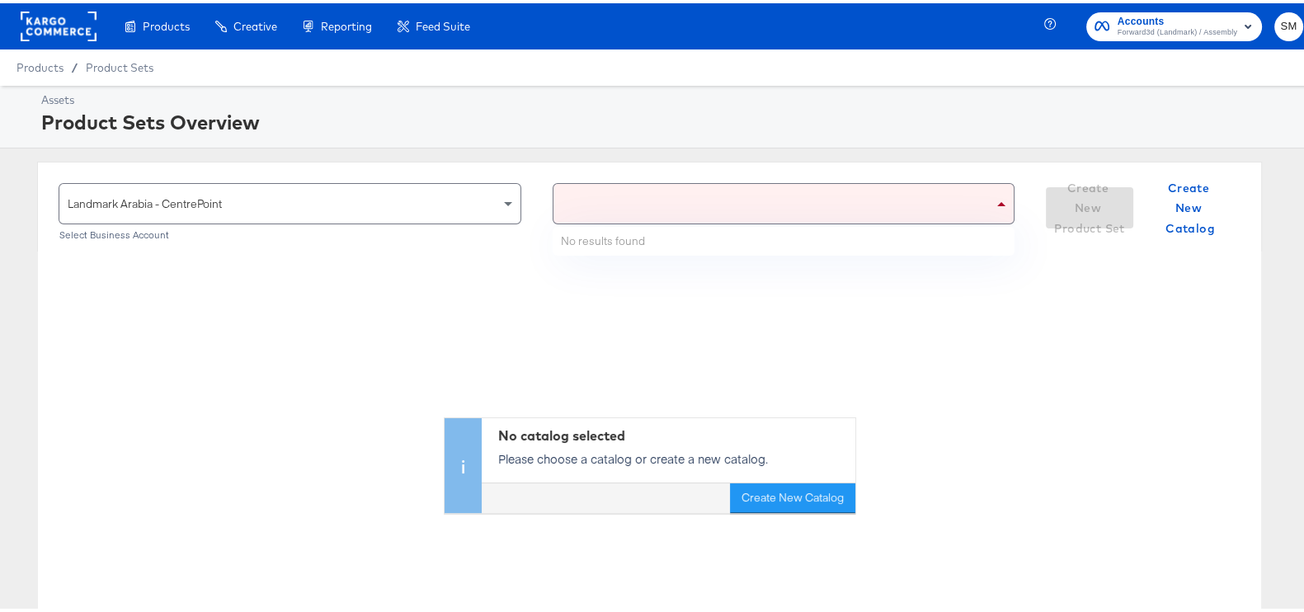
click at [393, 207] on div "Landmark Arabia - CentrePoint" at bounding box center [289, 201] width 461 height 40
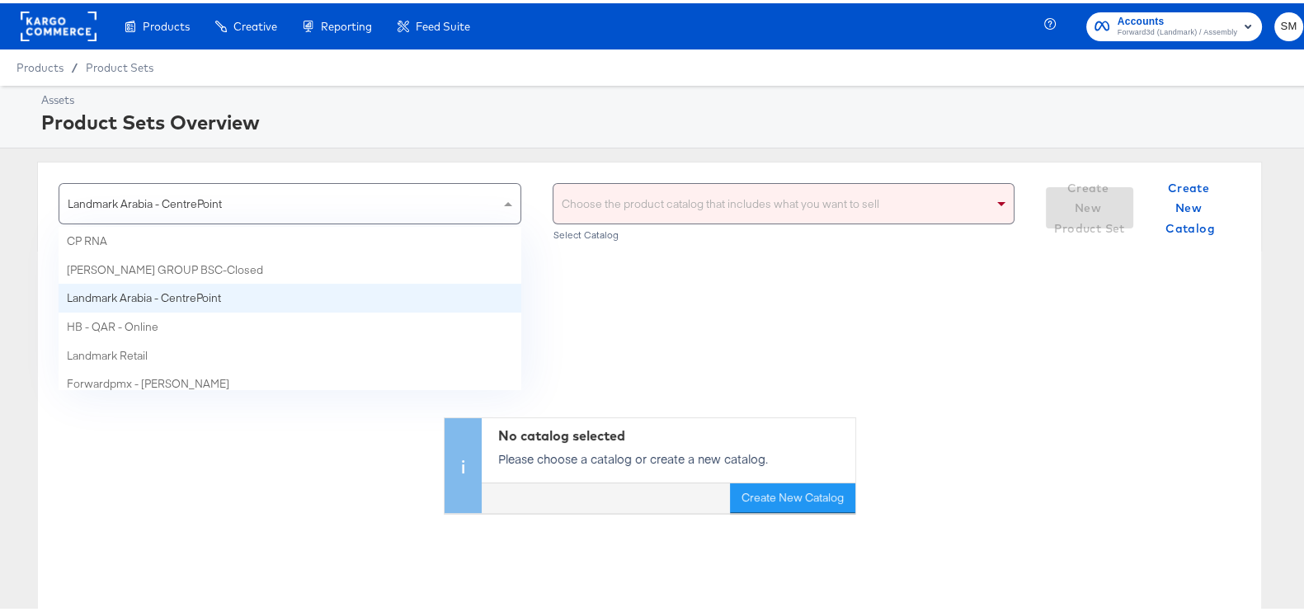
scroll to position [7, 0]
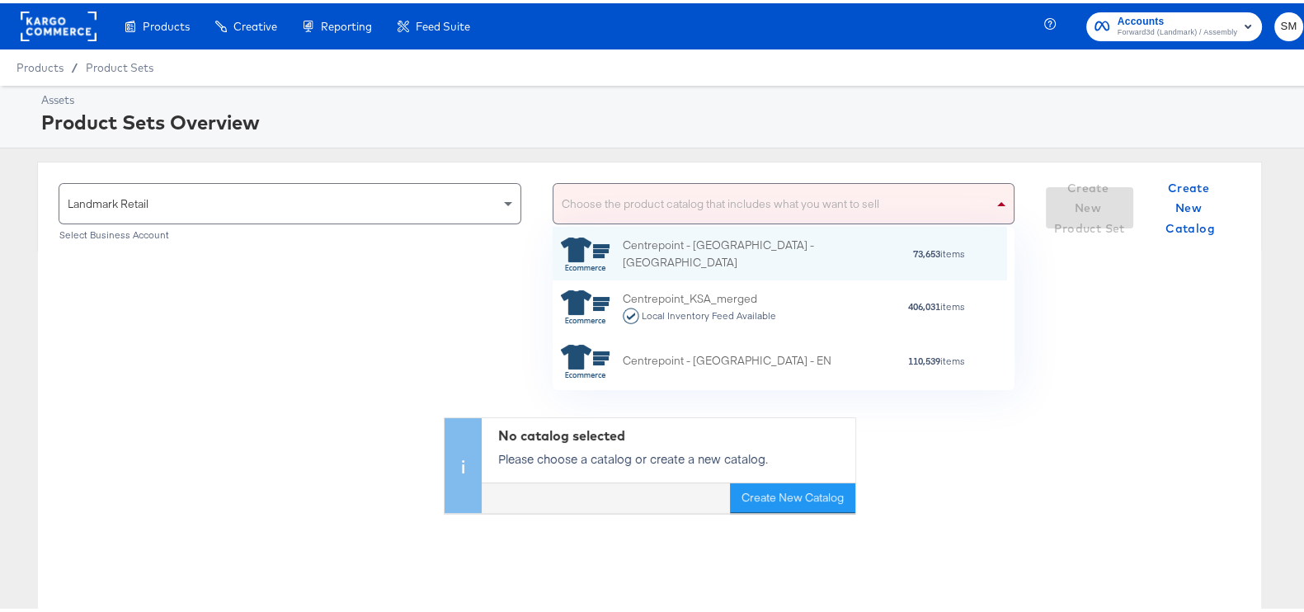
click at [668, 207] on div "Choose the product catalog that includes what you want to sell" at bounding box center [784, 201] width 461 height 40
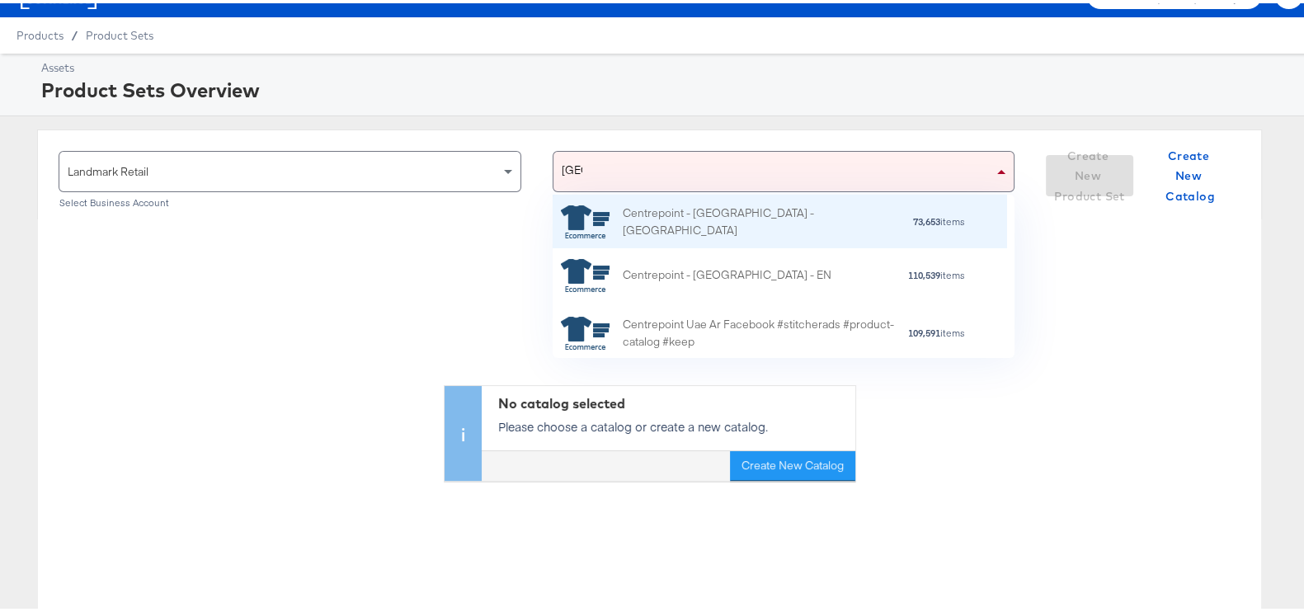
scroll to position [0, 0]
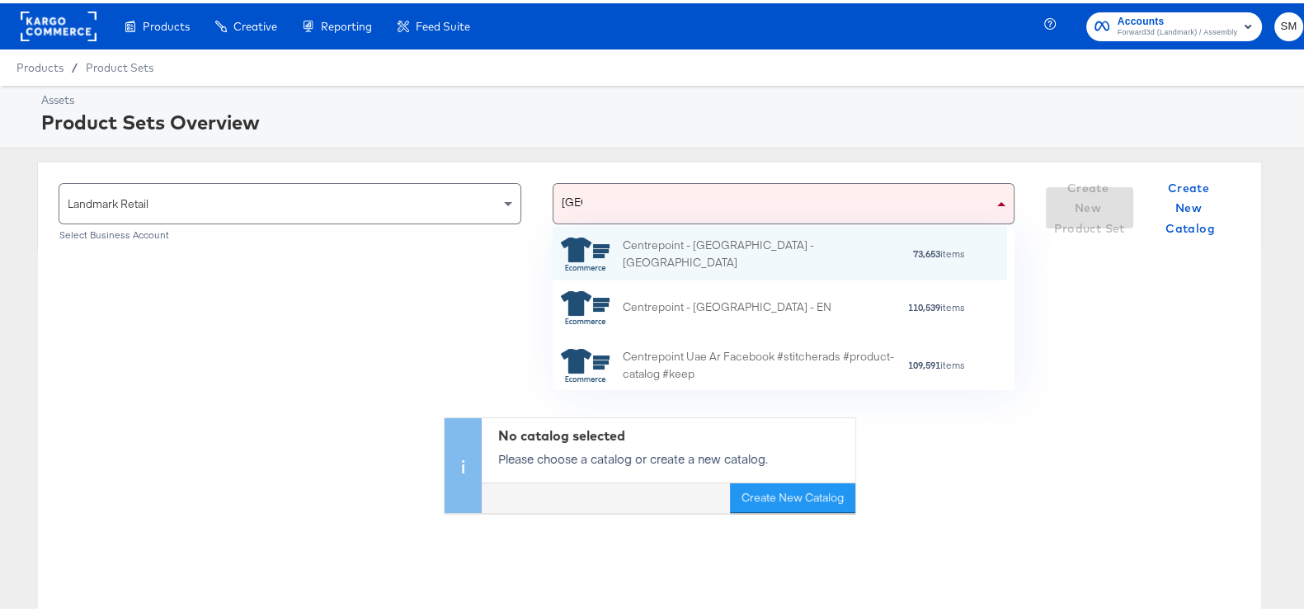
click at [661, 188] on div "uae uae" at bounding box center [774, 201] width 440 height 40
type input "u"
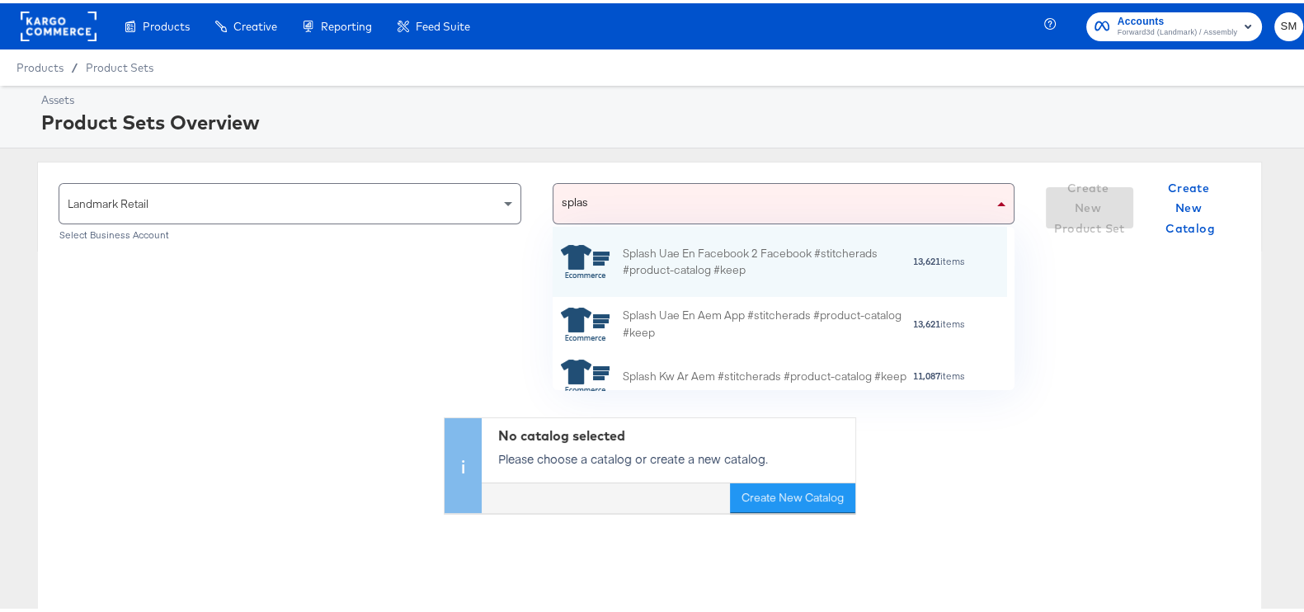
type input "splash"
click at [730, 261] on div "Splash Uae En Facebook 2 Facebook #stitcherads #product-catalog #keep" at bounding box center [767, 259] width 289 height 35
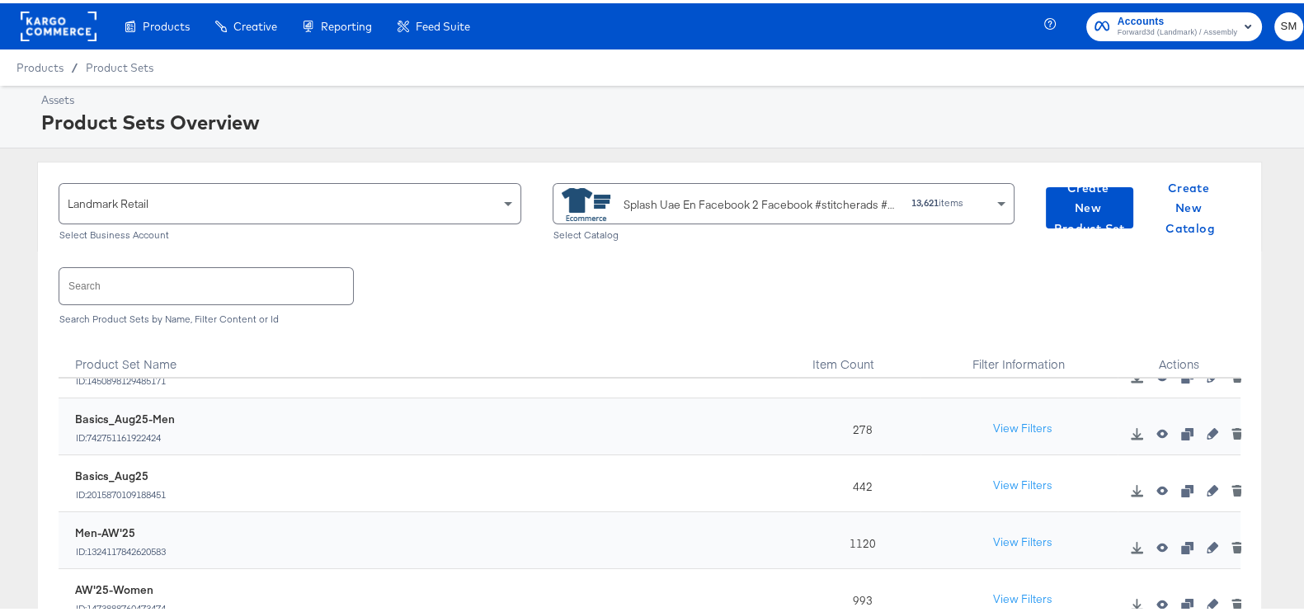
scroll to position [102, 0]
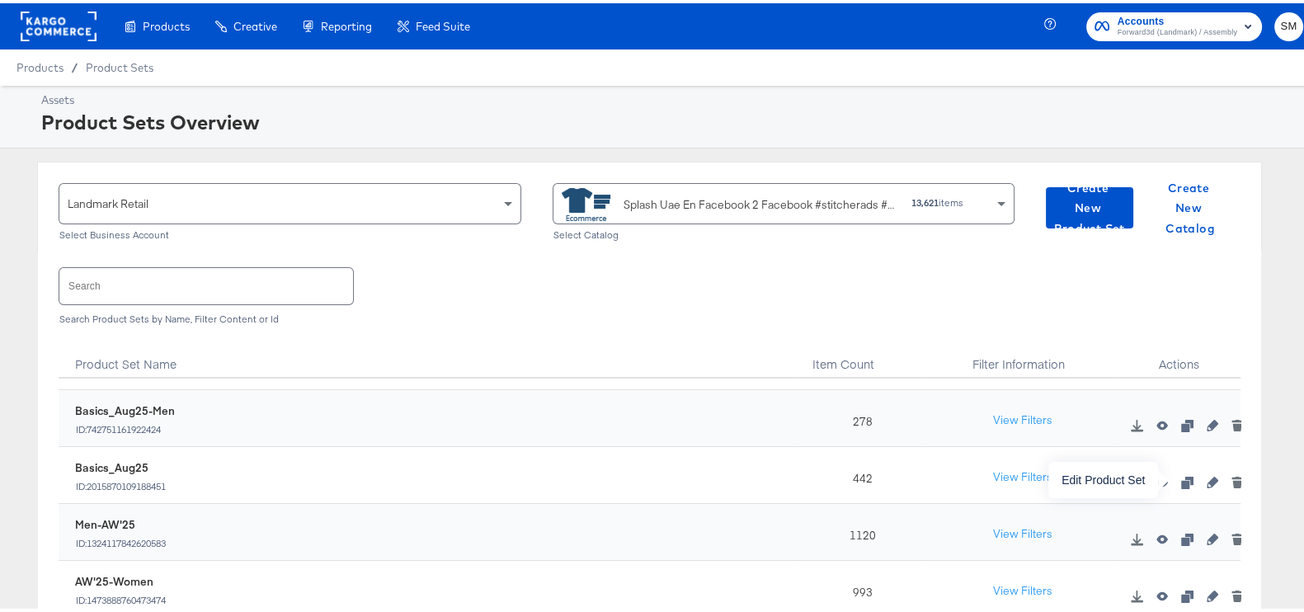
click at [1207, 480] on icon "button" at bounding box center [1213, 479] width 12 height 12
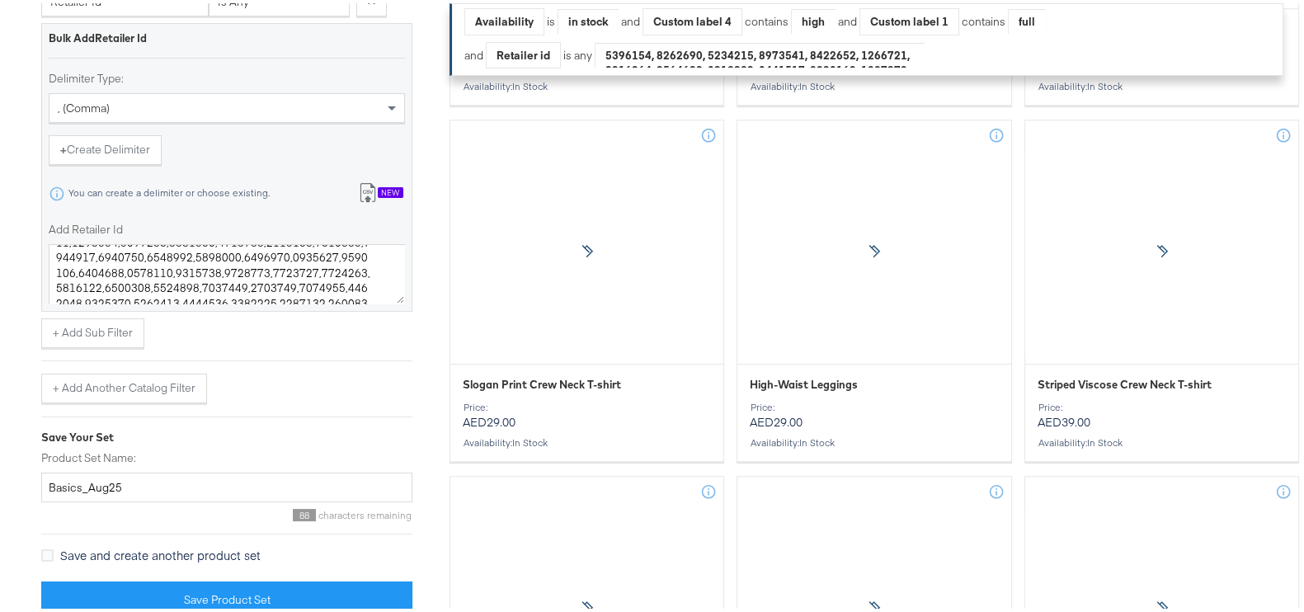
scroll to position [1443, 0]
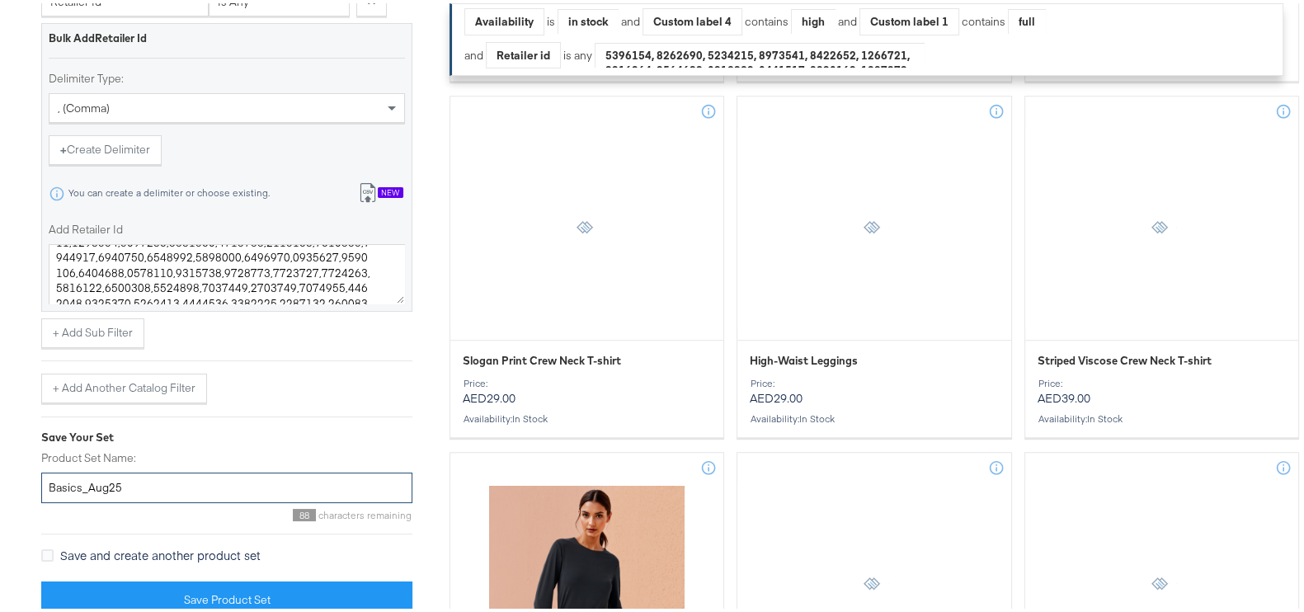
click at [157, 484] on input "Basics_Aug25" at bounding box center [226, 484] width 371 height 31
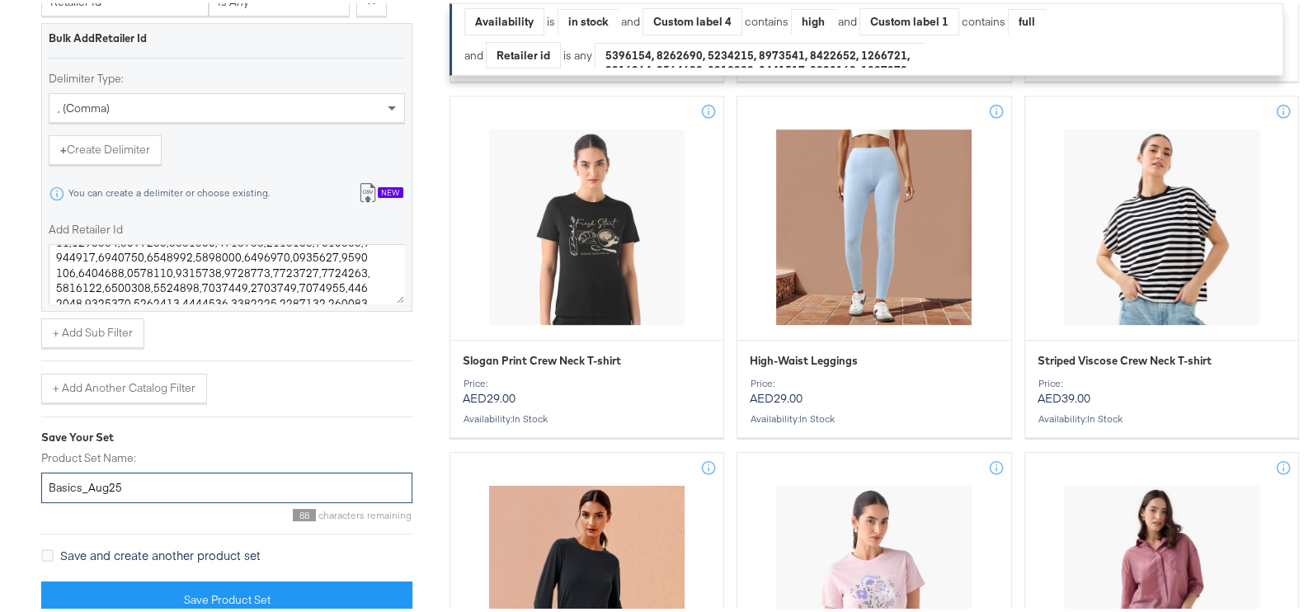
click at [156, 484] on input "Basics_Aug25" at bounding box center [226, 484] width 371 height 31
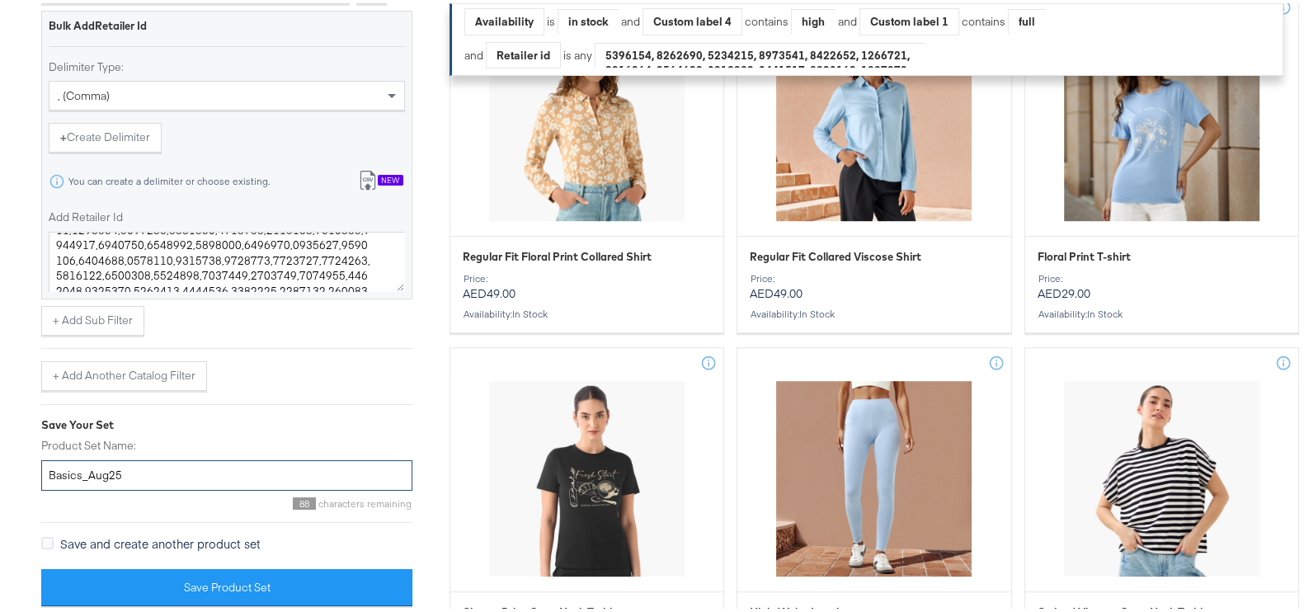
scroll to position [1237, 0]
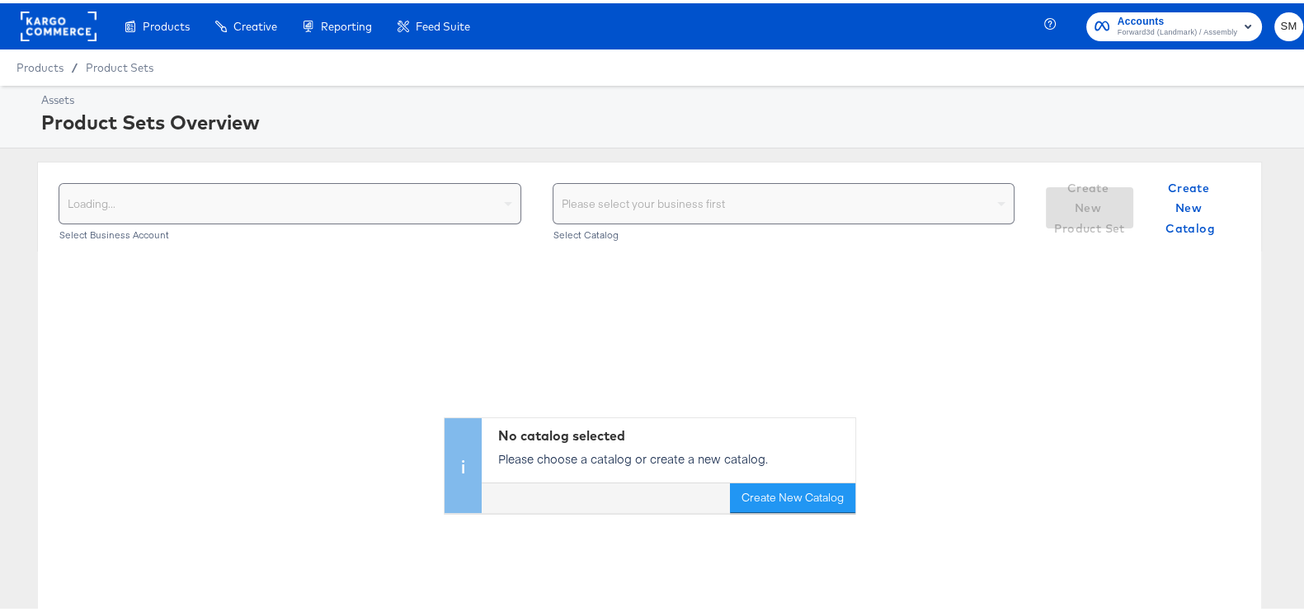
click at [311, 169] on div "Loading... Select Business Account Please select your business first Select Cat…" at bounding box center [649, 203] width 1225 height 90
click at [322, 199] on div "Select your business" at bounding box center [289, 201] width 461 height 40
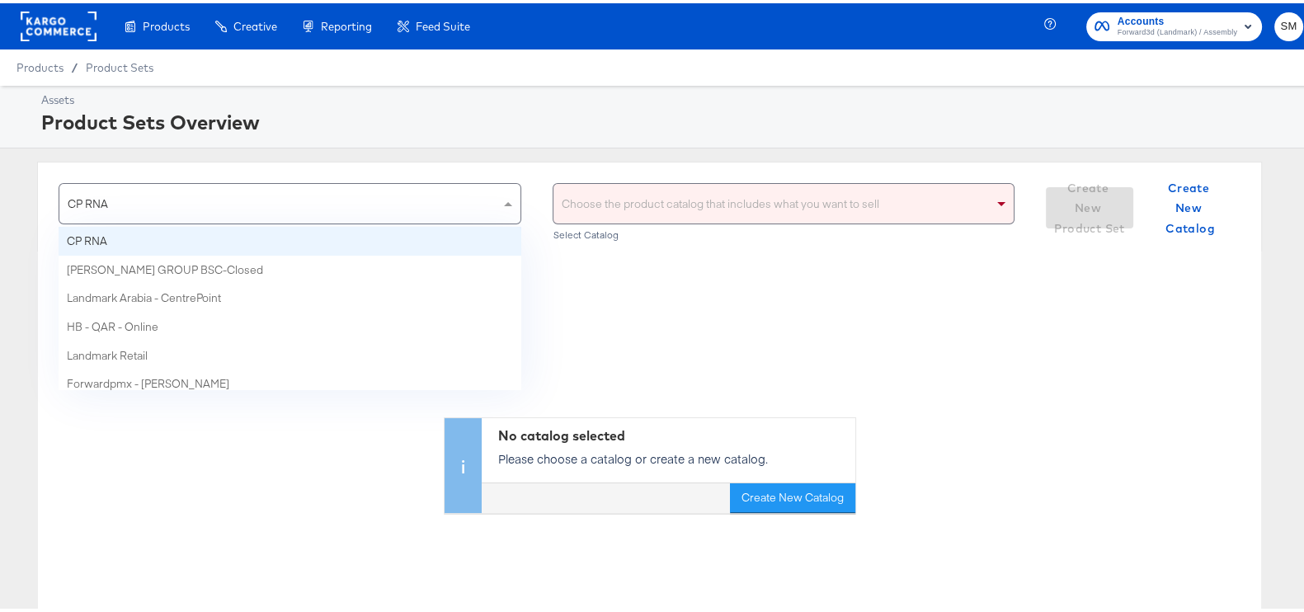
click at [229, 196] on div "CP RNA" at bounding box center [289, 201] width 461 height 40
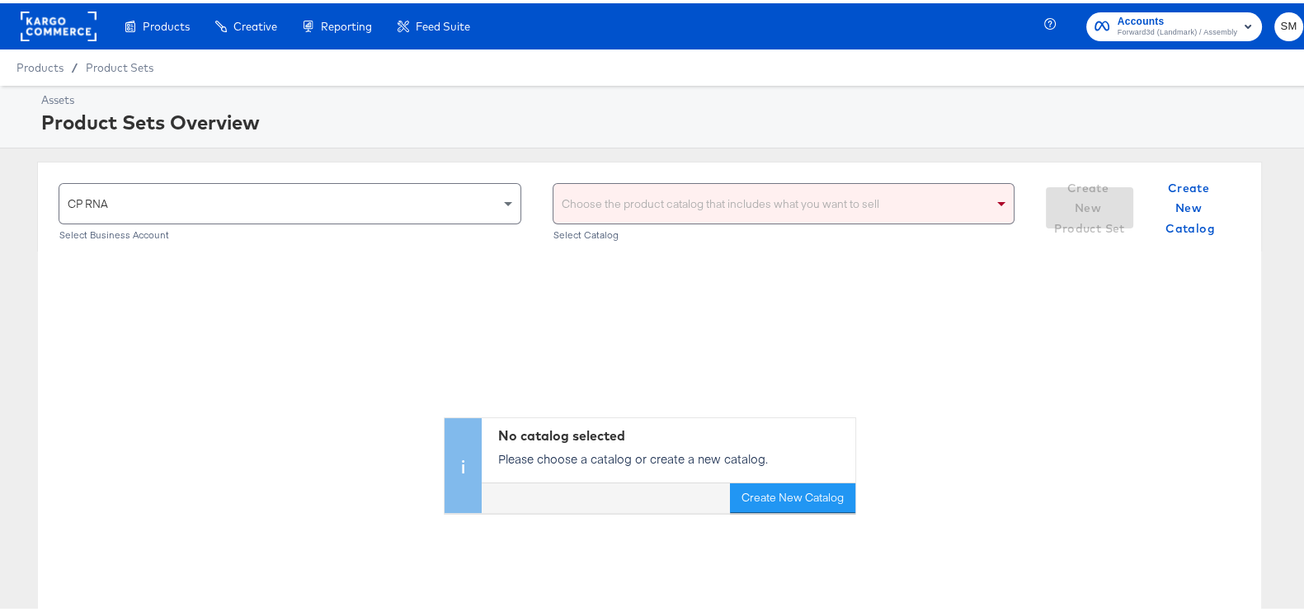
click at [697, 171] on div "CP RNA Select Business Account Choose the product catalog that includes what yo…" at bounding box center [649, 203] width 1225 height 90
click at [704, 199] on div "Choose the product catalog that includes what you want to sell" at bounding box center [784, 201] width 461 height 40
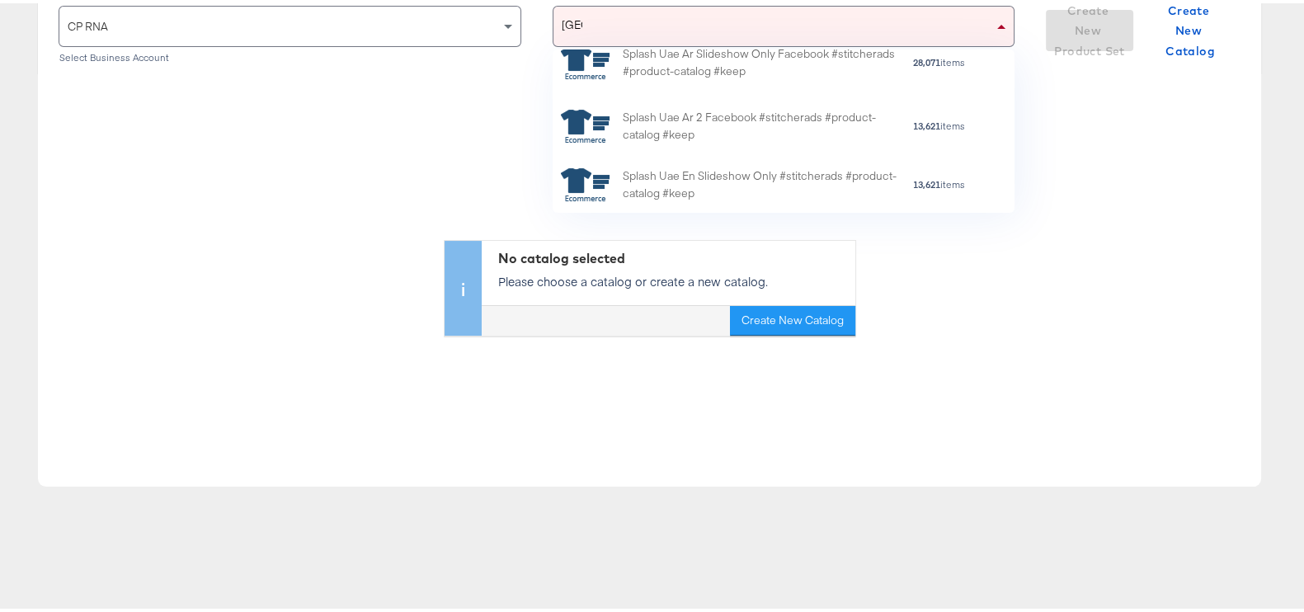
scroll to position [115, 0]
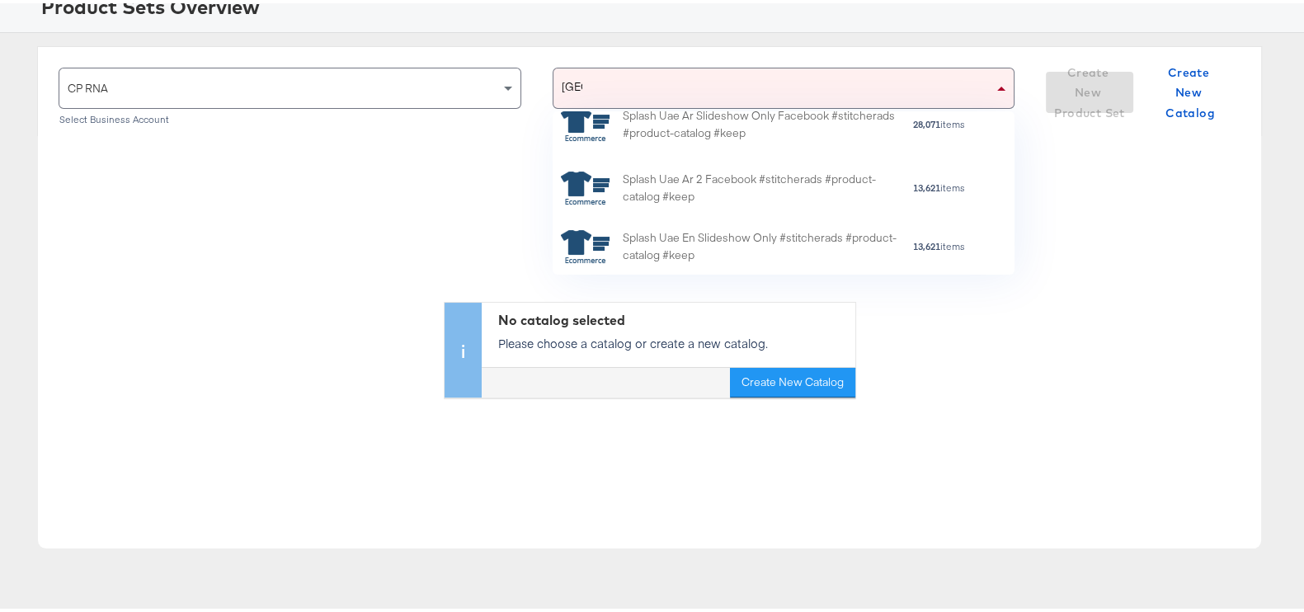
click at [690, 75] on div "uae uae" at bounding box center [774, 85] width 440 height 40
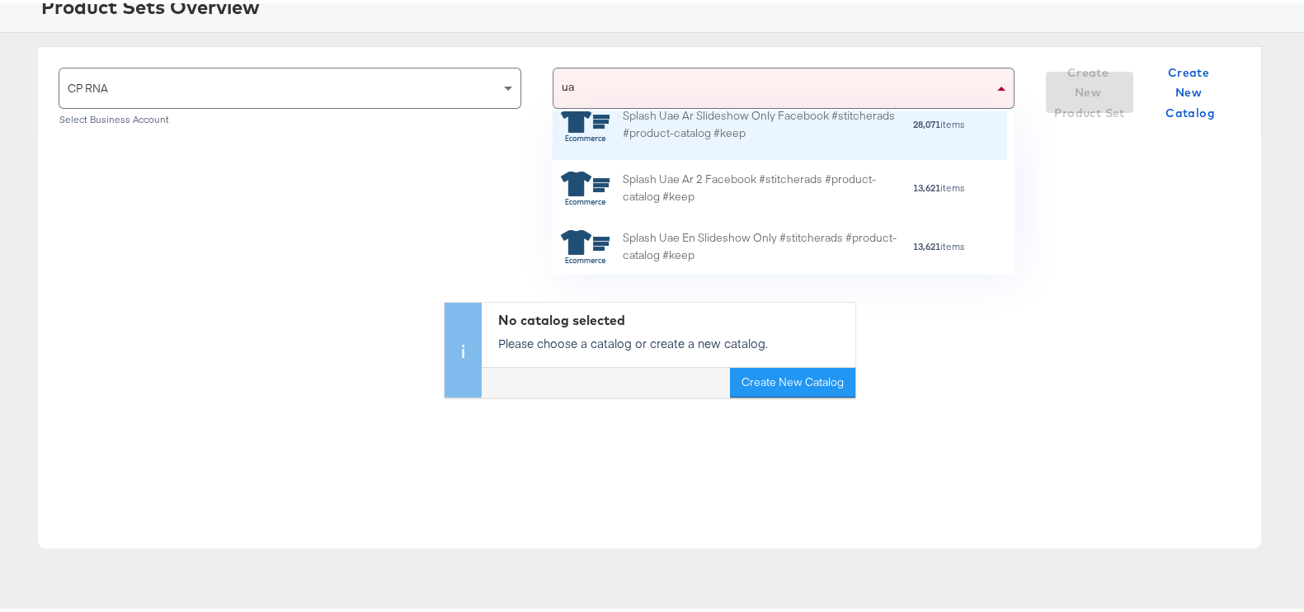
type input "u"
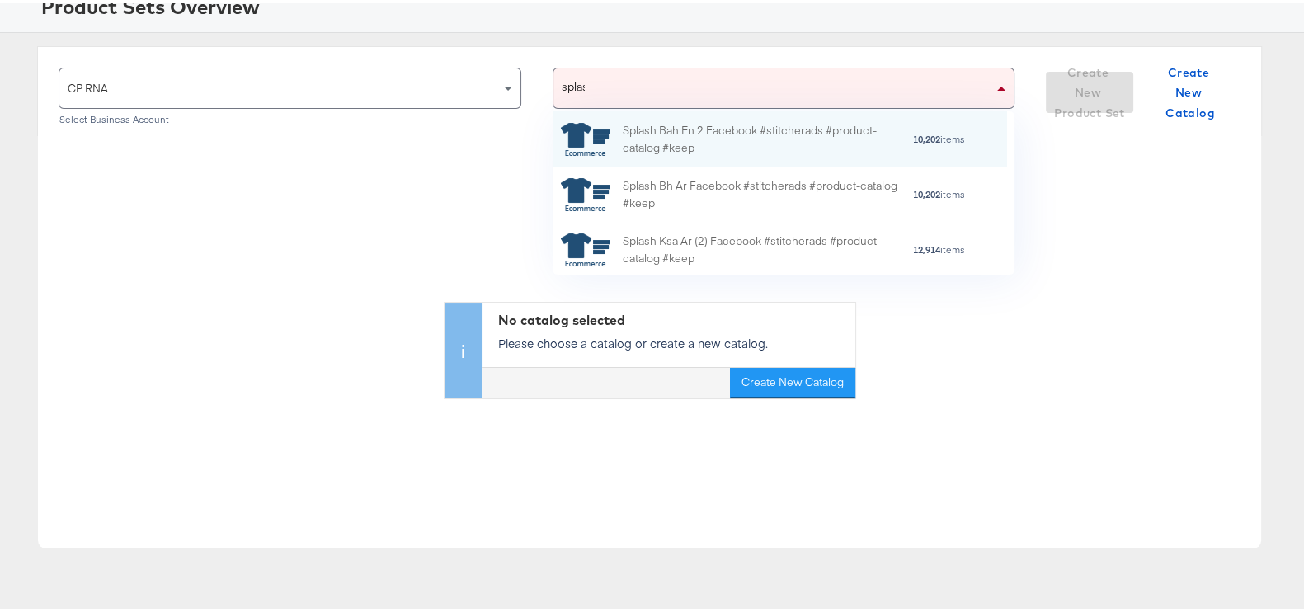
type input "splash"
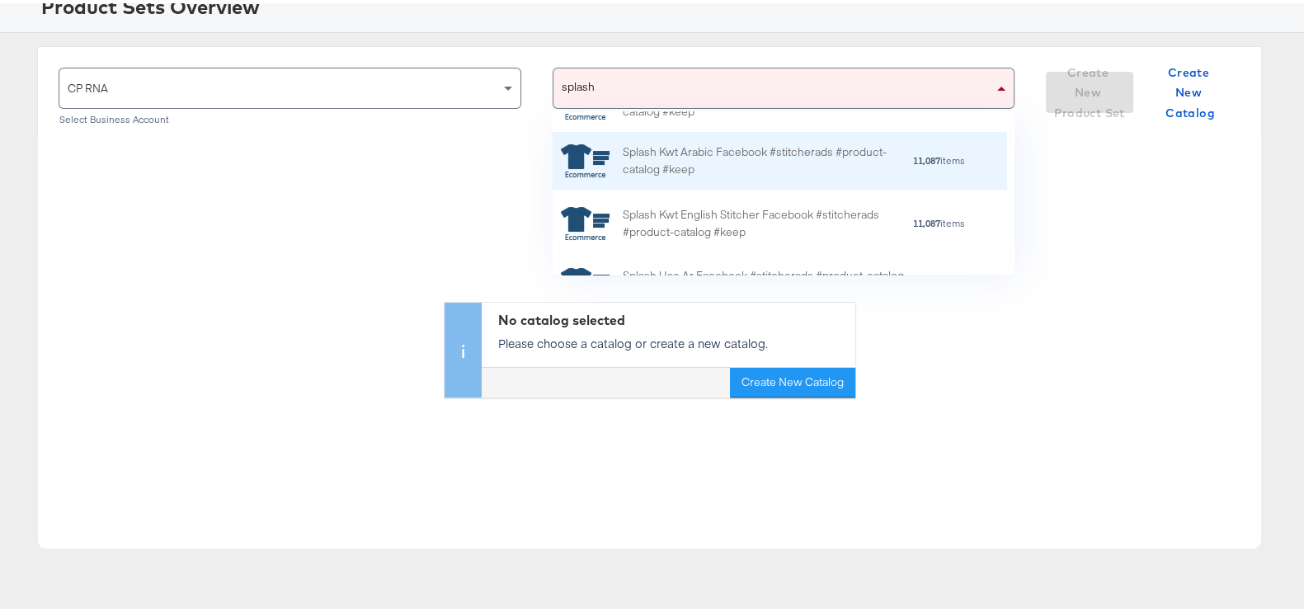
scroll to position [102, 0]
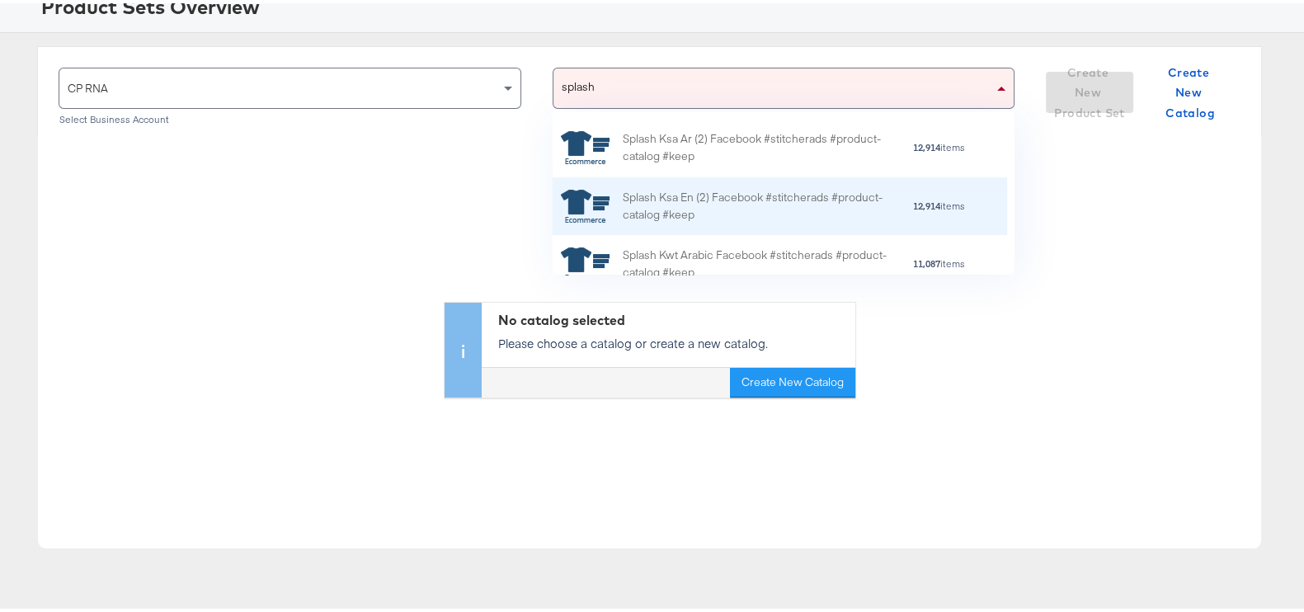
click at [718, 206] on div "Splash Ksa En (2) Facebook #stitcherads #product-catalog #keep" at bounding box center [767, 203] width 289 height 35
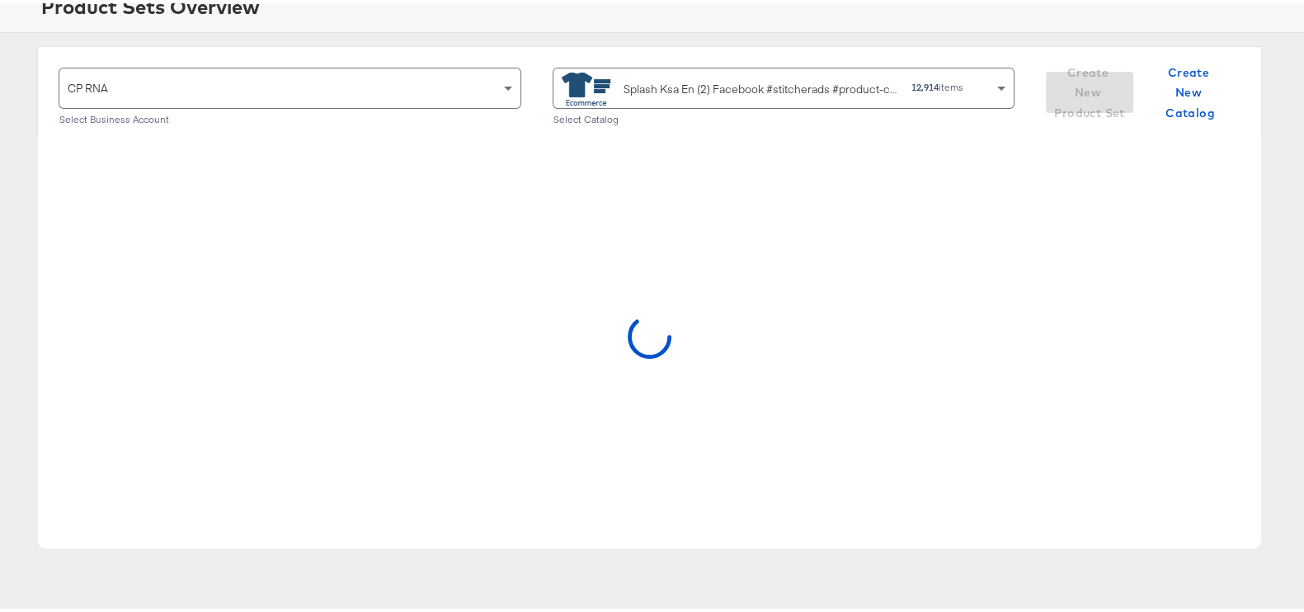
click at [702, 85] on div "Splash Ksa En (2) Facebook #stitcherads #product-catalog #keep" at bounding box center [762, 86] width 276 height 17
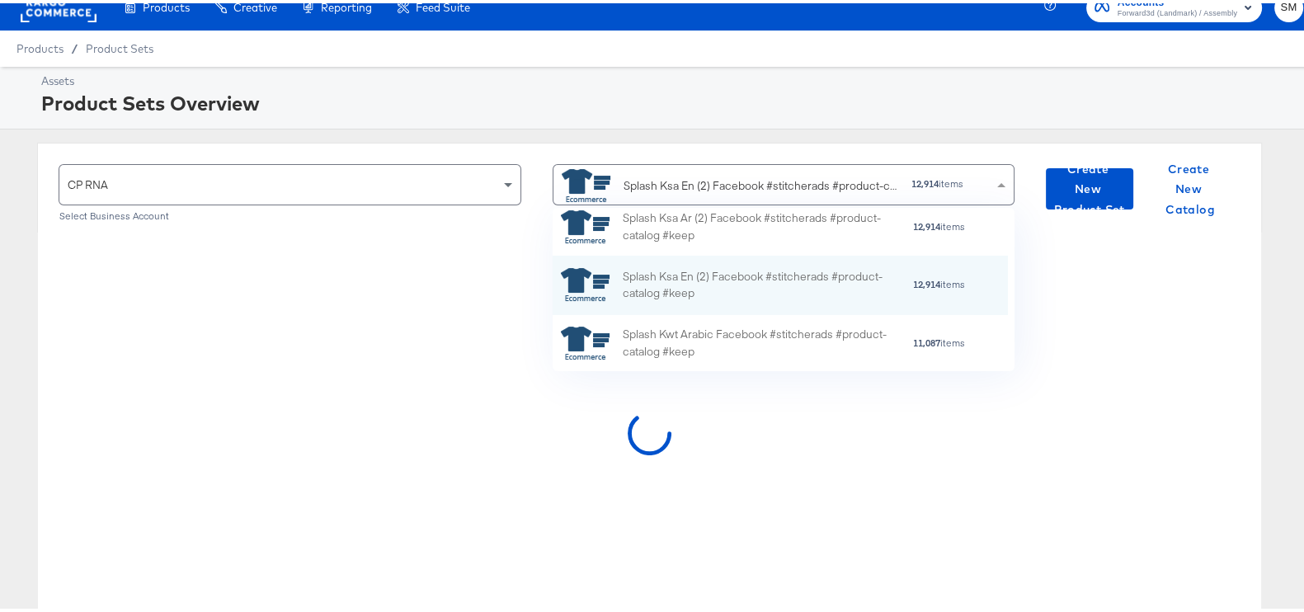
scroll to position [12, 0]
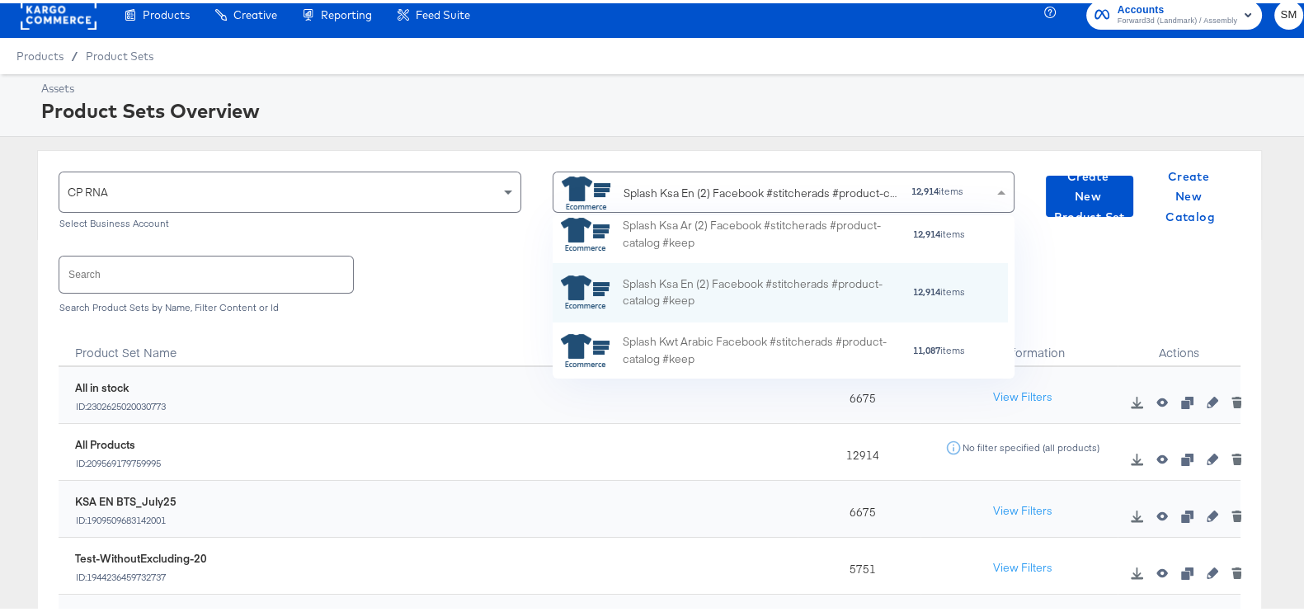
click at [224, 186] on div "CP RNA" at bounding box center [289, 189] width 461 height 40
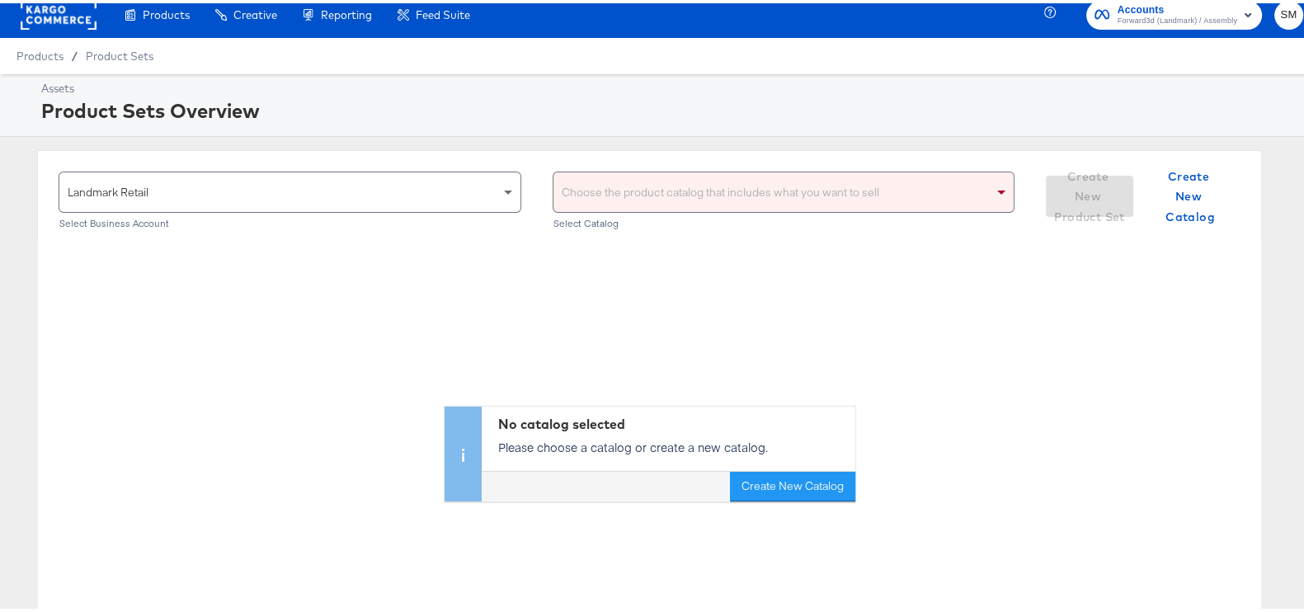
click at [677, 189] on div "Choose the product catalog that includes what you want to sell" at bounding box center [784, 189] width 461 height 40
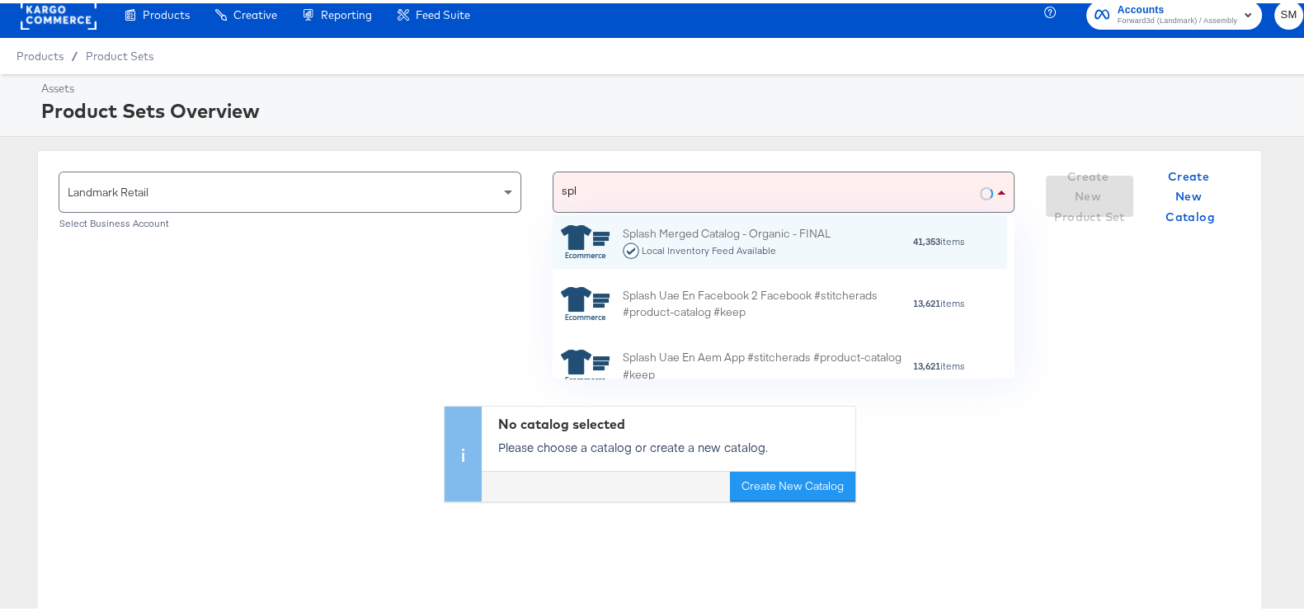
scroll to position [147, 439]
type input "splash"
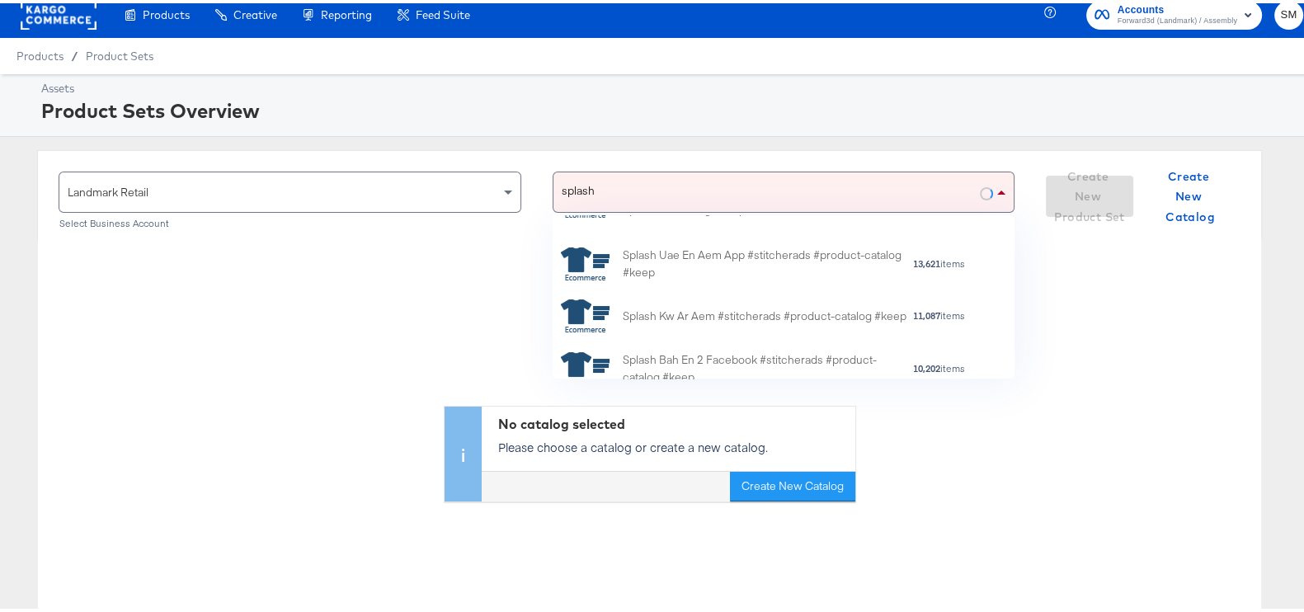
scroll to position [0, 0]
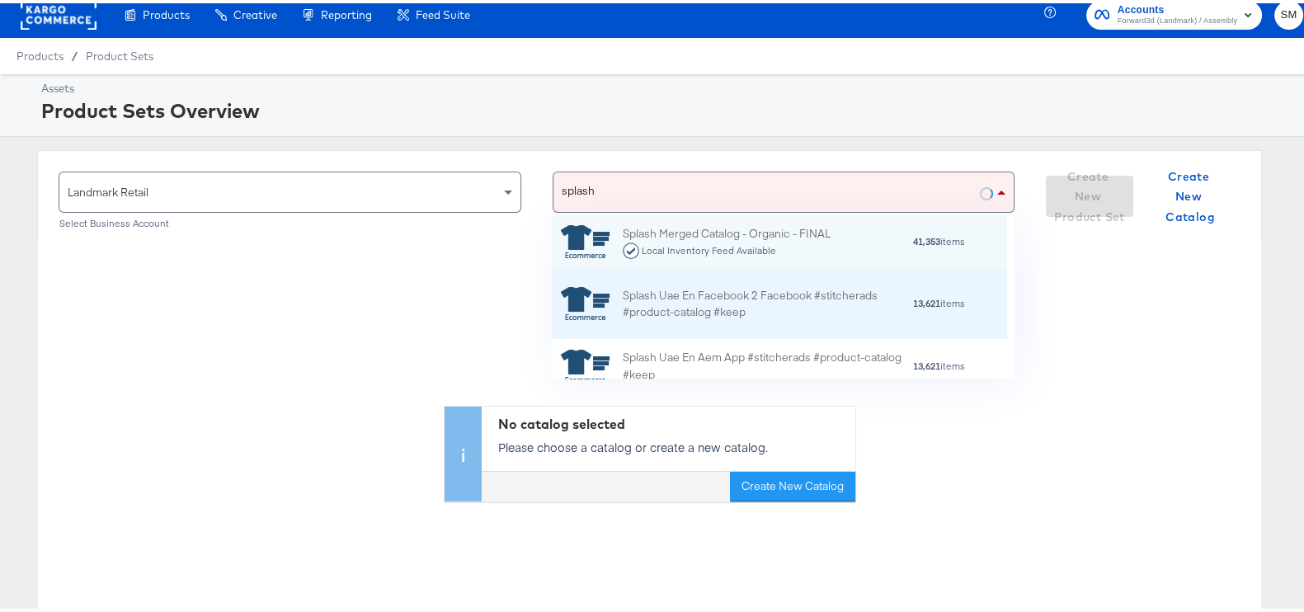
click at [742, 297] on div "Splash Uae En Facebook 2 Facebook #stitcherads #product-catalog #keep" at bounding box center [767, 301] width 289 height 35
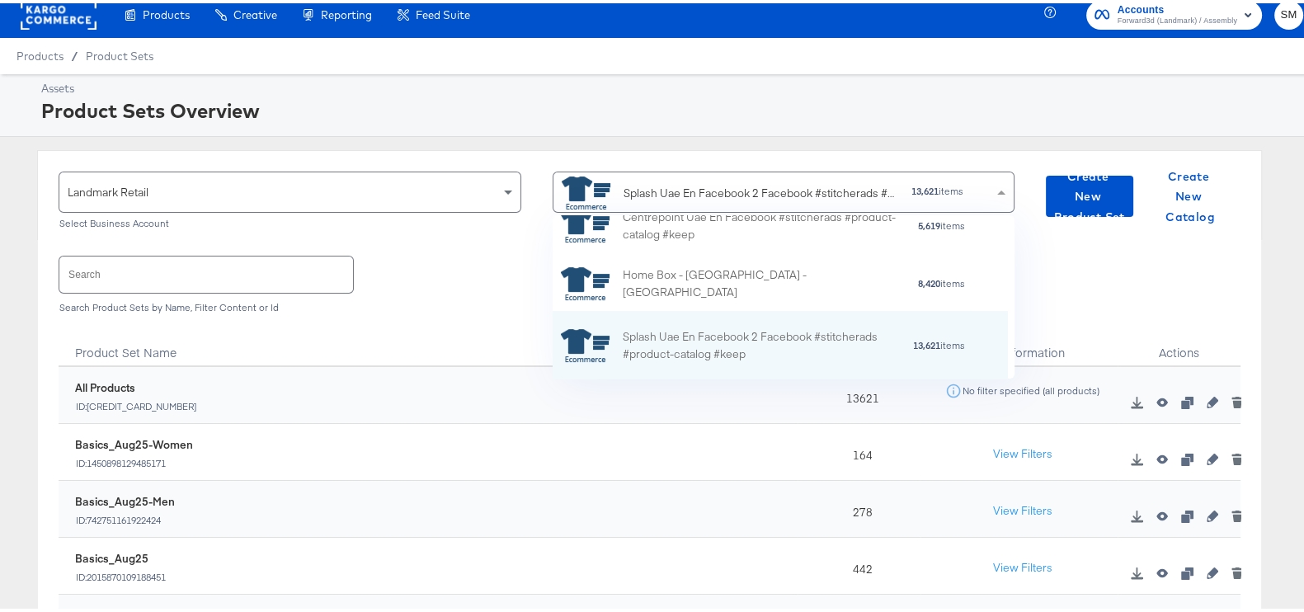
scroll to position [147, 439]
click at [404, 295] on div "Search Search Product Sets by Name, Filter Content or Id" at bounding box center [650, 279] width 1182 height 85
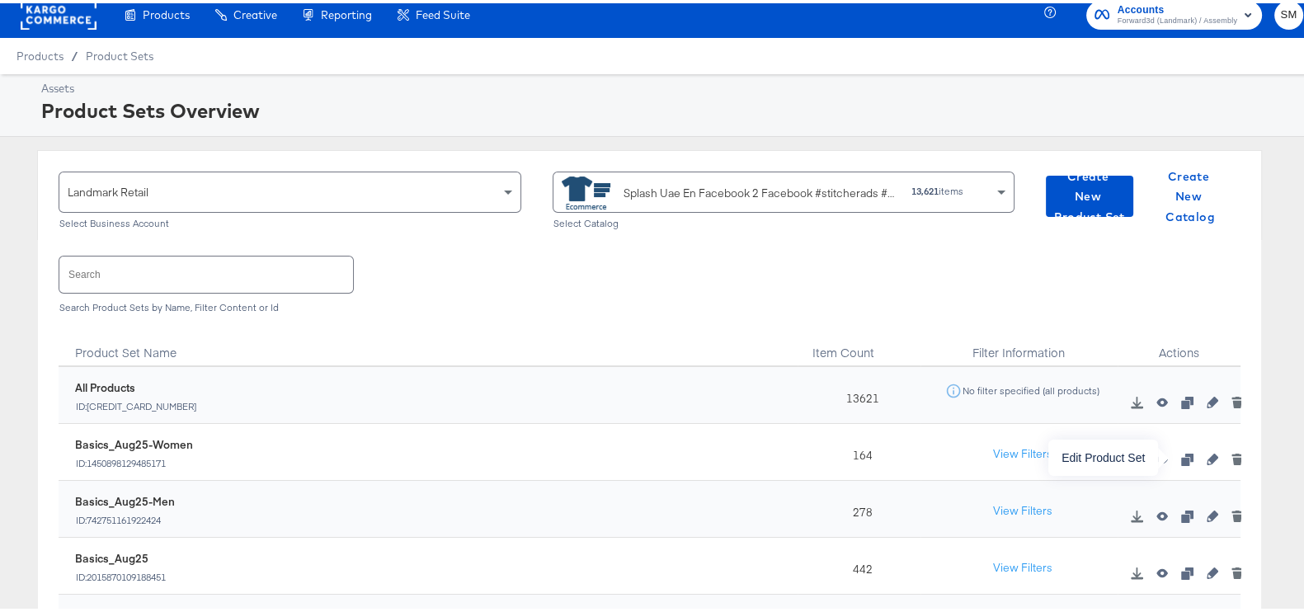
click at [1200, 457] on button "button" at bounding box center [1212, 456] width 25 height 12
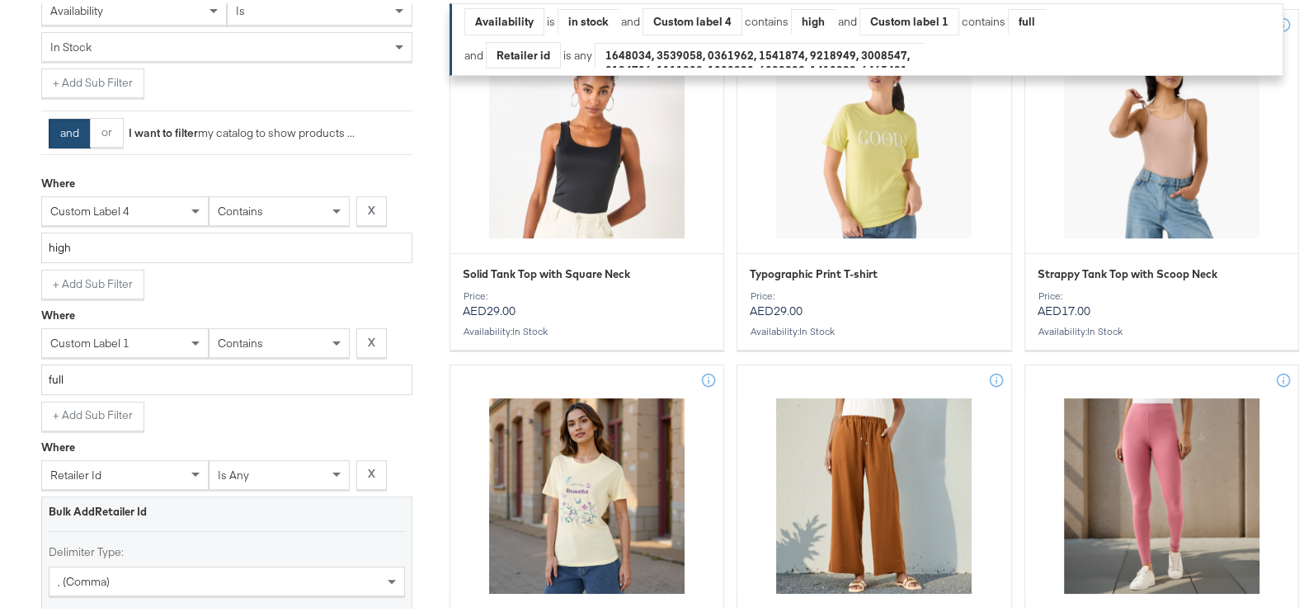
scroll to position [824, 0]
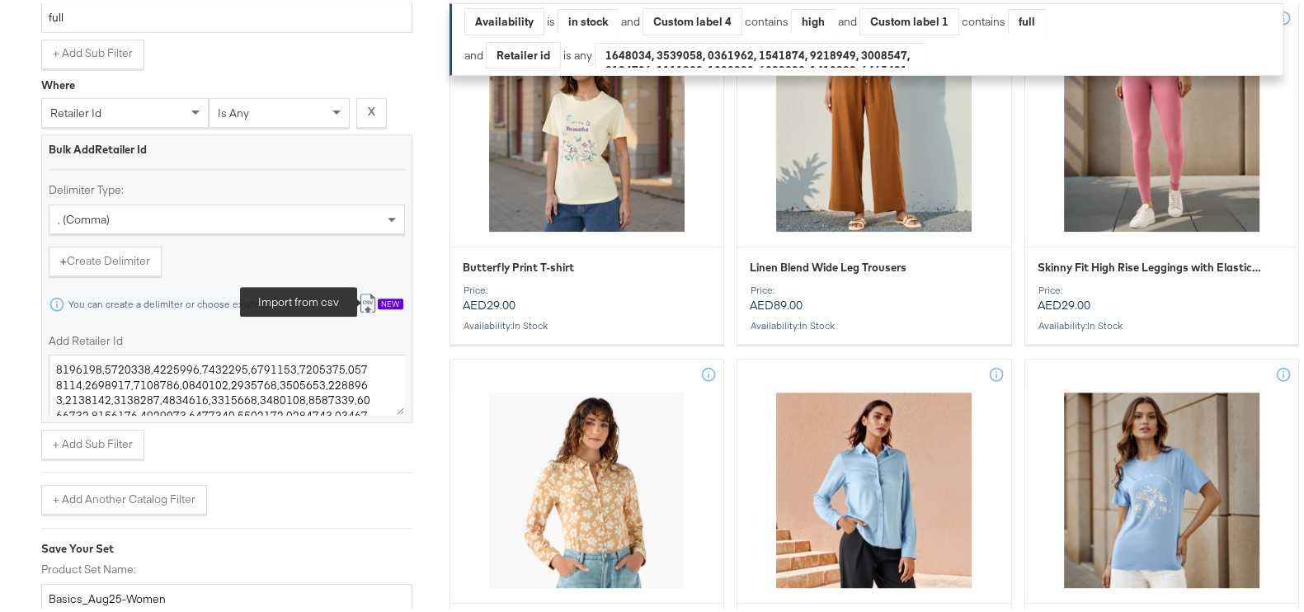
click at [370, 294] on icon at bounding box center [368, 300] width 20 height 20
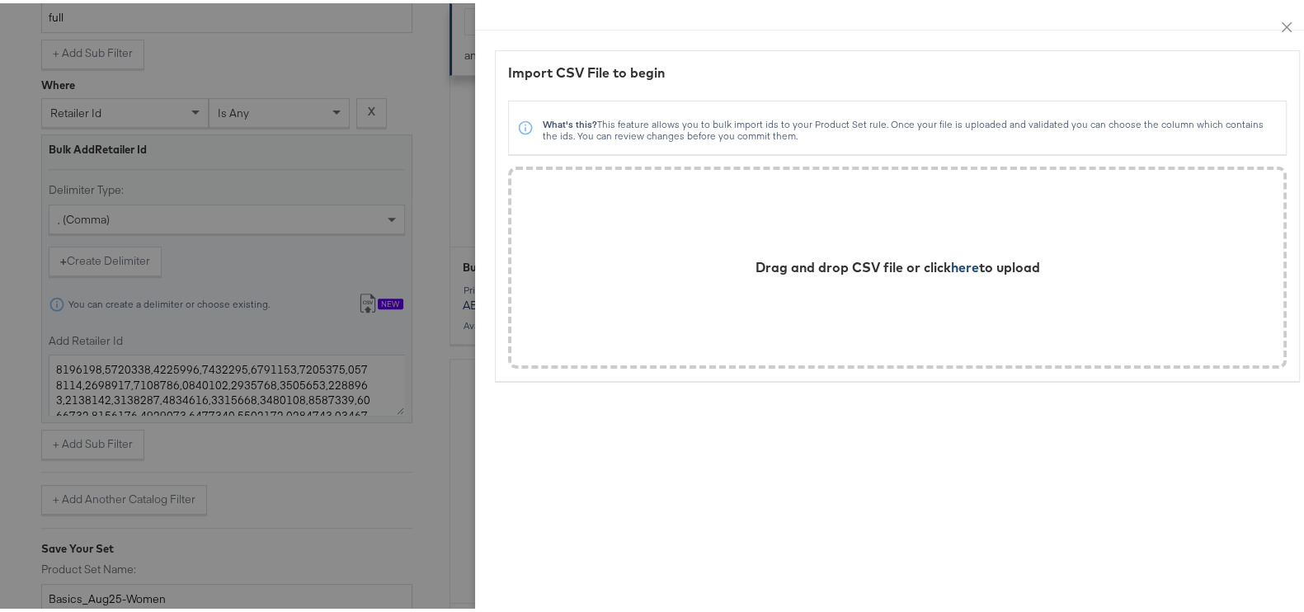
click at [951, 267] on span "here" at bounding box center [965, 264] width 28 height 16
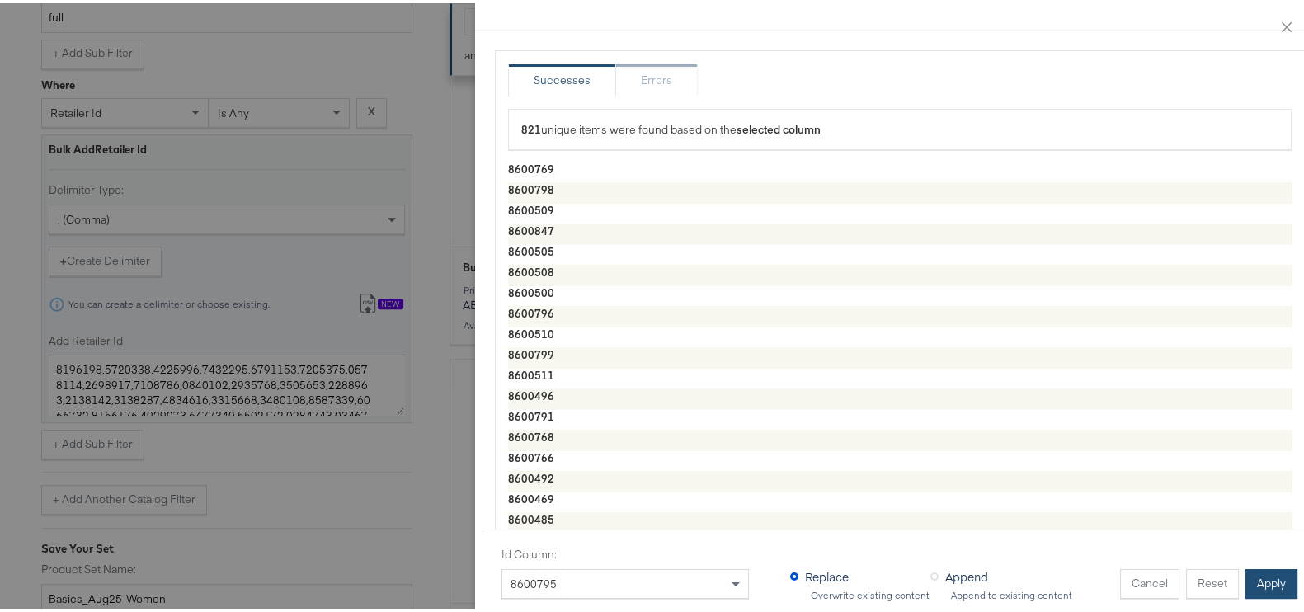
click at [1268, 566] on button "Apply" at bounding box center [1272, 581] width 52 height 30
type textarea "8600769,8600798,8600509,8600847,8600505,8600508,8600500,8600796,8600510,8600799…"
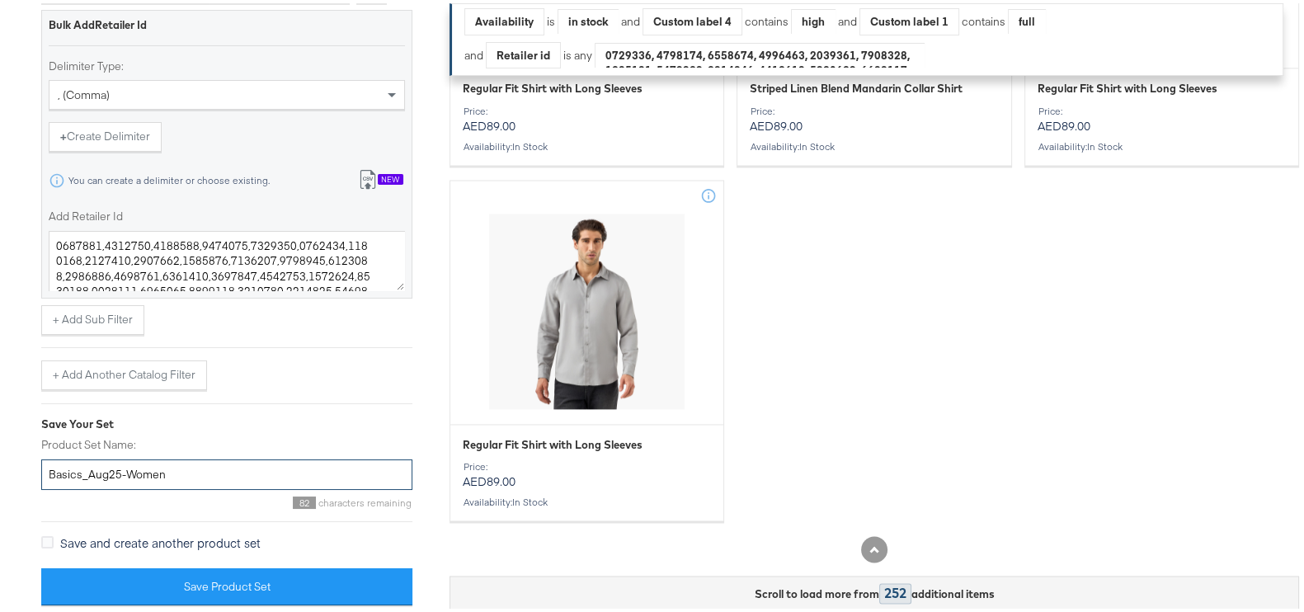
scroll to position [954, 0]
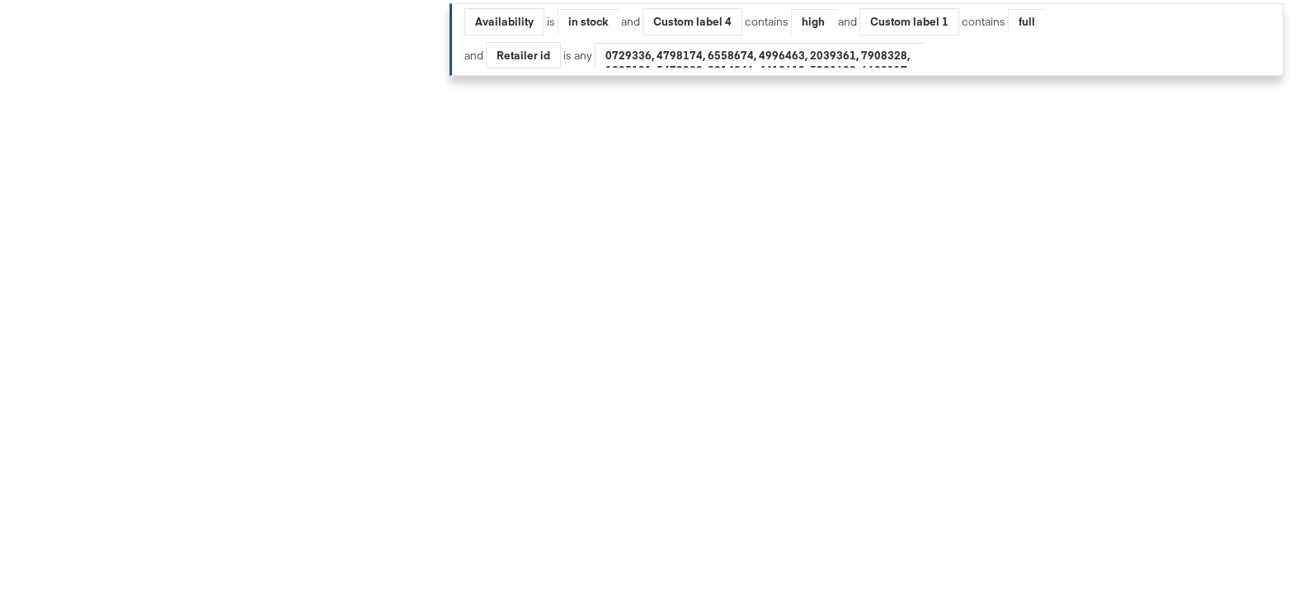
drag, startPoint x: 124, startPoint y: 468, endPoint x: 256, endPoint y: 483, distance: 132.9
click at [256, 483] on div "Import product data from Google Analytics to generate product set Build Perform…" at bounding box center [226, 10] width 371 height 1191
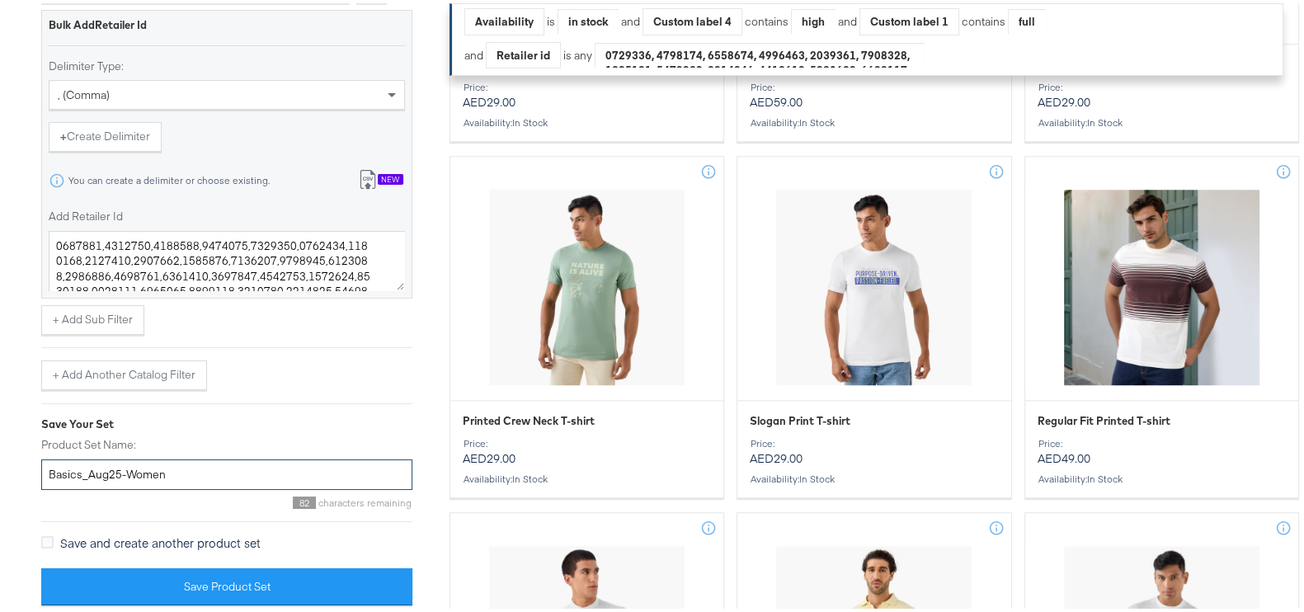
scroll to position [1959, 0]
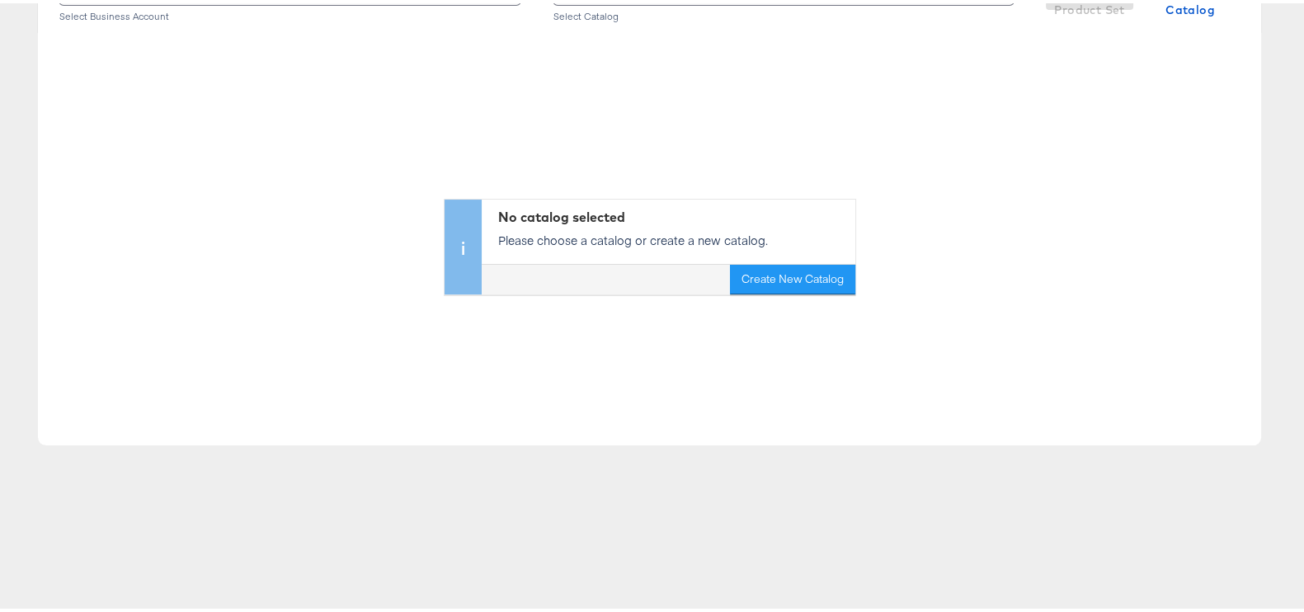
scroll to position [12, 0]
